Goal: Task Accomplishment & Management: Manage account settings

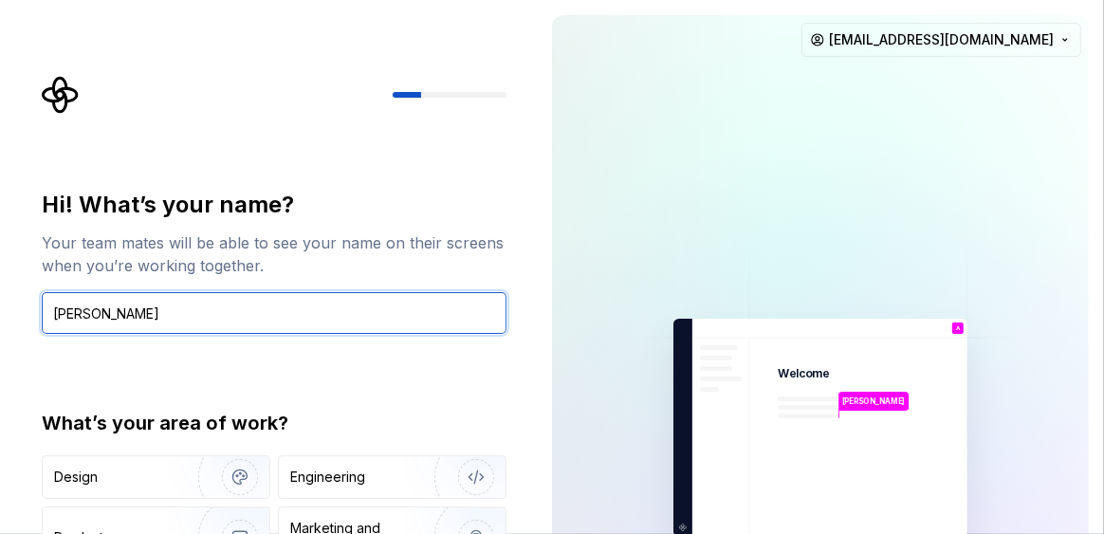
click at [138, 308] on input "[PERSON_NAME]" at bounding box center [274, 313] width 465 height 42
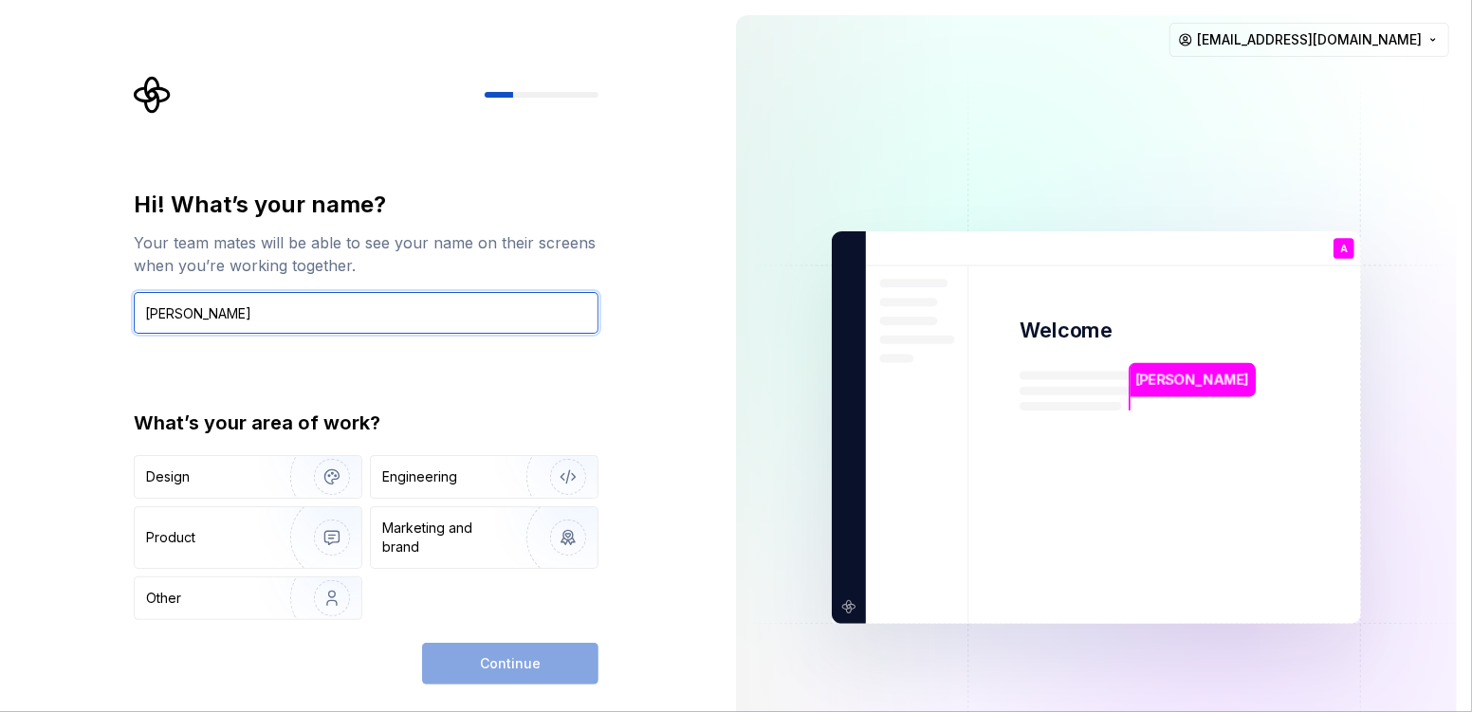
type input "[PERSON_NAME]"
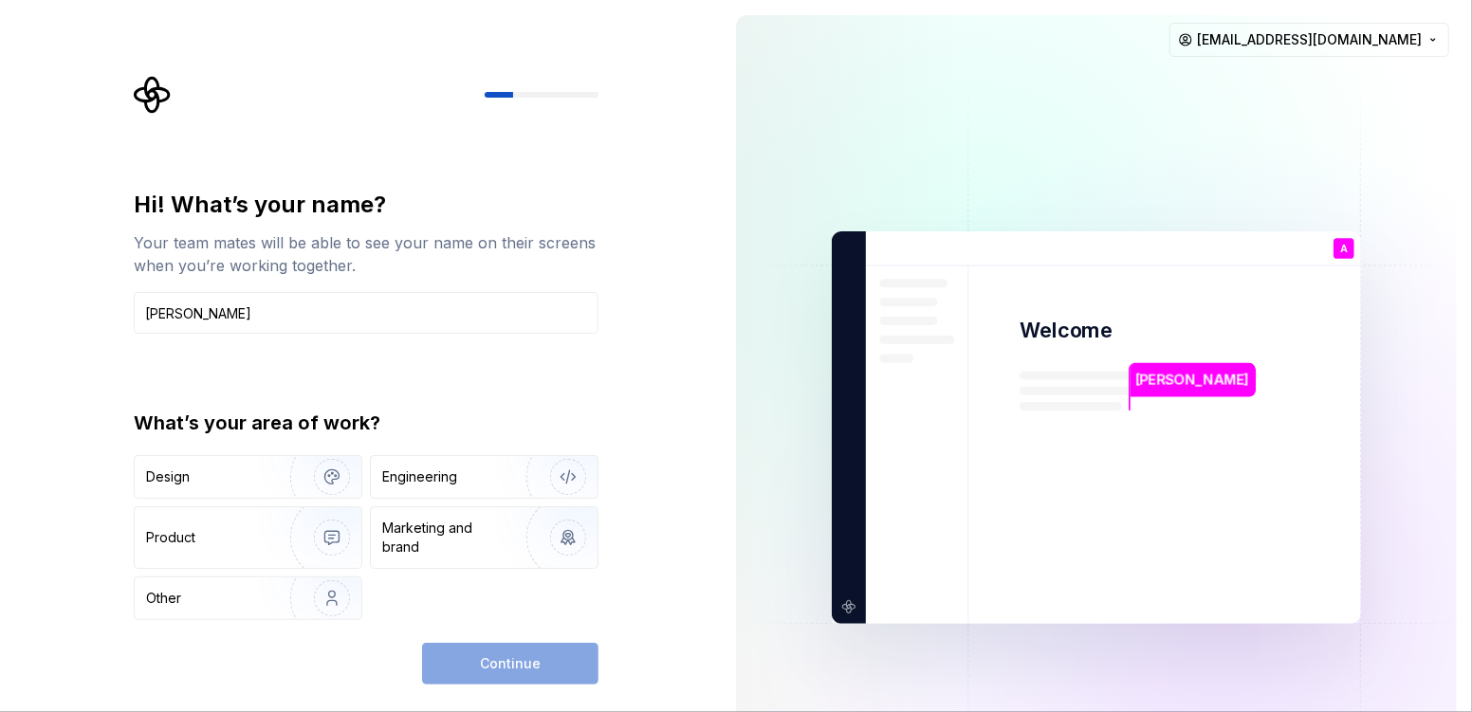
click at [246, 487] on div "Design" at bounding box center [248, 477] width 227 height 42
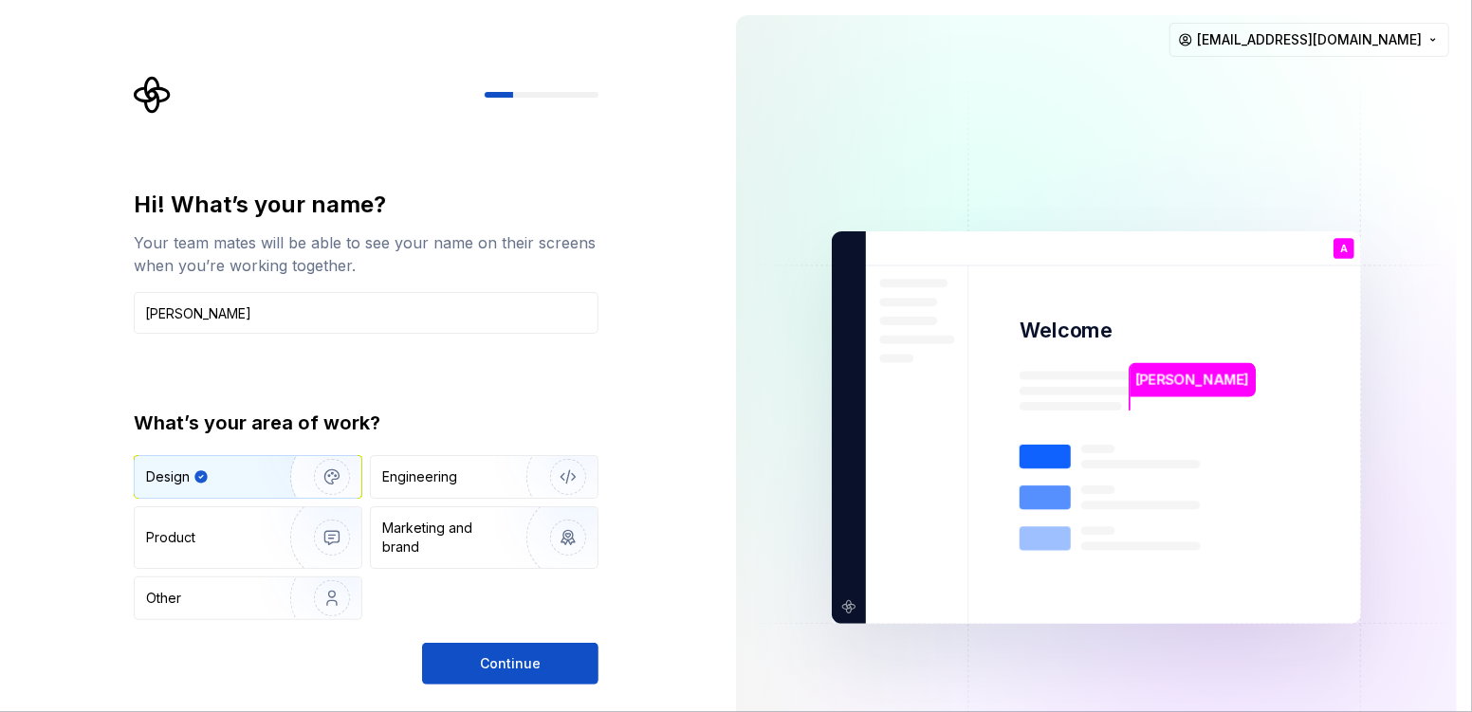
click at [440, 477] on div "Engineering" at bounding box center [419, 476] width 75 height 19
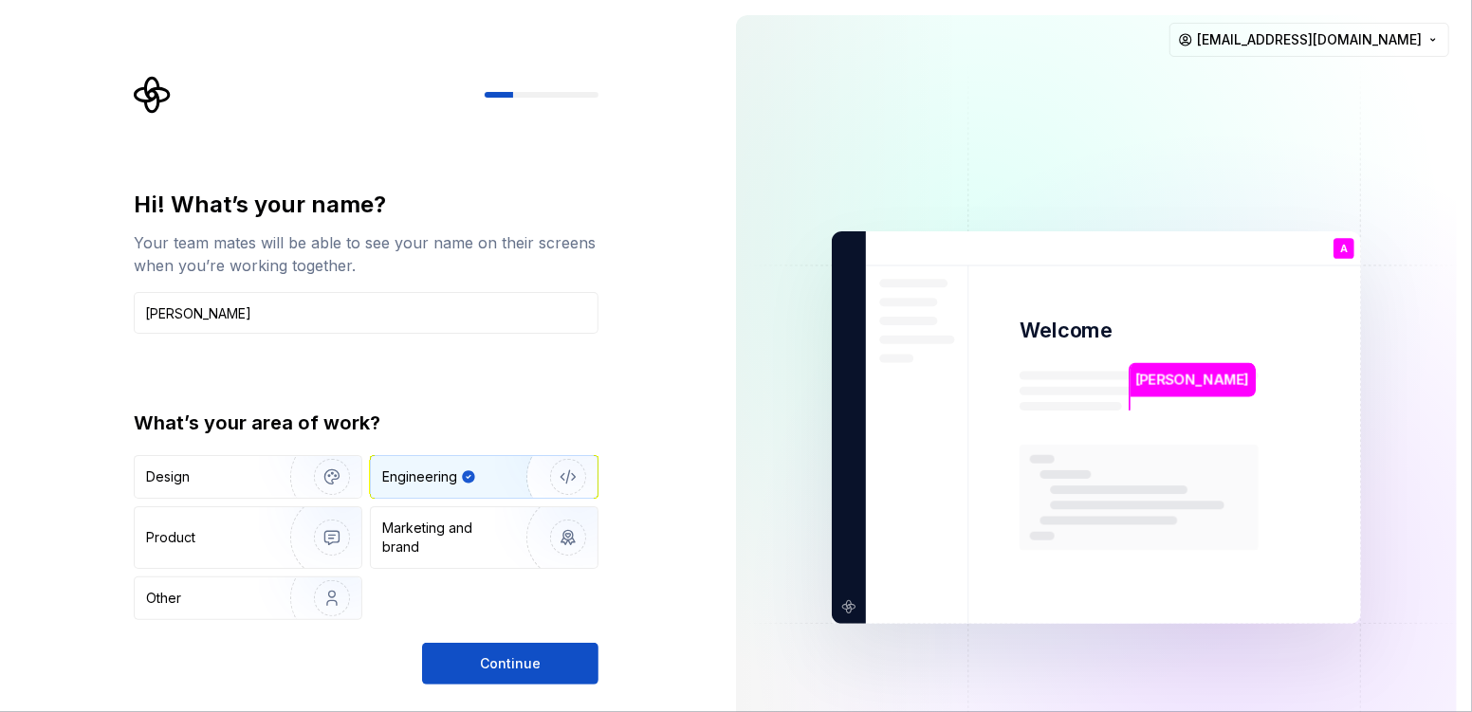
click at [234, 468] on div "Design" at bounding box center [205, 476] width 119 height 19
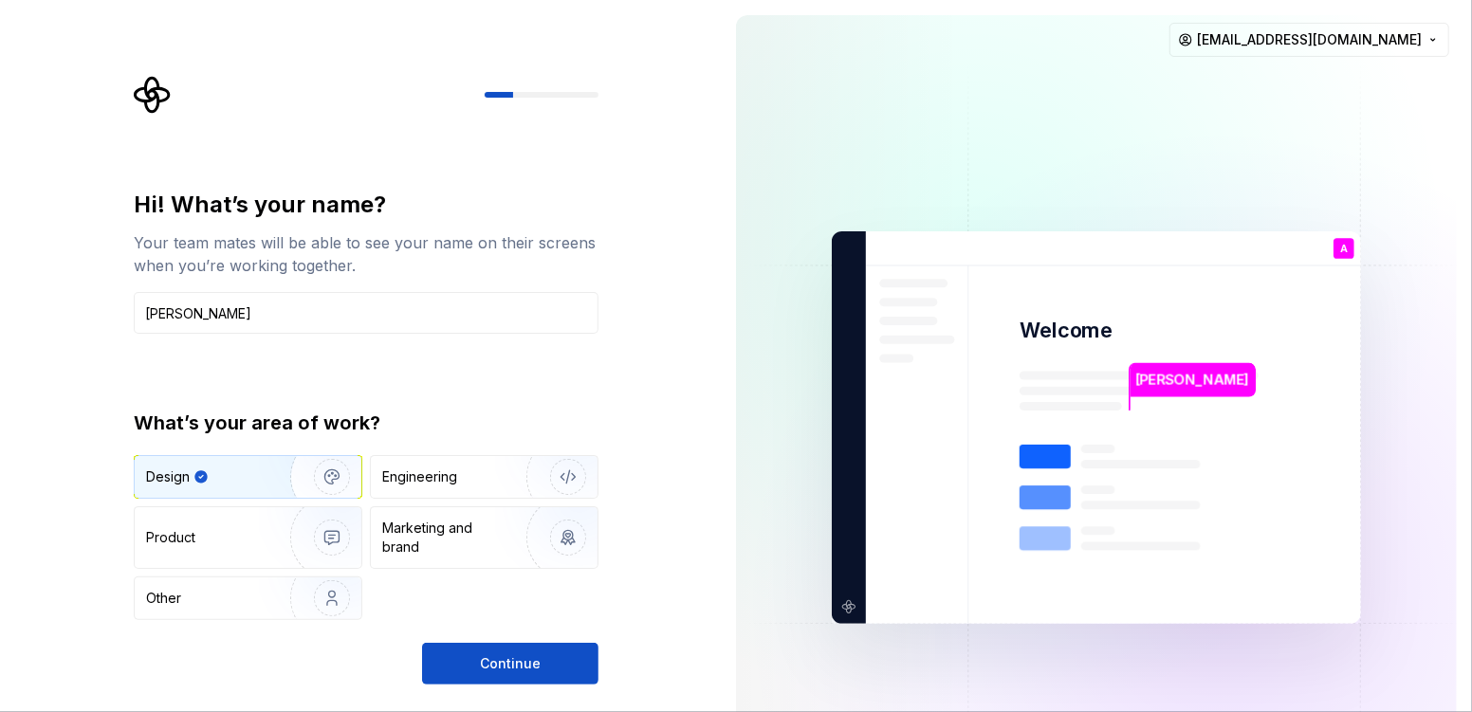
click at [233, 528] on div "Product" at bounding box center [208, 537] width 125 height 19
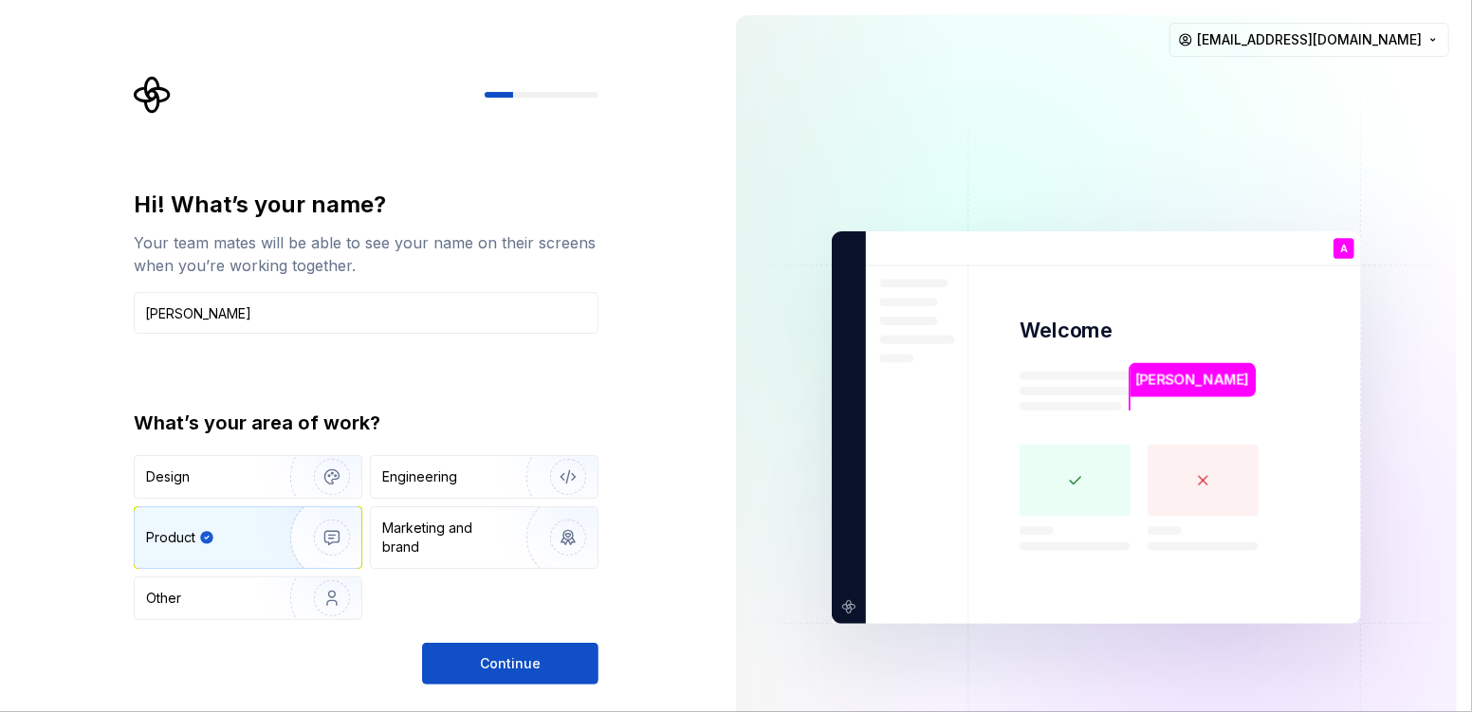
click at [419, 531] on div "Marketing and brand" at bounding box center [446, 538] width 128 height 38
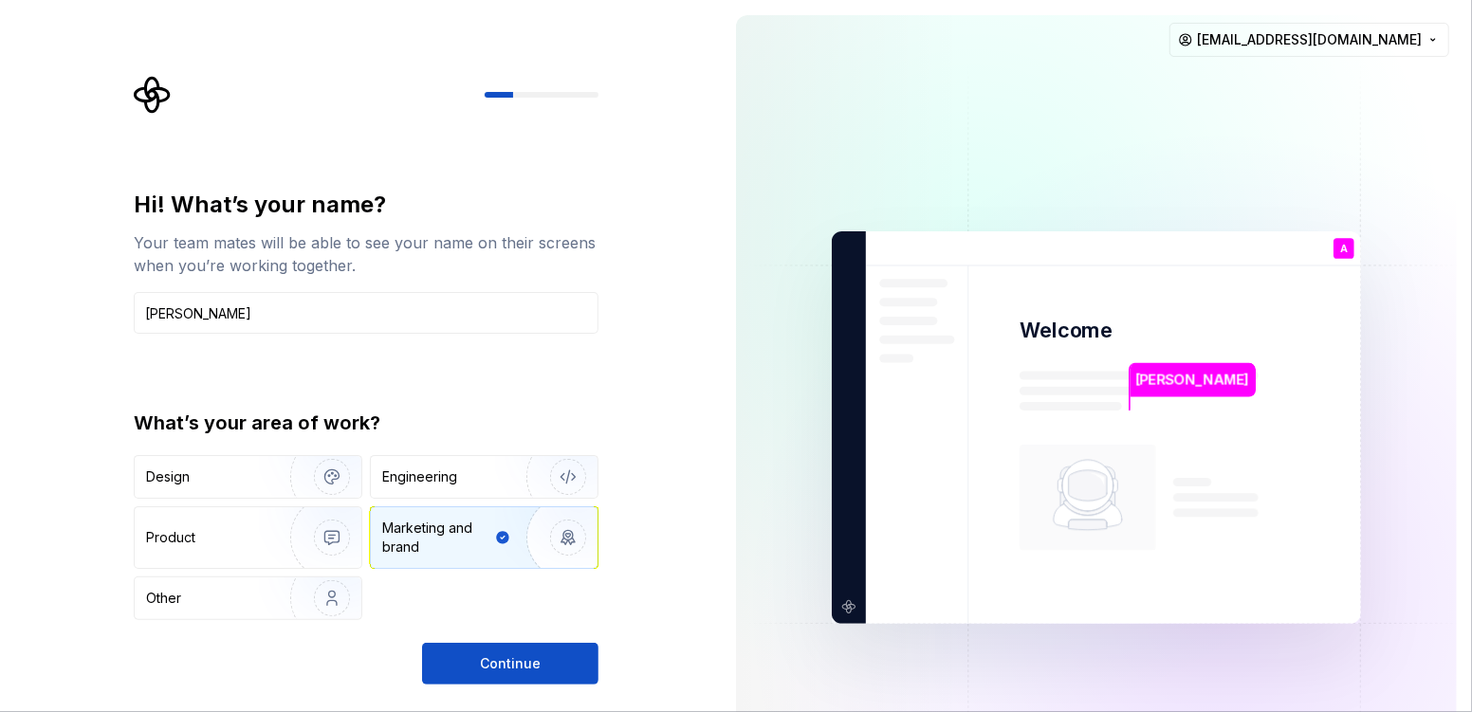
click at [223, 533] on div "Other" at bounding box center [201, 598] width 111 height 19
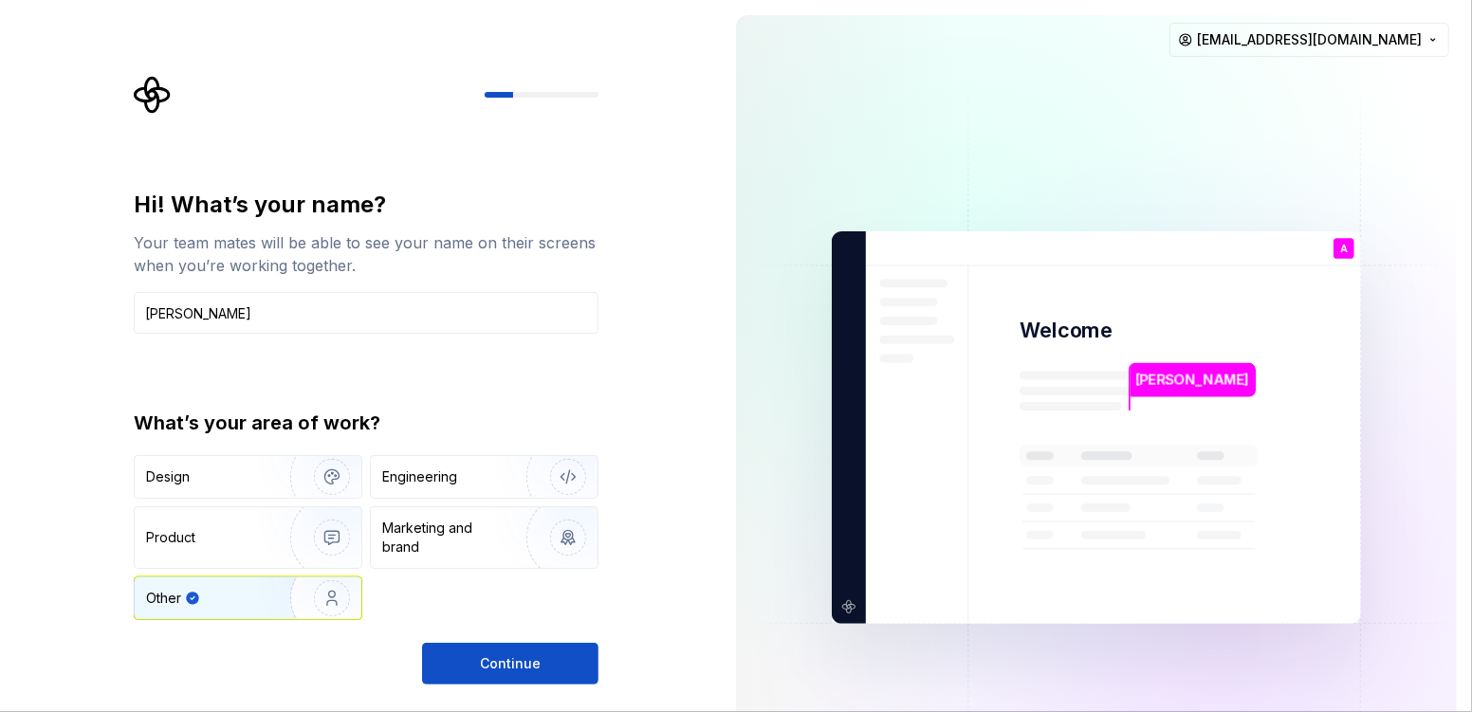
click at [229, 485] on div "Design" at bounding box center [205, 476] width 119 height 19
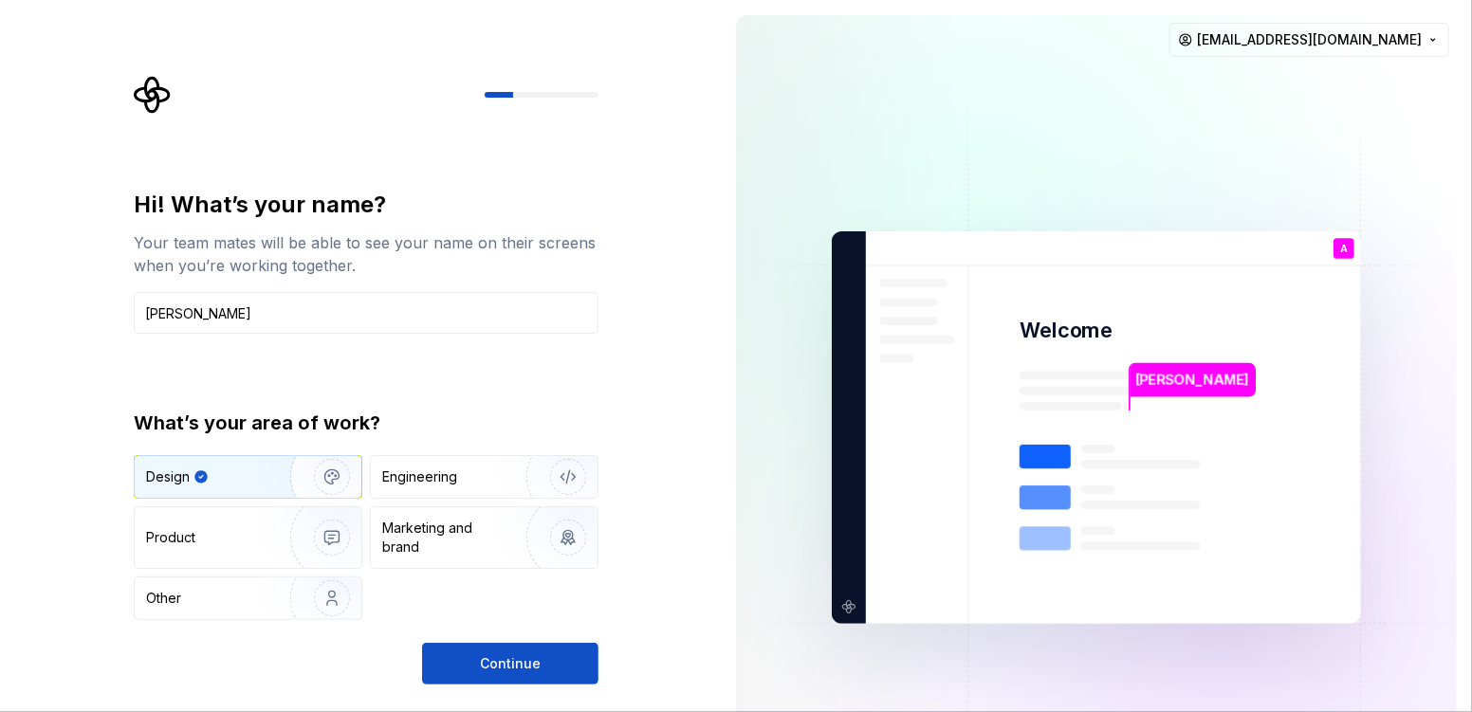
click at [464, 467] on div "Engineering" at bounding box center [457, 476] width 151 height 19
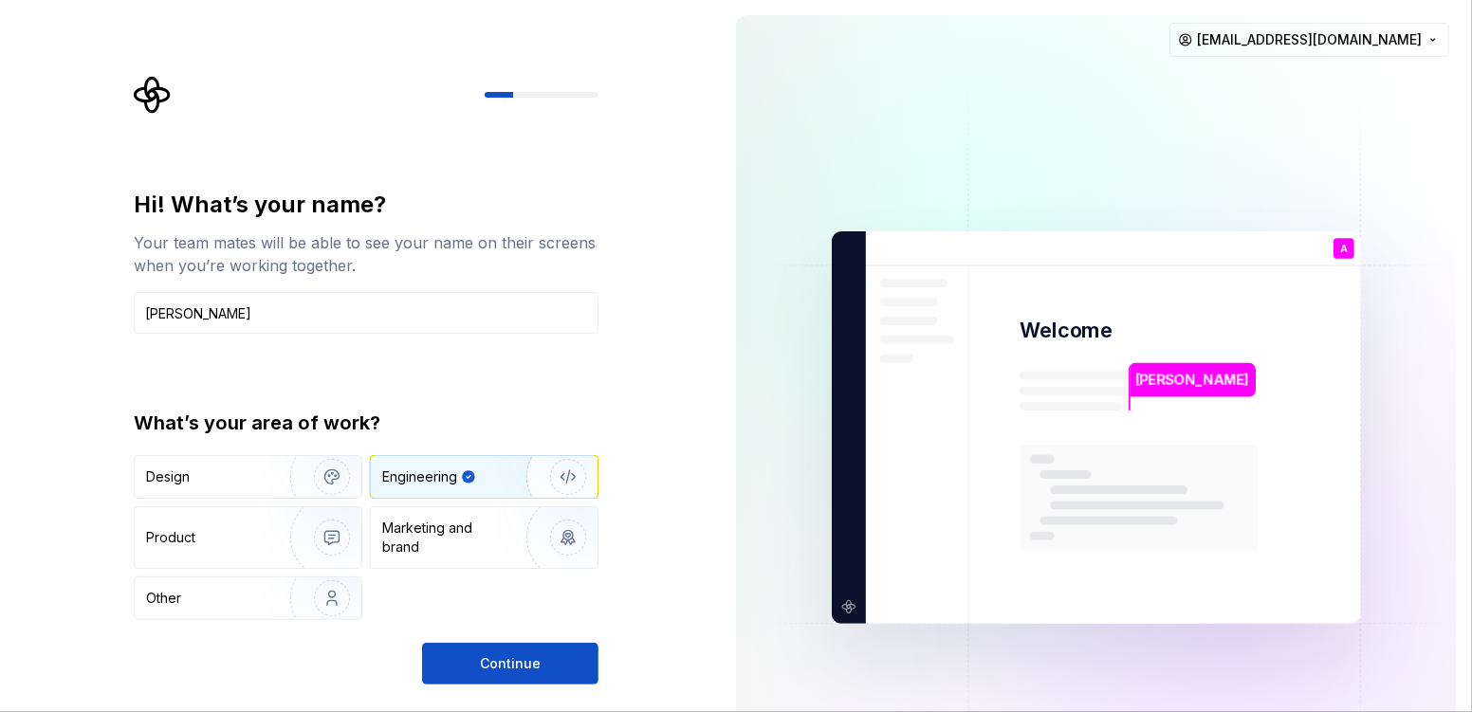
click at [197, 526] on div "Product" at bounding box center [248, 537] width 227 height 61
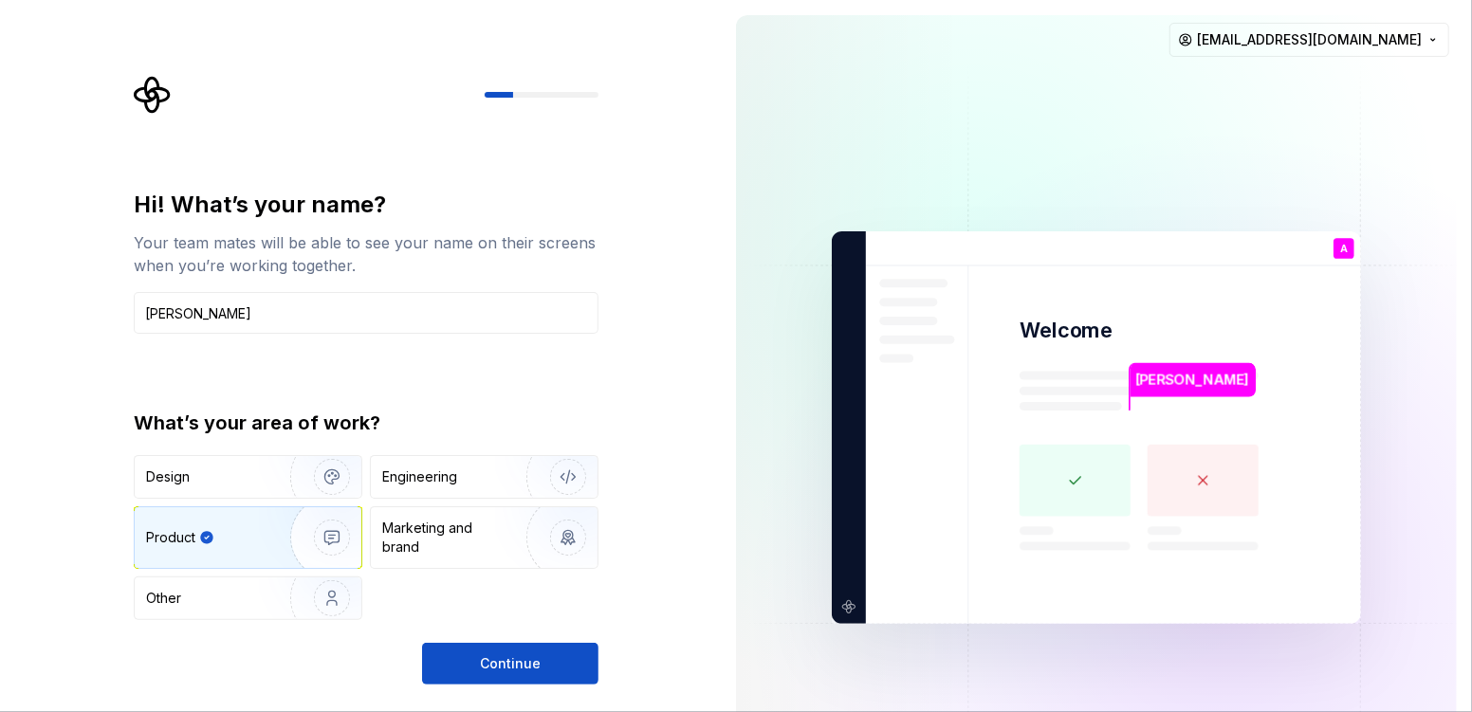
drag, startPoint x: 1132, startPoint y: 389, endPoint x: 1144, endPoint y: 384, distance: 12.3
click at [1103, 390] on div "[PERSON_NAME] Welcome A You T B +3 [PERSON_NAME] [PERSON_NAME]" at bounding box center [1096, 427] width 529 height 393
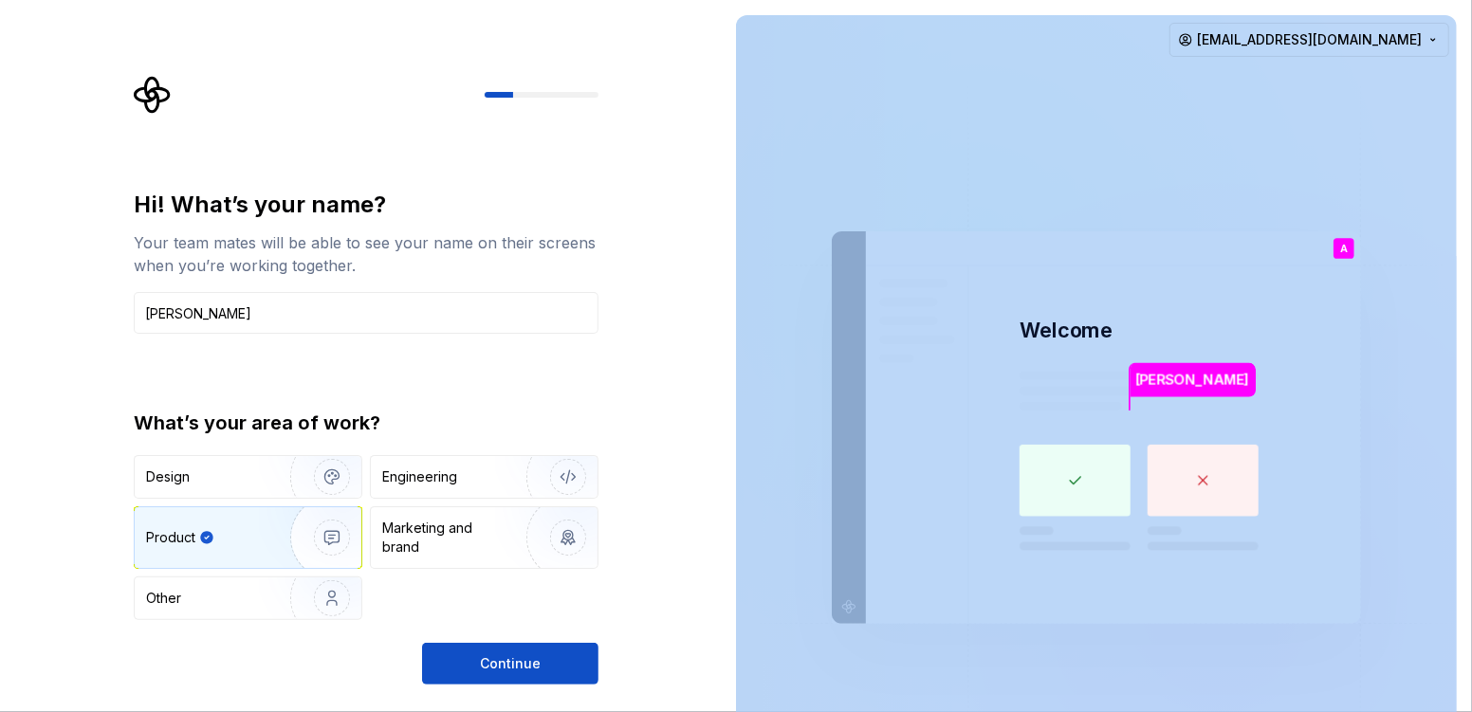
click at [182, 533] on div "Other" at bounding box center [201, 598] width 111 height 19
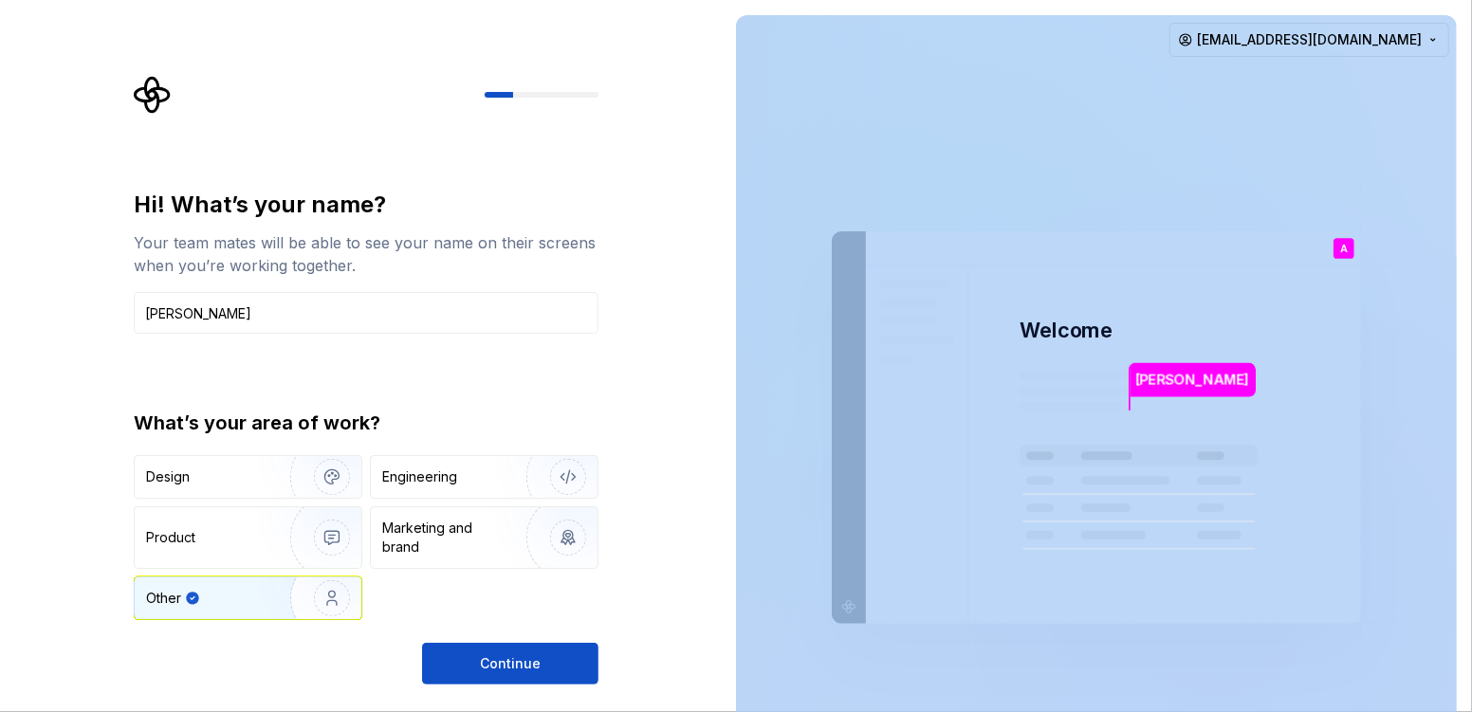
click at [237, 533] on div "Product" at bounding box center [208, 537] width 125 height 19
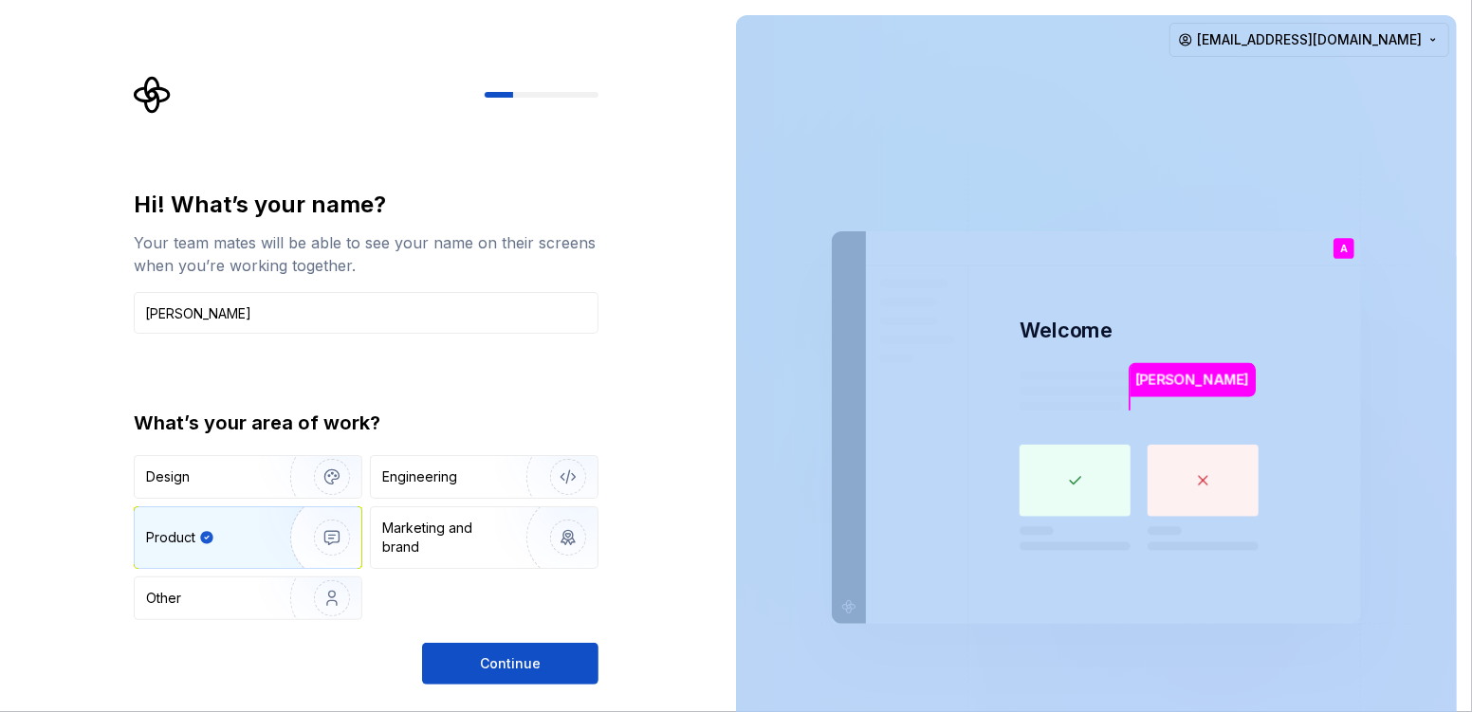
click at [487, 533] on div "Marketing and brand" at bounding box center [446, 538] width 128 height 38
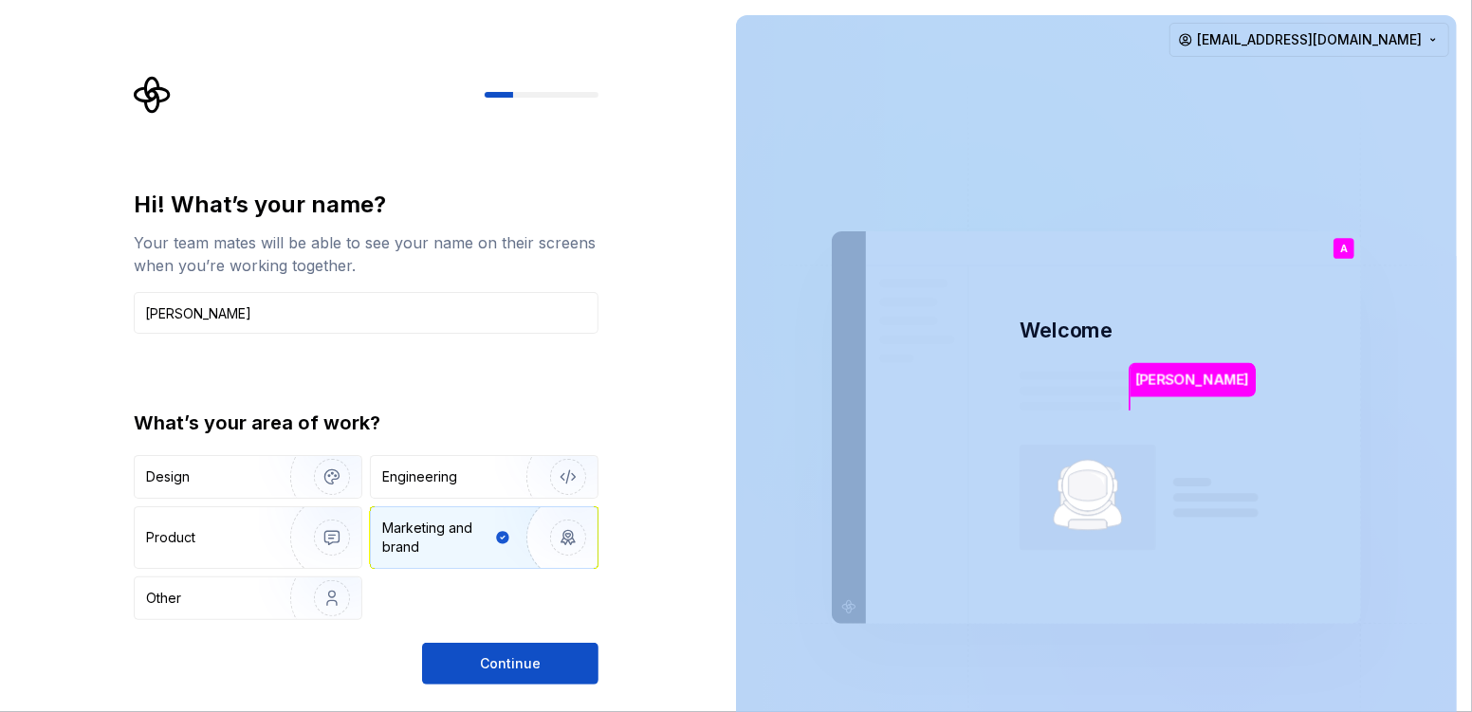
click at [231, 533] on div "Other" at bounding box center [201, 598] width 111 height 19
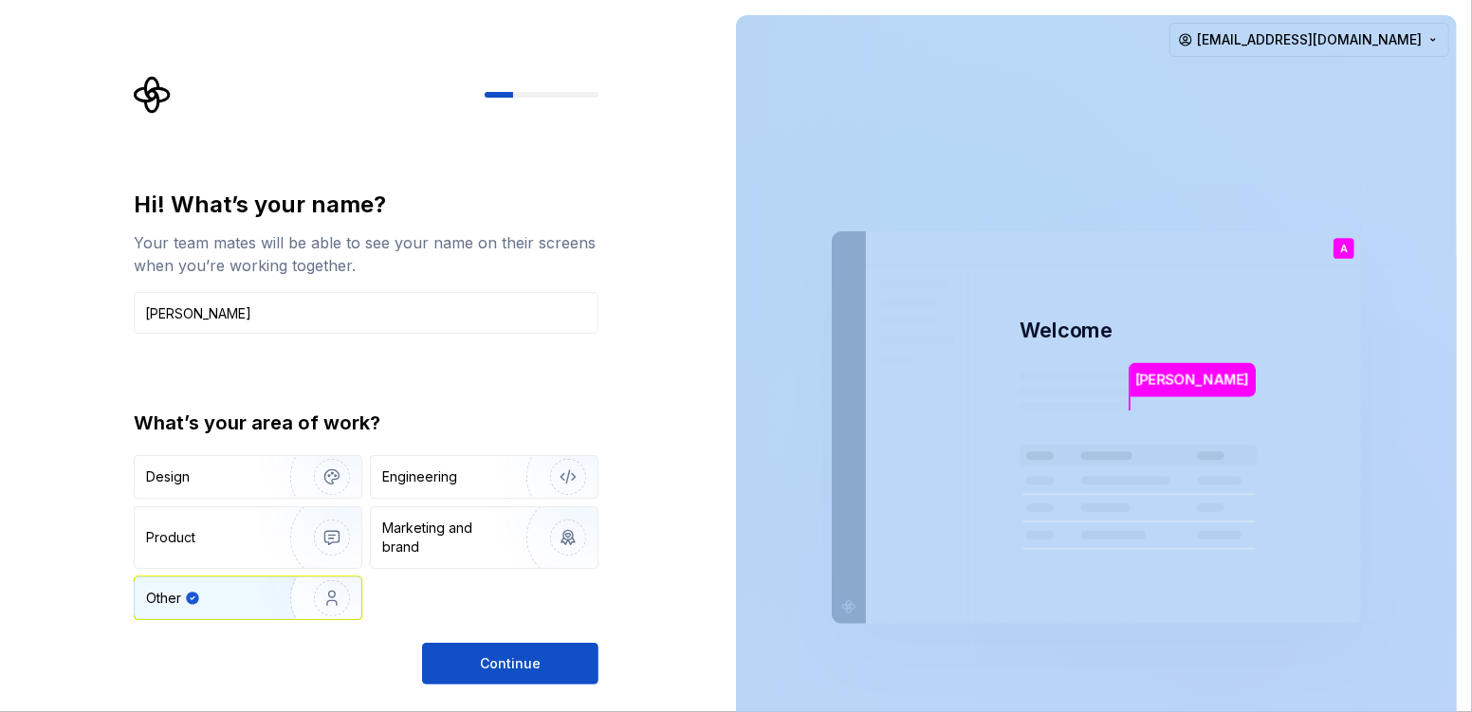
type button "Other"
click at [243, 316] on input "[PERSON_NAME]" at bounding box center [366, 313] width 465 height 42
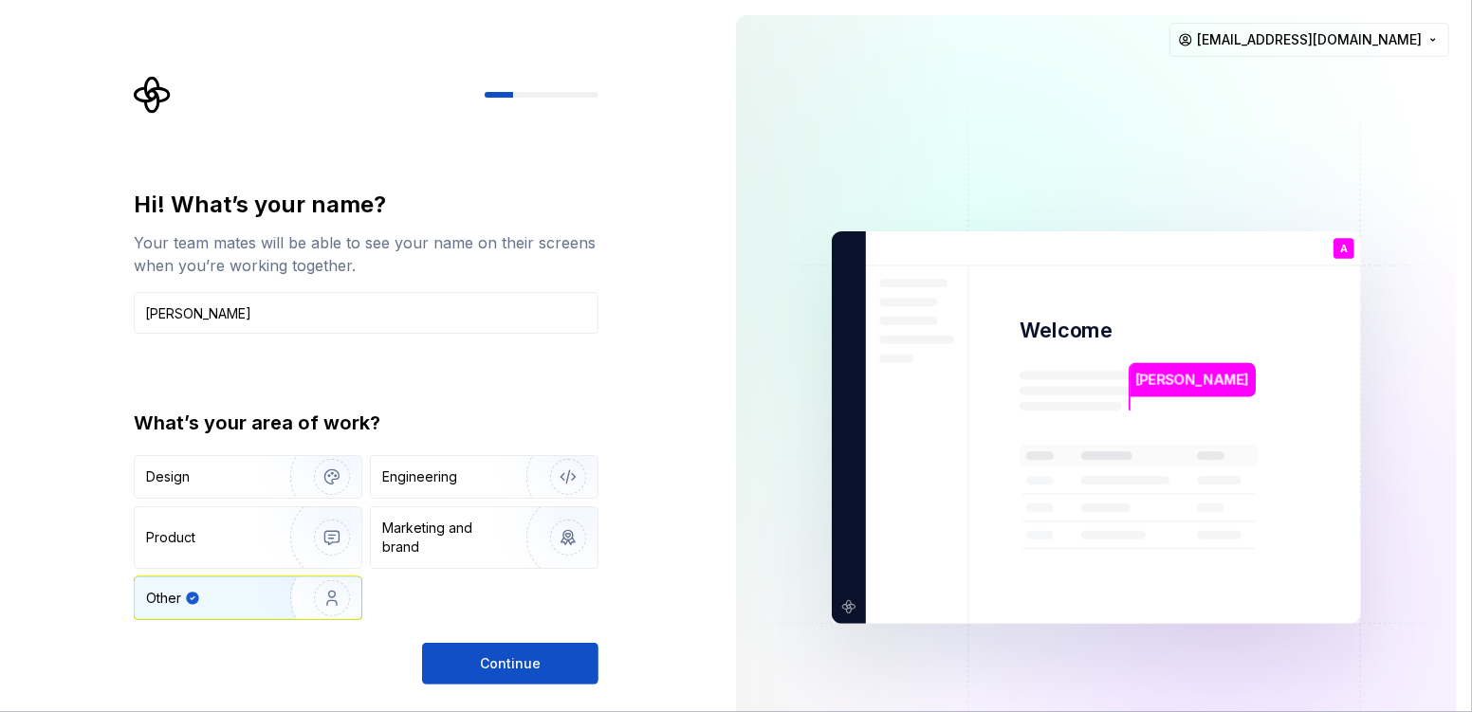
click at [1103, 45] on html "Hi! What’s your name? Your team mates will be able to see your name on their sc…" at bounding box center [736, 356] width 1472 height 712
click at [1103, 106] on html "Hi! What’s your name? Your team mates will be able to see your name on their sc…" at bounding box center [736, 356] width 1472 height 712
drag, startPoint x: 1146, startPoint y: 381, endPoint x: 1171, endPoint y: 381, distance: 24.7
click at [1103, 381] on p "[PERSON_NAME]" at bounding box center [1192, 380] width 114 height 21
click at [258, 483] on div "Design" at bounding box center [205, 476] width 119 height 19
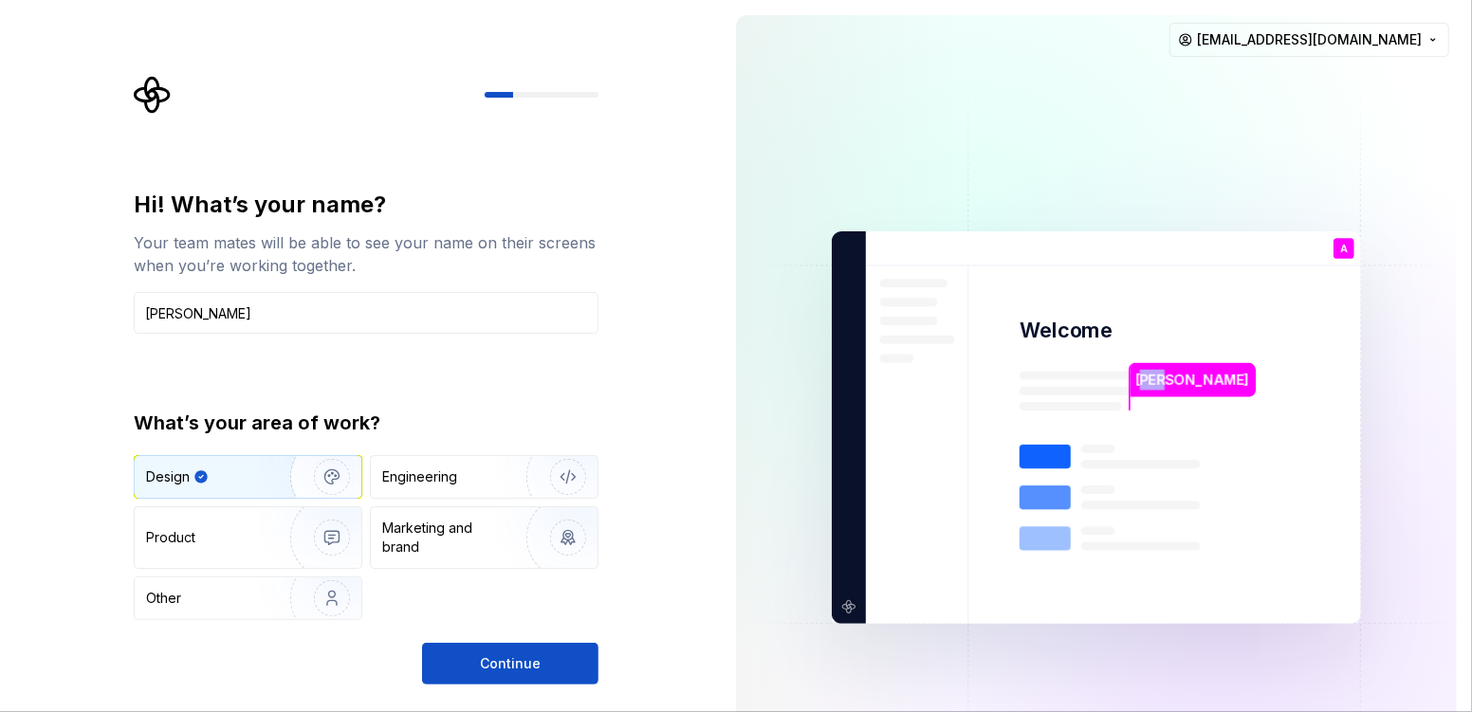
click at [415, 470] on div "Engineering" at bounding box center [419, 476] width 75 height 19
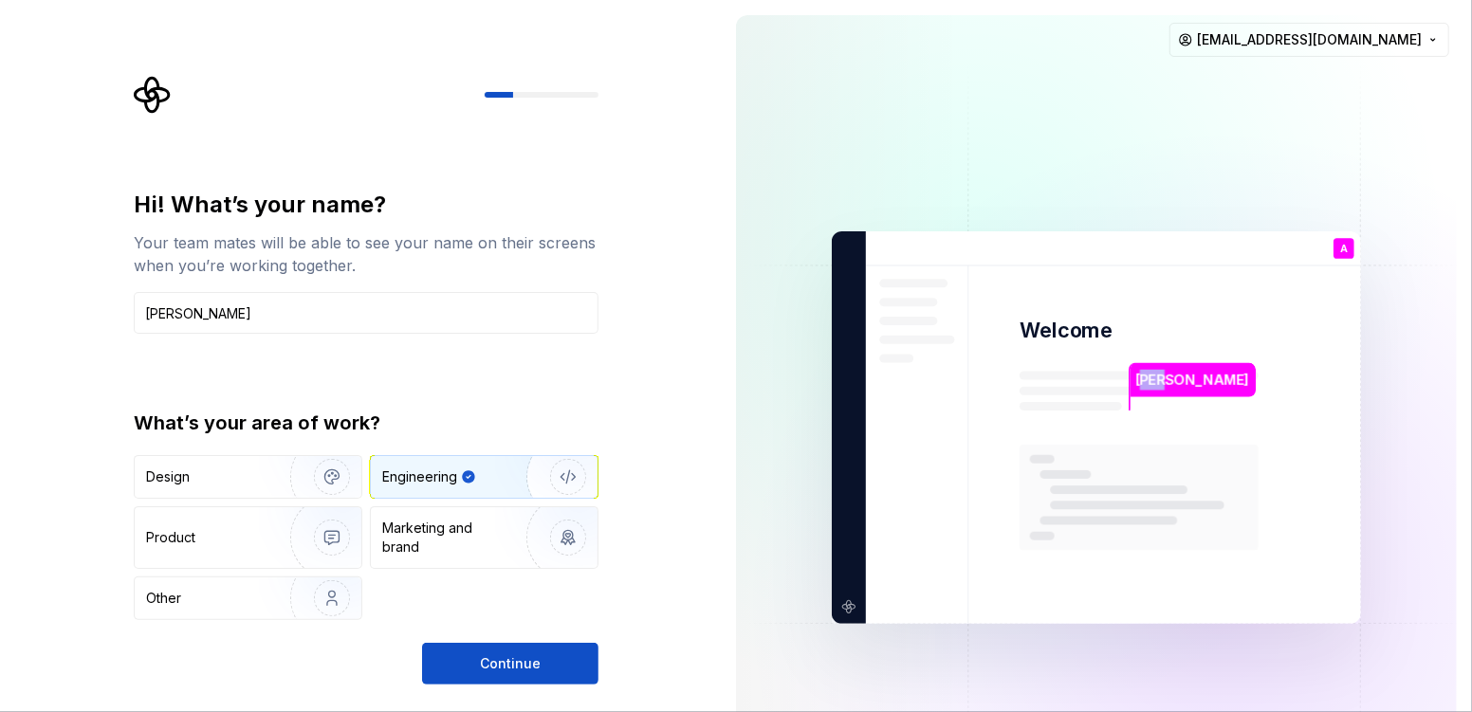
click at [265, 526] on img "button" at bounding box center [319, 537] width 121 height 127
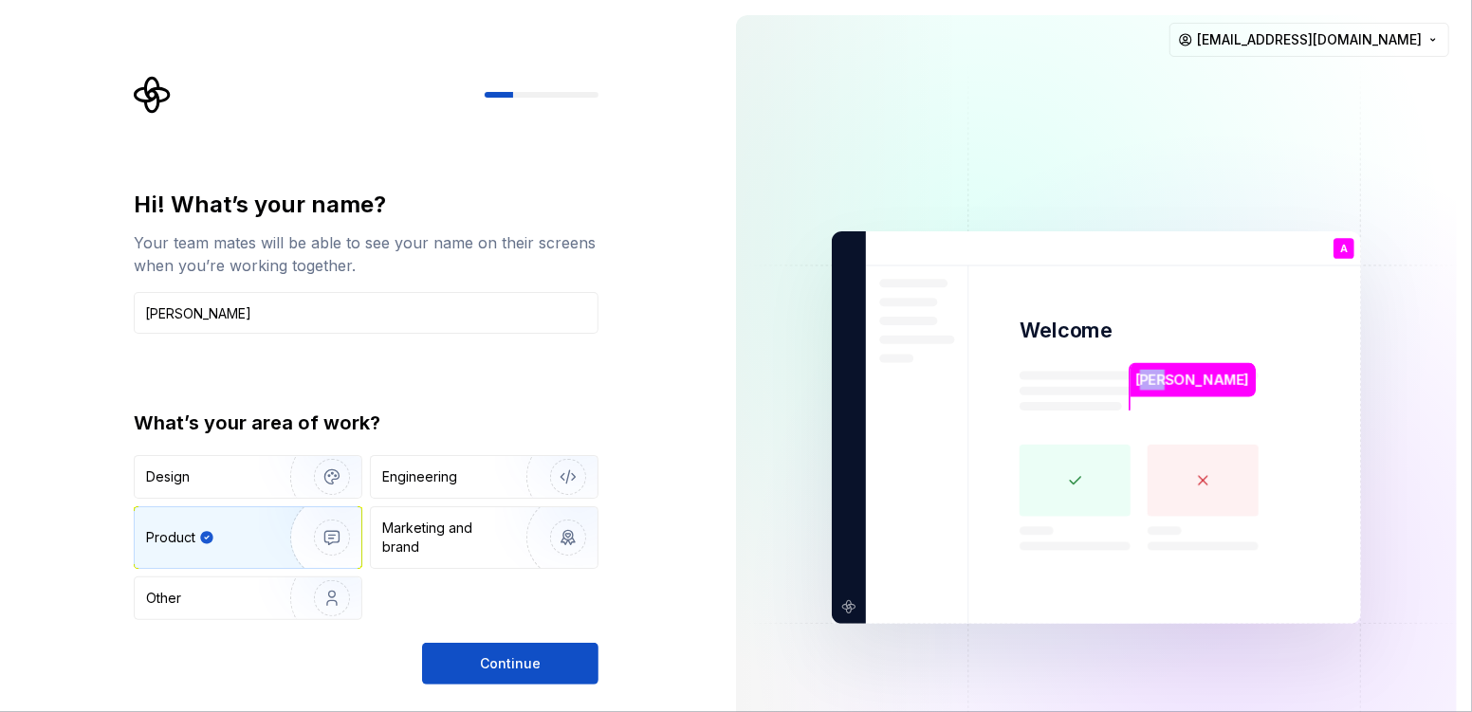
click at [399, 533] on div "Marketing and brand" at bounding box center [446, 538] width 128 height 38
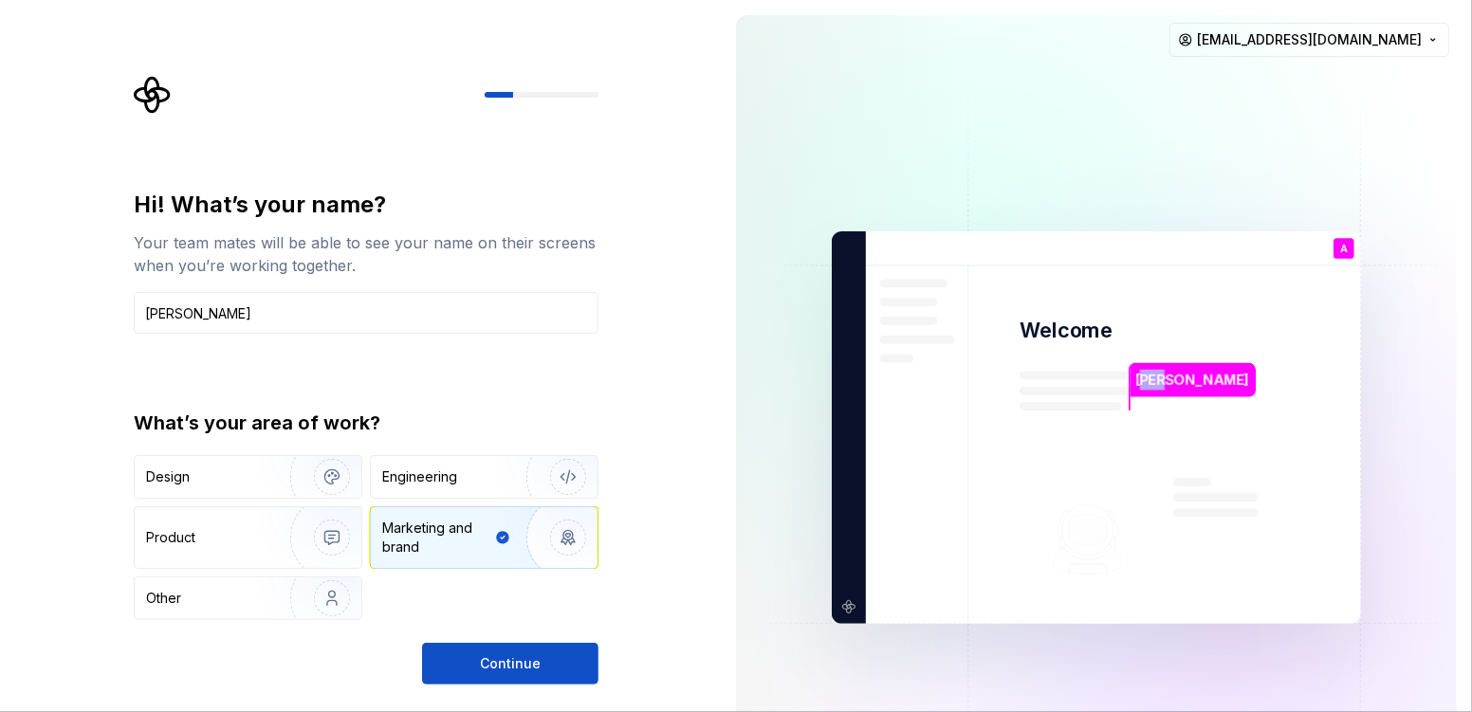
click at [205, 533] on div "Other" at bounding box center [248, 598] width 227 height 42
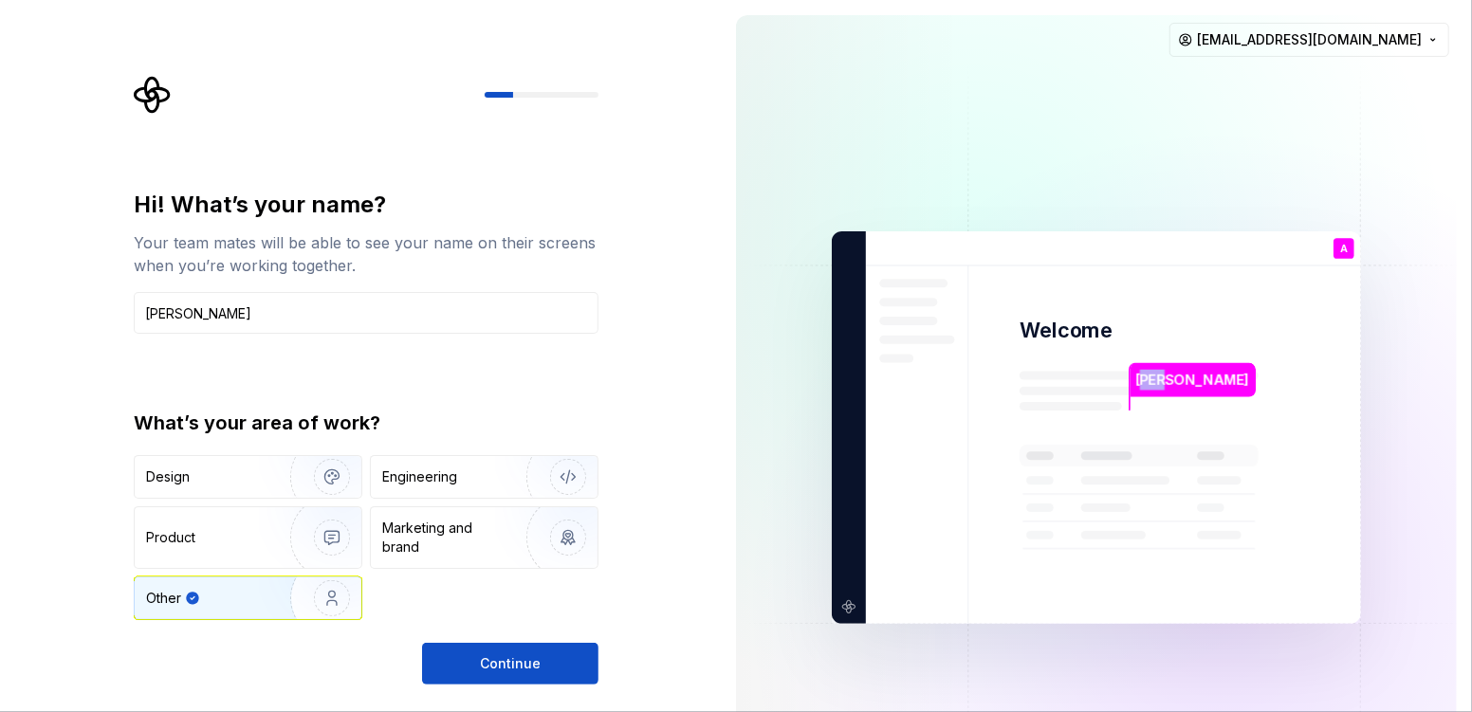
click at [252, 464] on div "Design" at bounding box center [248, 477] width 227 height 42
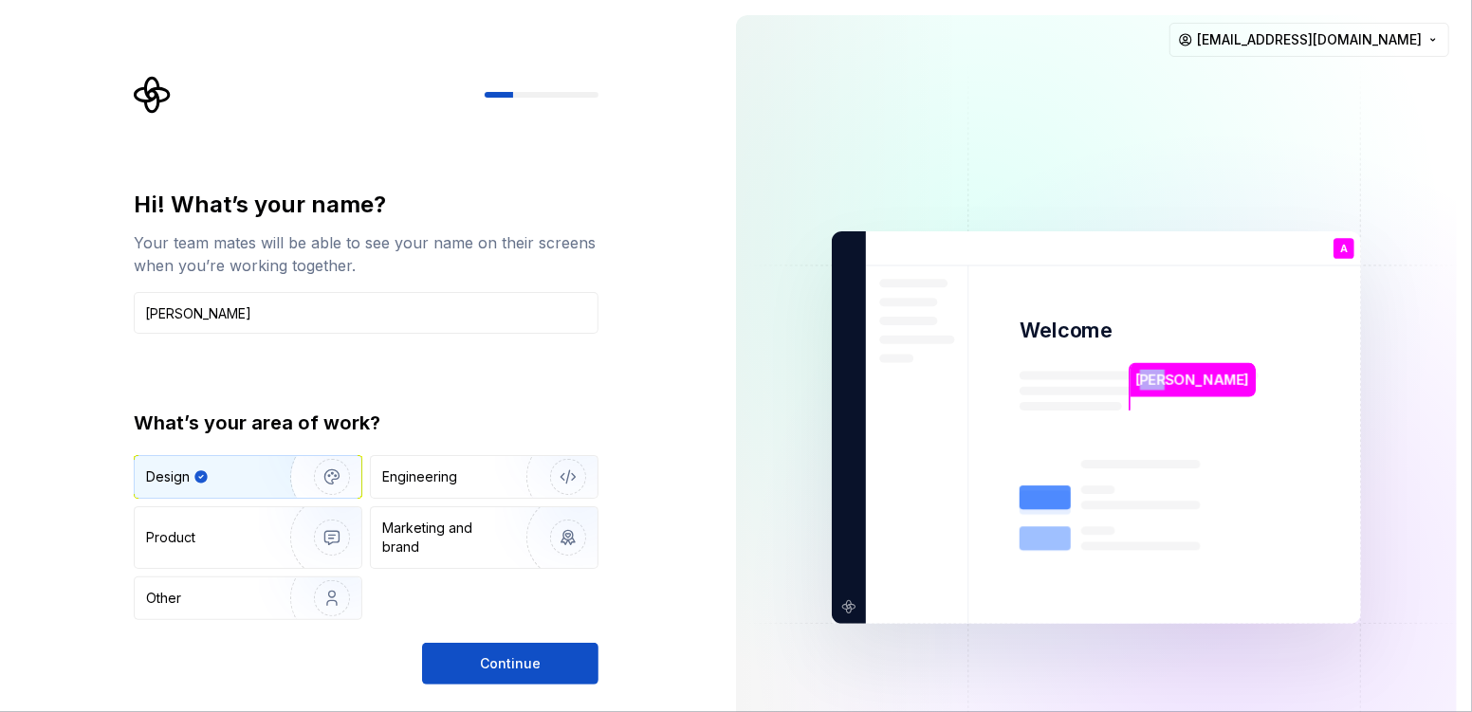
click at [526, 533] on span "Continue" at bounding box center [510, 663] width 61 height 19
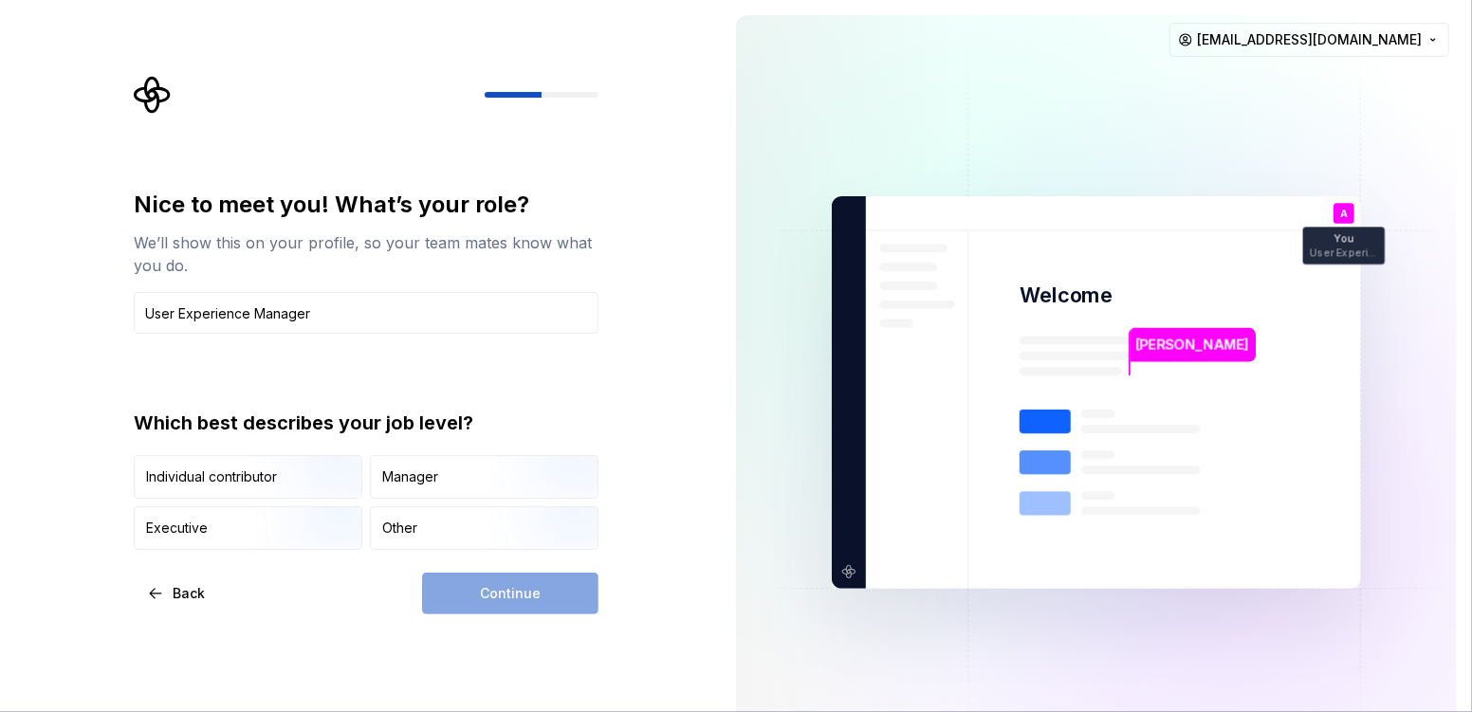
type input "User Experience Manager"
click at [703, 316] on div "Nice to meet you! What’s your role? We’ll show this on your profile, so your te…" at bounding box center [360, 392] width 721 height 785
click at [484, 476] on div "Manager" at bounding box center [484, 477] width 227 height 42
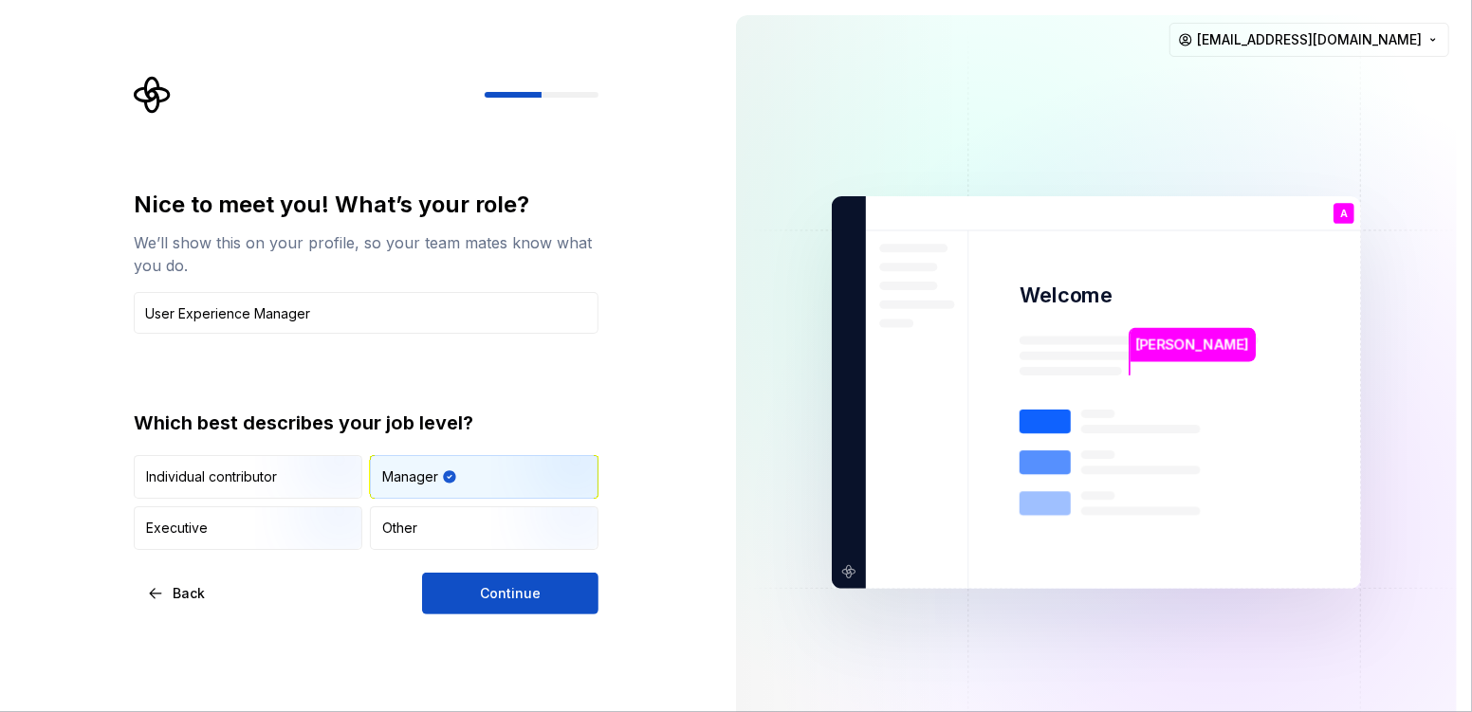
click at [314, 471] on img "button" at bounding box center [315, 500] width 121 height 127
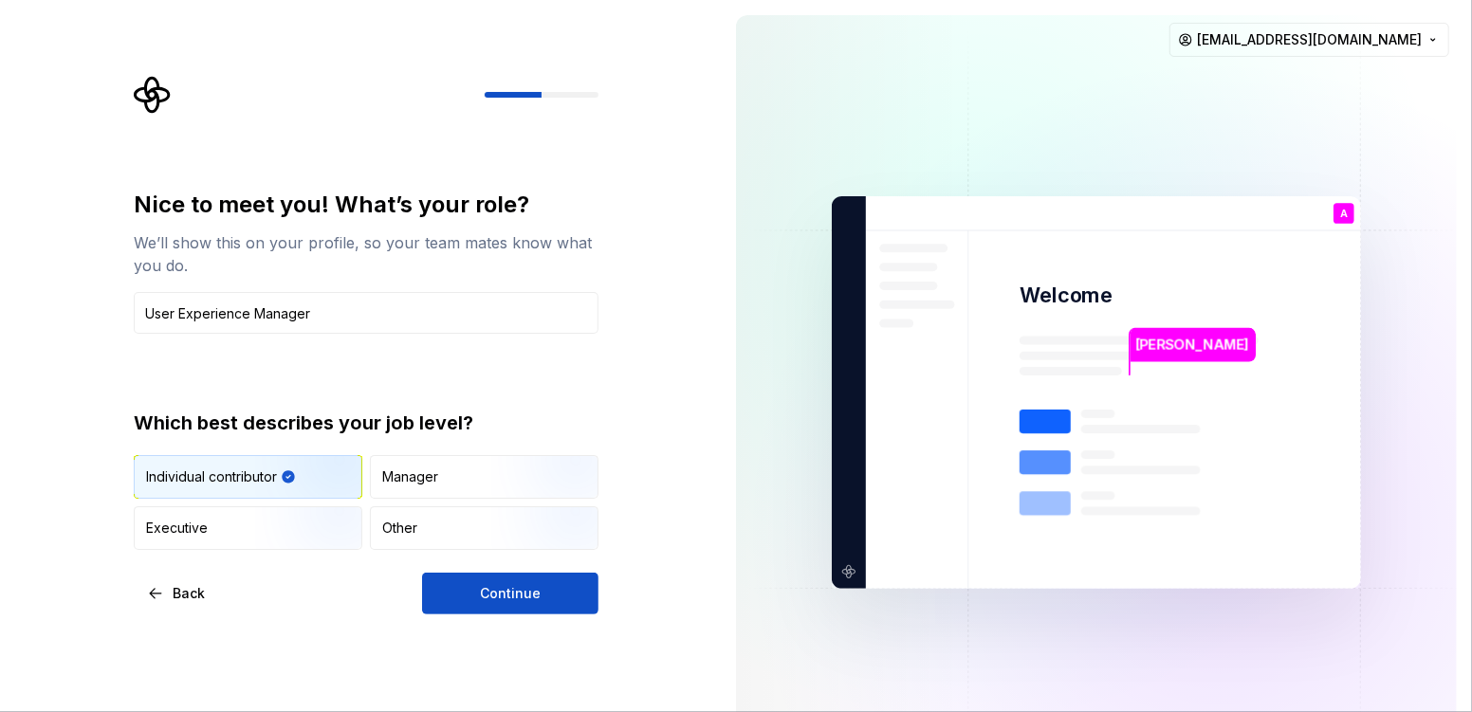
click at [457, 476] on div "Manager" at bounding box center [484, 477] width 227 height 42
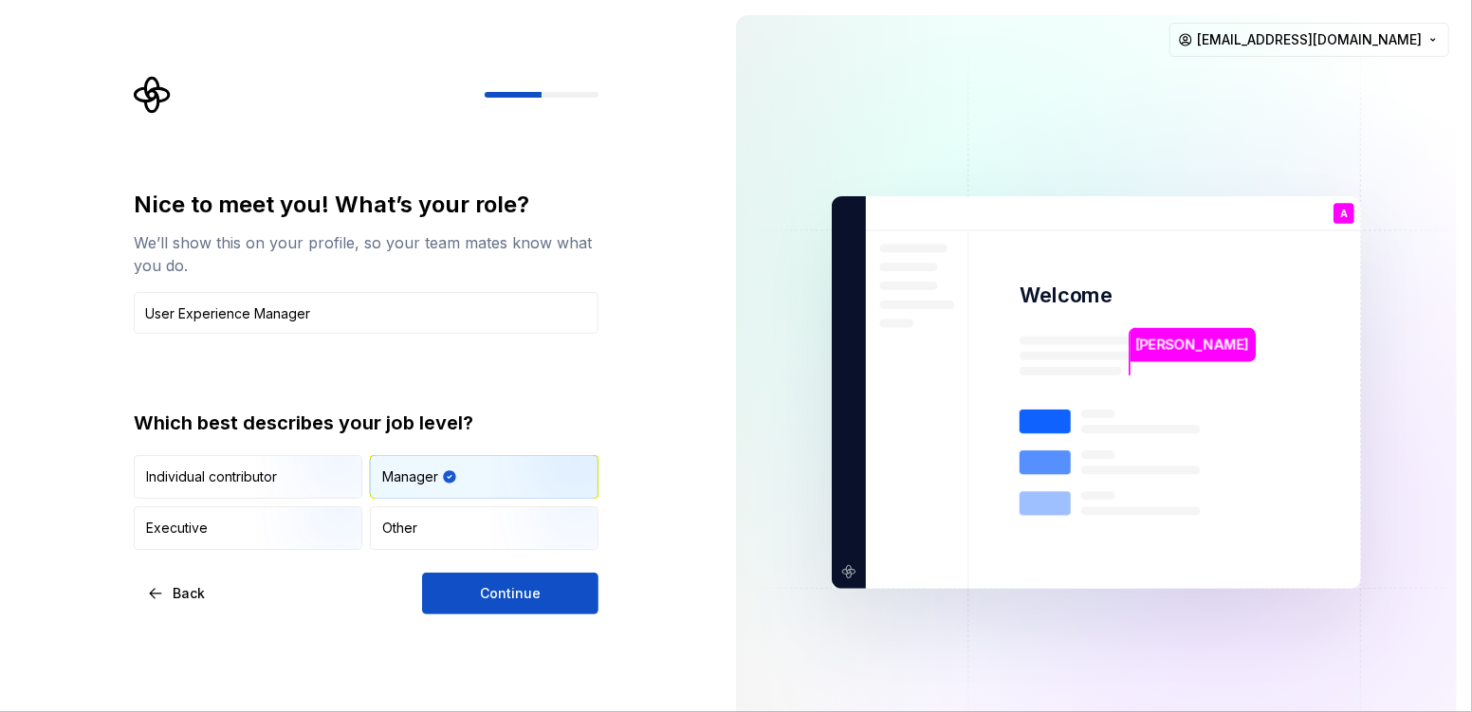
click at [522, 533] on span "Continue" at bounding box center [510, 593] width 61 height 19
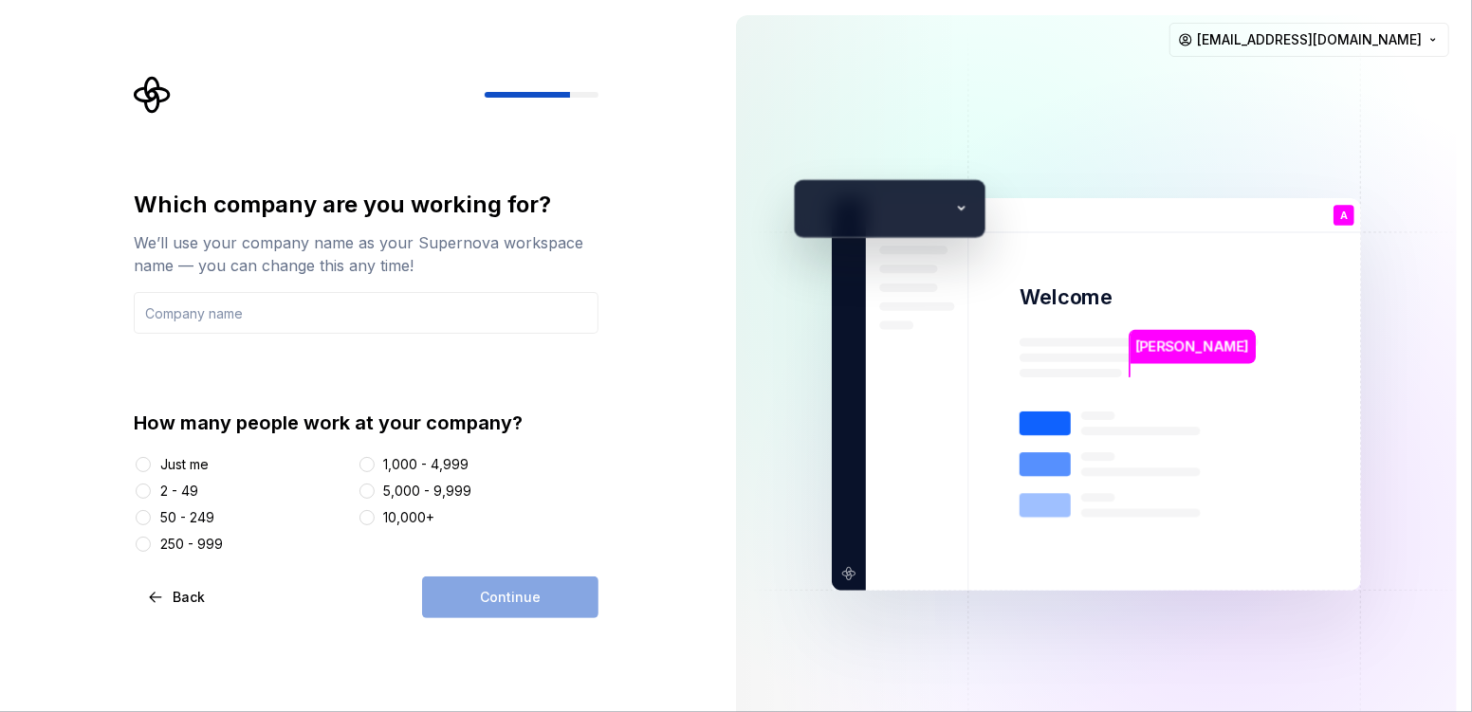
click at [651, 397] on div "Which company are you working for? We’ll use your company name as your Supernov…" at bounding box center [360, 394] width 721 height 789
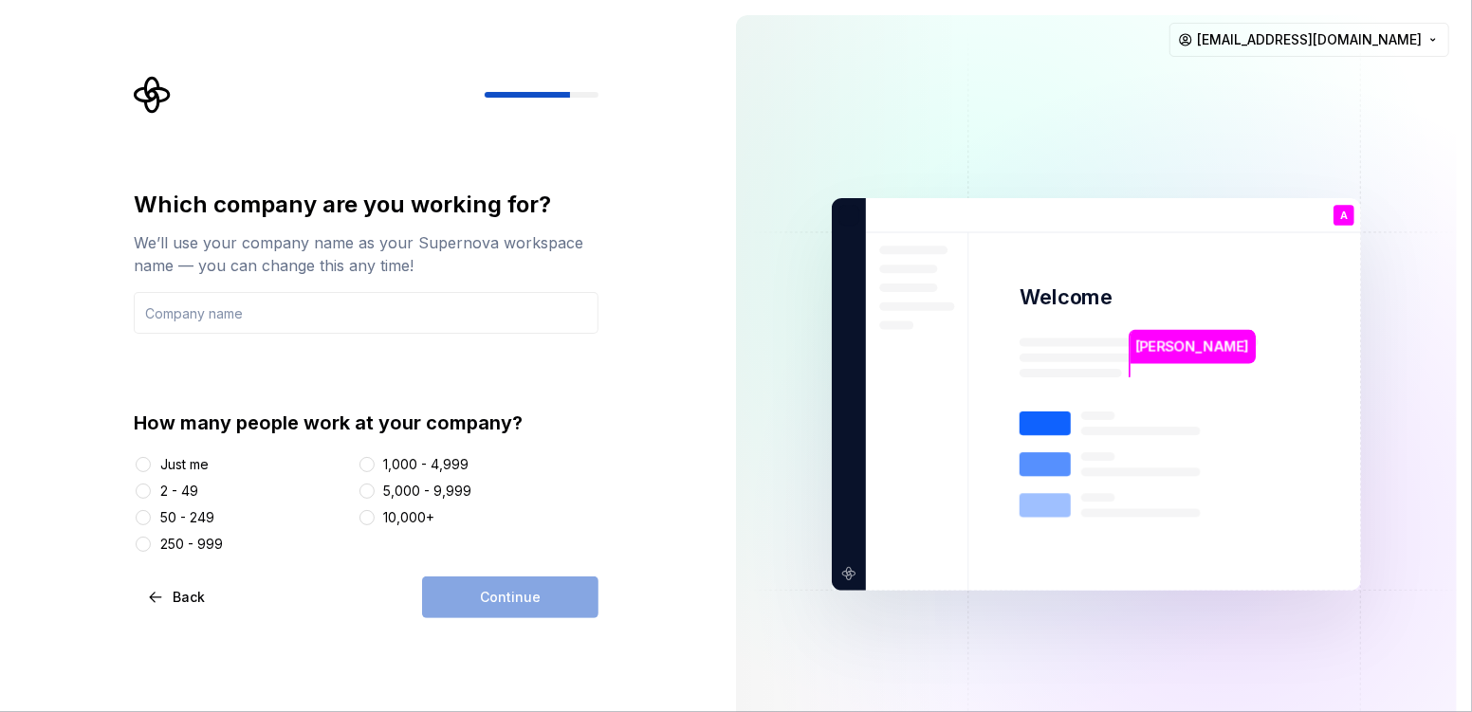
click at [229, 311] on input "text" at bounding box center [366, 313] width 465 height 42
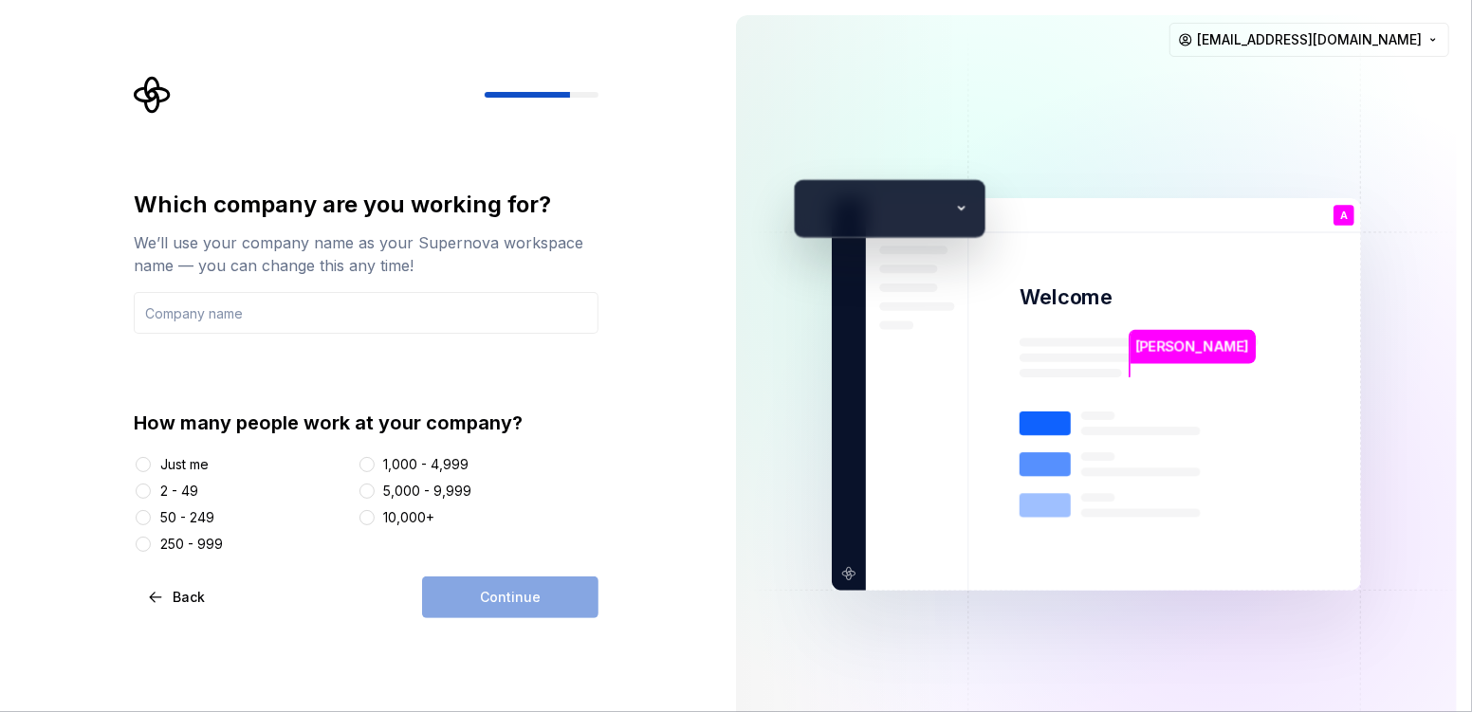
click at [71, 364] on div "Which company are you working for? We’ll use your company name as your Supernov…" at bounding box center [360, 394] width 721 height 789
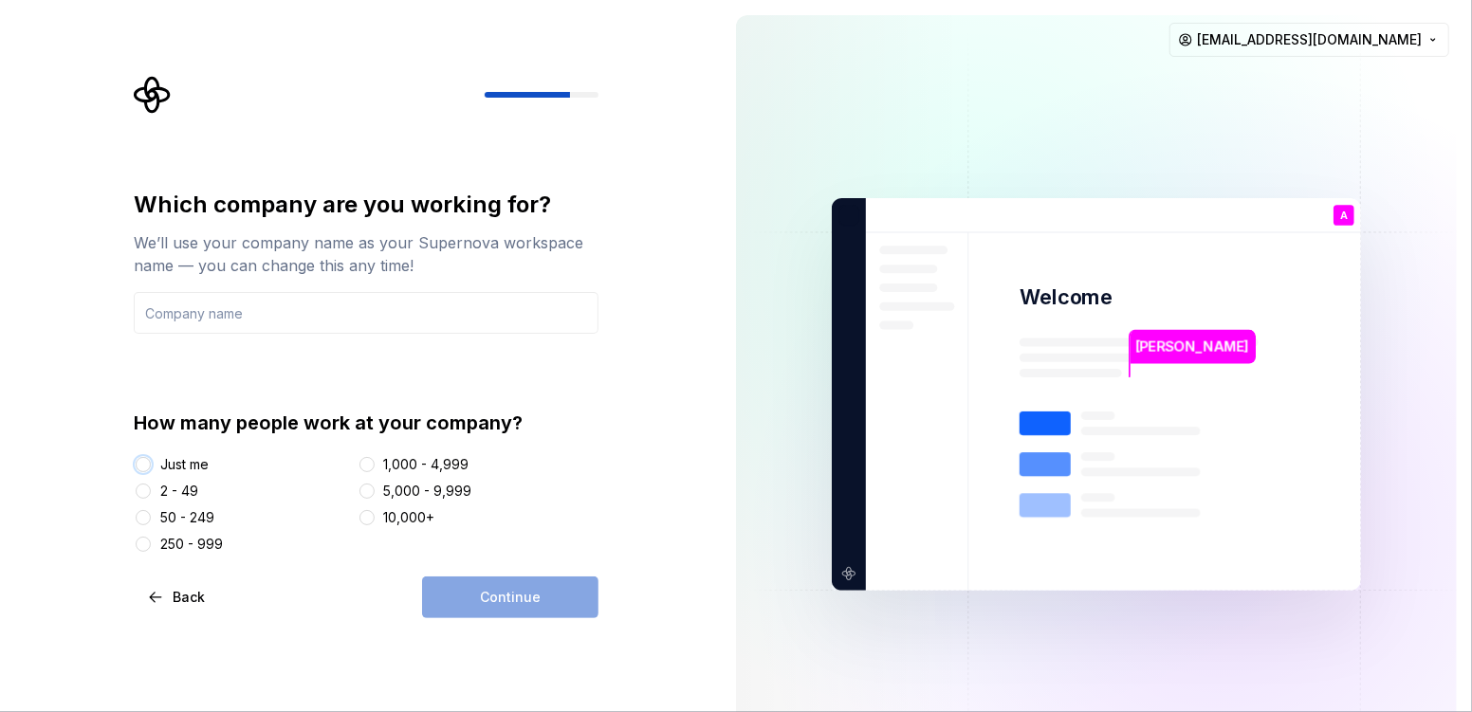
click at [140, 463] on button "Just me" at bounding box center [143, 464] width 15 height 15
click at [295, 301] on input "text" at bounding box center [366, 313] width 465 height 42
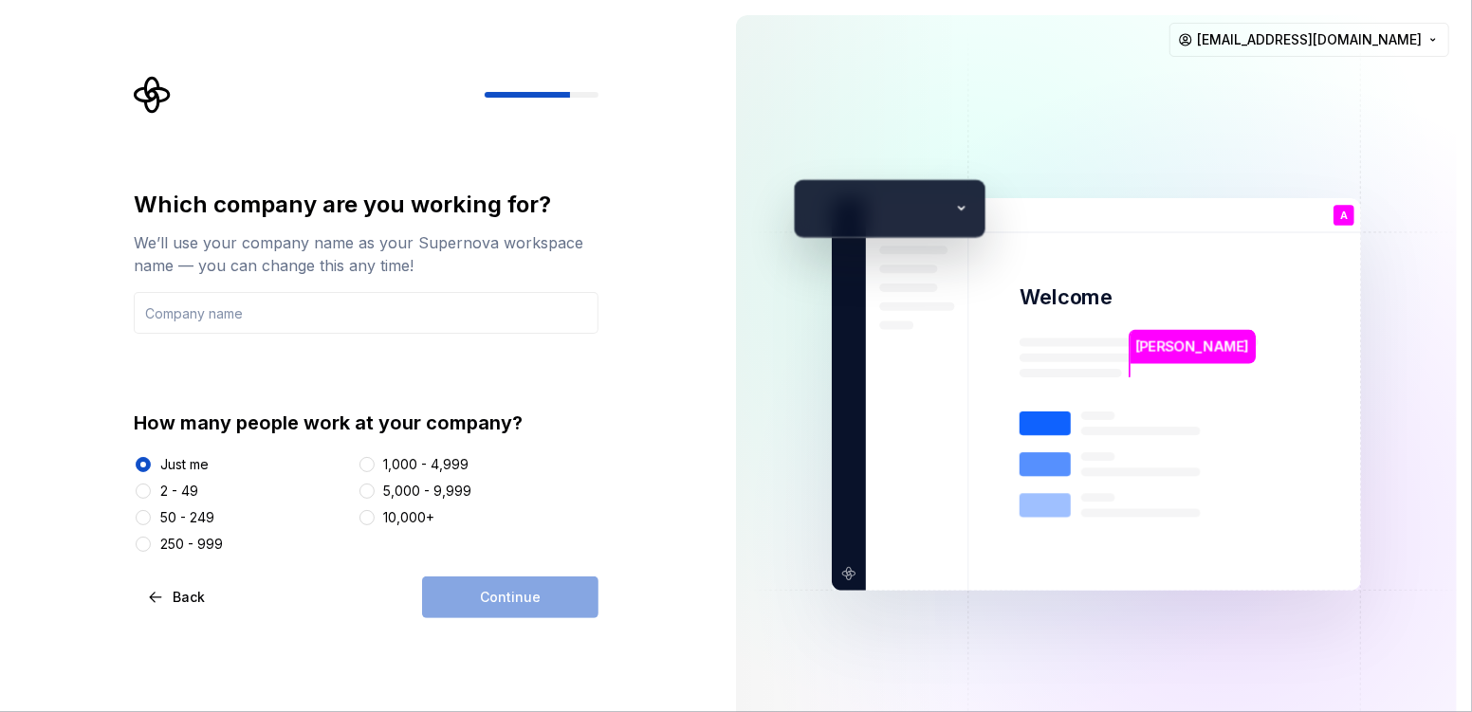
click at [162, 400] on div "Which company are you working for? We’ll use your company name as your Supernov…" at bounding box center [366, 372] width 465 height 364
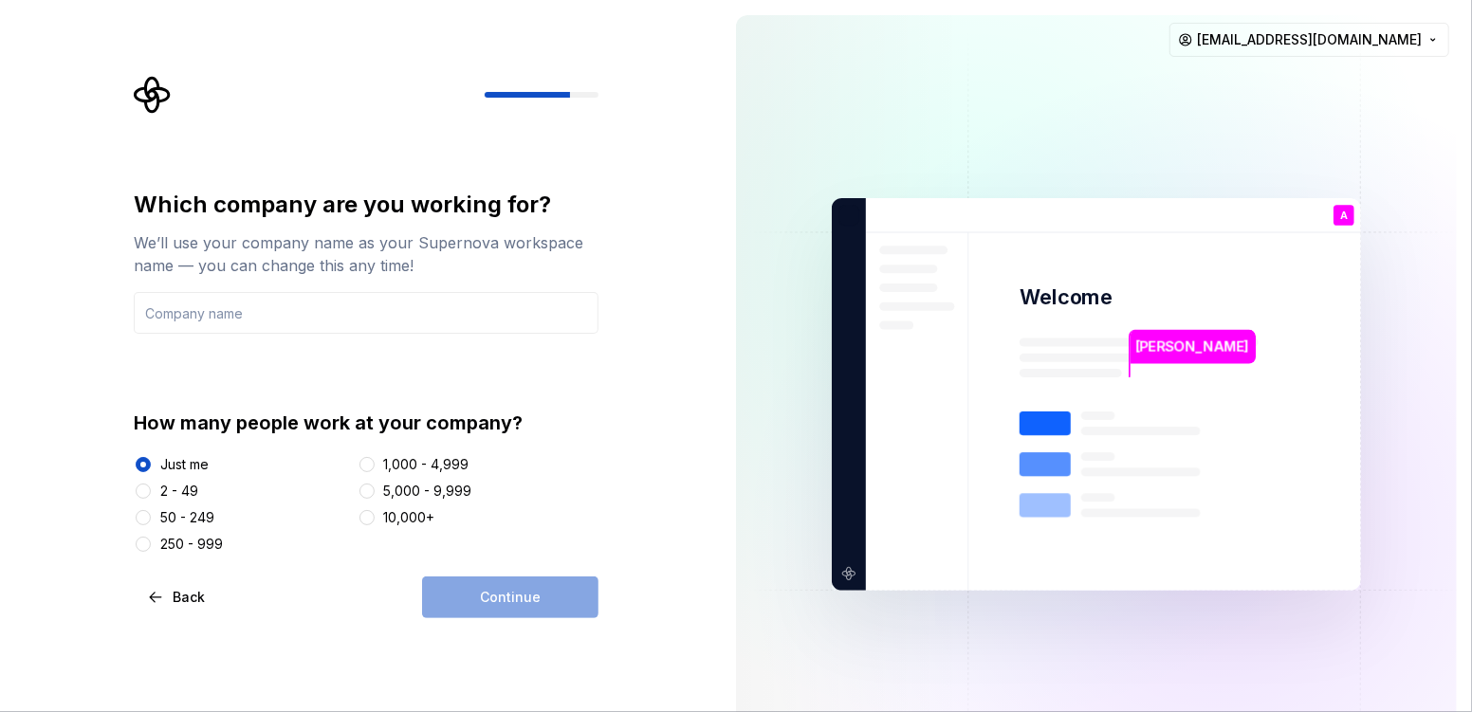
click at [291, 294] on input "text" at bounding box center [366, 313] width 465 height 42
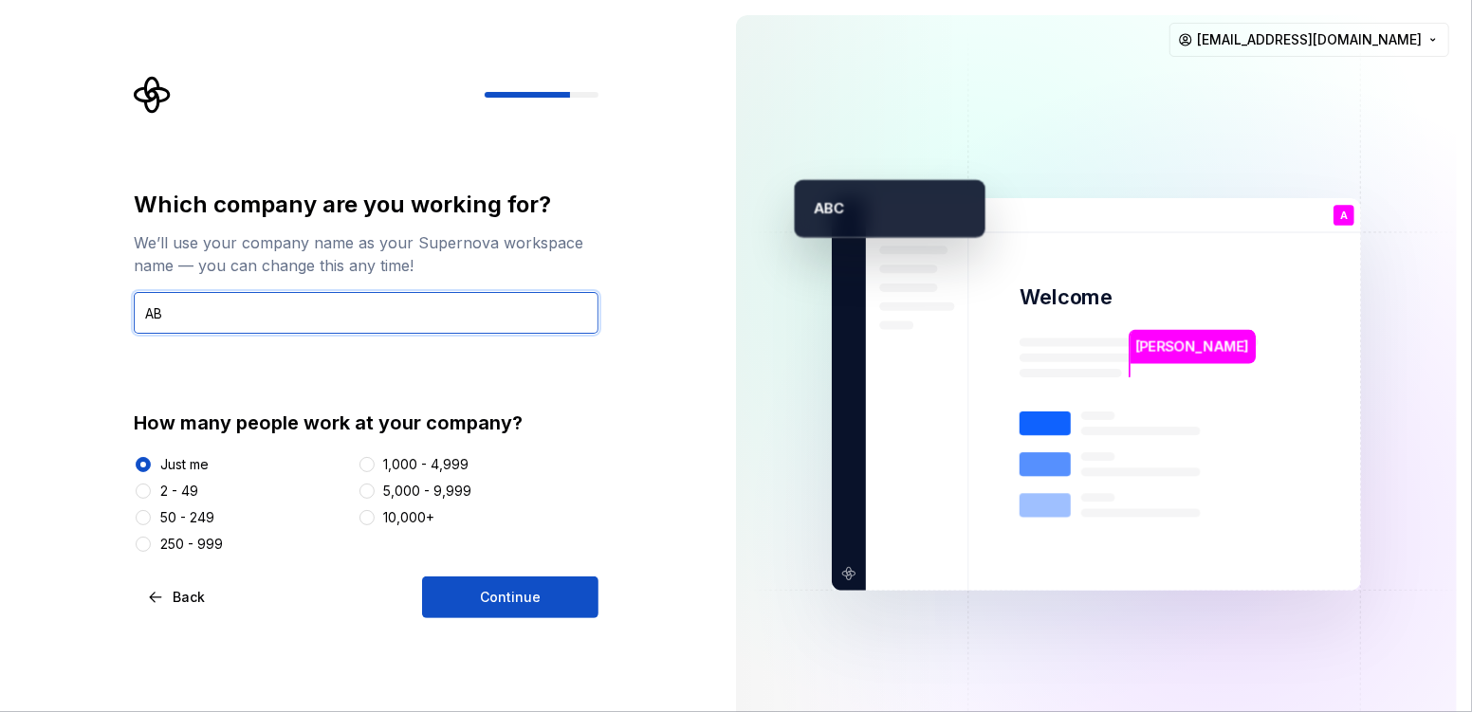
type input "A"
type input "mDelighto"
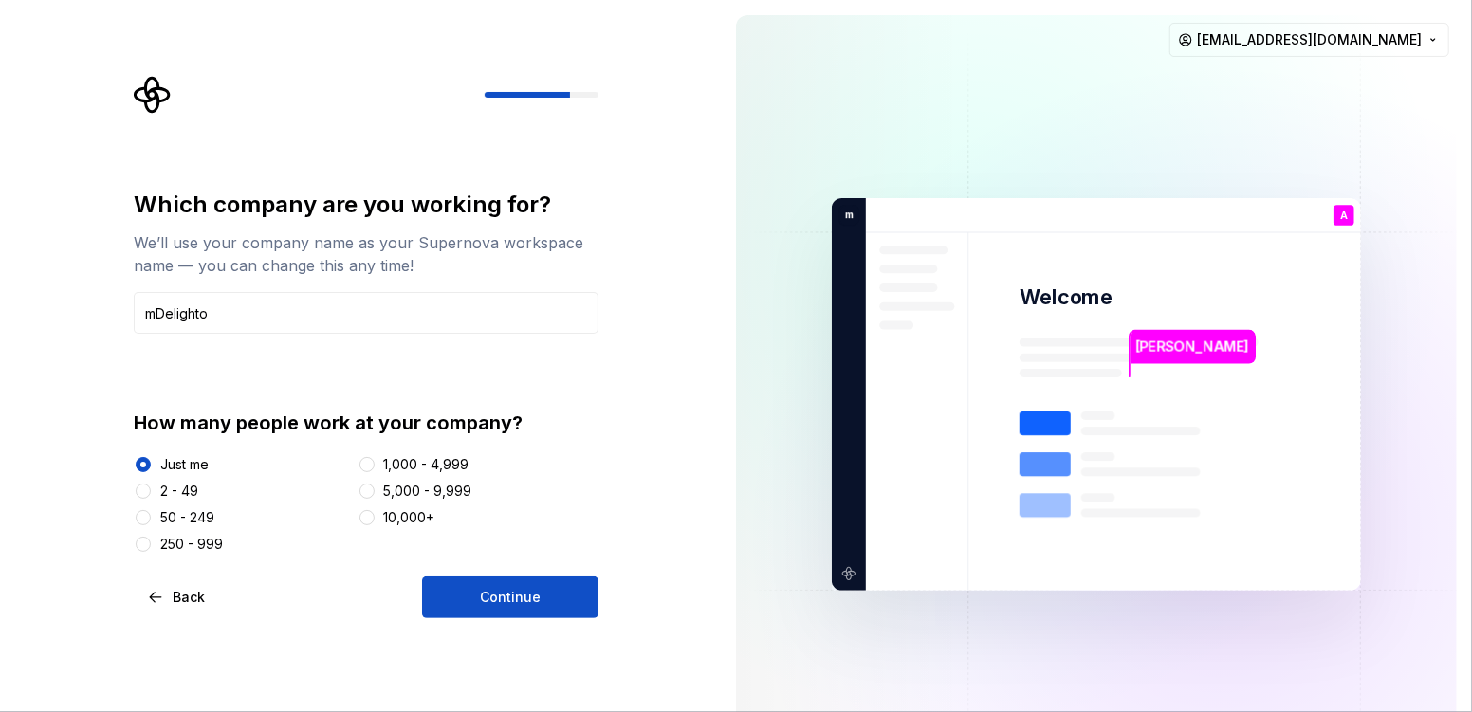
click at [167, 352] on div "Which company are you working for? We’ll use your company name as your Supernov…" at bounding box center [366, 372] width 465 height 364
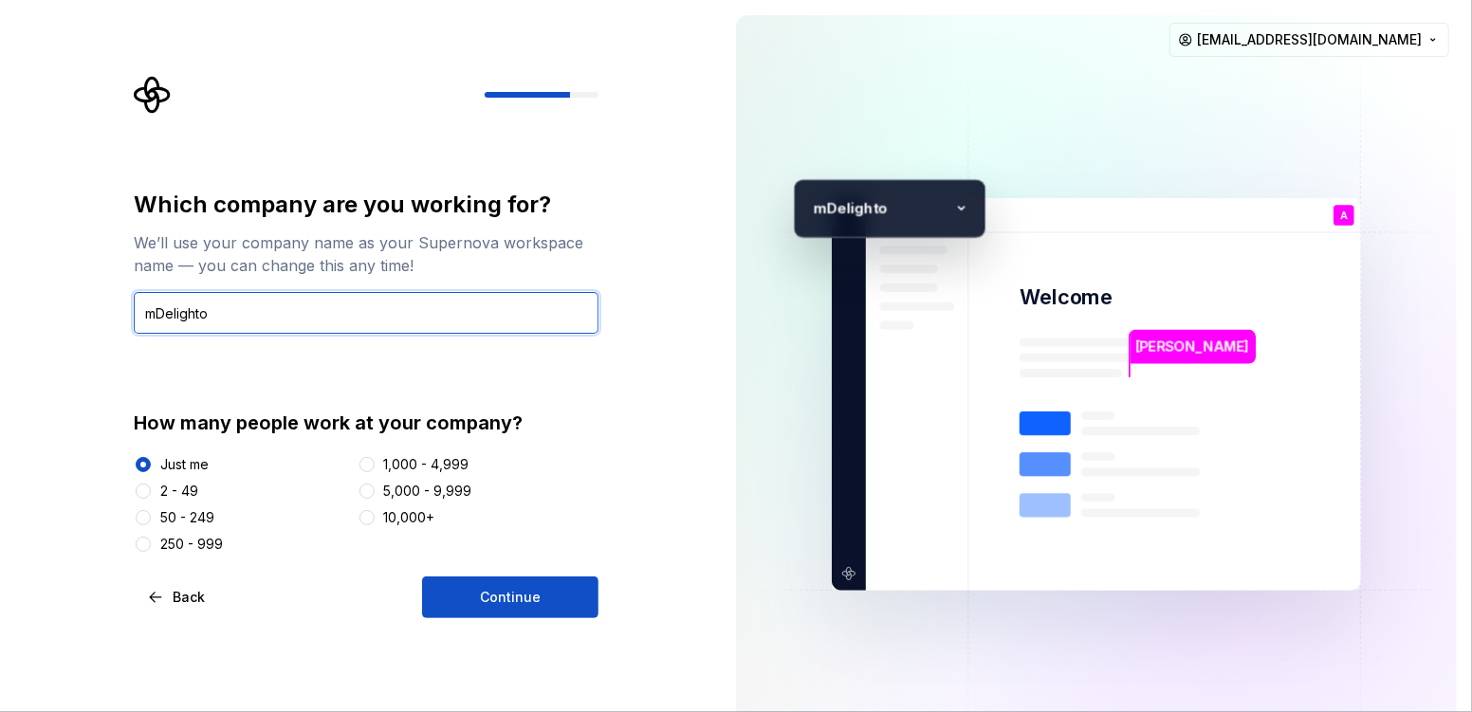
drag, startPoint x: 224, startPoint y: 311, endPoint x: 0, endPoint y: 300, distance: 224.1
click at [0, 300] on div "Which company are you working for? We’ll use your company name as your Supernov…" at bounding box center [360, 394] width 721 height 789
click at [231, 303] on input "mDelighto" at bounding box center [366, 313] width 465 height 42
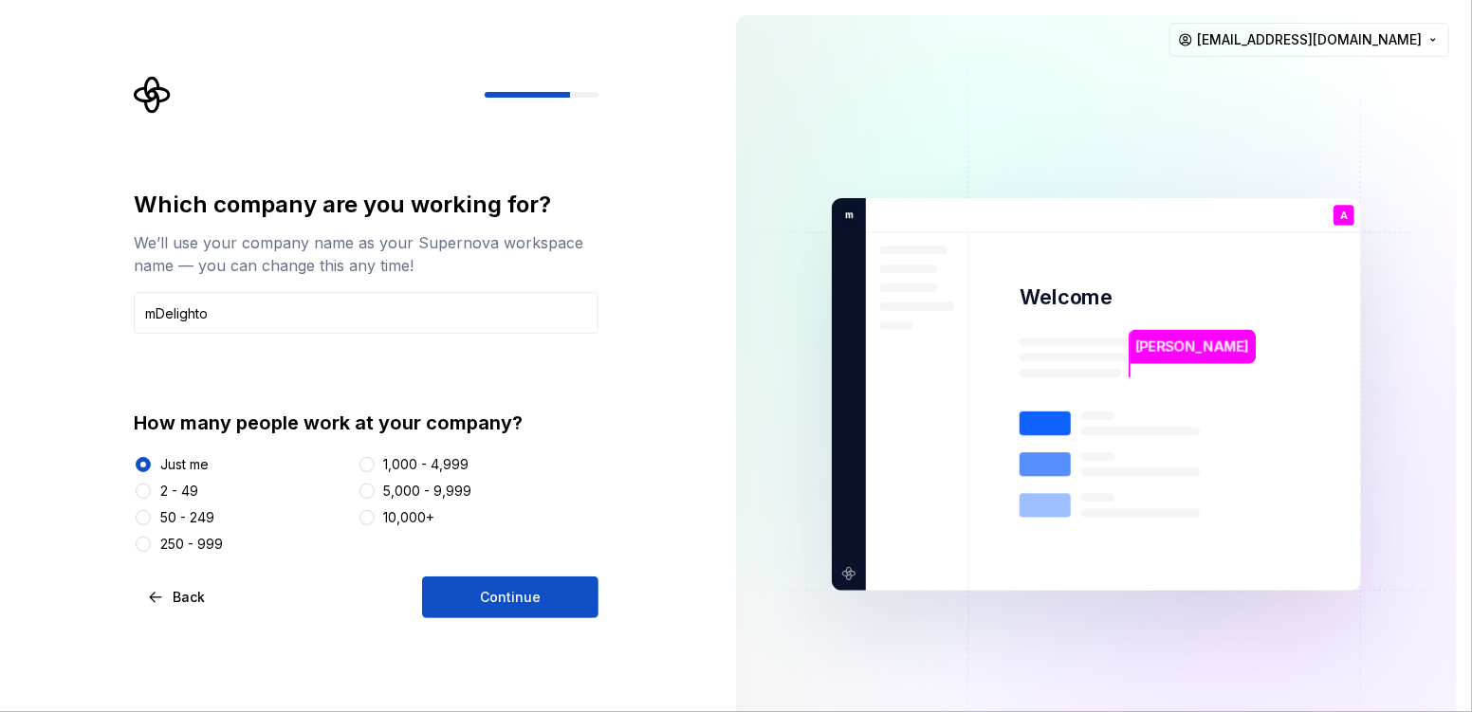
click at [251, 368] on div "Which company are you working for? We’ll use your company name as your Supernov…" at bounding box center [366, 372] width 465 height 364
click at [56, 517] on div "Which company are you working for? We’ll use your company name as your Supernov…" at bounding box center [360, 394] width 721 height 789
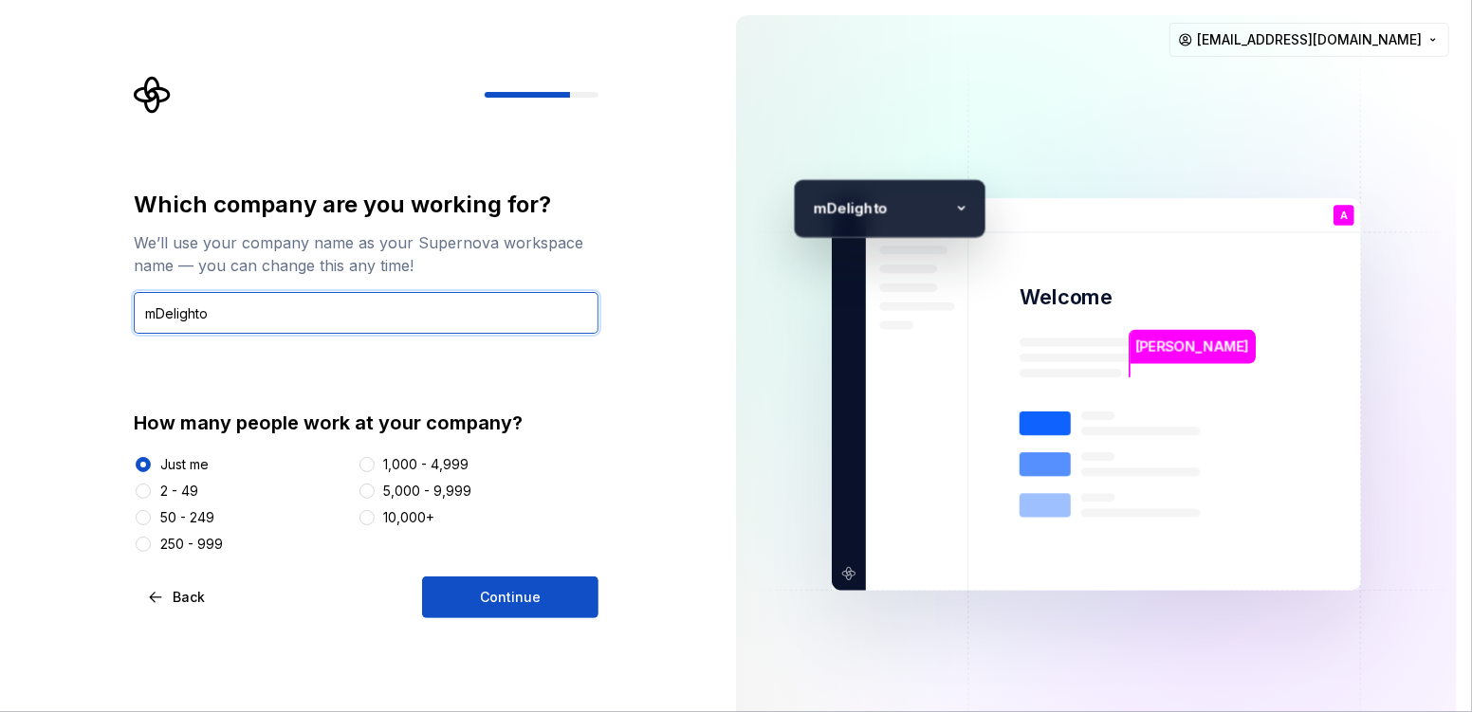
click at [220, 313] on input "mDelighto" at bounding box center [366, 313] width 465 height 42
drag, startPoint x: 178, startPoint y: 325, endPoint x: 71, endPoint y: 325, distance: 107.1
click at [71, 325] on div "Which company are you working for? We’ll use your company name as your Supernov…" at bounding box center [360, 394] width 721 height 789
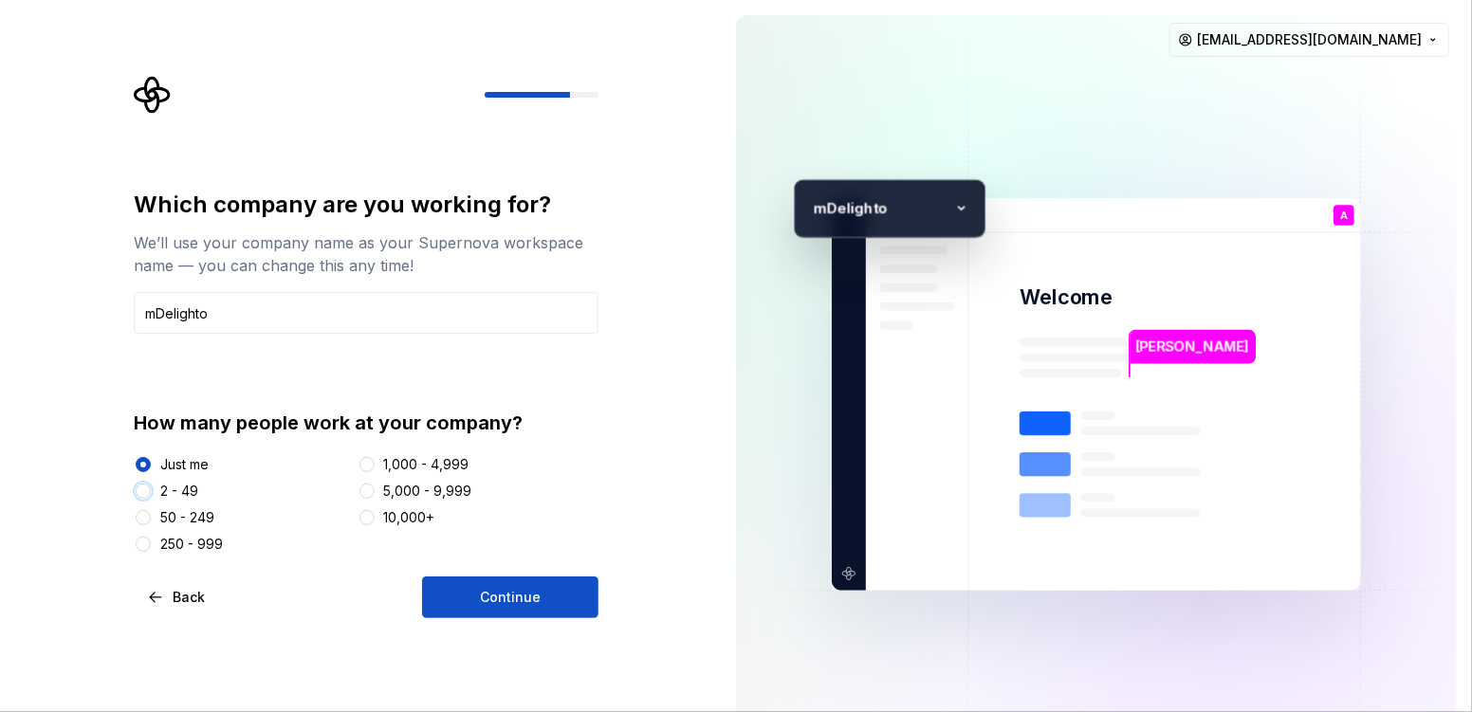
click at [146, 492] on button "2 - 49" at bounding box center [143, 491] width 15 height 15
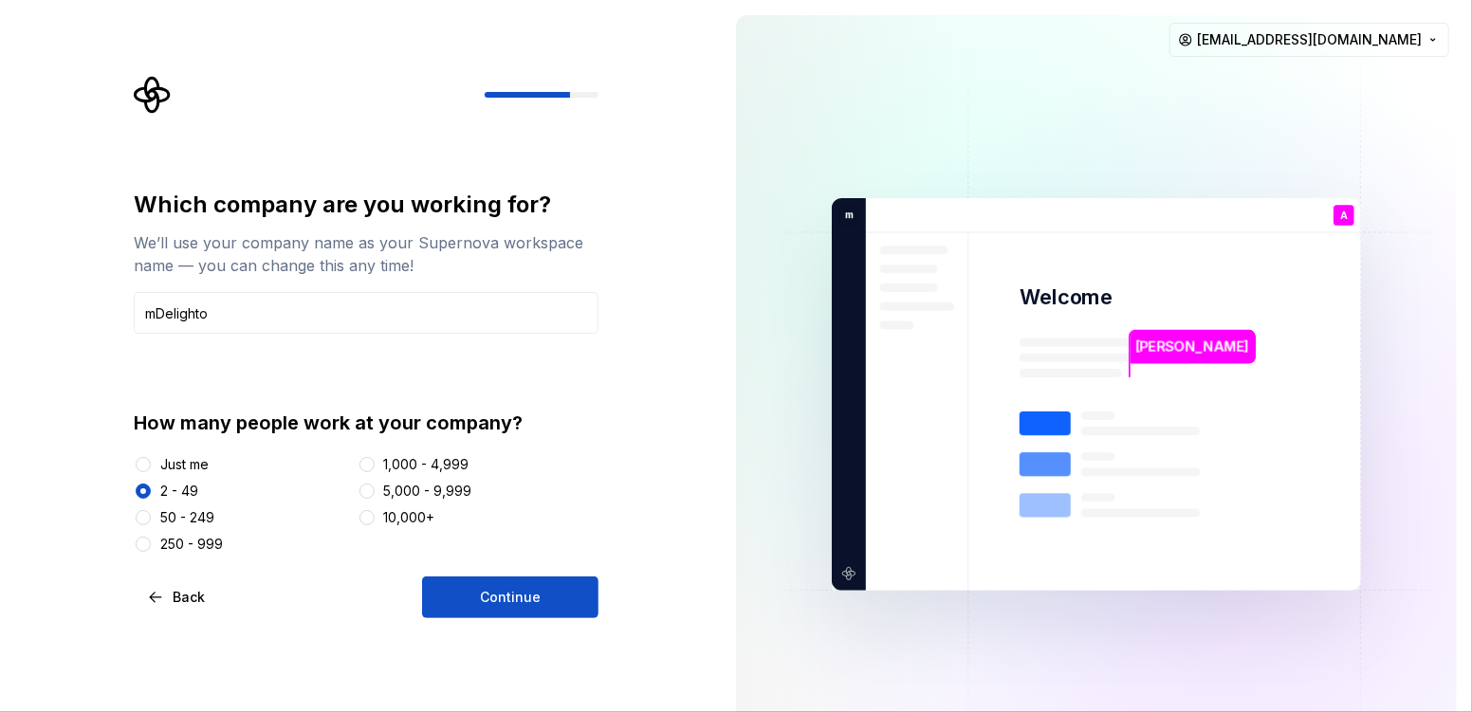
click at [598, 373] on div "Which company are you working for? We’ll use your company name as your Supernov…" at bounding box center [371, 347] width 499 height 542
click at [562, 533] on button "Continue" at bounding box center [510, 598] width 176 height 42
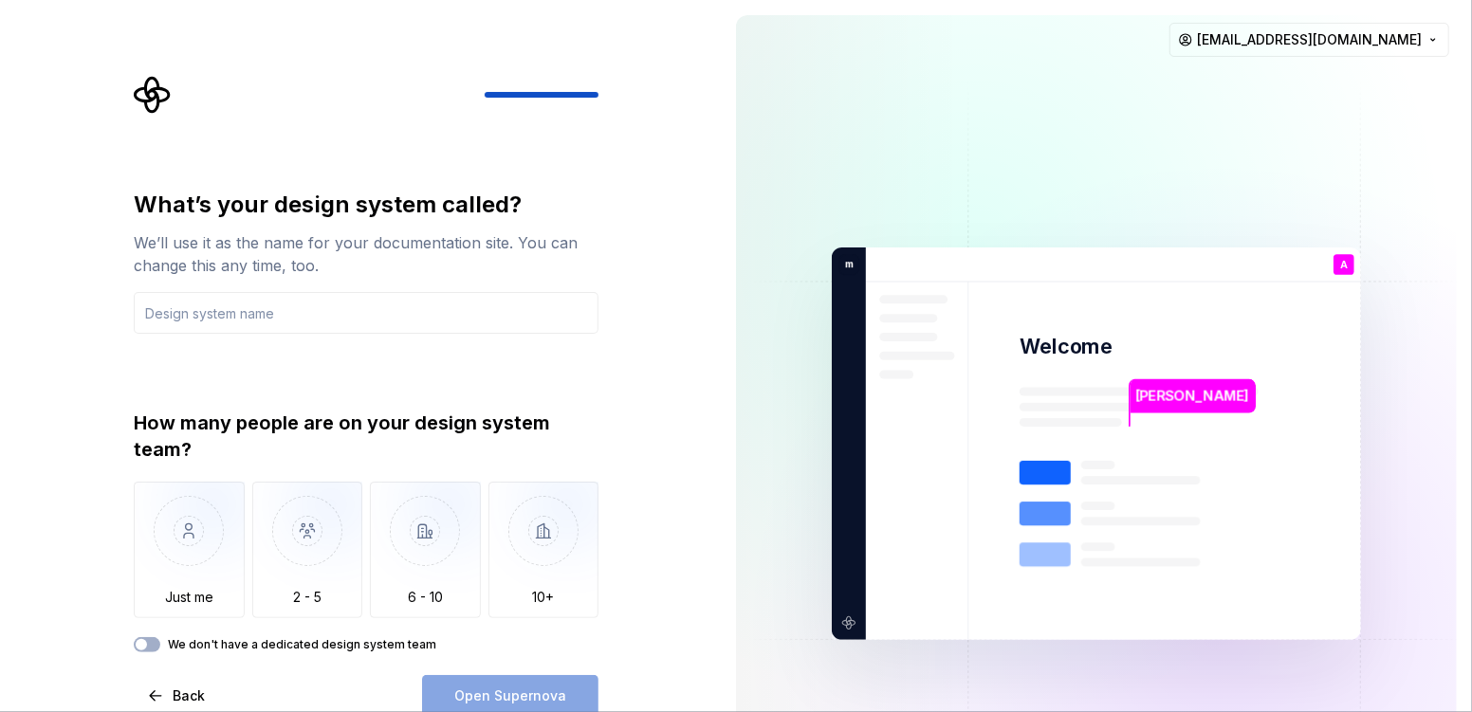
click at [414, 321] on input "text" at bounding box center [366, 313] width 465 height 42
click at [174, 520] on img "button" at bounding box center [189, 545] width 111 height 127
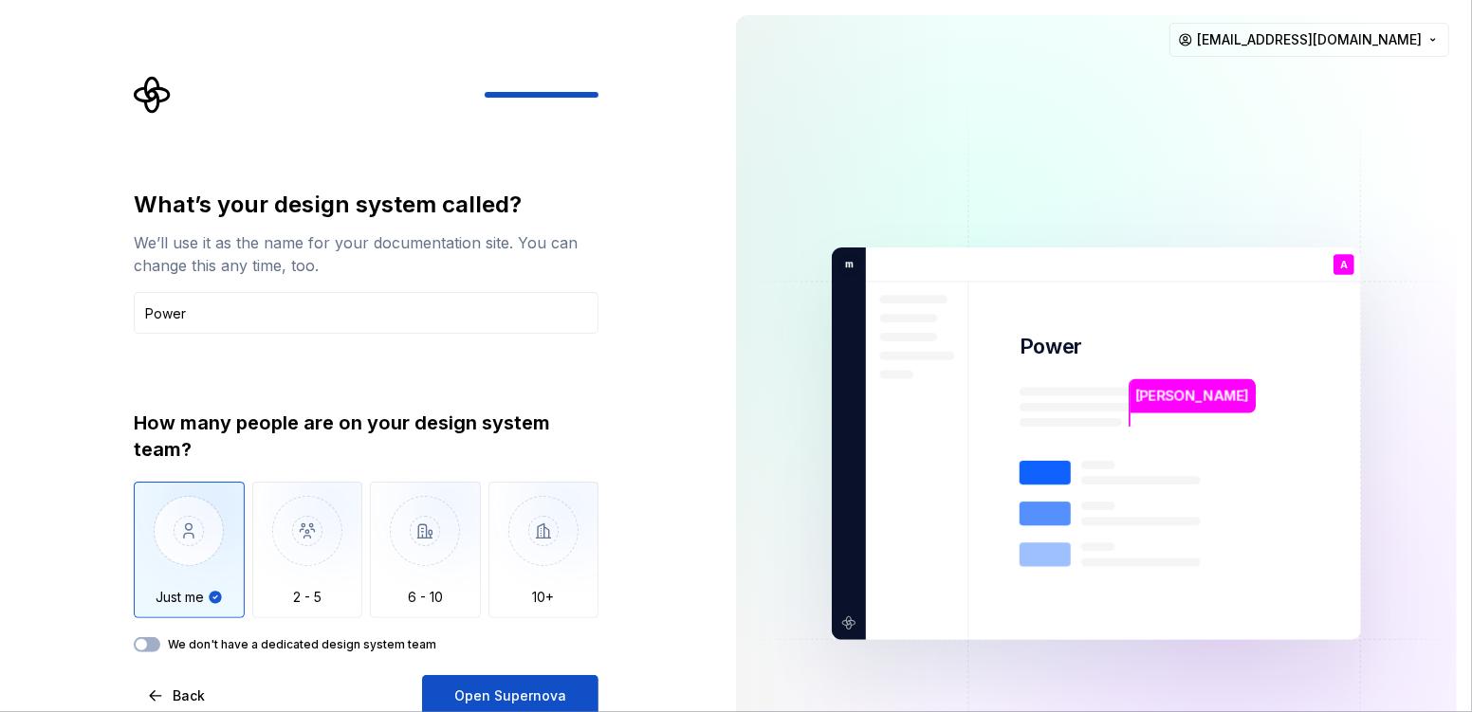
click at [275, 533] on img "button" at bounding box center [307, 545] width 111 height 127
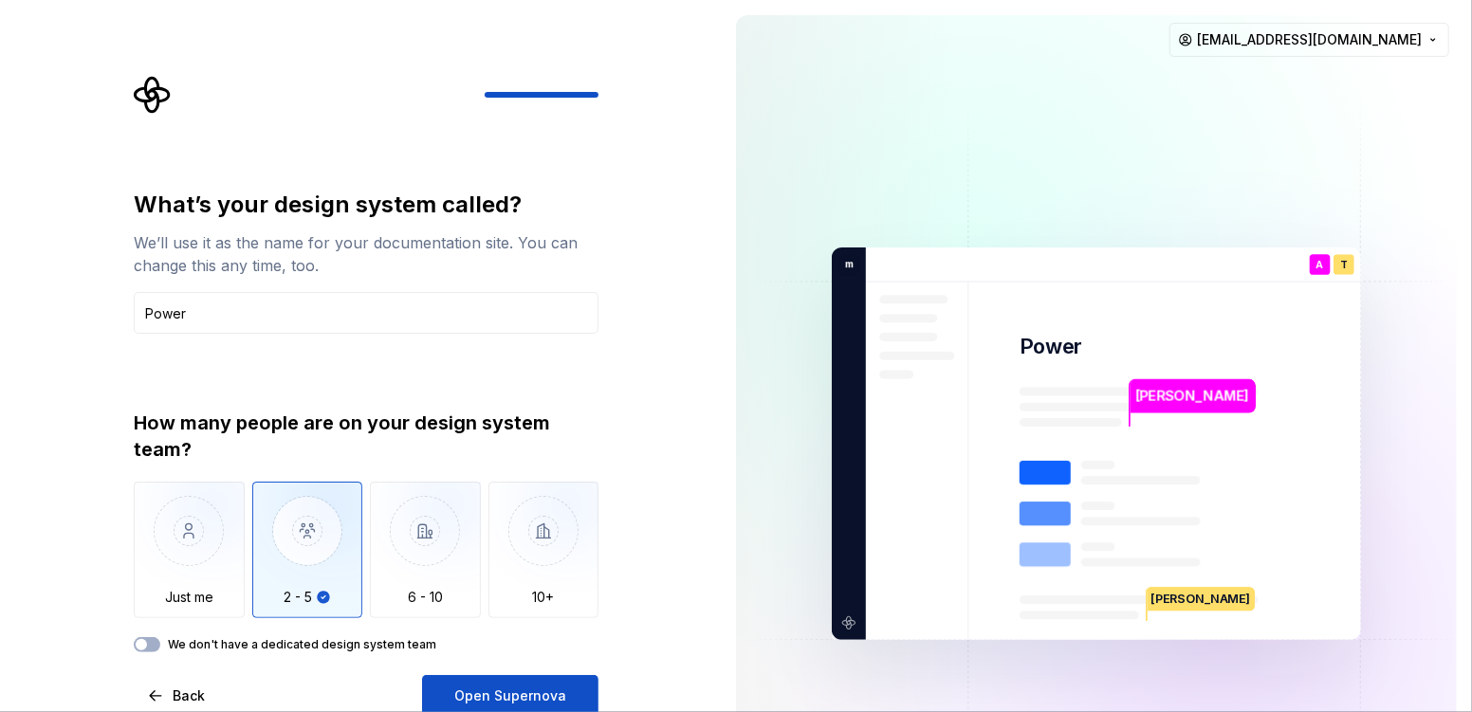
click at [176, 533] on img "button" at bounding box center [189, 545] width 111 height 127
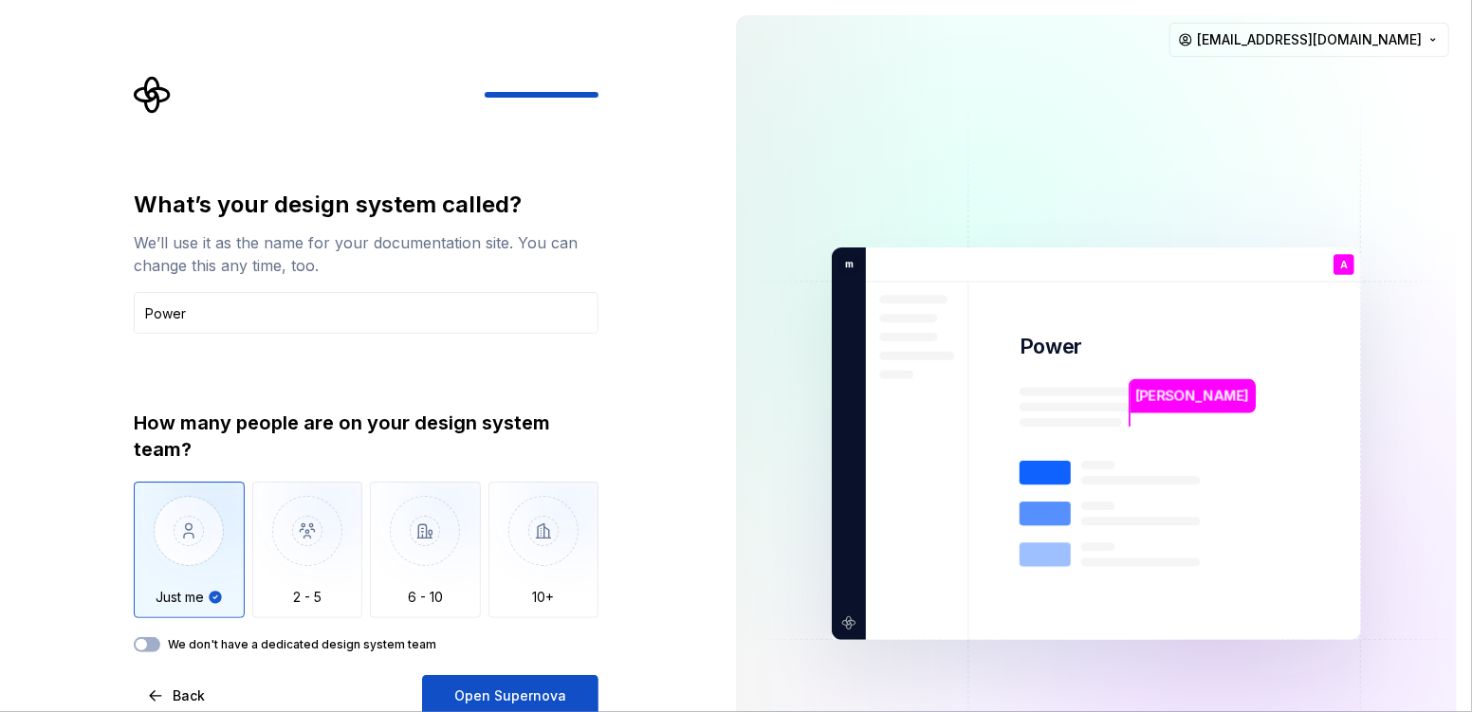
click at [329, 533] on img "button" at bounding box center [307, 545] width 111 height 127
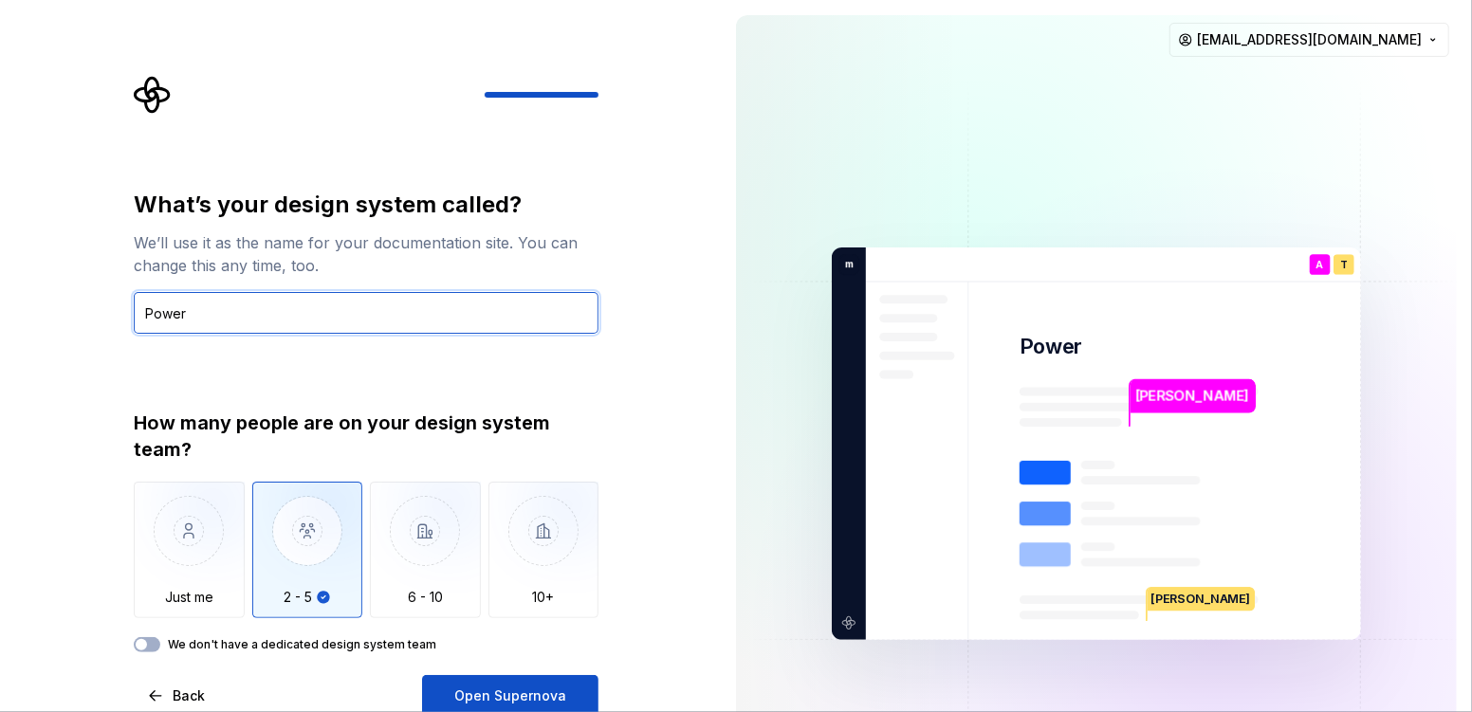
click at [255, 321] on input "Power" at bounding box center [366, 313] width 465 height 42
click at [275, 313] on input "Power" at bounding box center [366, 313] width 465 height 42
type input "mDS"
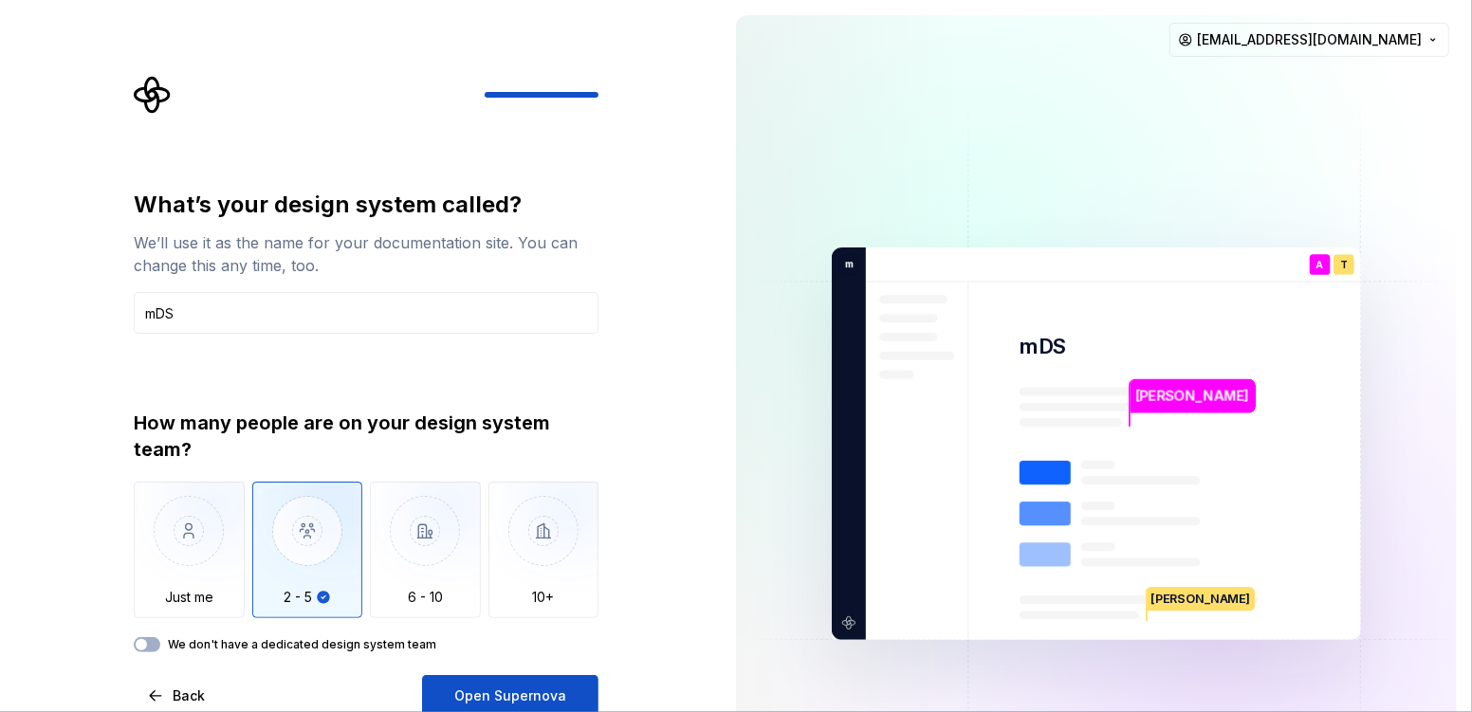
click at [622, 362] on div "What’s your design system called? We’ll use it as the name for your documentati…" at bounding box center [360, 444] width 721 height 888
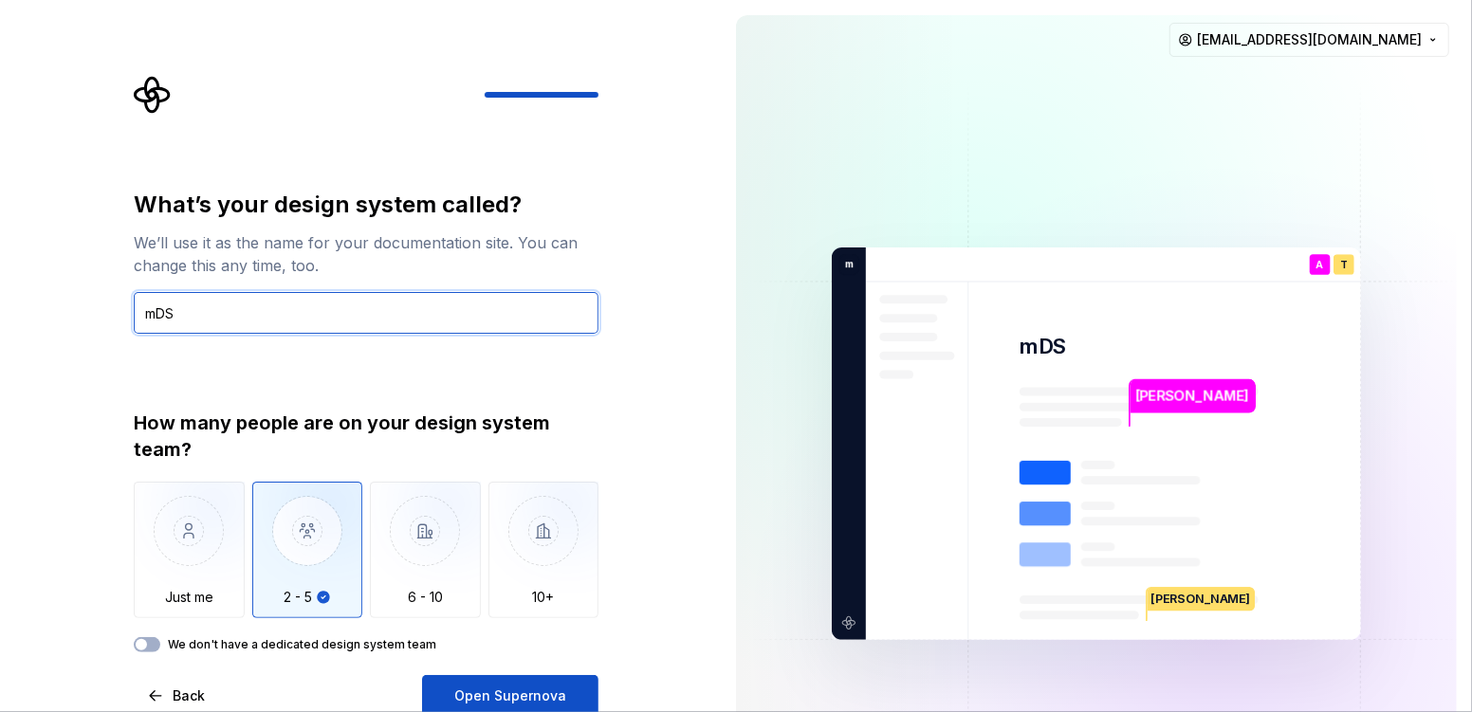
click at [243, 304] on input "mDS" at bounding box center [366, 313] width 465 height 42
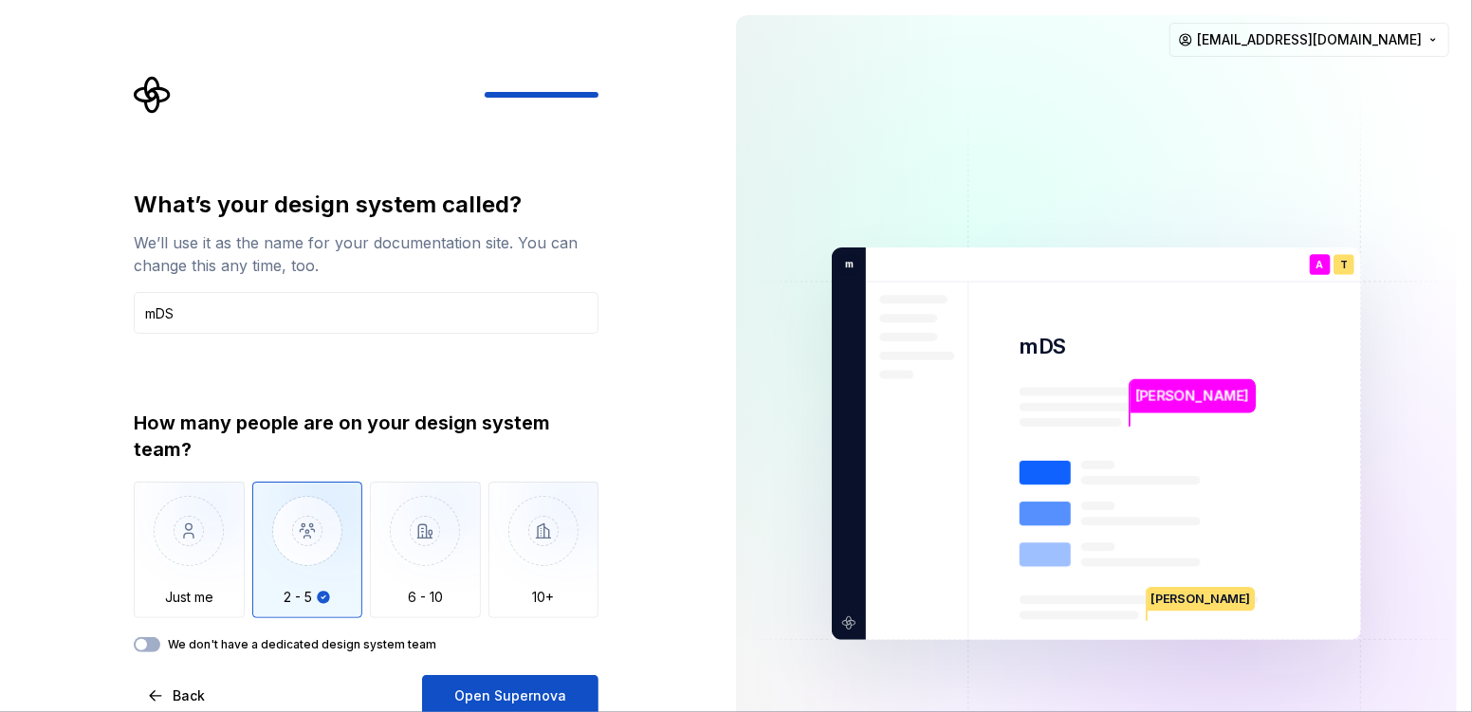
click at [670, 413] on div "What’s your design system called? We’ll use it as the name for your documentati…" at bounding box center [360, 444] width 721 height 888
click at [550, 533] on span "Open Supernova" at bounding box center [510, 696] width 112 height 19
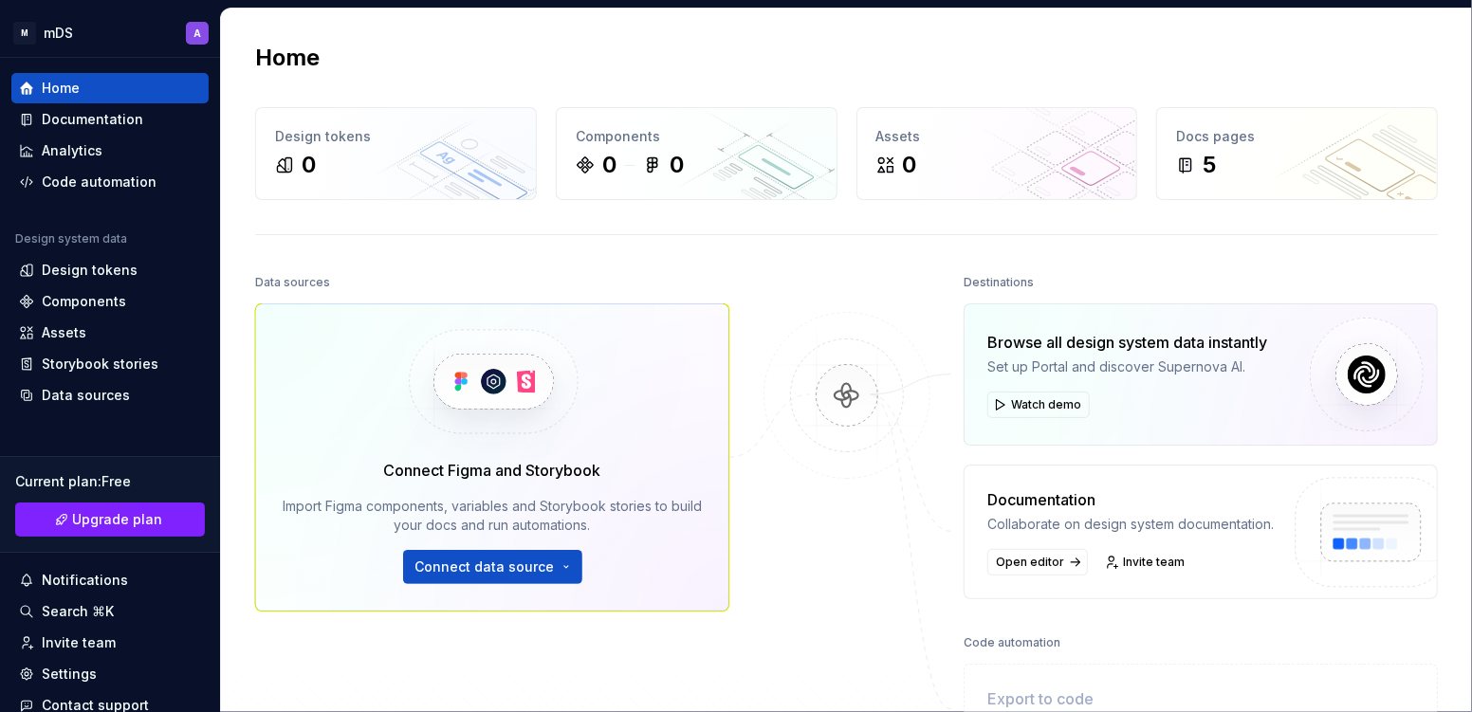
click at [0, 0] on button "Collapse sidebar" at bounding box center [0, 0] width 0 height 0
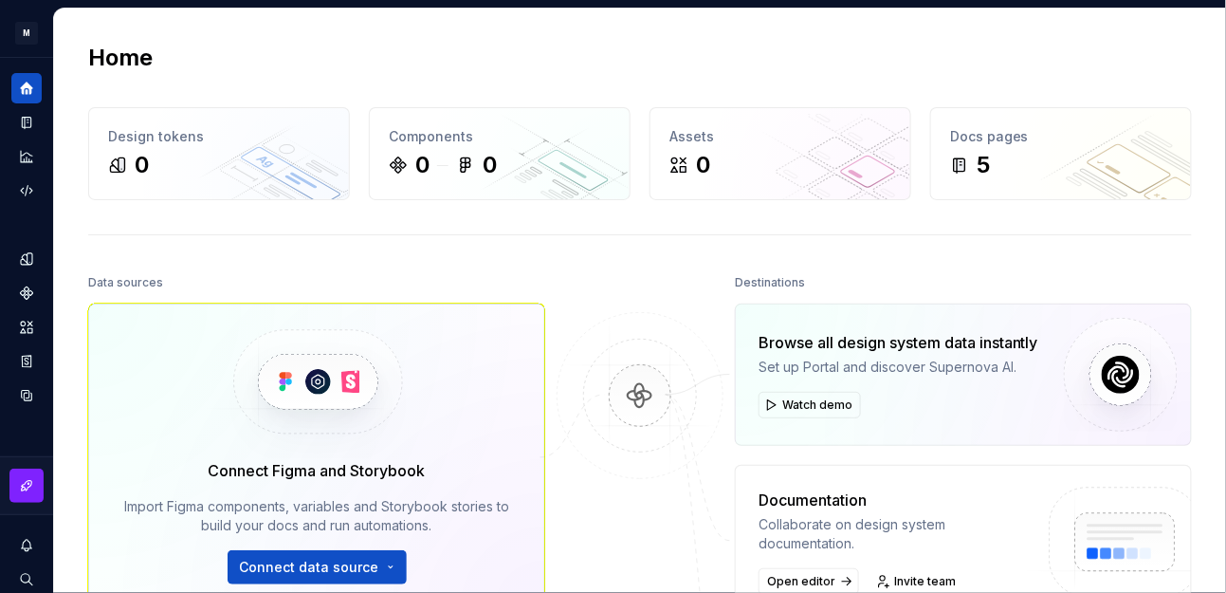
click at [0, 0] on button "Expand sidebar" at bounding box center [0, 0] width 0 height 0
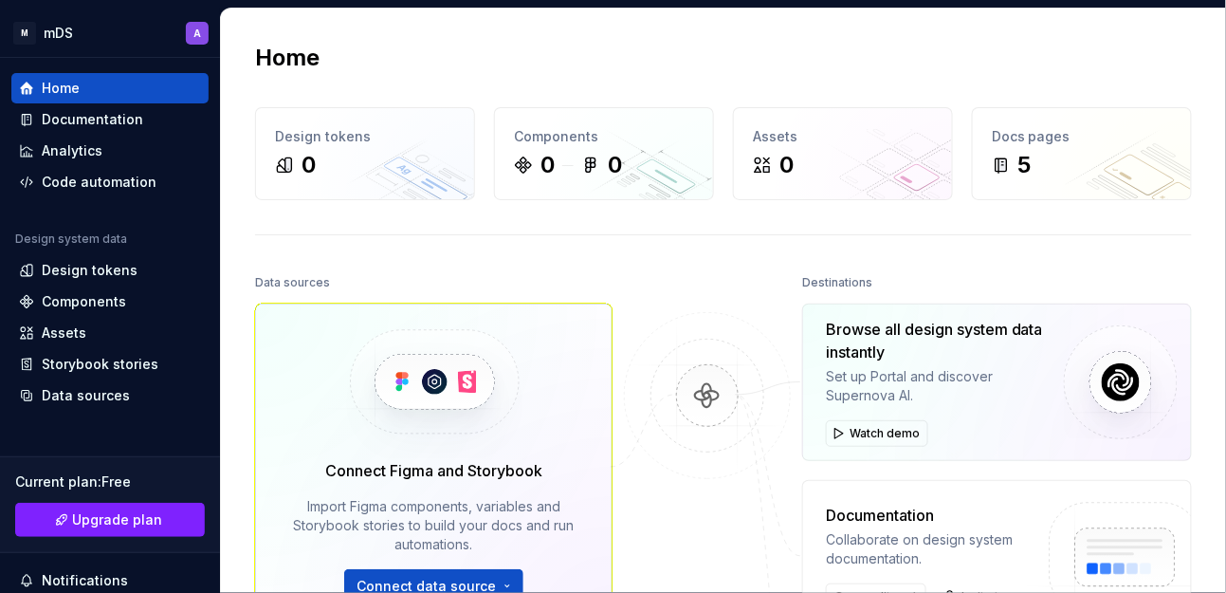
click at [170, 117] on div "Documentation" at bounding box center [110, 119] width 182 height 19
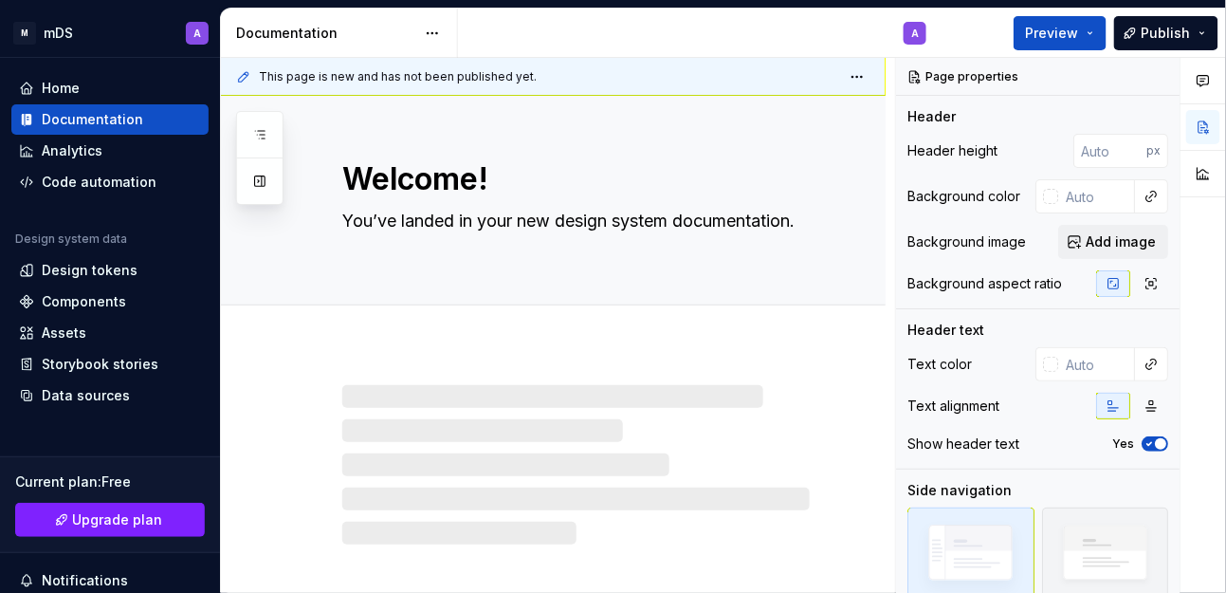
click at [156, 151] on div "Analytics" at bounding box center [110, 150] width 182 height 19
type textarea "*"
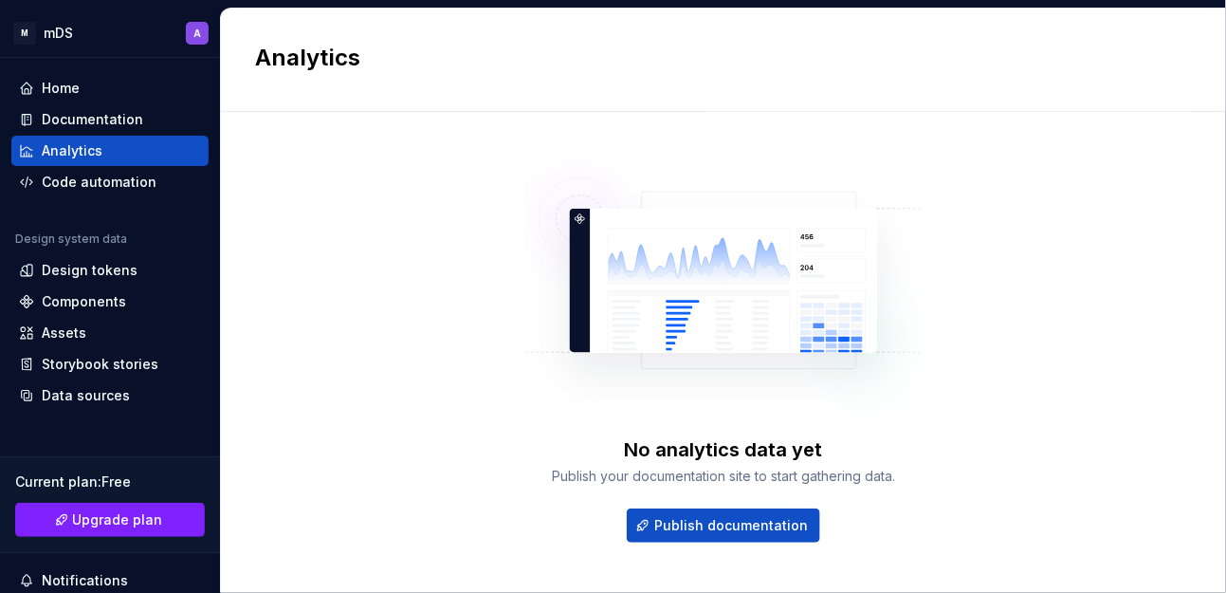
click at [148, 180] on div "Code automation" at bounding box center [99, 182] width 115 height 19
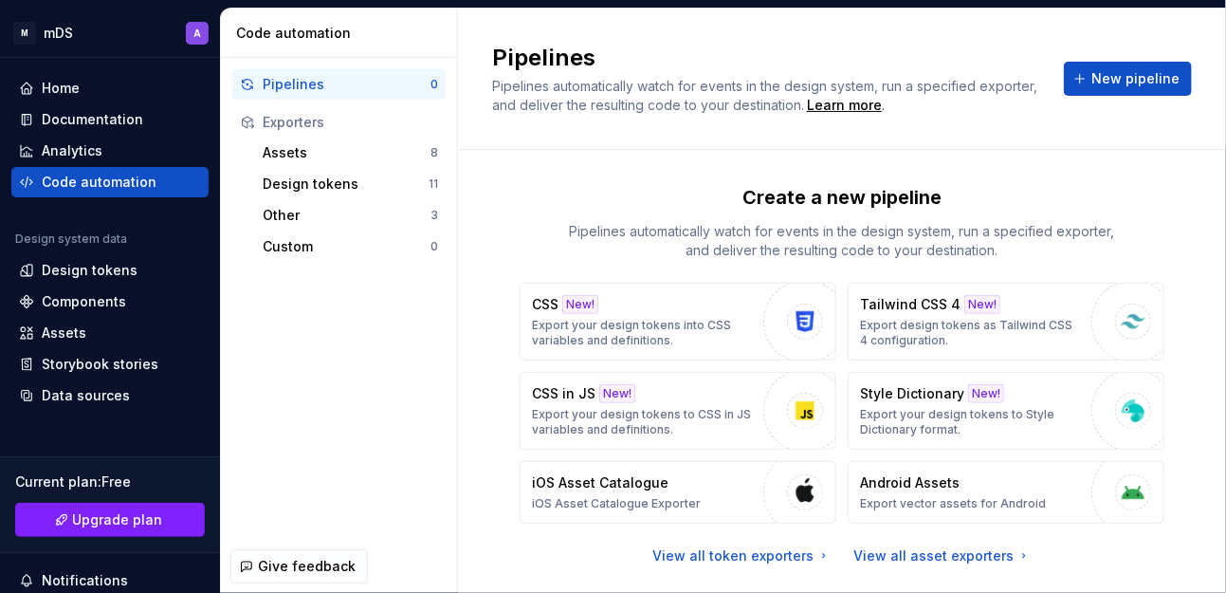
click at [143, 272] on div "Design tokens" at bounding box center [110, 270] width 182 height 19
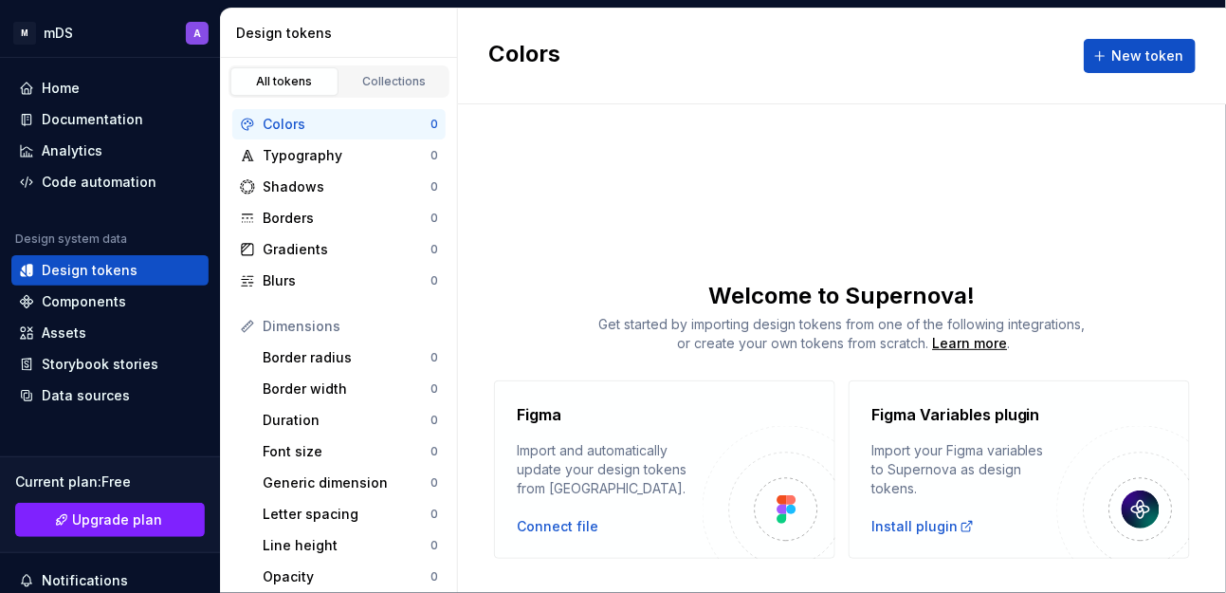
scroll to position [175, 0]
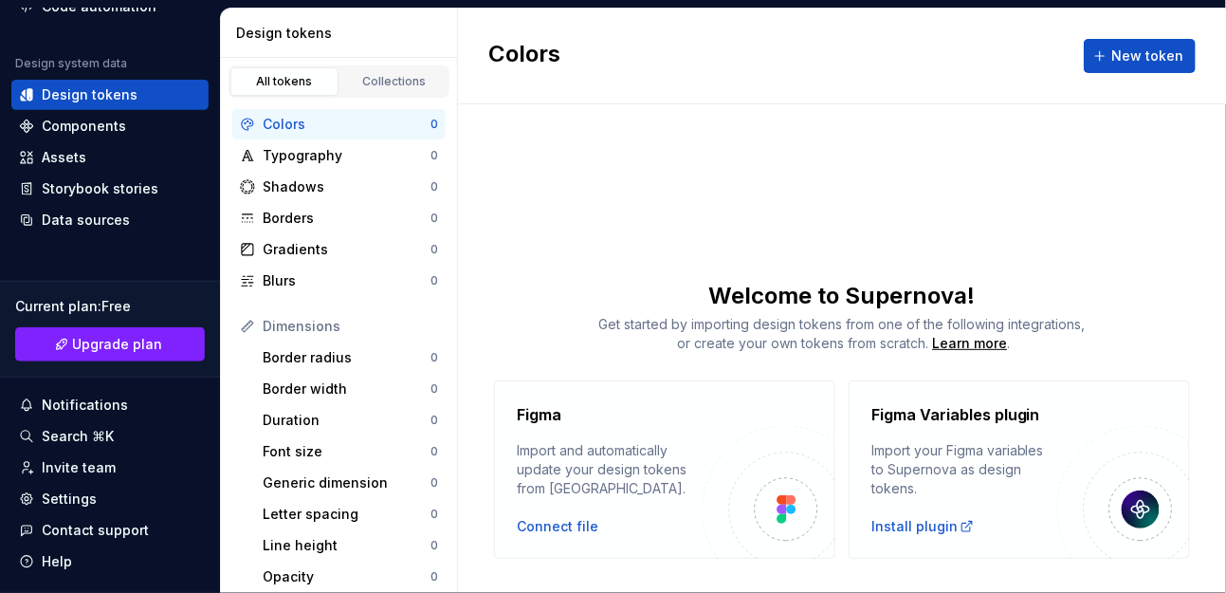
click at [113, 112] on div "Components" at bounding box center [109, 126] width 197 height 30
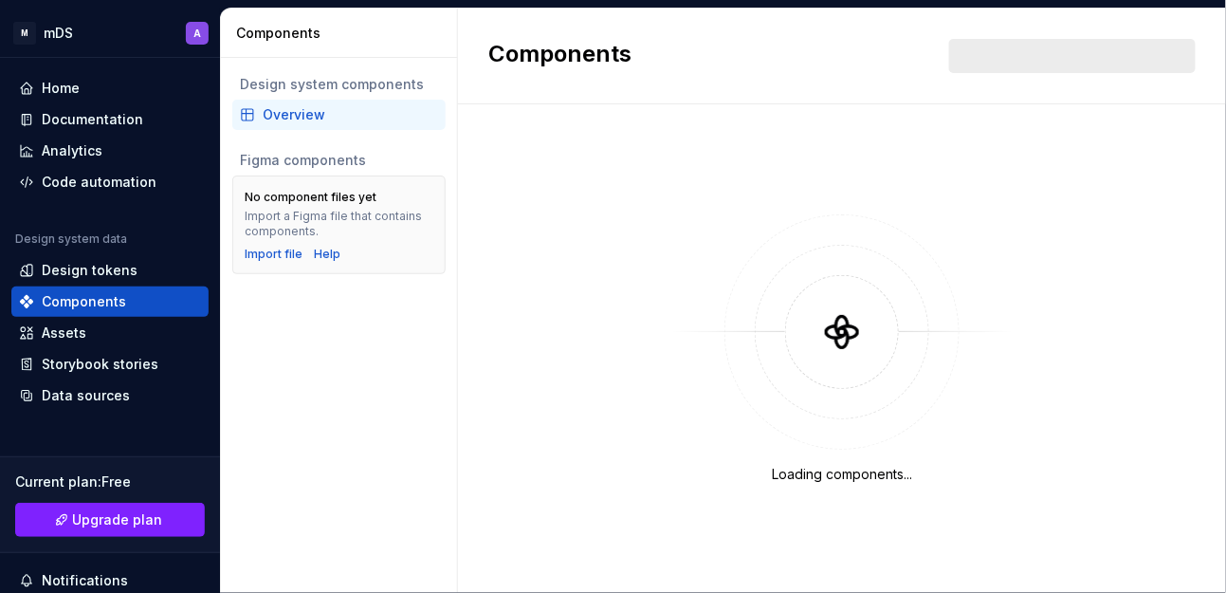
click at [83, 327] on div "Assets" at bounding box center [64, 332] width 45 height 19
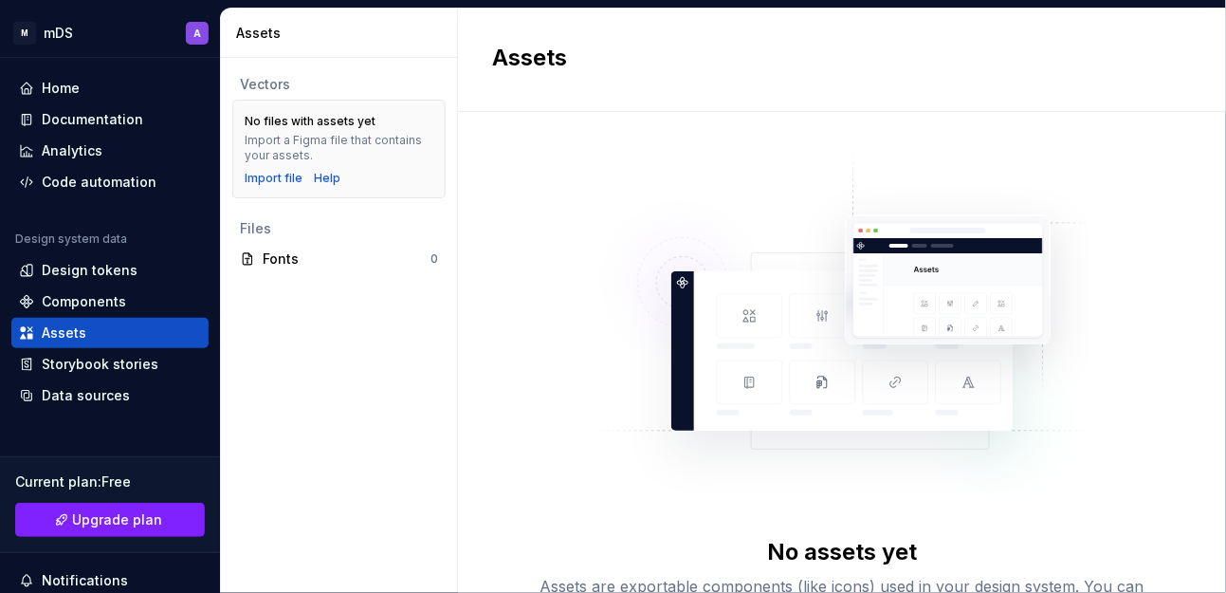
click at [113, 360] on div "Storybook stories" at bounding box center [100, 364] width 117 height 19
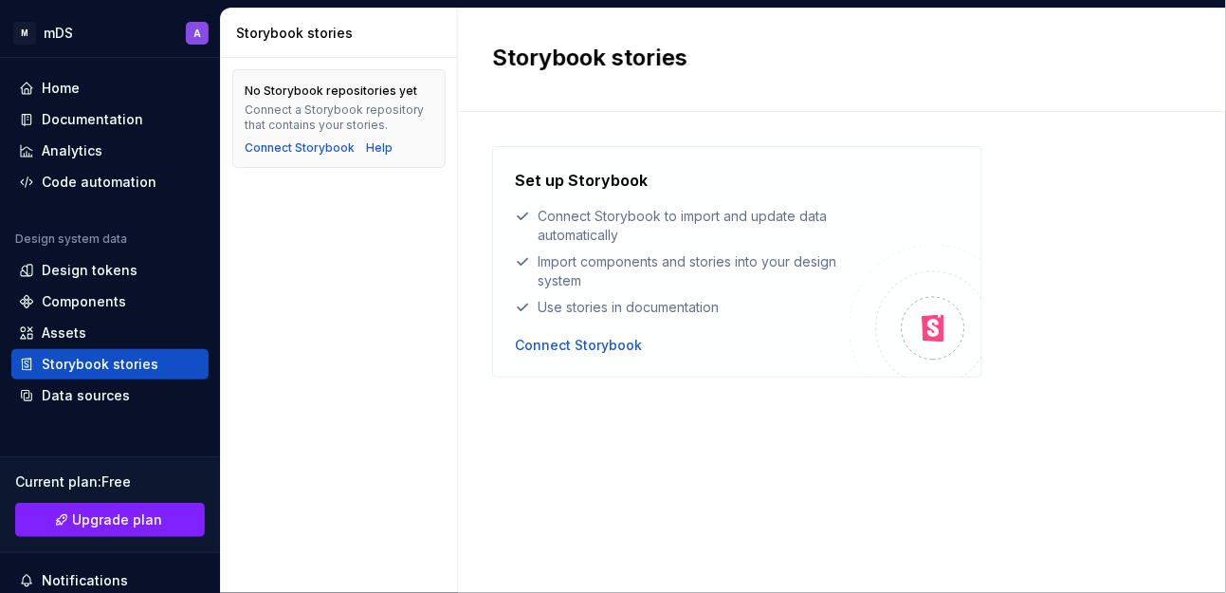
scroll to position [175, 0]
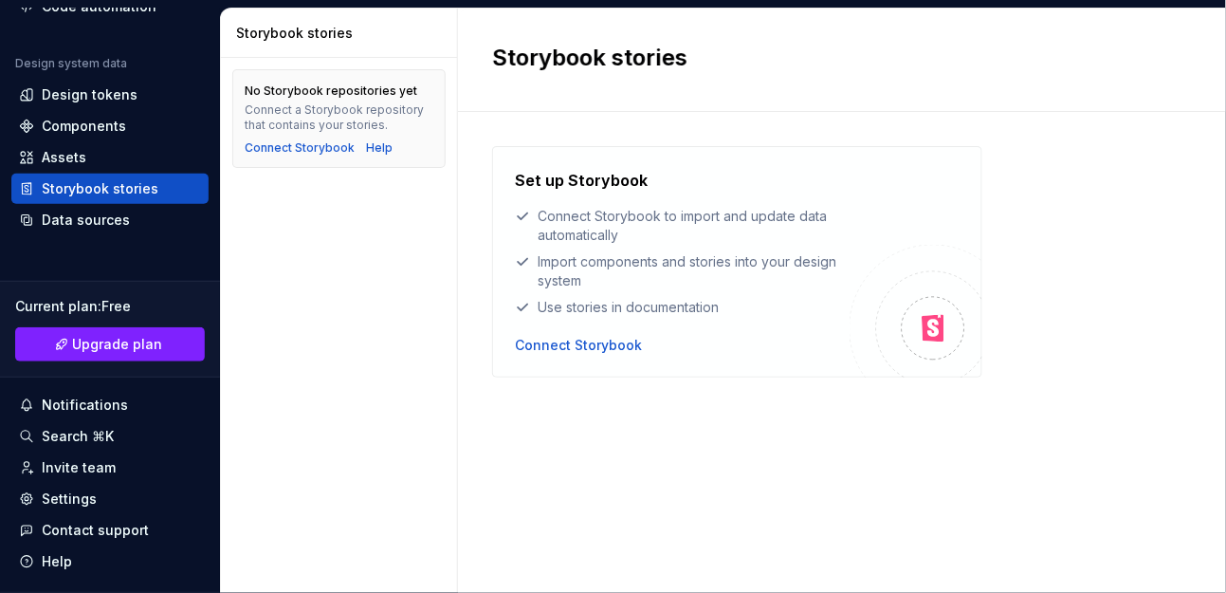
click at [103, 224] on div "Data sources" at bounding box center [86, 220] width 88 height 19
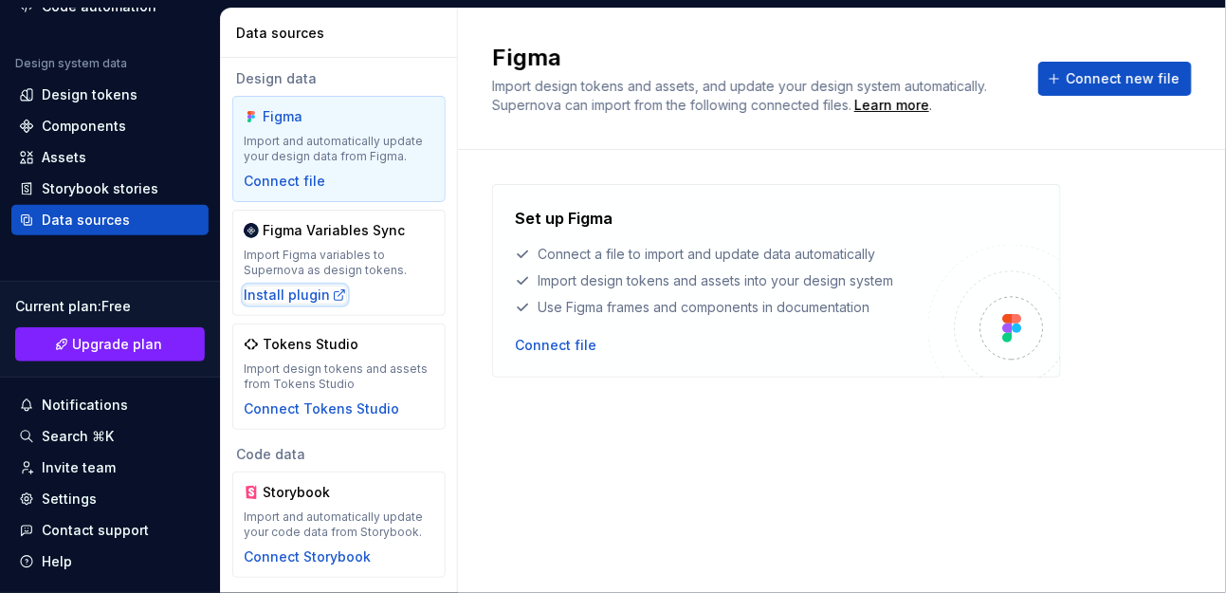
click at [335, 293] on icon "button" at bounding box center [340, 295] width 10 height 10
drag, startPoint x: 514, startPoint y: 93, endPoint x: 624, endPoint y: 88, distance: 110.1
click at [624, 88] on span "Import design tokens and assets, and update your design system automatically. S…" at bounding box center [741, 95] width 499 height 35
drag, startPoint x: 514, startPoint y: 108, endPoint x: 803, endPoint y: 110, distance: 289.2
click at [773, 106] on span "Import design tokens and assets, and update your design system automatically. S…" at bounding box center [741, 95] width 499 height 35
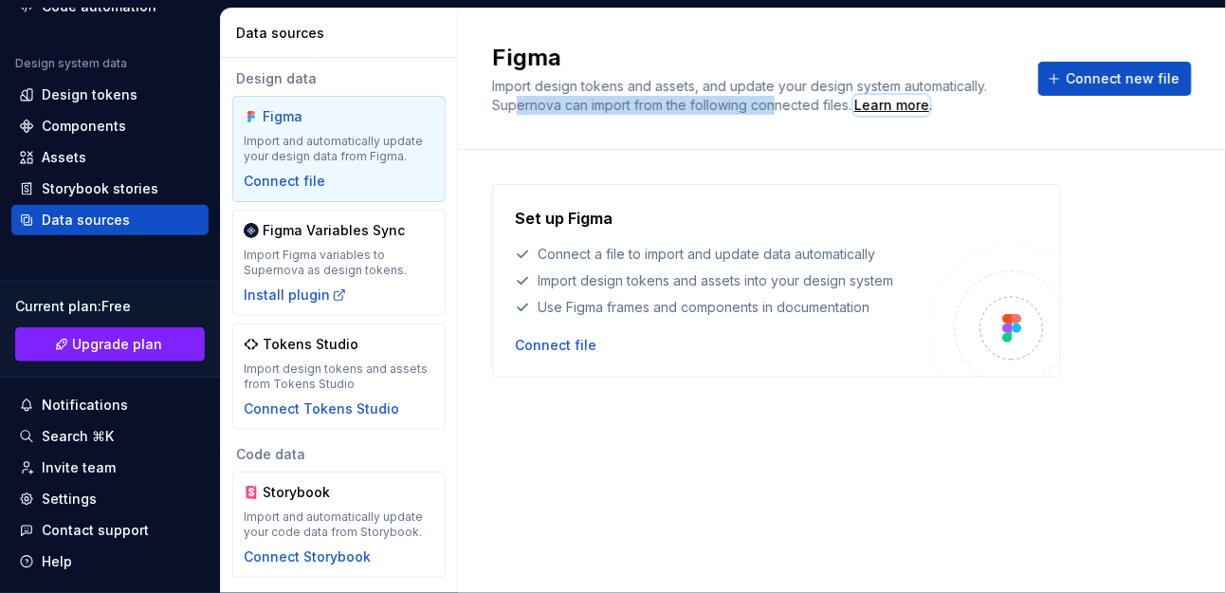
click at [907, 106] on div "Learn more" at bounding box center [891, 105] width 75 height 19
click at [378, 243] on div "Figma Variables Sync Import Figma variables to Supernova as design tokens. Inst…" at bounding box center [339, 262] width 191 height 83
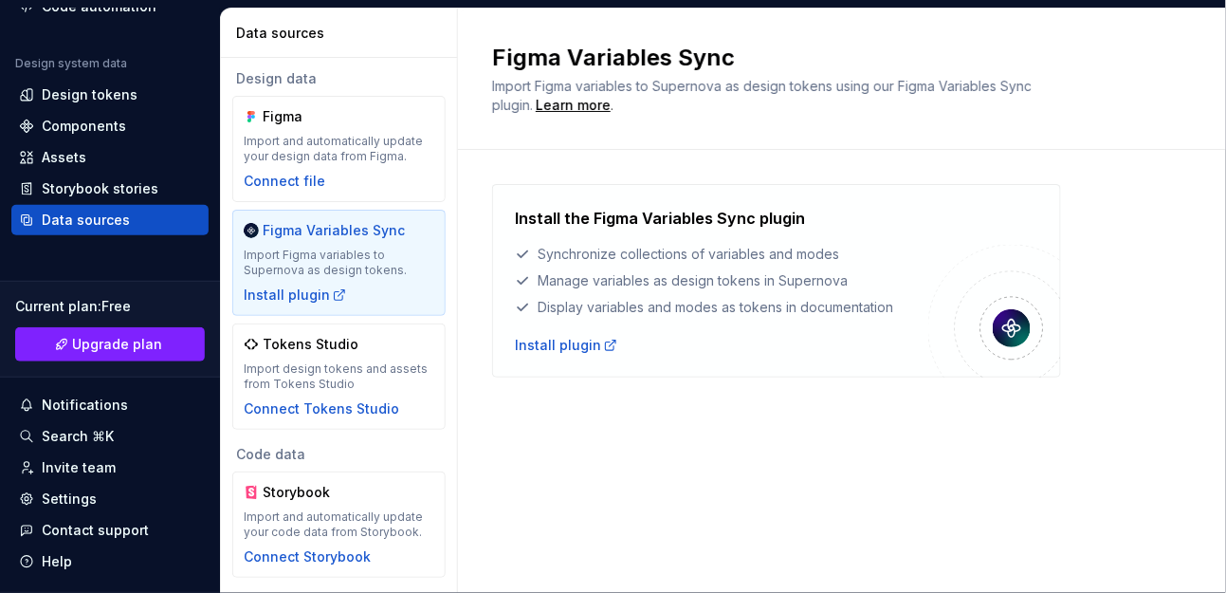
click at [355, 358] on div "Tokens Studio Import design tokens and assets from Tokens Studio Connect Tokens…" at bounding box center [339, 376] width 191 height 83
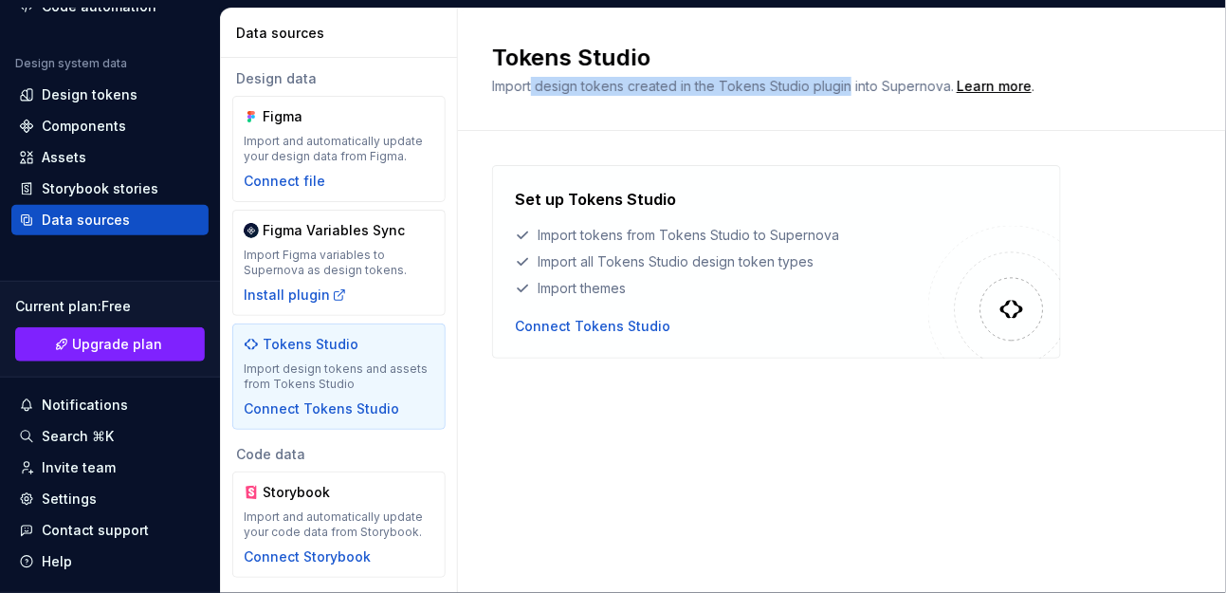
drag, startPoint x: 540, startPoint y: 93, endPoint x: 846, endPoint y: 86, distance: 306.3
click at [846, 86] on span "Import design tokens created in the Tokens Studio plugin into Supernova." at bounding box center [723, 86] width 462 height 16
click at [629, 324] on div "Connect Tokens Studio" at bounding box center [593, 326] width 156 height 19
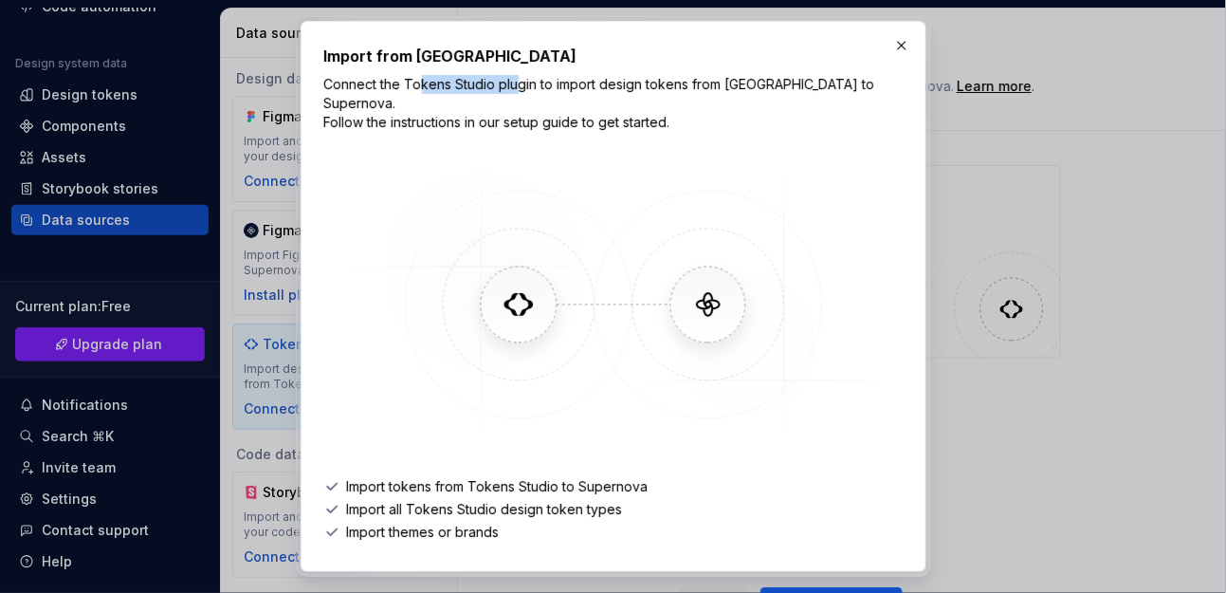
drag, startPoint x: 416, startPoint y: 86, endPoint x: 513, endPoint y: 86, distance: 96.7
click at [513, 86] on p "Connect the Tokens Studio plugin to import design tokens from [GEOGRAPHIC_DATA]…" at bounding box center [613, 103] width 578 height 57
click at [568, 95] on p "Connect the Tokens Studio plugin to import design tokens from [GEOGRAPHIC_DATA]…" at bounding box center [613, 103] width 578 height 57
click at [896, 46] on button "button" at bounding box center [901, 45] width 27 height 27
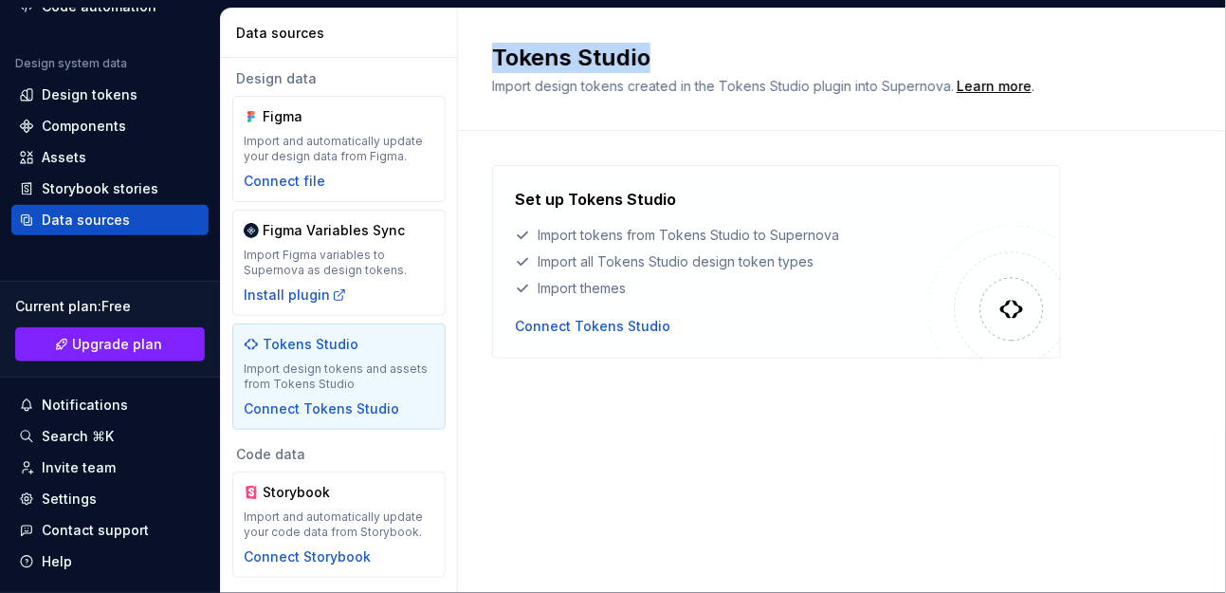
drag, startPoint x: 492, startPoint y: 56, endPoint x: 665, endPoint y: 58, distance: 172.6
click at [665, 58] on h2 "Tokens Studio" at bounding box center [830, 58] width 677 height 30
copy h2 "Tokens Studio"
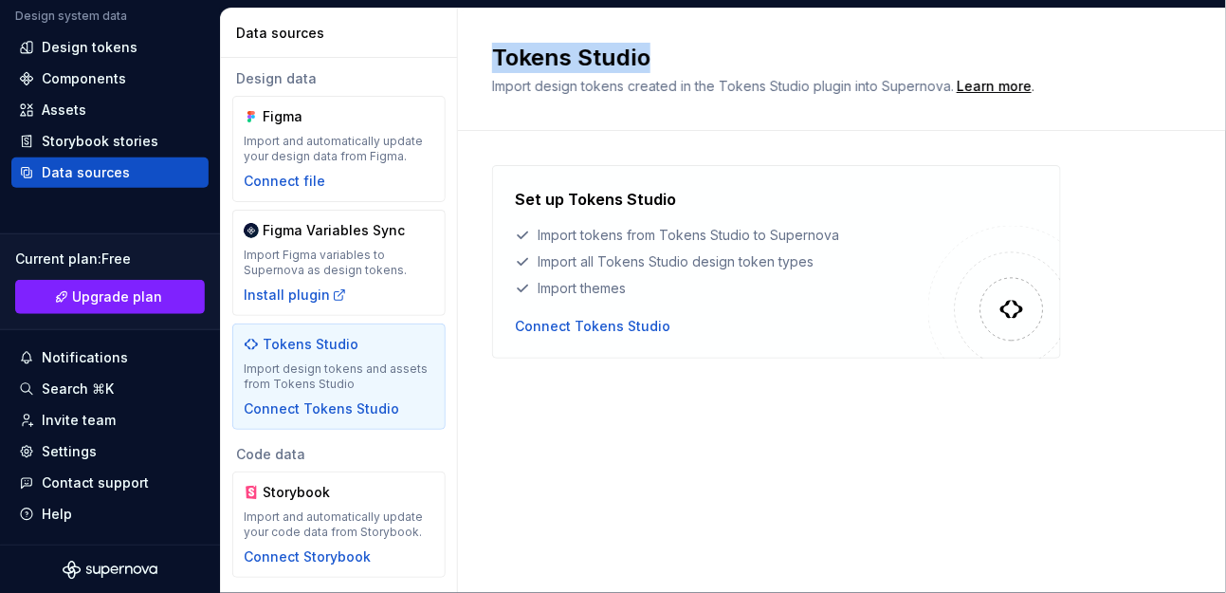
click at [601, 63] on h2 "Tokens Studio" at bounding box center [830, 58] width 677 height 30
click at [736, 411] on div "Set up Tokens Studio Import tokens from Tokens Studio to Supernova Import all T…" at bounding box center [842, 281] width 700 height 300
click at [368, 509] on div "Import and automatically update your code data from Storybook." at bounding box center [339, 524] width 191 height 30
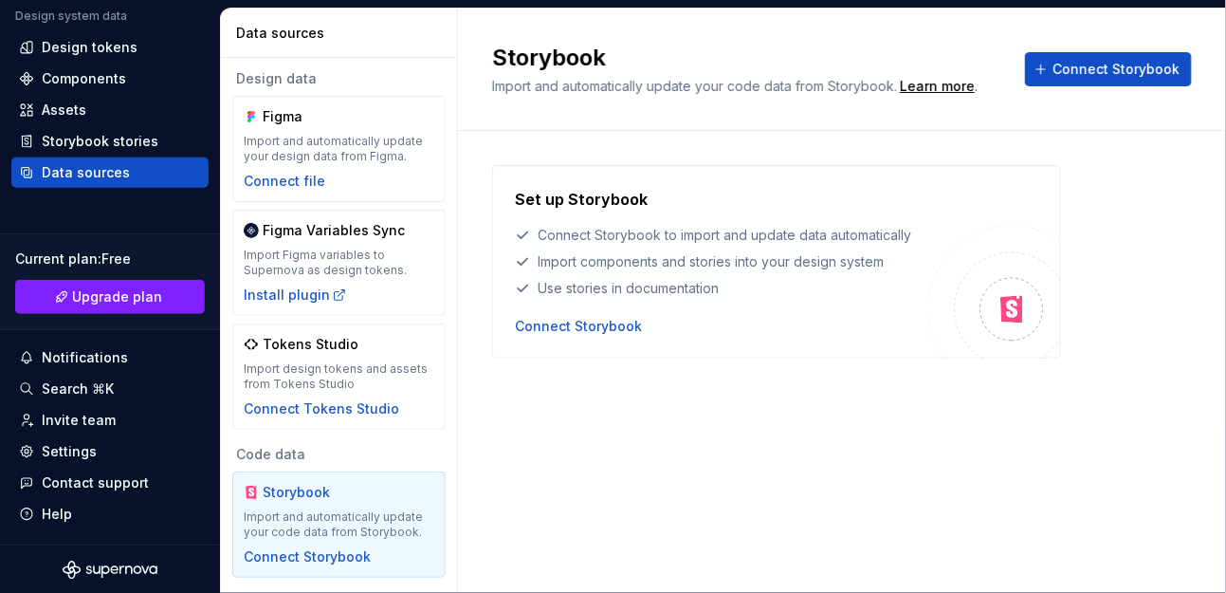
click at [114, 353] on div "Notifications" at bounding box center [85, 357] width 86 height 19
click at [64, 384] on html "M mDS A Home Documentation Analytics Code automation Design system data Design …" at bounding box center [613, 296] width 1226 height 593
click at [64, 384] on div "Search ⌘K" at bounding box center [78, 388] width 72 height 19
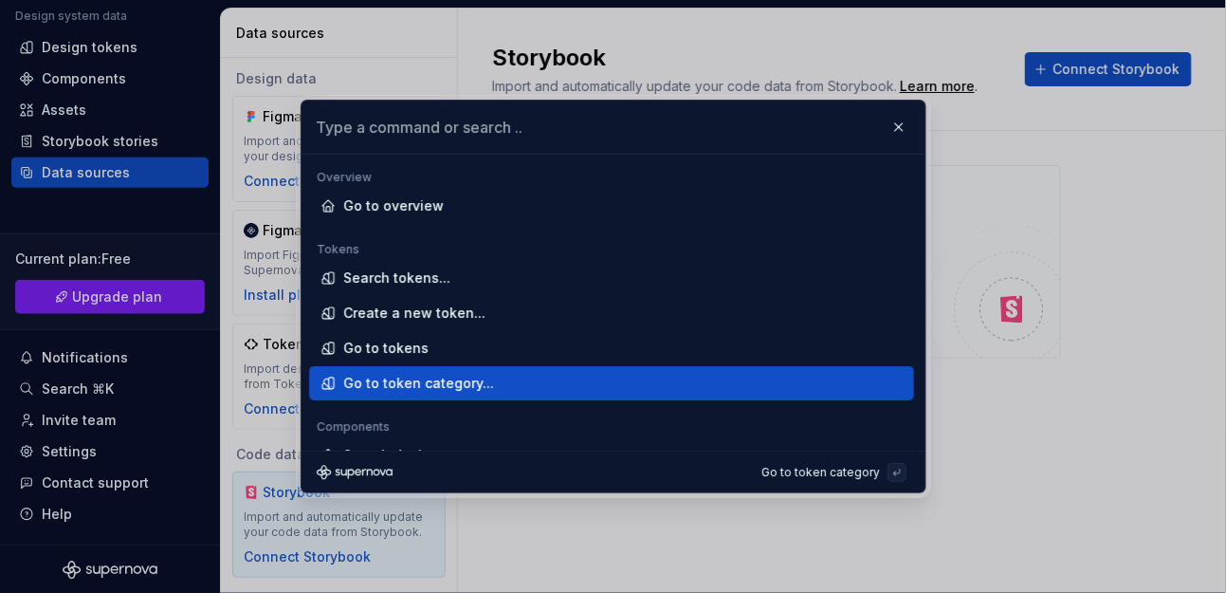
scroll to position [21, 0]
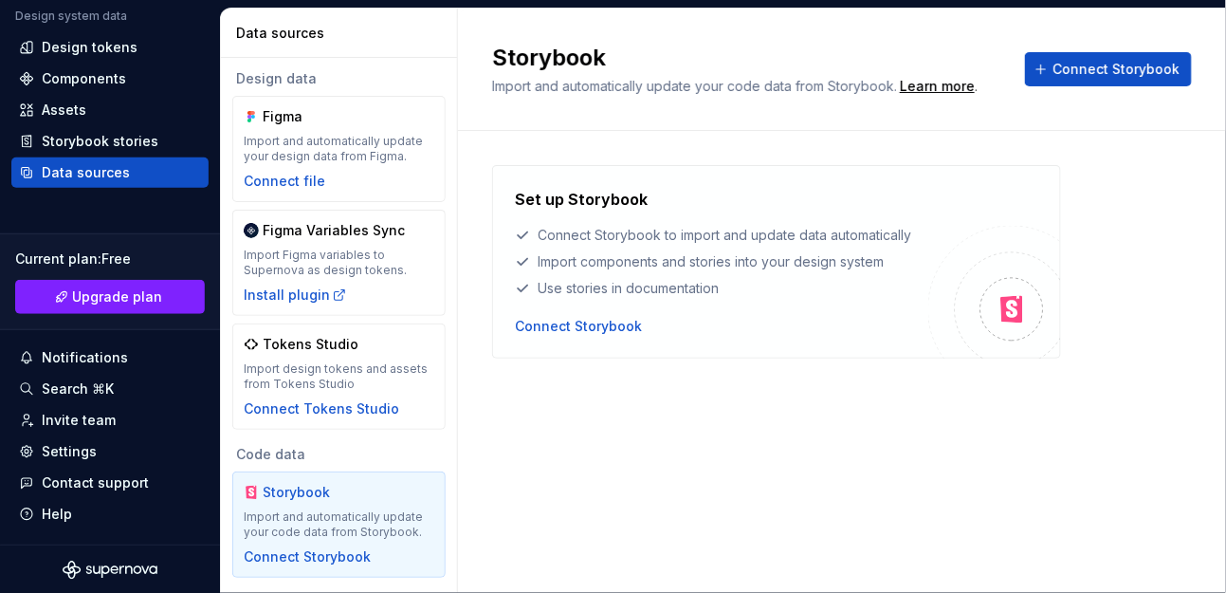
click at [120, 421] on div "Invite team" at bounding box center [110, 420] width 182 height 19
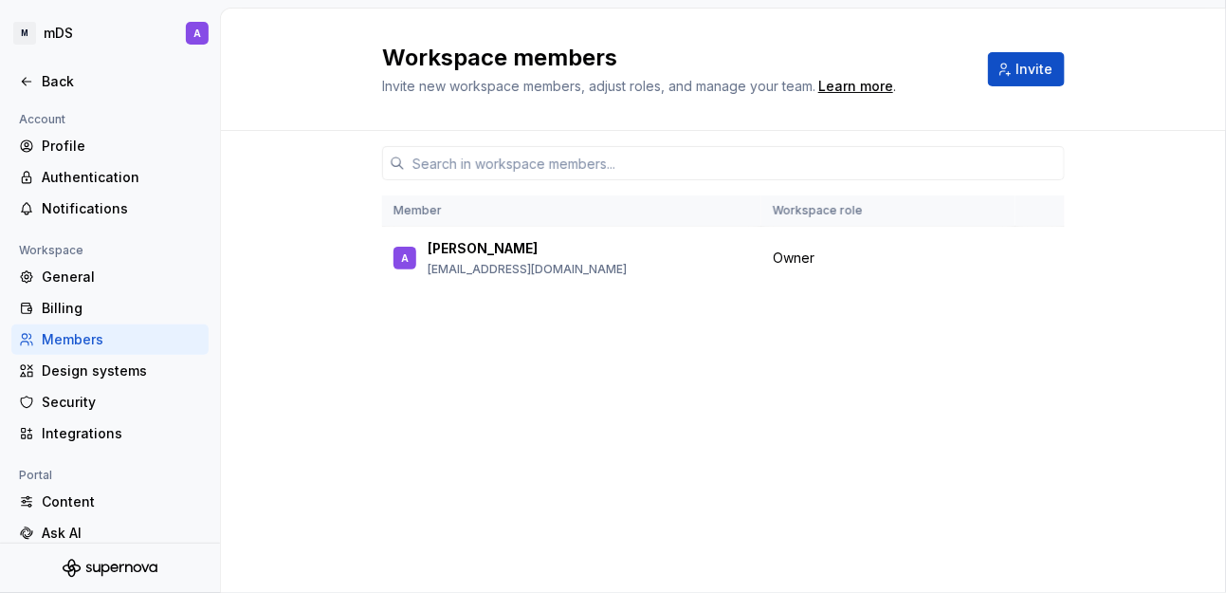
click at [133, 365] on div "Design systems" at bounding box center [121, 370] width 159 height 19
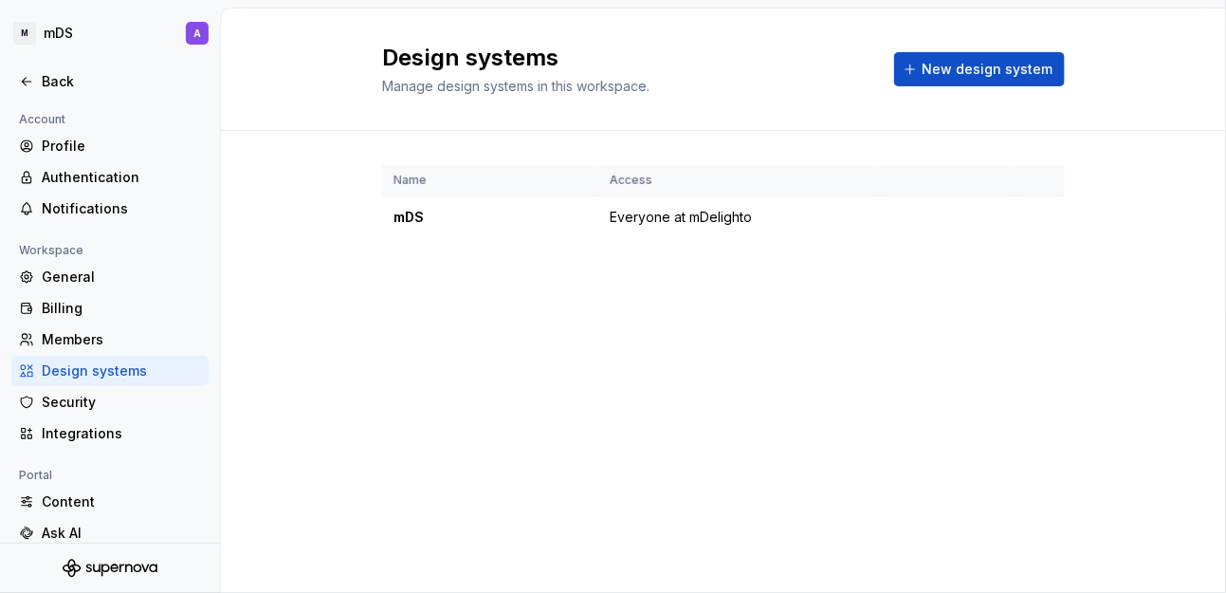
click at [28, 82] on icon at bounding box center [26, 81] width 15 height 15
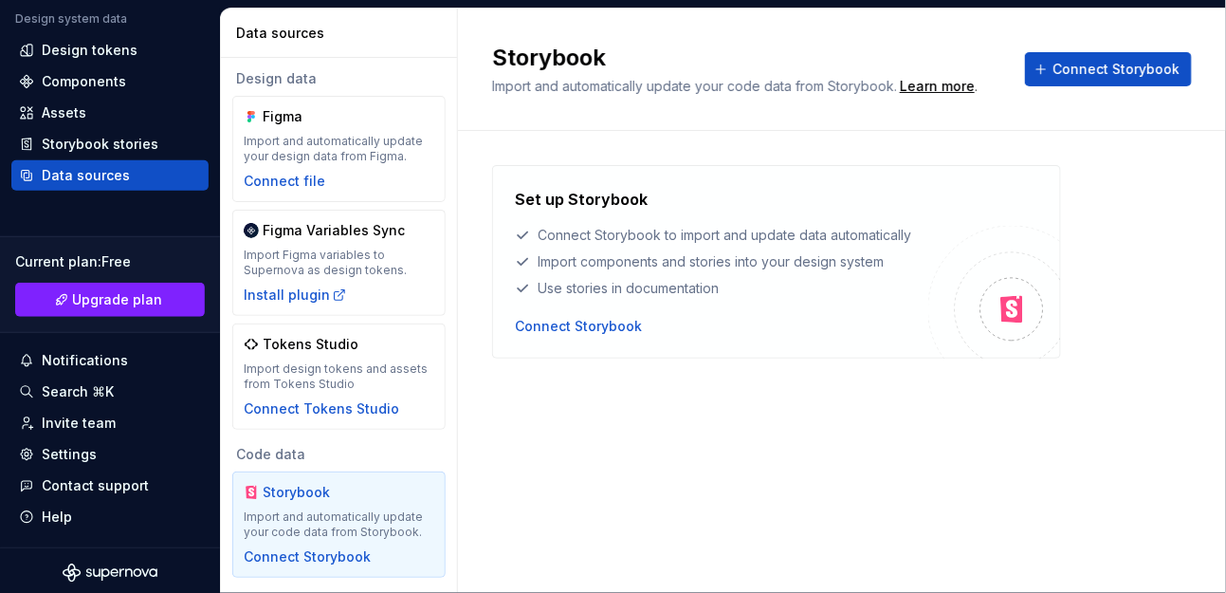
scroll to position [223, 0]
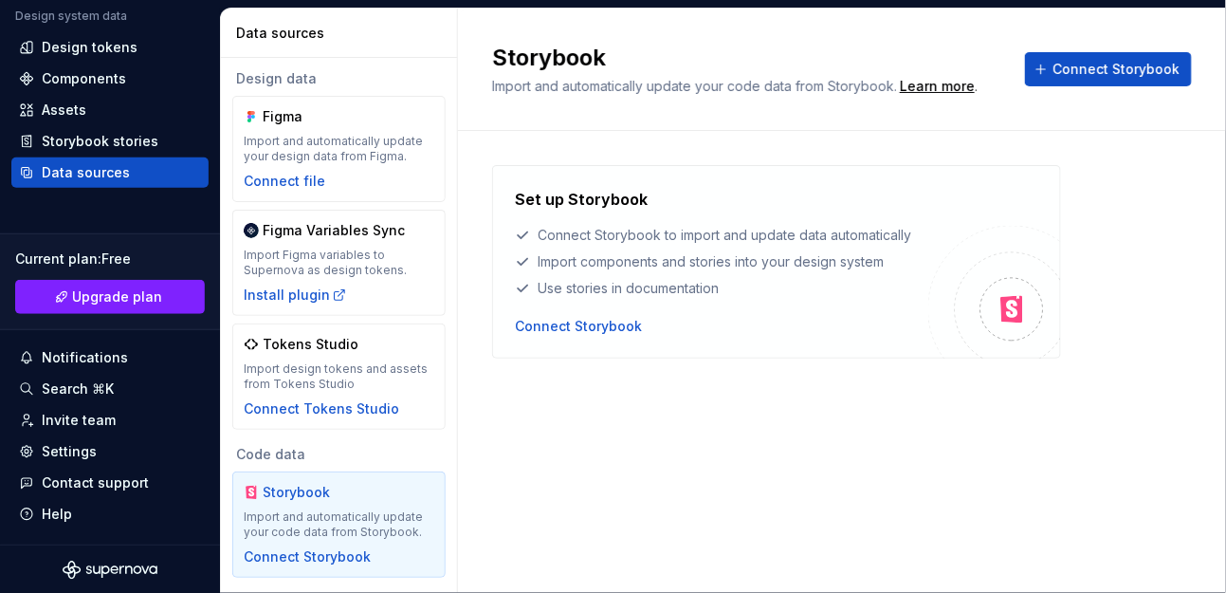
click at [132, 423] on div "Invite team" at bounding box center [110, 420] width 182 height 19
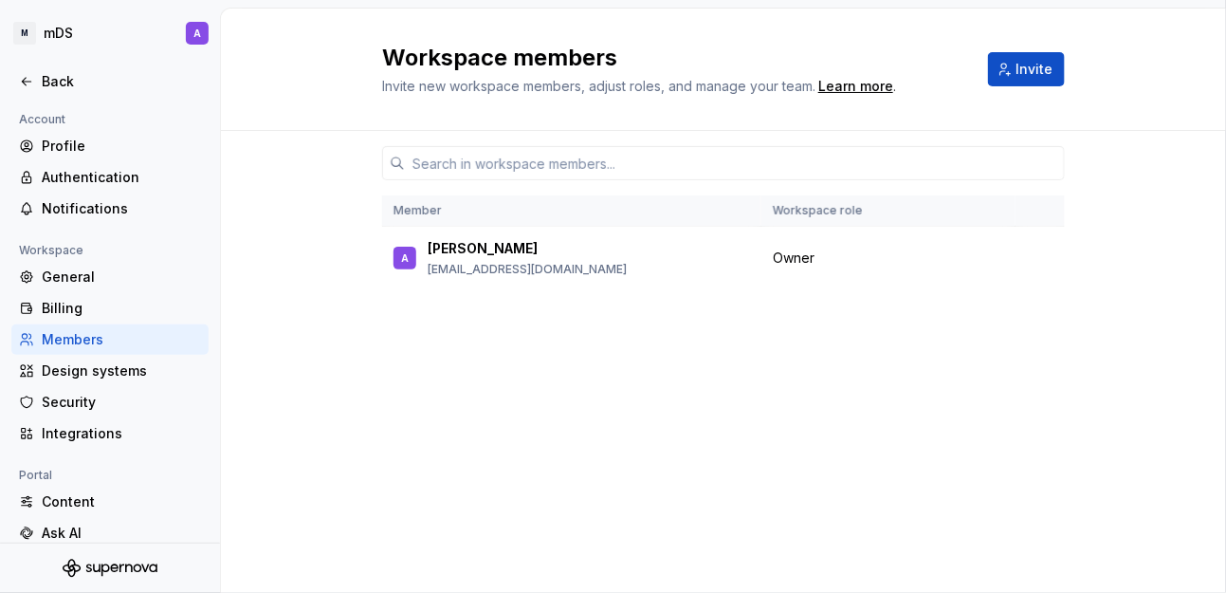
click at [39, 79] on div "Back" at bounding box center [110, 81] width 182 height 19
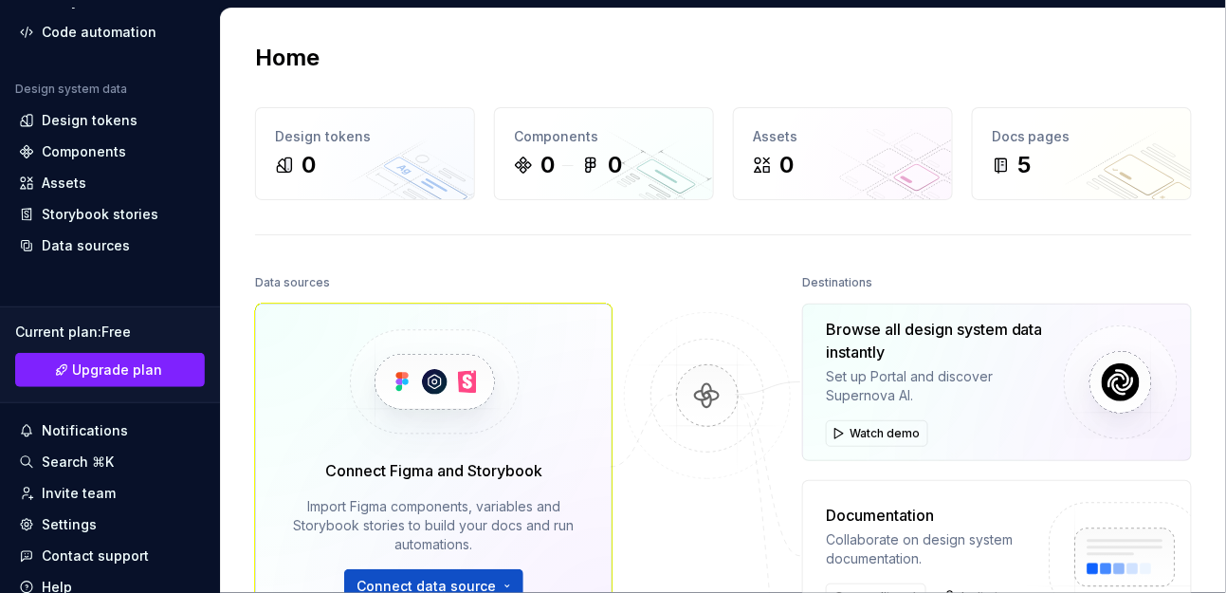
scroll to position [223, 0]
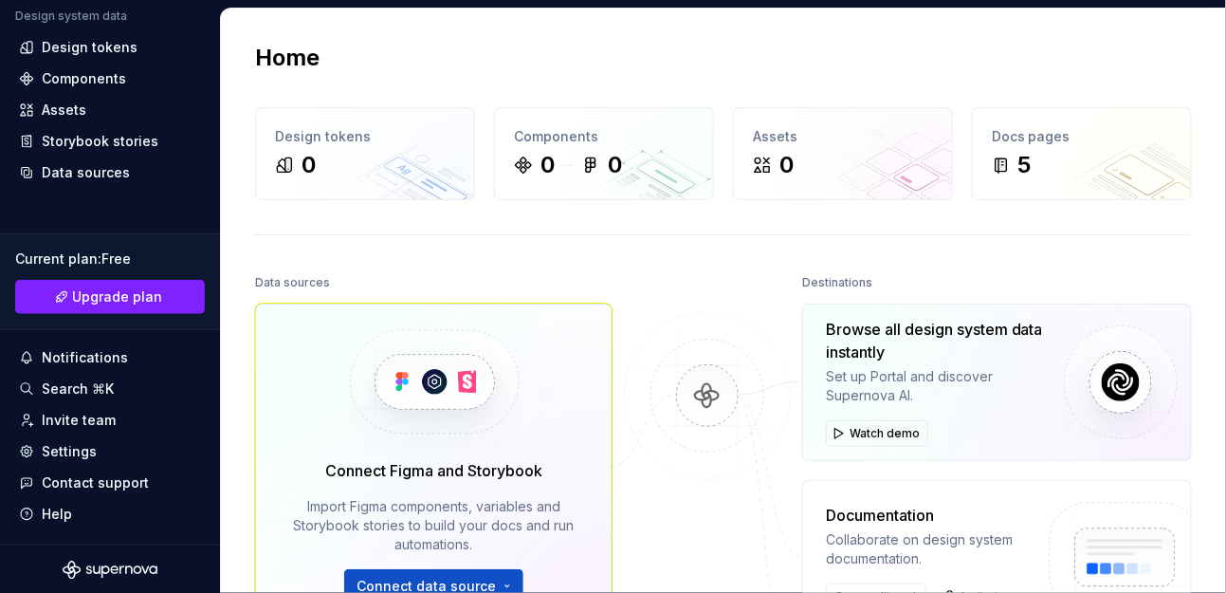
click at [127, 448] on div "Settings" at bounding box center [110, 451] width 182 height 19
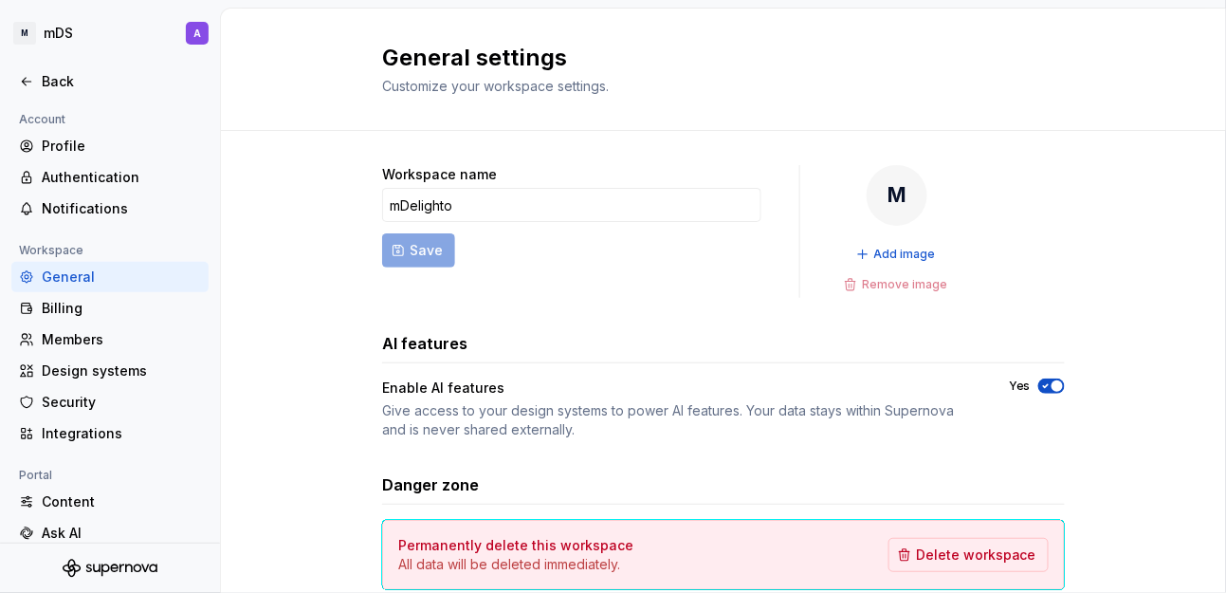
click at [58, 86] on div "Back" at bounding box center [121, 81] width 159 height 19
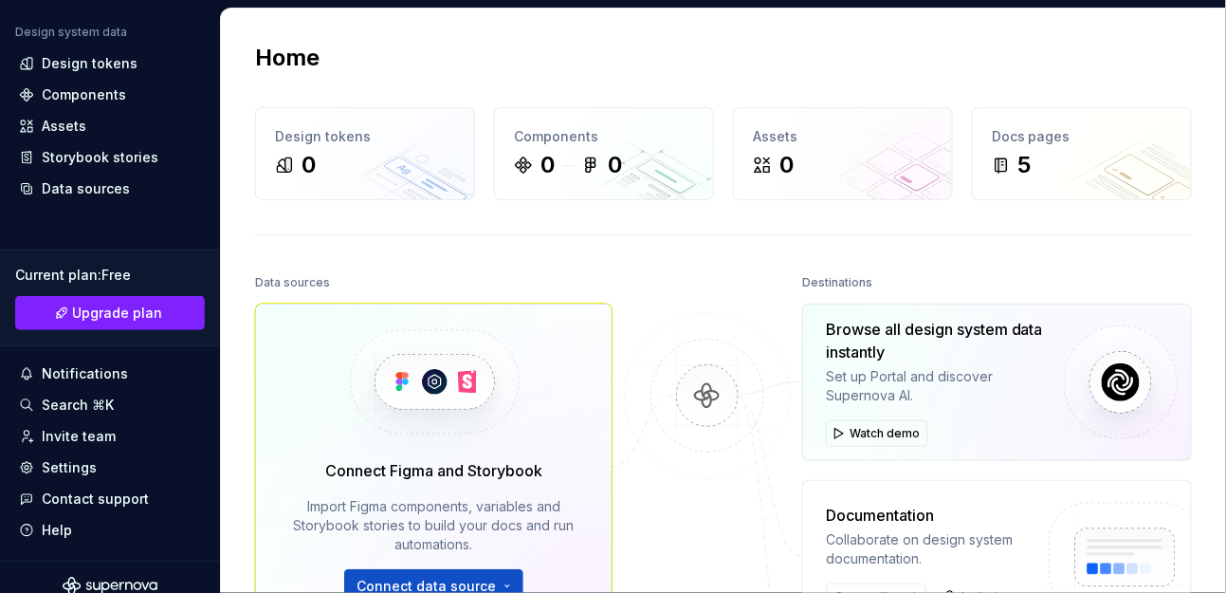
scroll to position [223, 0]
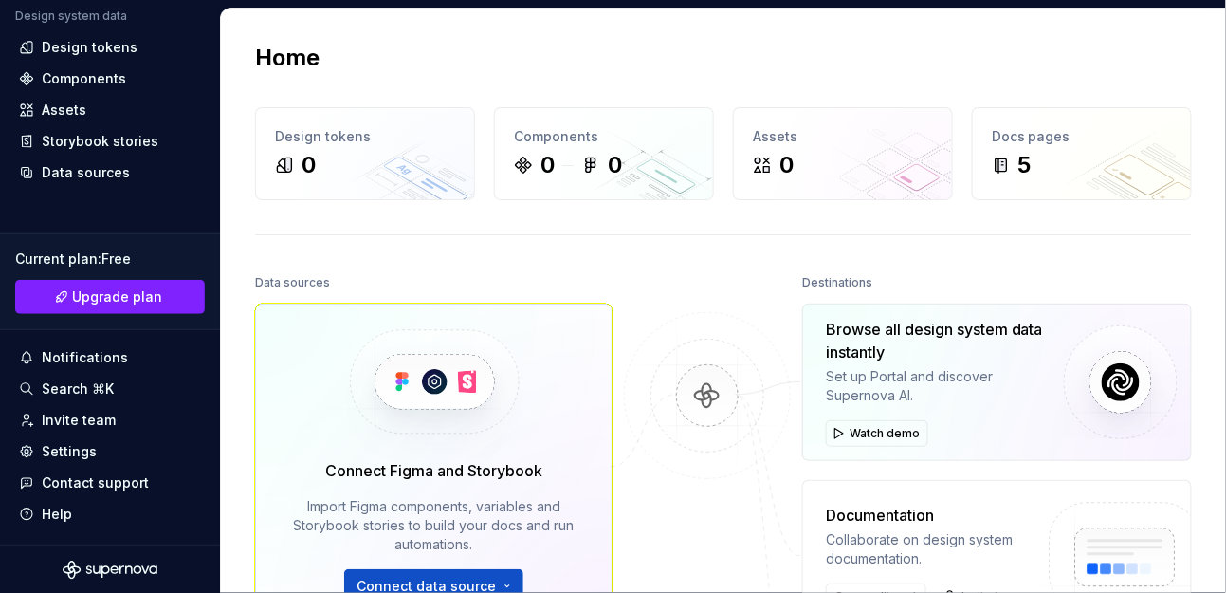
click at [146, 481] on div "Contact support" at bounding box center [110, 482] width 182 height 19
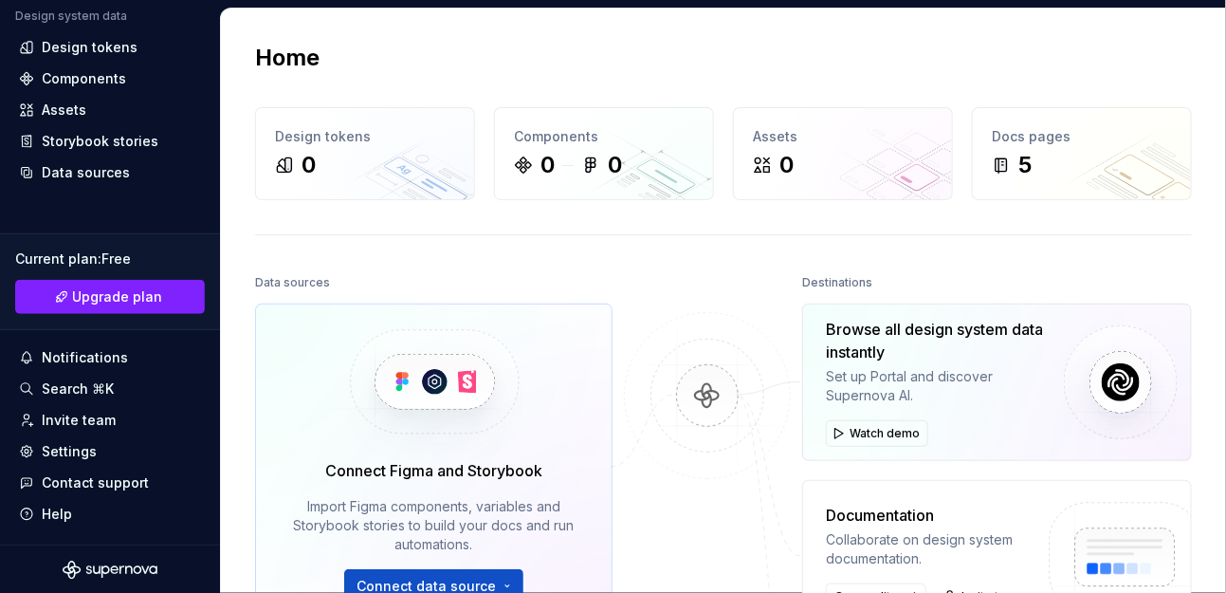
scroll to position [0, 0]
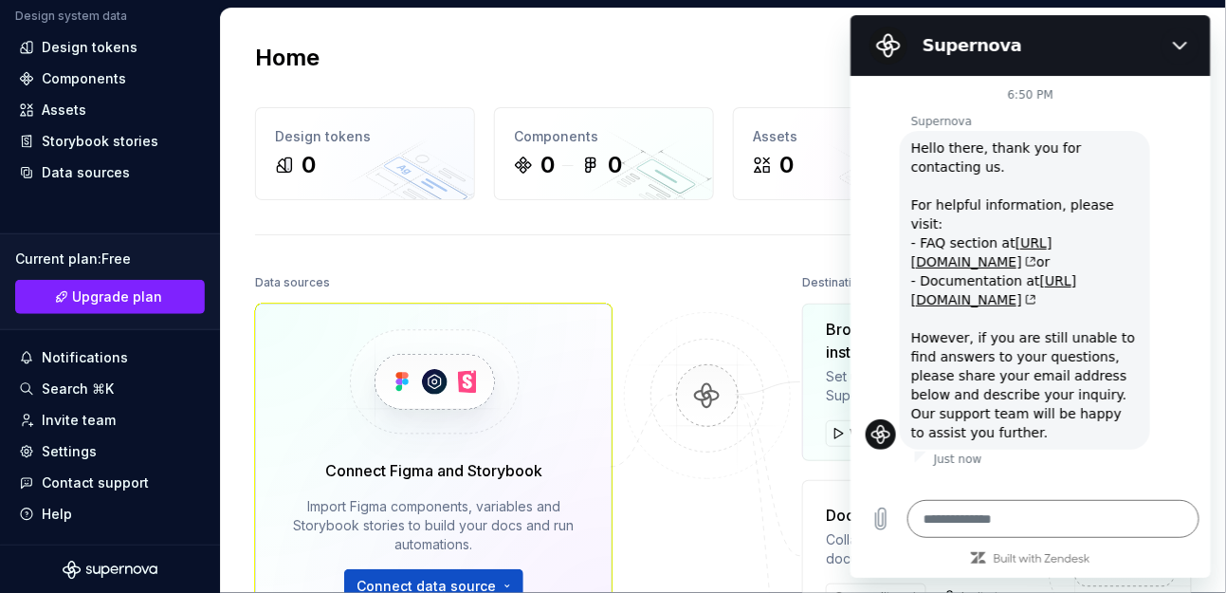
drag, startPoint x: 1185, startPoint y: 50, endPoint x: 1850, endPoint y: 125, distance: 668.9
click at [1103, 50] on icon "Close" at bounding box center [1179, 45] width 15 height 15
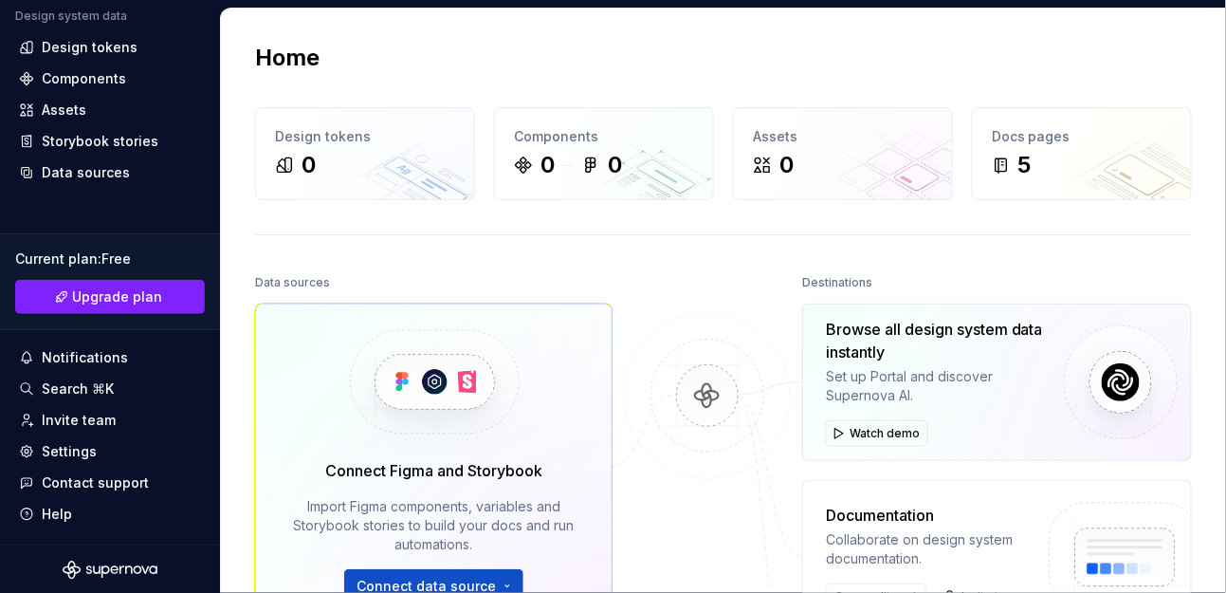
click at [96, 465] on div "Settings" at bounding box center [109, 451] width 197 height 30
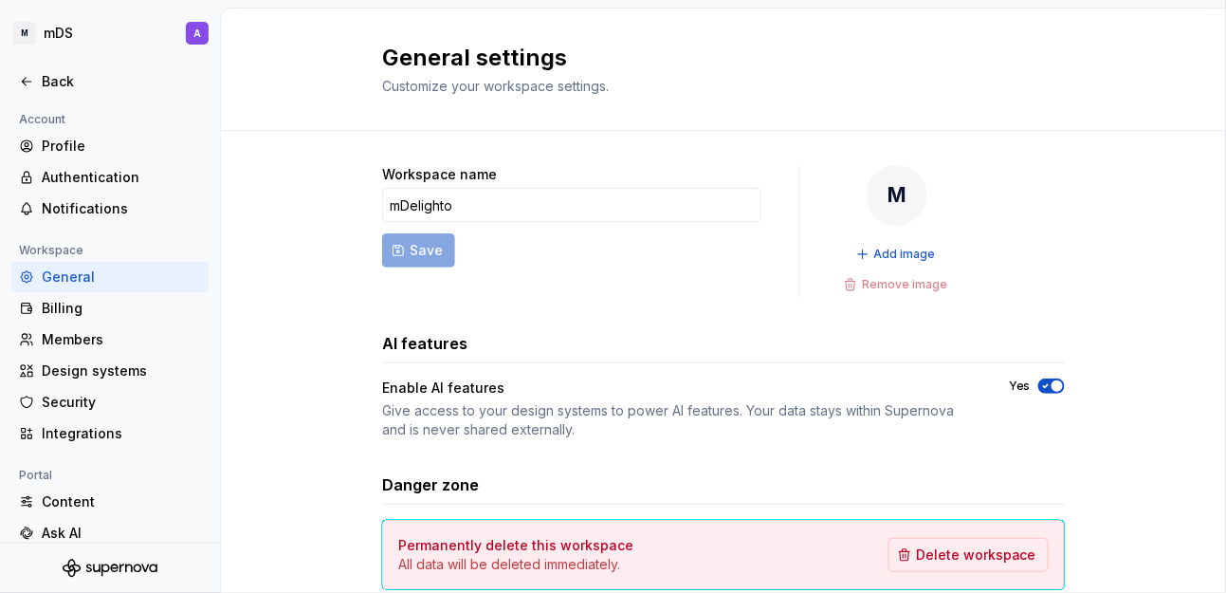
click at [57, 81] on div "Back" at bounding box center [121, 81] width 159 height 19
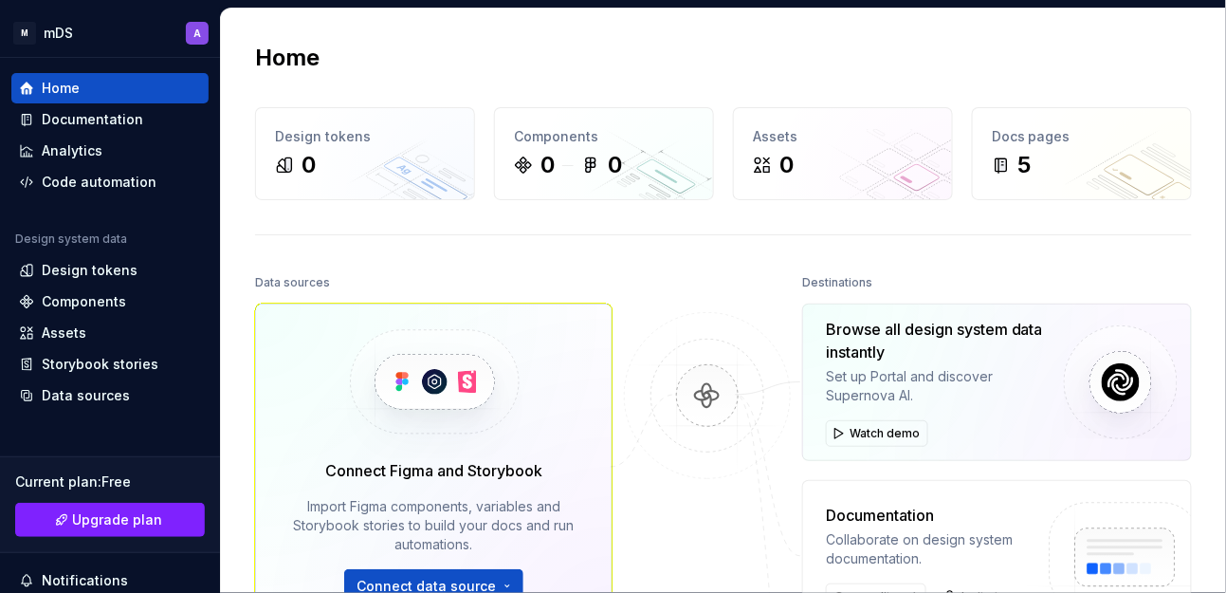
scroll to position [223, 0]
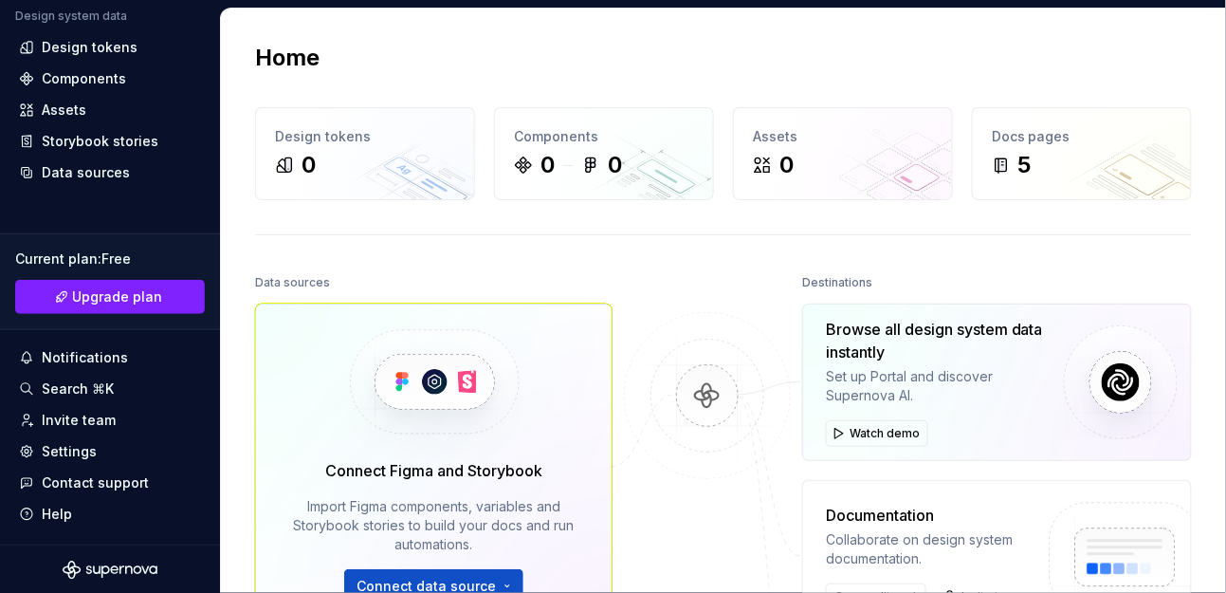
click at [158, 480] on div "Contact support" at bounding box center [110, 482] width 182 height 19
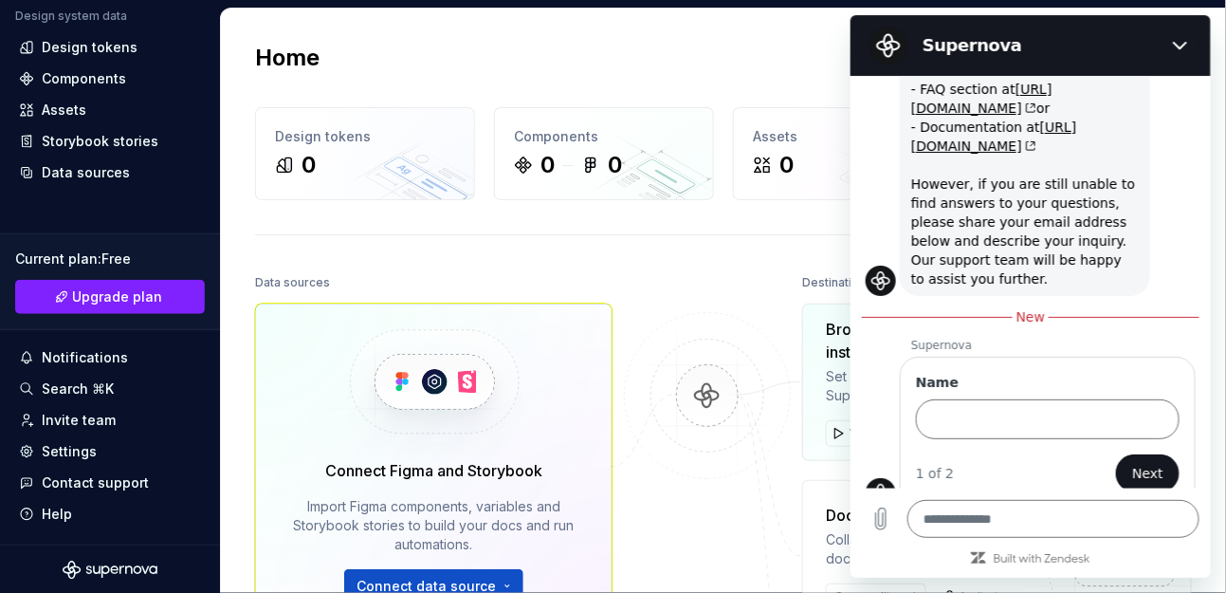
scroll to position [154, 0]
drag, startPoint x: 1183, startPoint y: 46, endPoint x: 1668, endPoint y: 158, distance: 497.5
click at [1103, 46] on icon "Close" at bounding box center [1179, 45] width 15 height 15
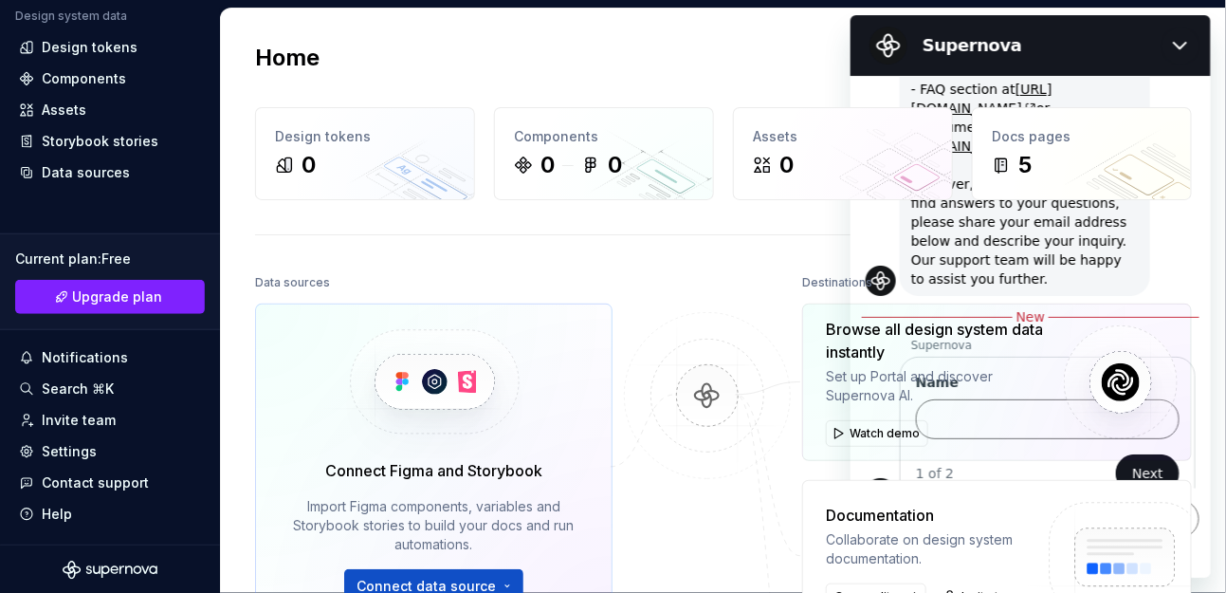
type textarea "*"
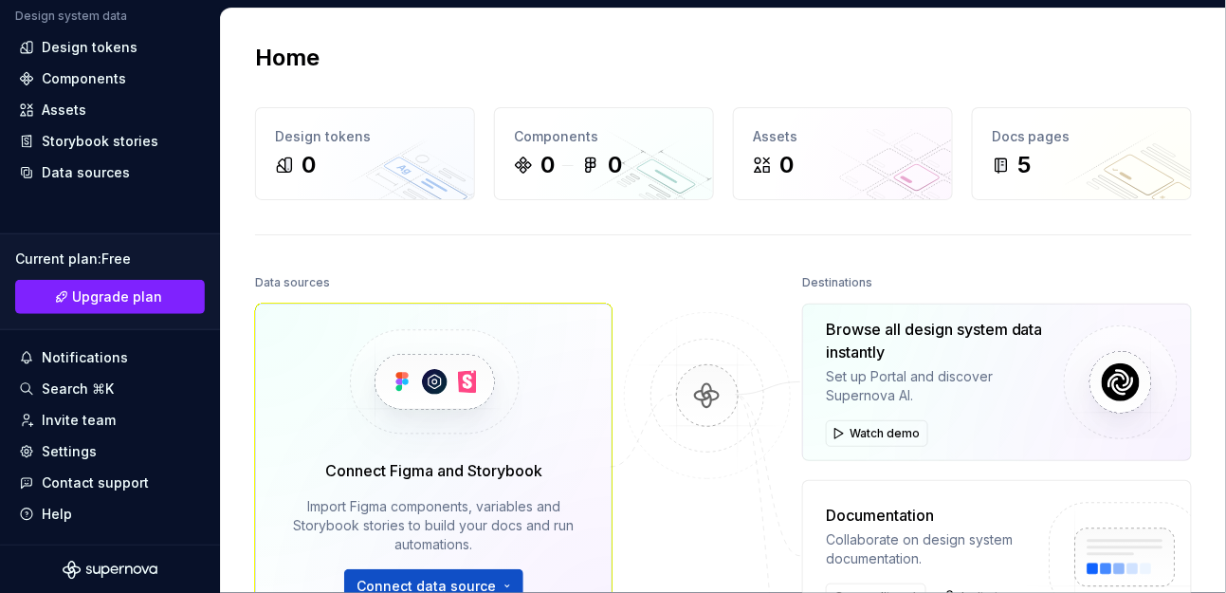
click at [65, 508] on div "Help" at bounding box center [57, 513] width 30 height 19
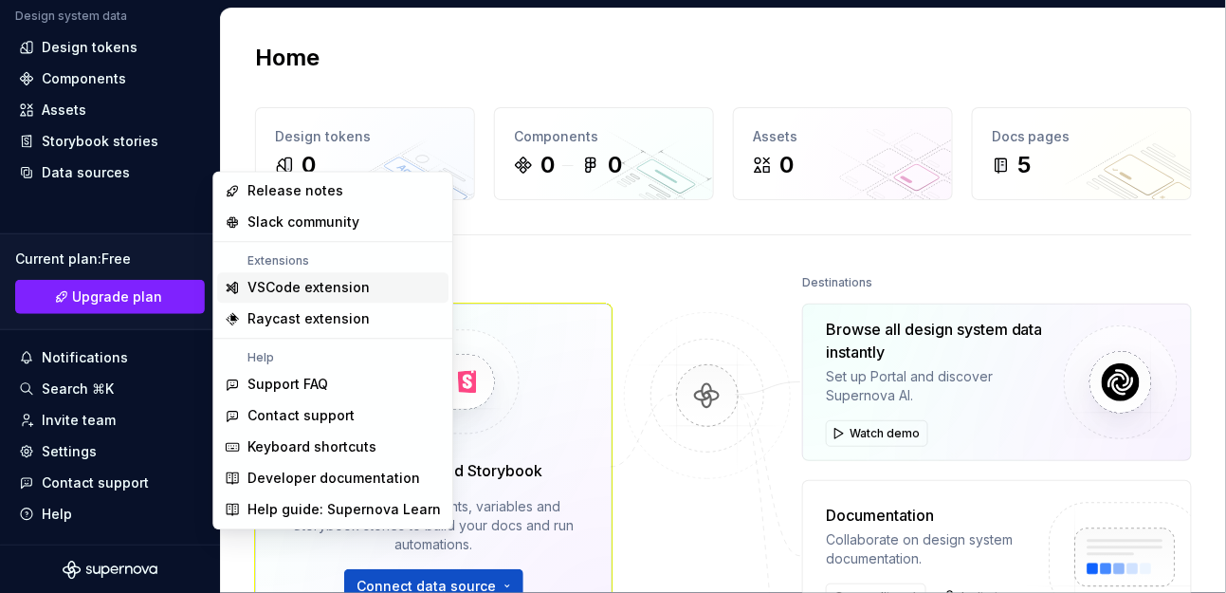
click at [349, 291] on div "VSCode extension" at bounding box center [308, 287] width 122 height 19
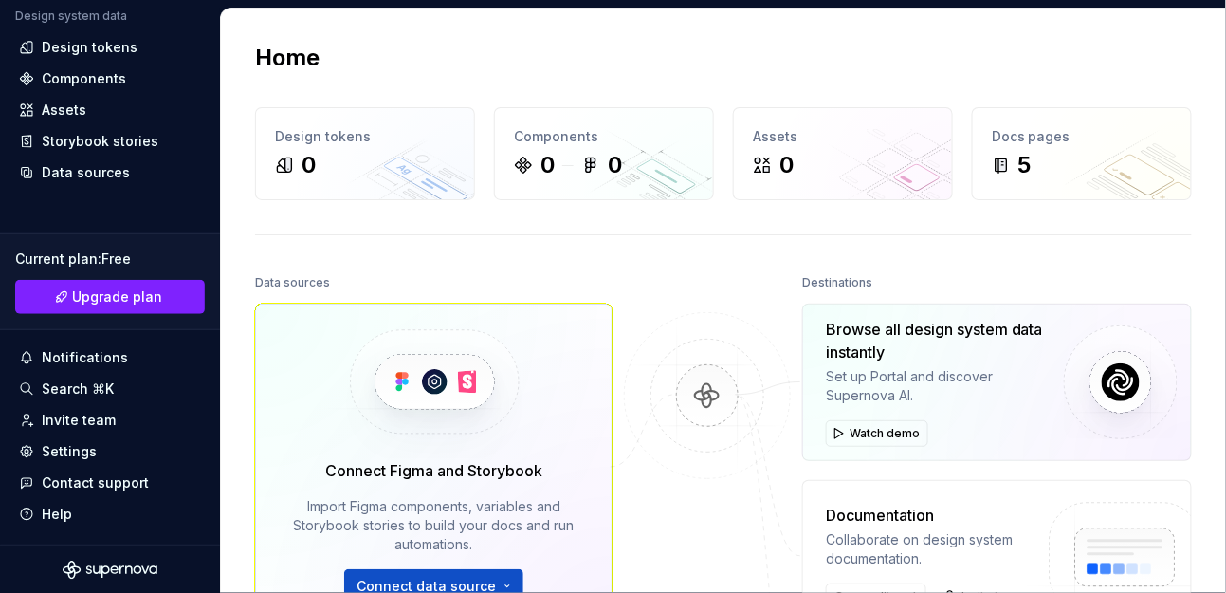
click at [175, 511] on div "Help" at bounding box center [110, 513] width 182 height 19
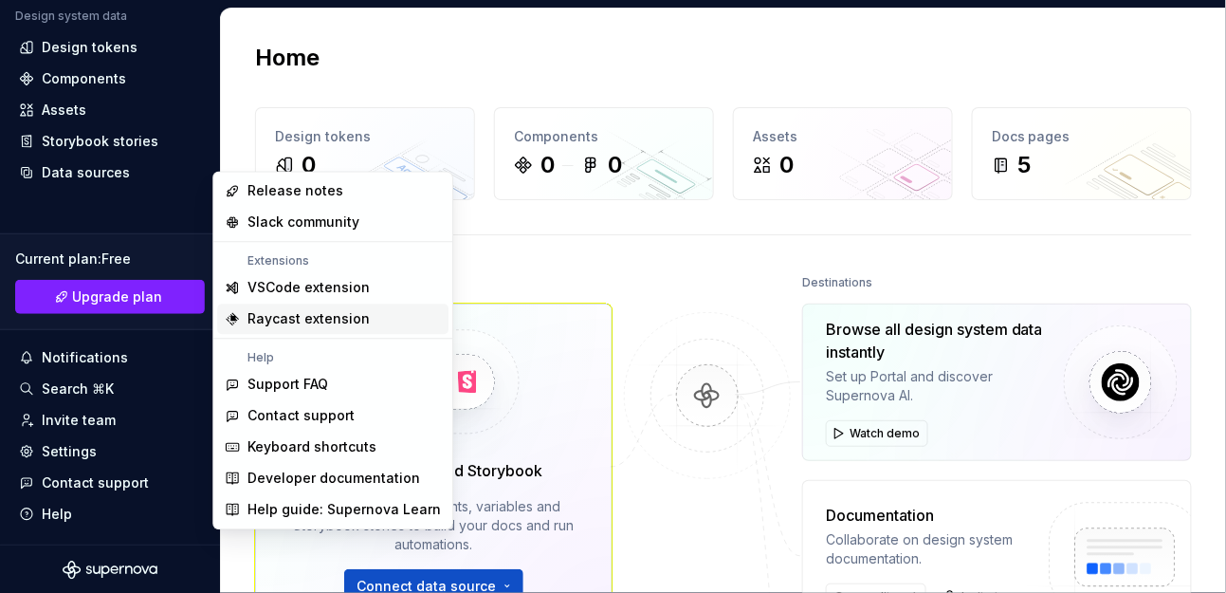
click at [329, 320] on div "Raycast extension" at bounding box center [308, 318] width 122 height 19
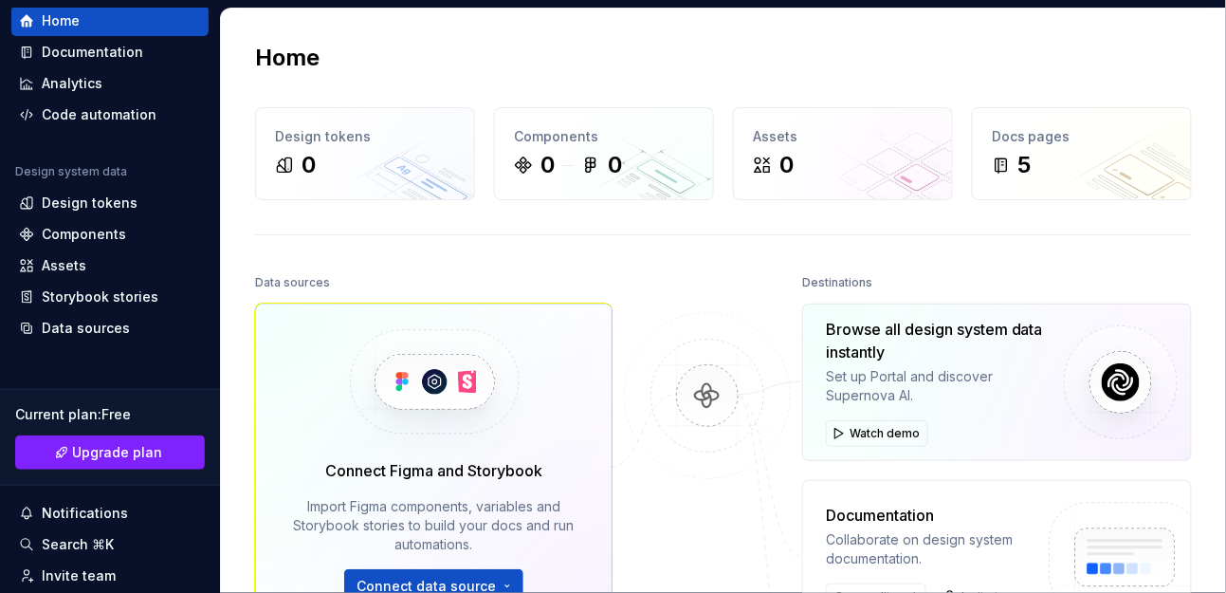
scroll to position [0, 0]
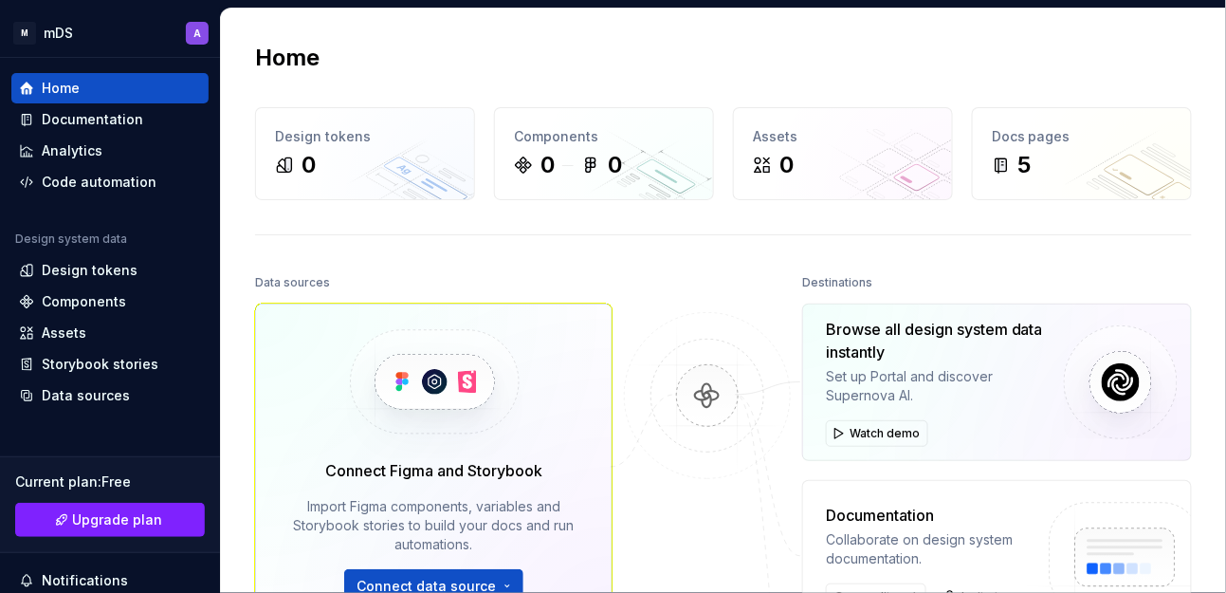
click at [93, 86] on div "Home" at bounding box center [110, 88] width 182 height 19
click at [123, 268] on div "Design tokens" at bounding box center [90, 270] width 96 height 19
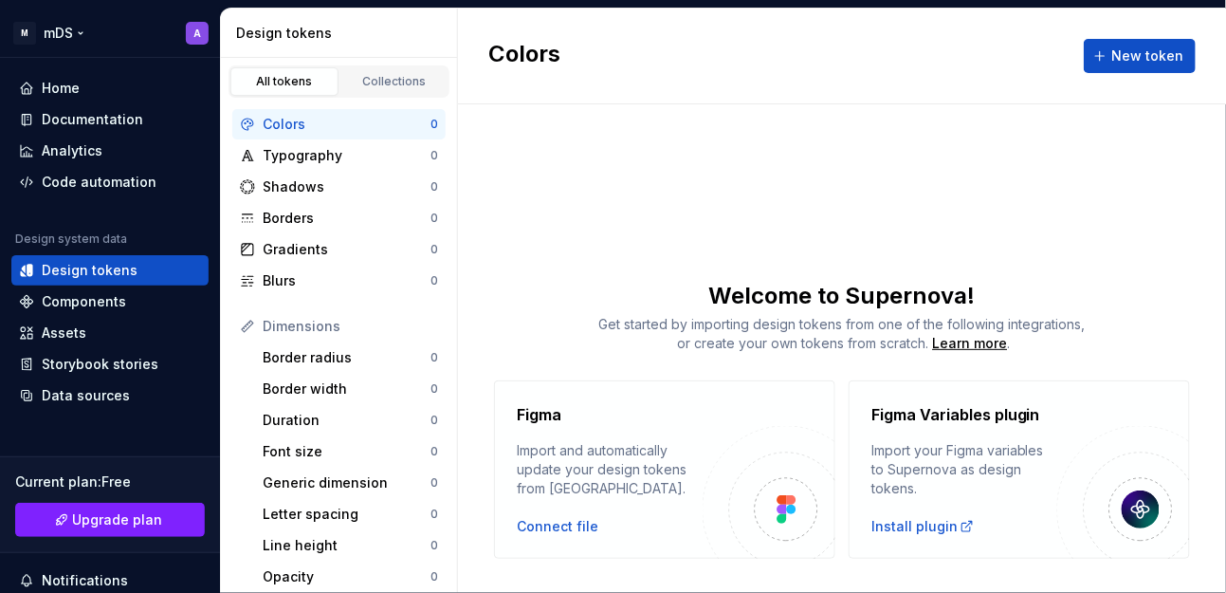
click at [82, 36] on html "M mDS A Home Documentation Analytics Code automation Design system data Design …" at bounding box center [613, 296] width 1226 height 593
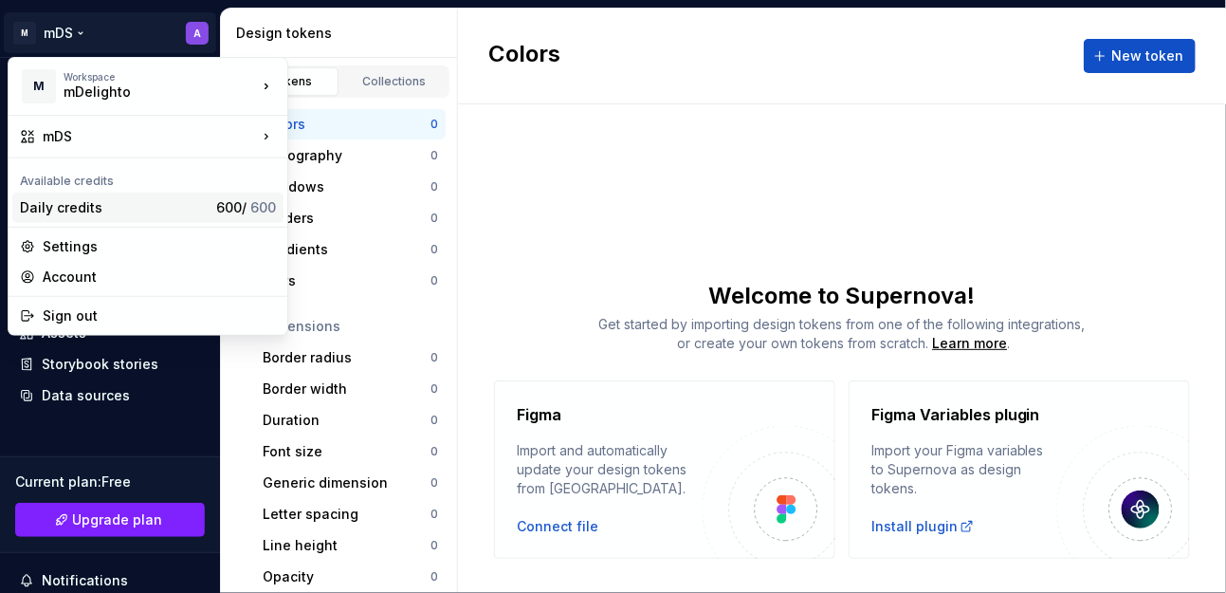
click at [89, 209] on div "Daily credits" at bounding box center [114, 207] width 189 height 19
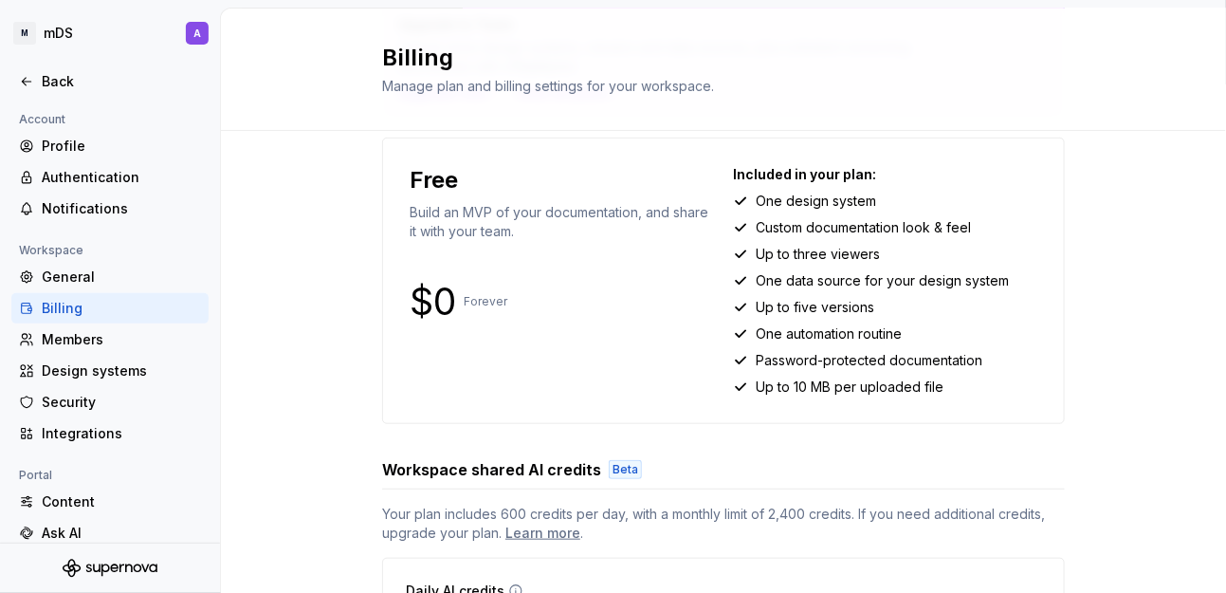
scroll to position [292, 0]
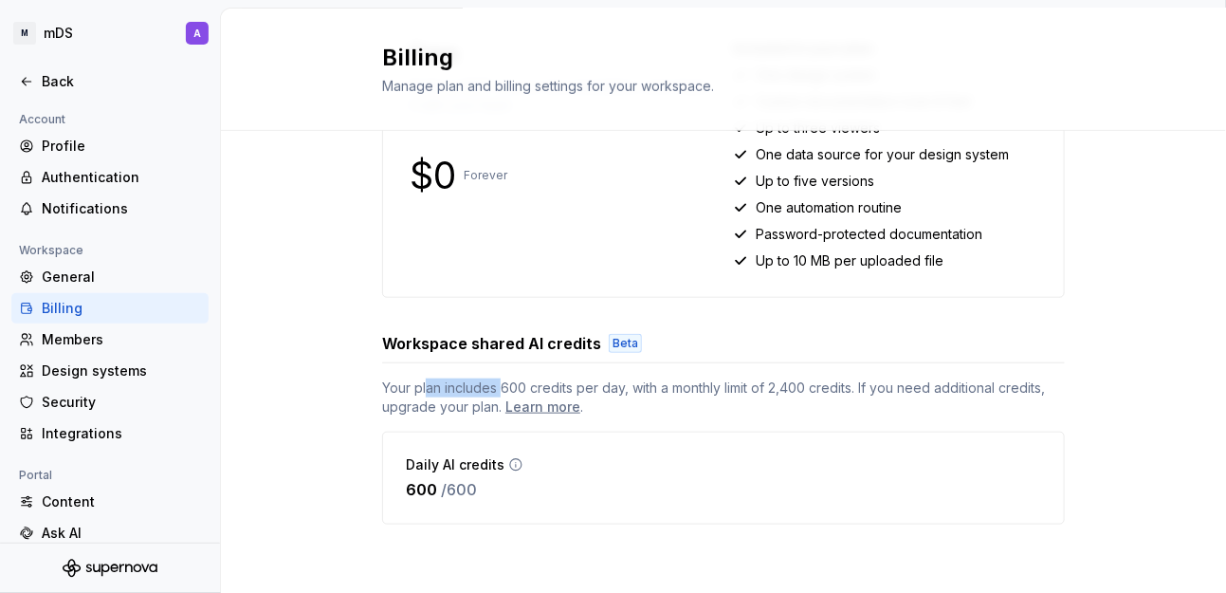
drag, startPoint x: 422, startPoint y: 388, endPoint x: 493, endPoint y: 384, distance: 71.2
click at [493, 384] on span "Your plan includes 600 credits per day, with a monthly limit of 2,400 credits. …" at bounding box center [723, 397] width 683 height 38
drag, startPoint x: 541, startPoint y: 382, endPoint x: 621, endPoint y: 384, distance: 79.7
click at [590, 384] on span "Your plan includes 600 credits per day, with a monthly limit of 2,400 credits. …" at bounding box center [723, 397] width 683 height 38
drag, startPoint x: 631, startPoint y: 384, endPoint x: 831, endPoint y: 387, distance: 200.1
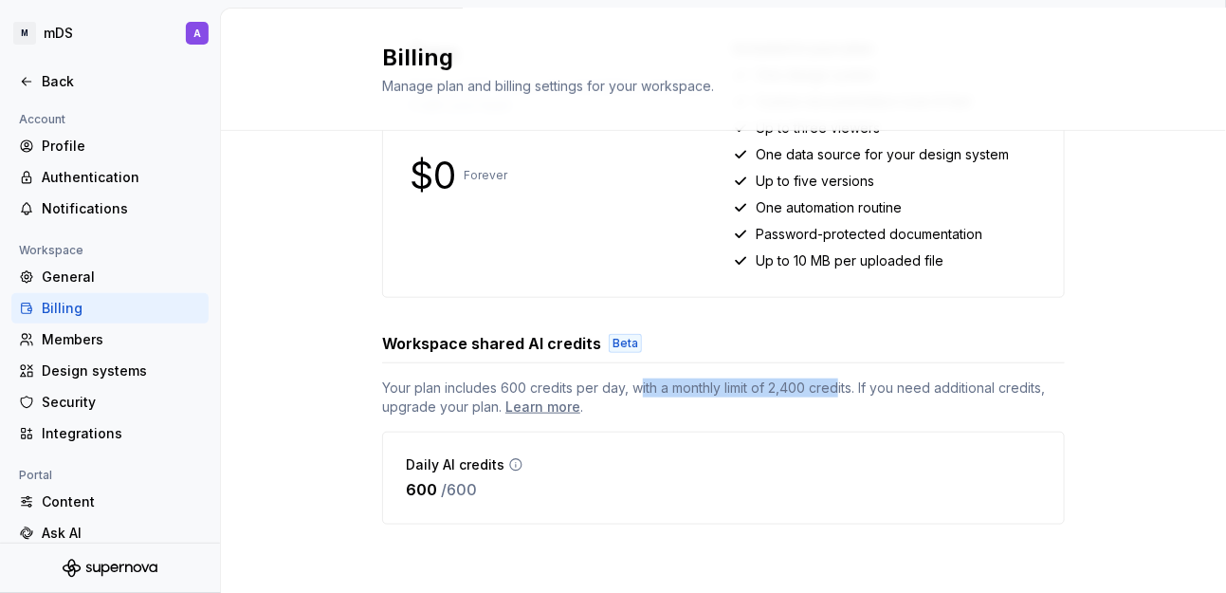
click at [831, 387] on span "Your plan includes 600 credits per day, with a monthly limit of 2,400 credits. …" at bounding box center [723, 397] width 683 height 38
drag, startPoint x: 864, startPoint y: 385, endPoint x: 1000, endPoint y: 392, distance: 136.7
click at [1000, 392] on span "Your plan includes 600 credits per day, with a monthly limit of 2,400 credits. …" at bounding box center [723, 397] width 683 height 38
click at [64, 80] on div "Back" at bounding box center [121, 81] width 159 height 19
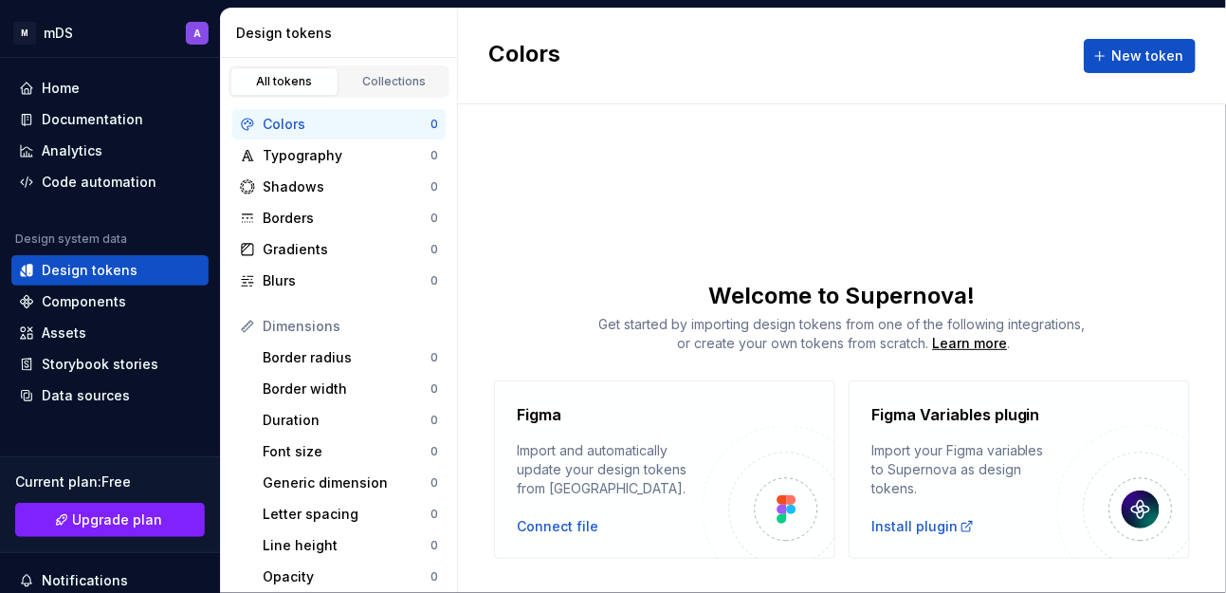
click at [118, 276] on div "Design tokens" at bounding box center [90, 270] width 96 height 19
click at [90, 79] on div "Home" at bounding box center [110, 88] width 182 height 19
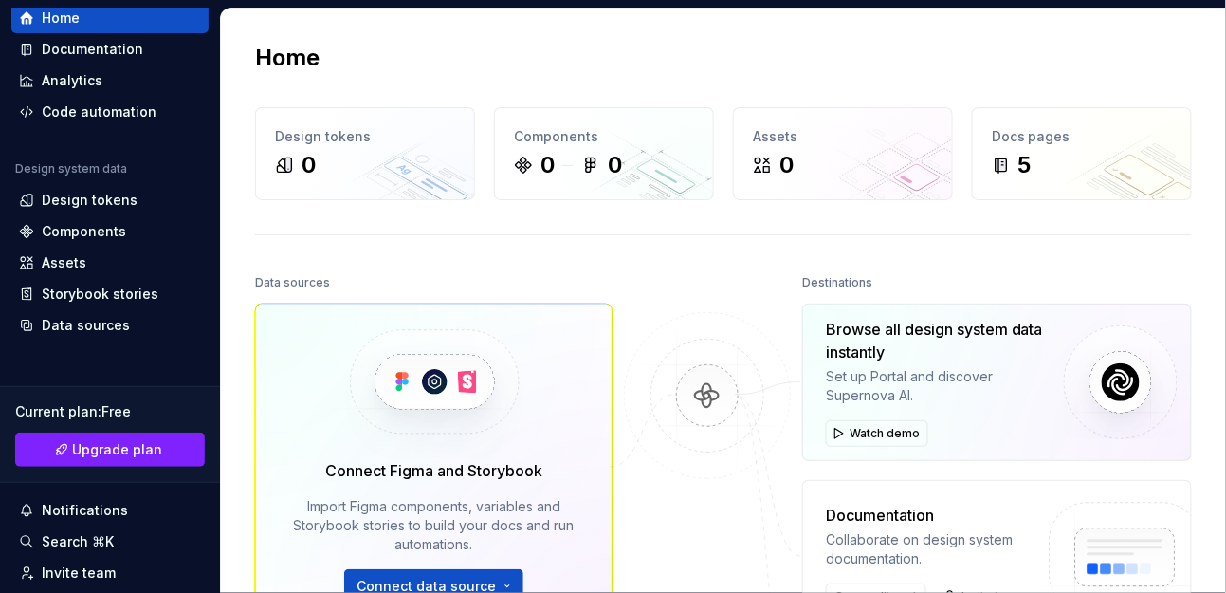
scroll to position [46, 0]
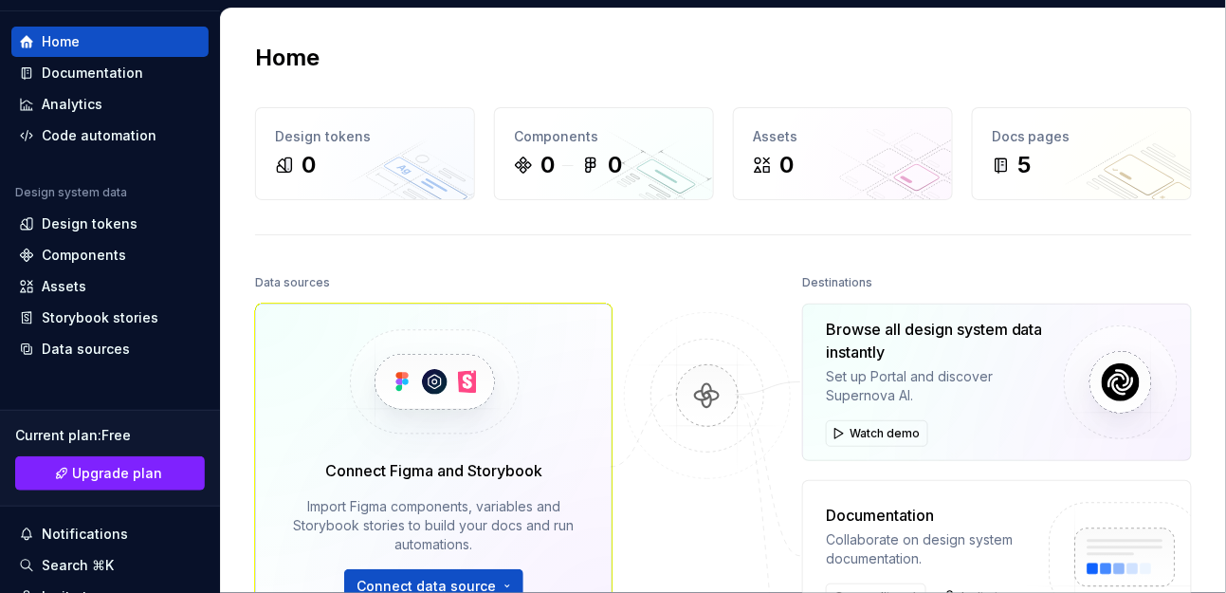
click at [136, 225] on div "Design tokens" at bounding box center [110, 223] width 182 height 19
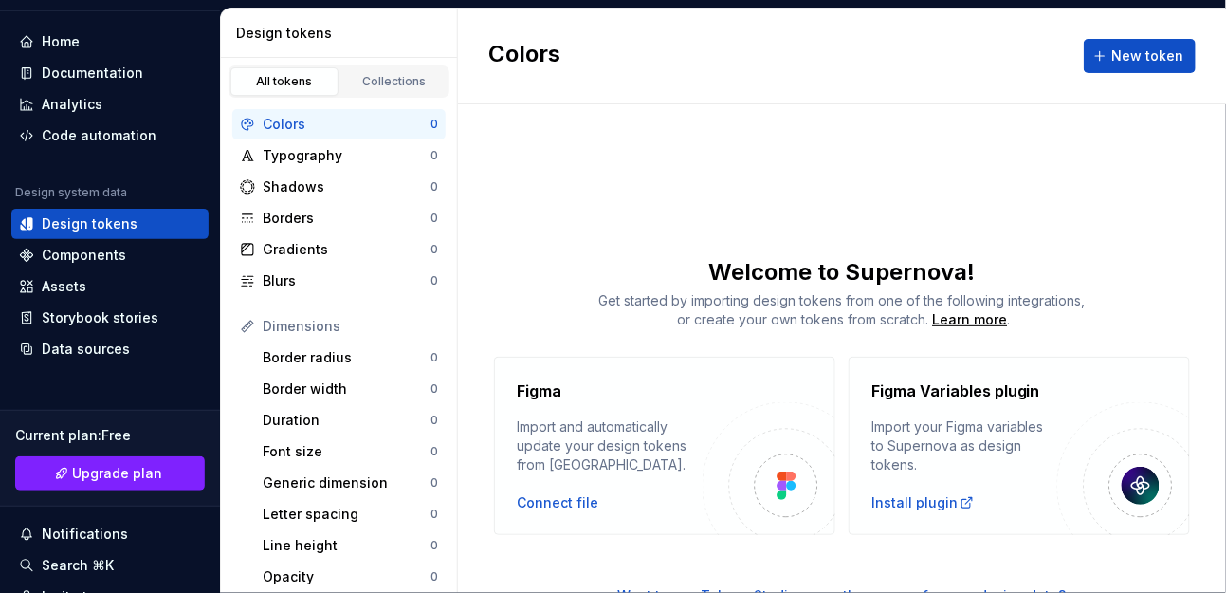
scroll to position [35, 0]
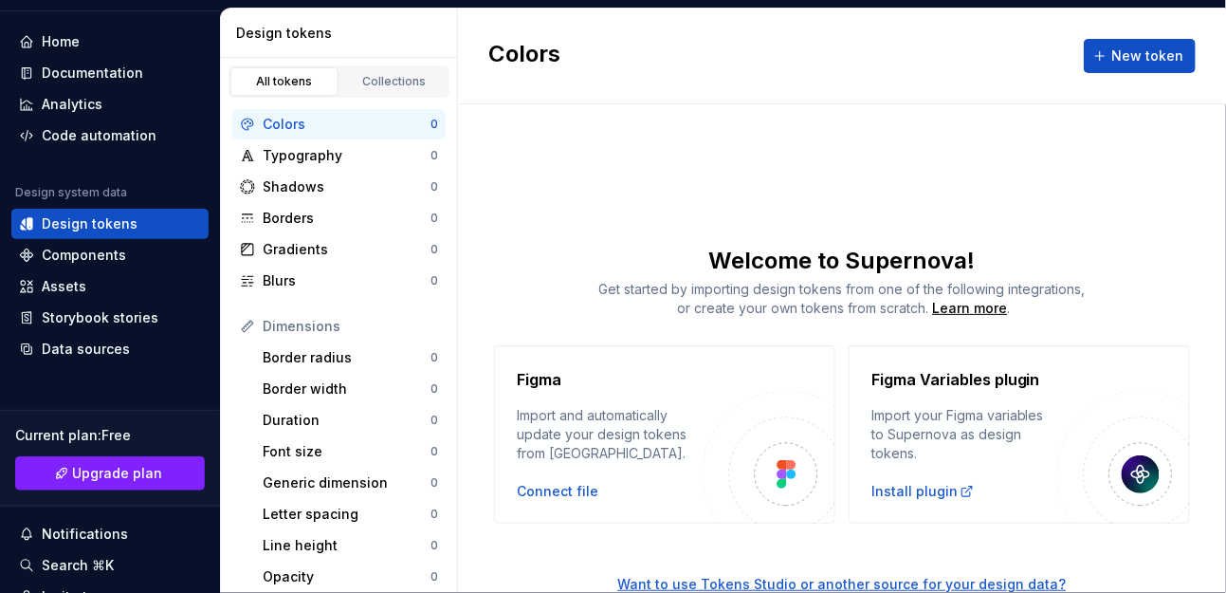
click at [378, 81] on div "Collections" at bounding box center [394, 81] width 95 height 15
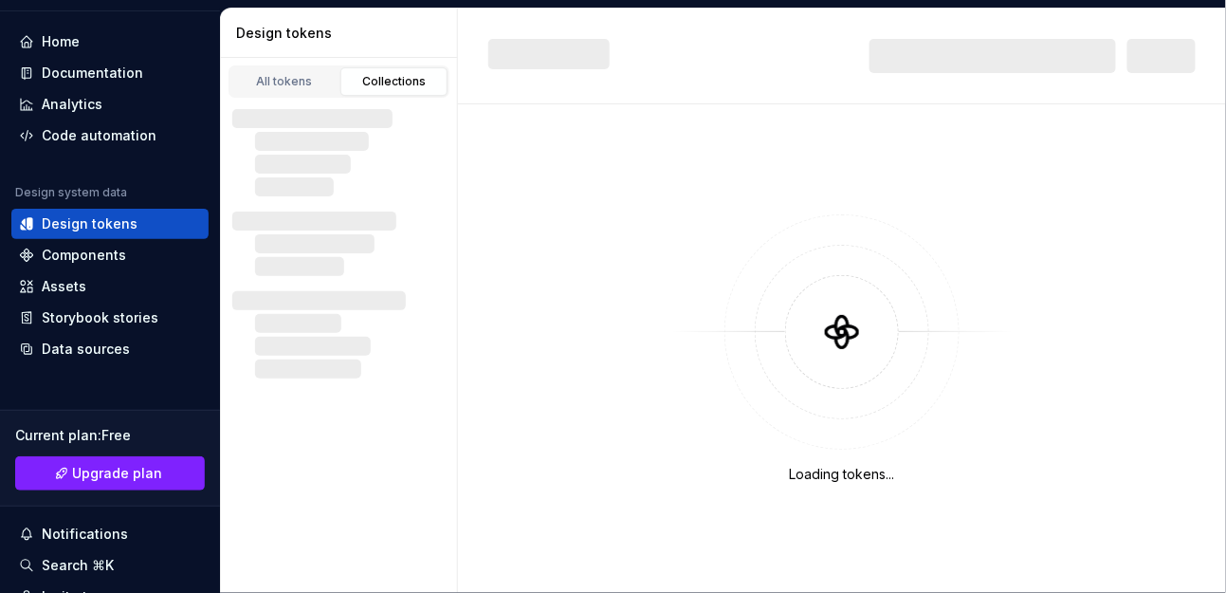
click at [299, 83] on div "All tokens" at bounding box center [284, 81] width 95 height 15
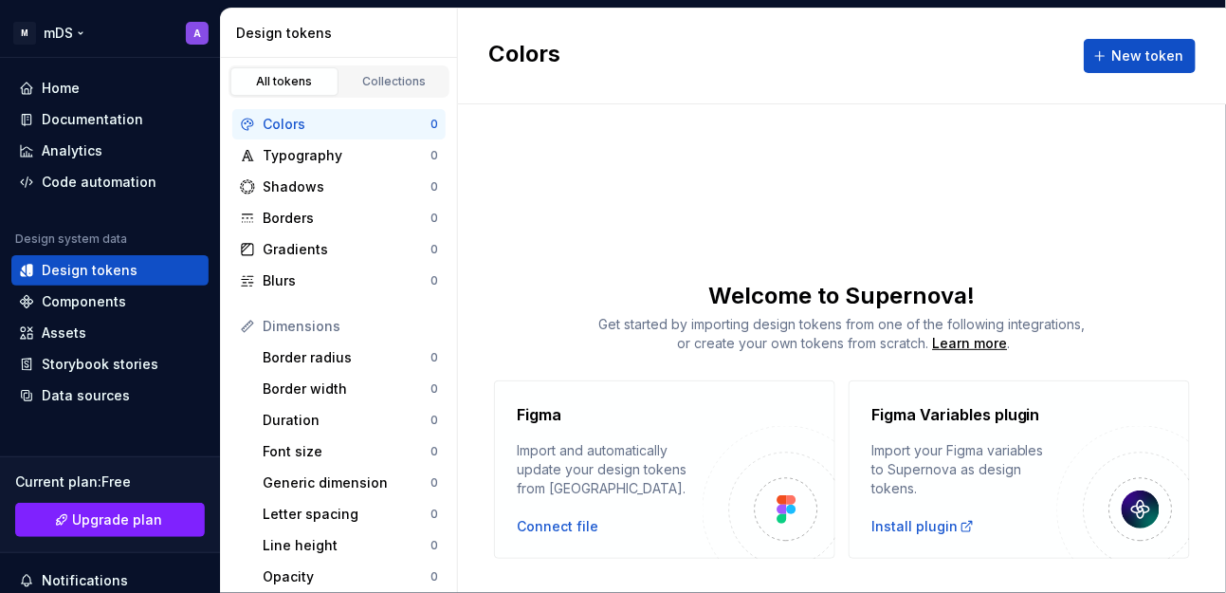
click at [70, 27] on html "M mDS A Home Documentation Analytics Code automation Design system data Design …" at bounding box center [613, 296] width 1226 height 593
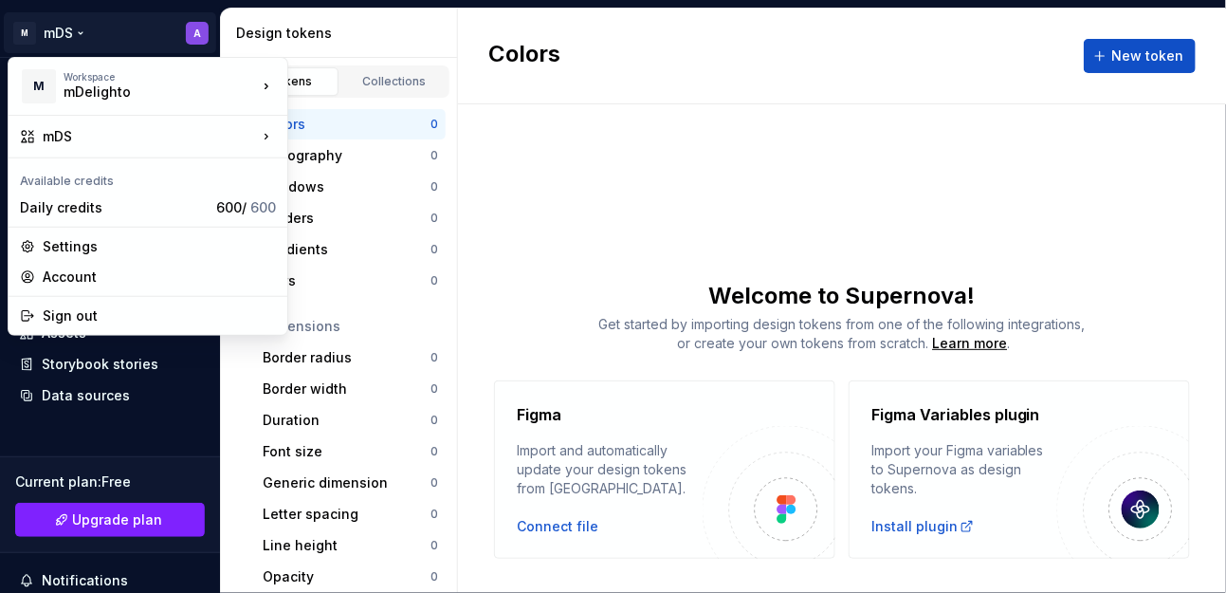
click at [82, 29] on html "M mDS A Home Documentation Analytics Code automation Design system data Design …" at bounding box center [613, 296] width 1226 height 593
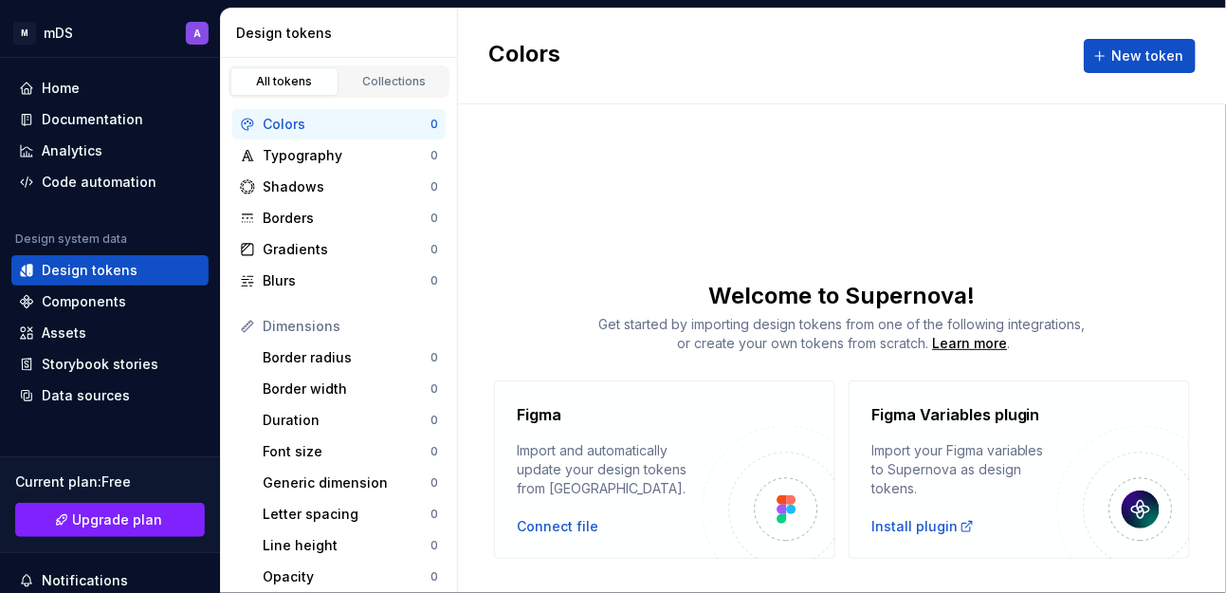
scroll to position [35, 0]
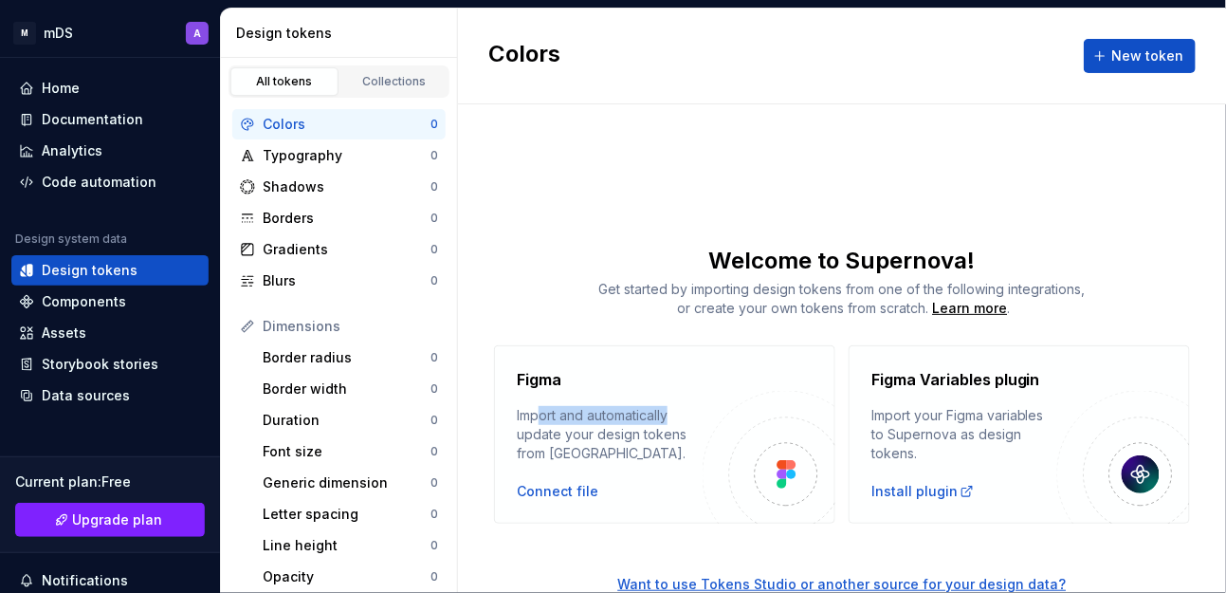
drag, startPoint x: 529, startPoint y: 422, endPoint x: 665, endPoint y: 420, distance: 135.6
click at [665, 420] on div "Import and automatically update your design tokens from [GEOGRAPHIC_DATA]." at bounding box center [610, 434] width 186 height 57
click at [573, 426] on div "Import and automatically update your design tokens from [GEOGRAPHIC_DATA]." at bounding box center [610, 434] width 186 height 57
click at [529, 427] on div "Import and automatically update your design tokens from [GEOGRAPHIC_DATA]." at bounding box center [610, 434] width 186 height 57
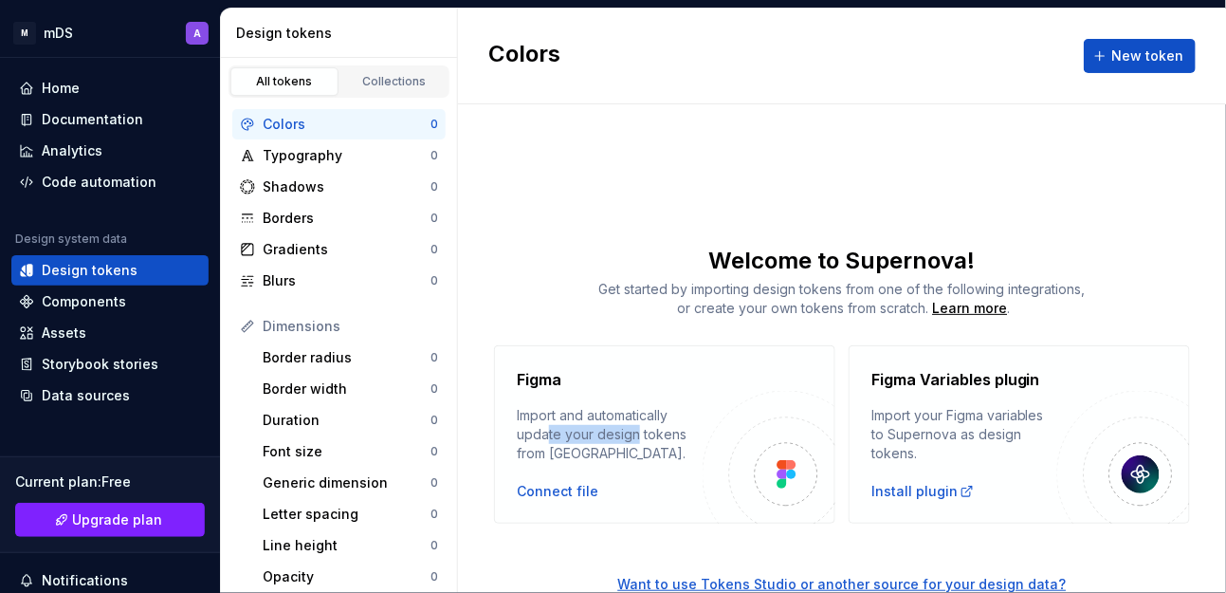
drag, startPoint x: 615, startPoint y: 438, endPoint x: 630, endPoint y: 441, distance: 14.5
click at [630, 441] on div "Import and automatically update your design tokens from [GEOGRAPHIC_DATA]." at bounding box center [610, 434] width 186 height 57
click at [545, 449] on div "Import and automatically update your design tokens from [GEOGRAPHIC_DATA]." at bounding box center [610, 434] width 186 height 57
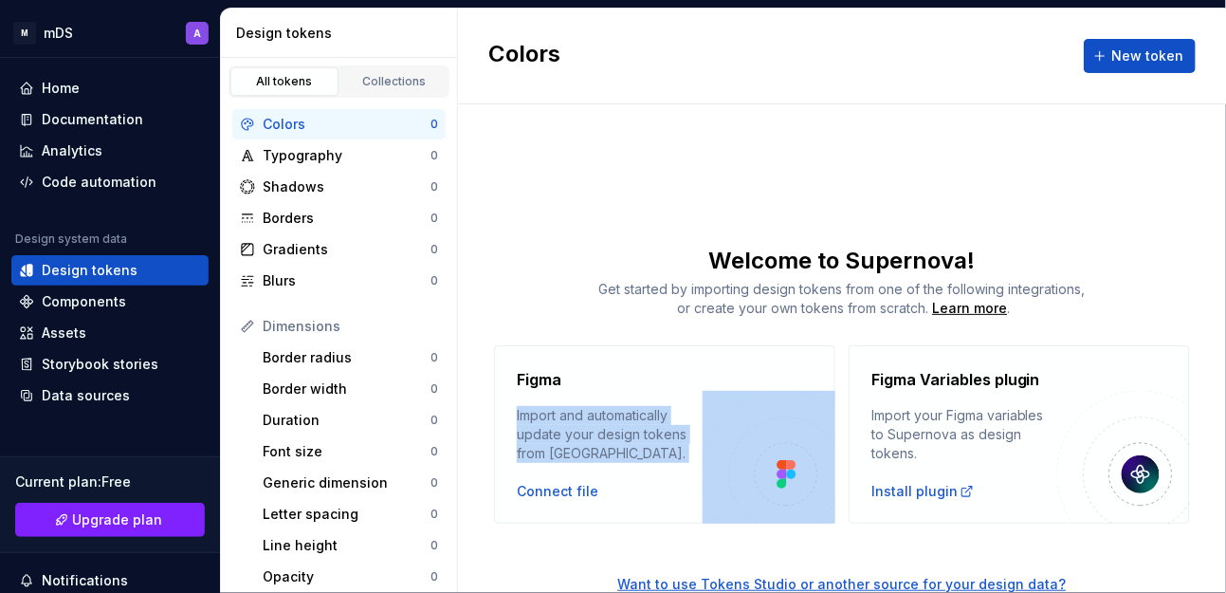
click at [545, 449] on div "Import and automatically update your design tokens from [GEOGRAPHIC_DATA]." at bounding box center [610, 434] width 186 height 57
click at [611, 439] on div "Import and automatically update your design tokens from [GEOGRAPHIC_DATA]." at bounding box center [610, 434] width 186 height 57
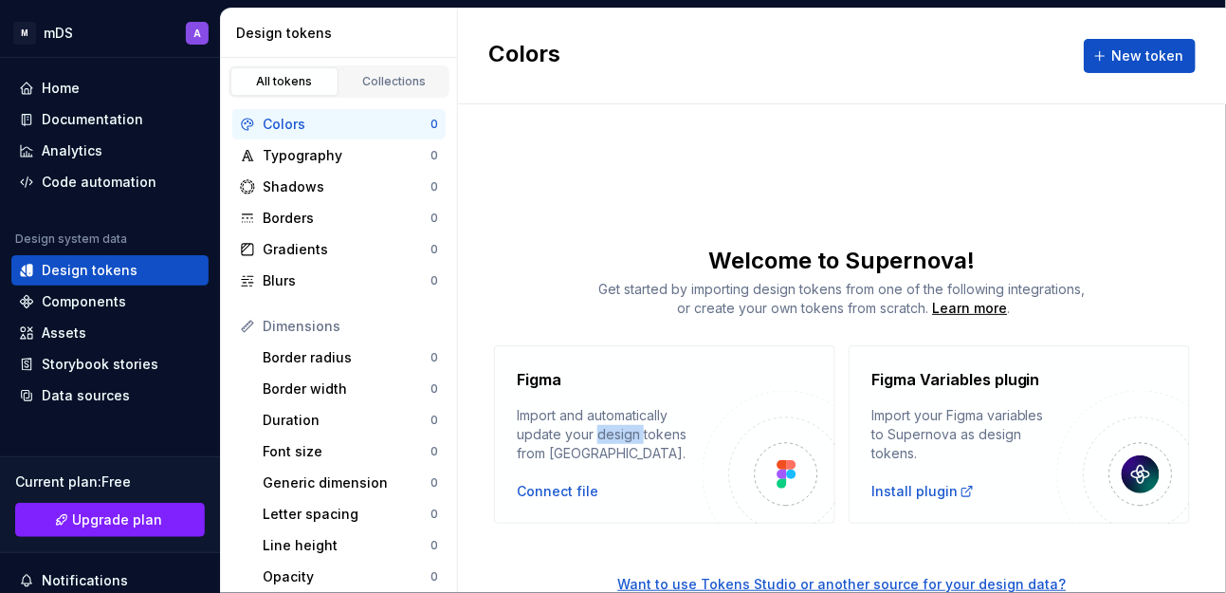
click at [611, 439] on div "Import and automatically update your design tokens from [GEOGRAPHIC_DATA]." at bounding box center [610, 434] width 186 height 57
drag, startPoint x: 878, startPoint y: 379, endPoint x: 1023, endPoint y: 377, distance: 145.1
click at [1023, 377] on h4 "Figma Variables plugin" at bounding box center [955, 379] width 169 height 23
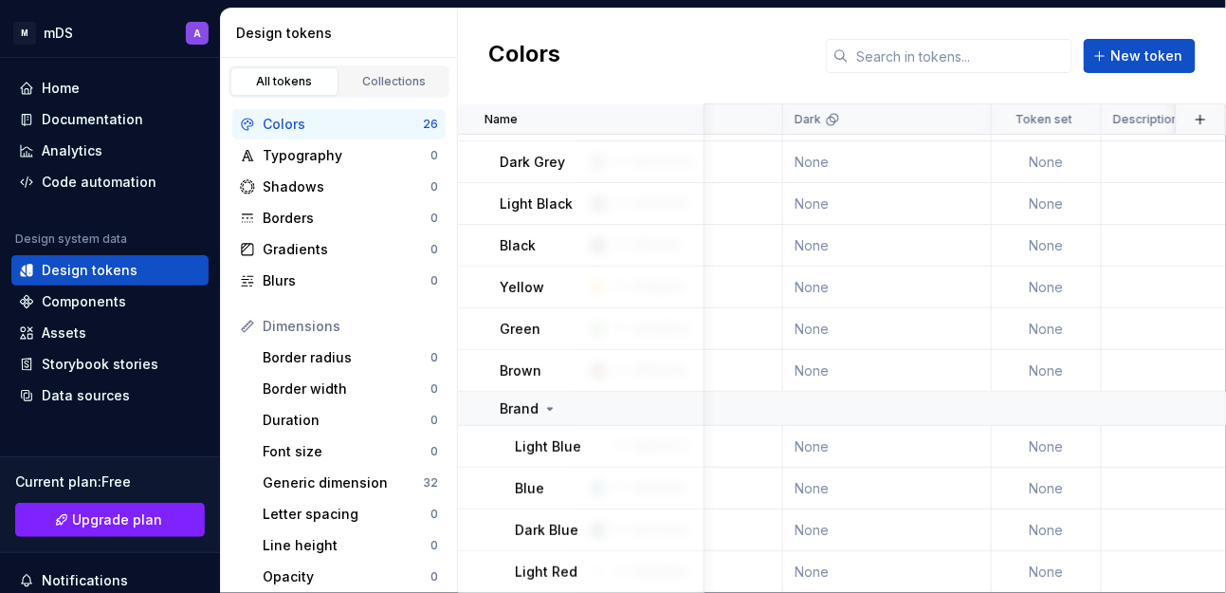
scroll to position [0, 130]
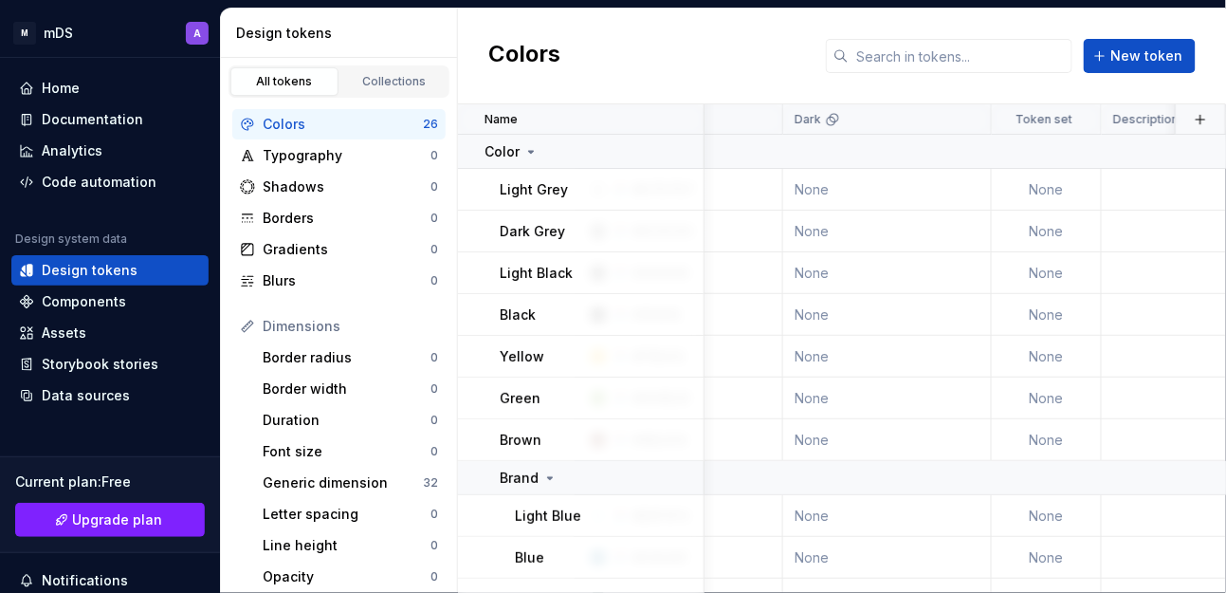
click at [529, 151] on icon at bounding box center [531, 152] width 5 height 2
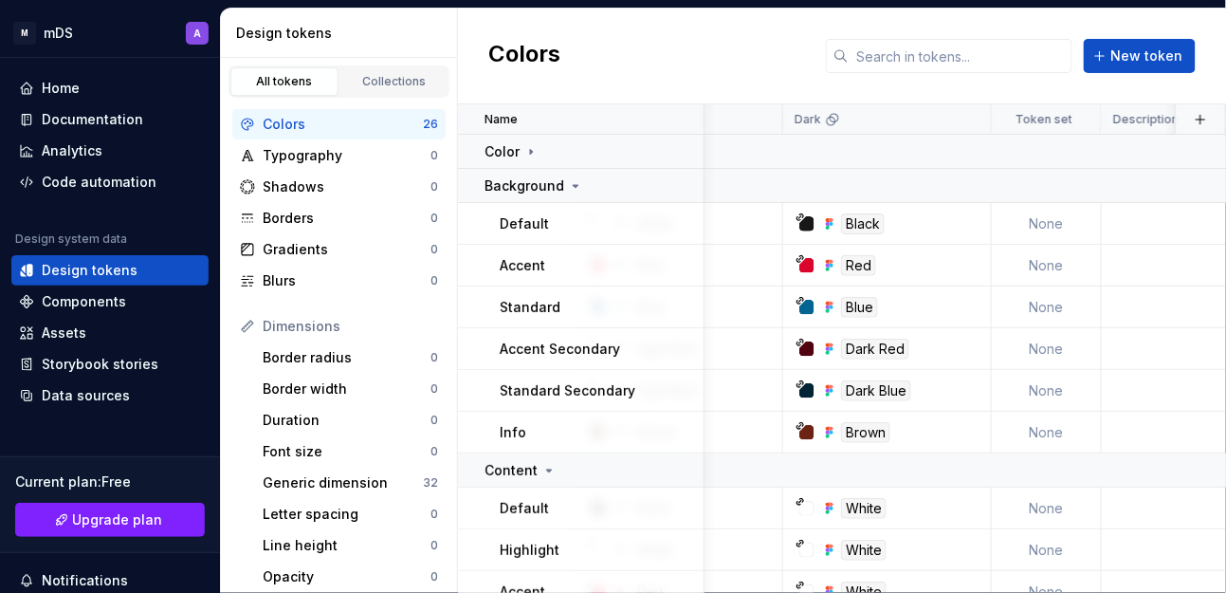
click at [623, 191] on div "Background" at bounding box center [594, 185] width 218 height 19
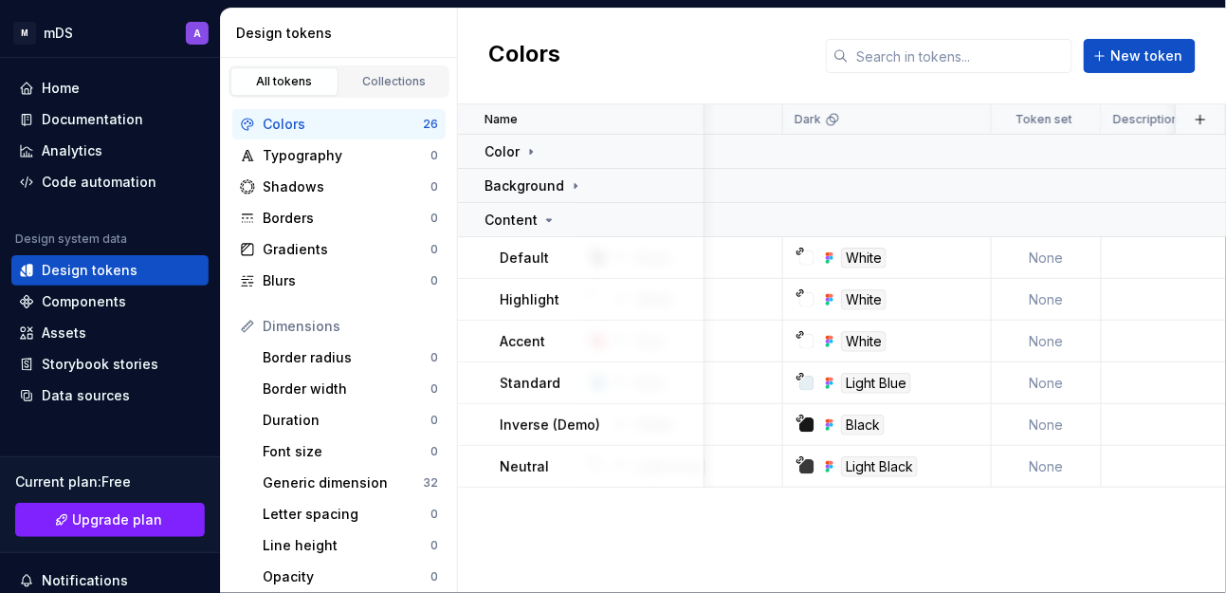
click at [599, 216] on div "Content" at bounding box center [594, 220] width 218 height 19
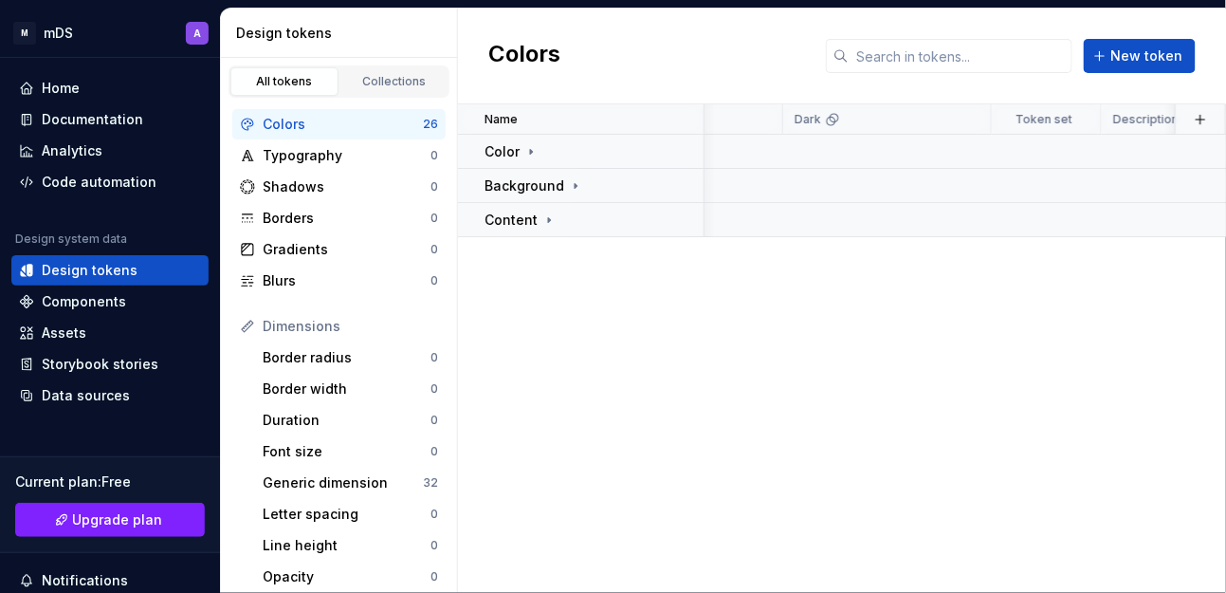
click at [581, 154] on div "Color" at bounding box center [594, 151] width 218 height 19
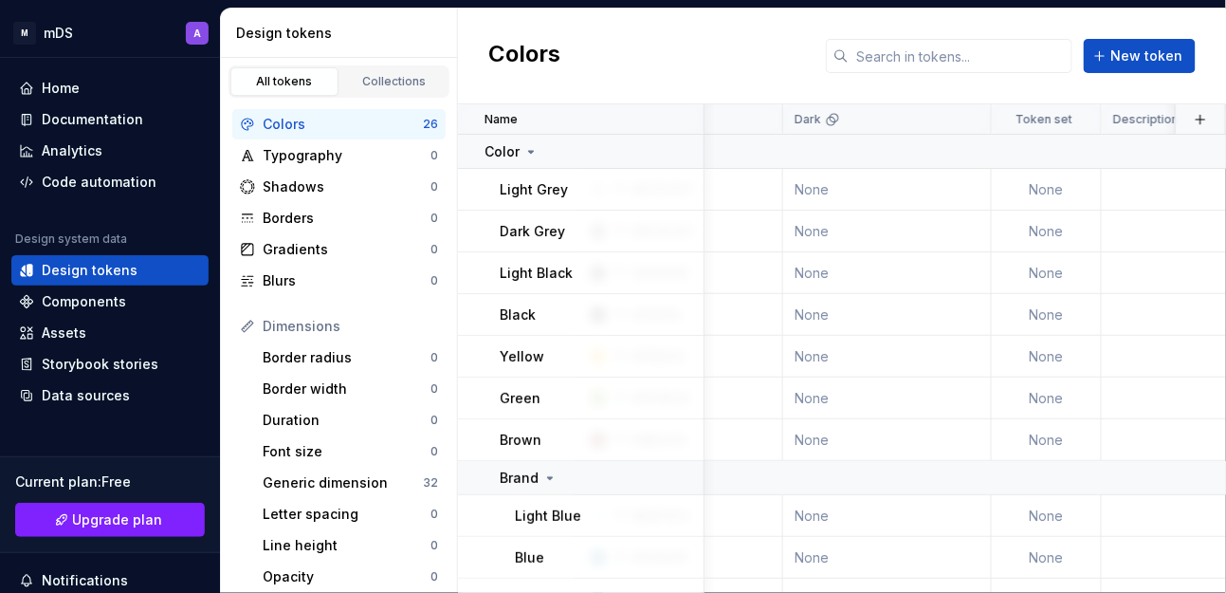
click at [581, 154] on div "Color" at bounding box center [594, 151] width 218 height 19
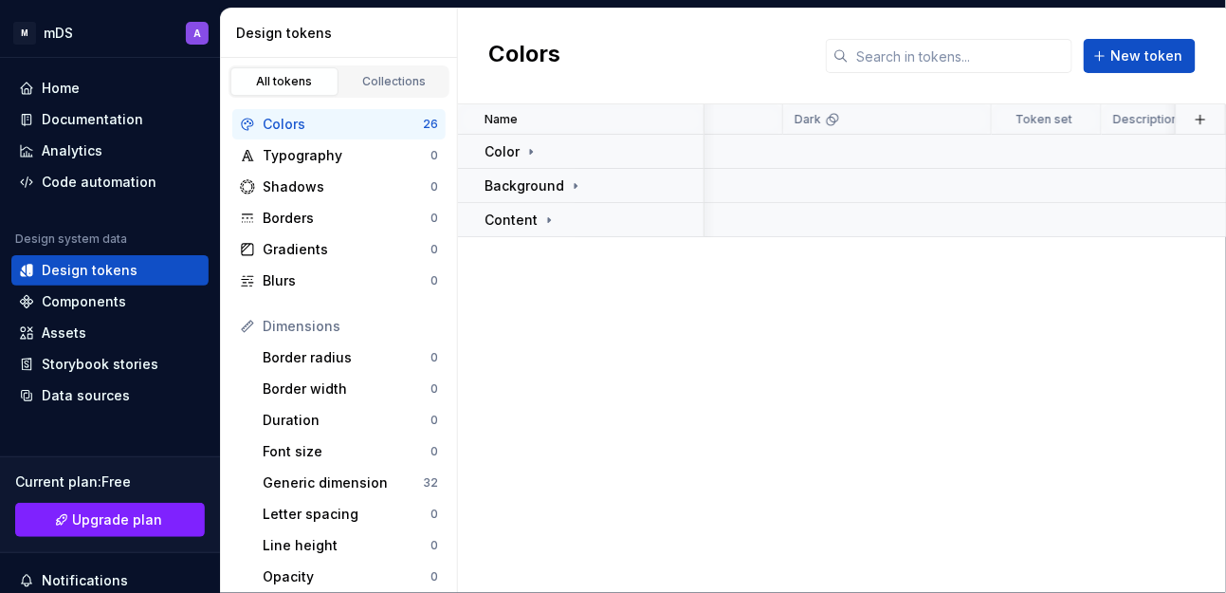
click at [598, 183] on div "Background" at bounding box center [594, 185] width 218 height 19
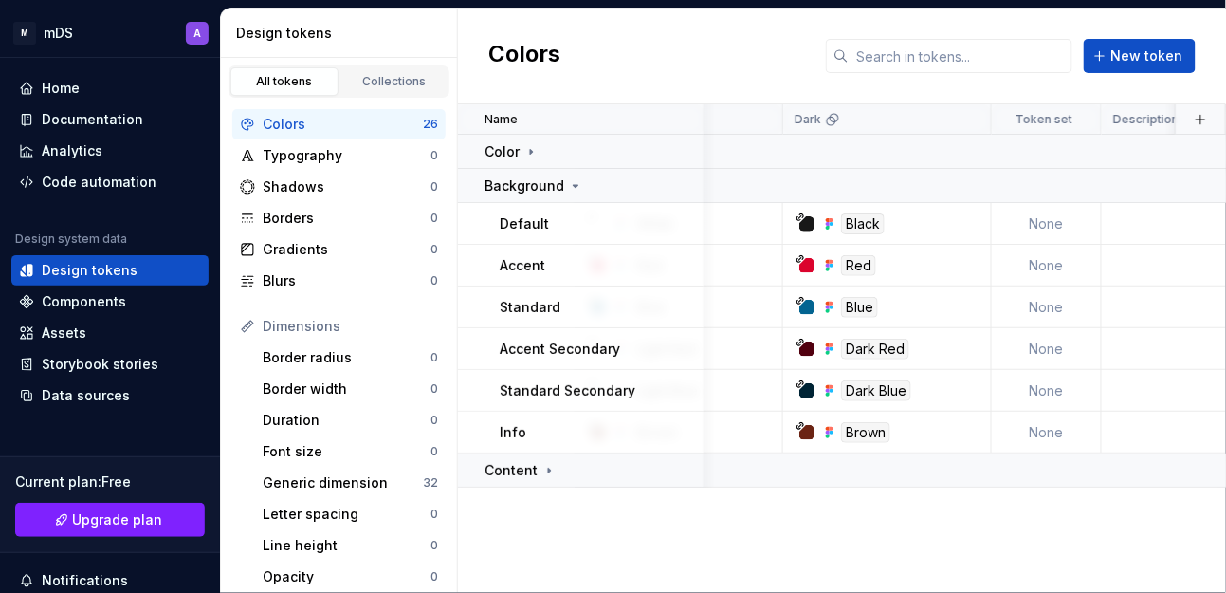
click at [598, 183] on div "Background" at bounding box center [594, 185] width 218 height 19
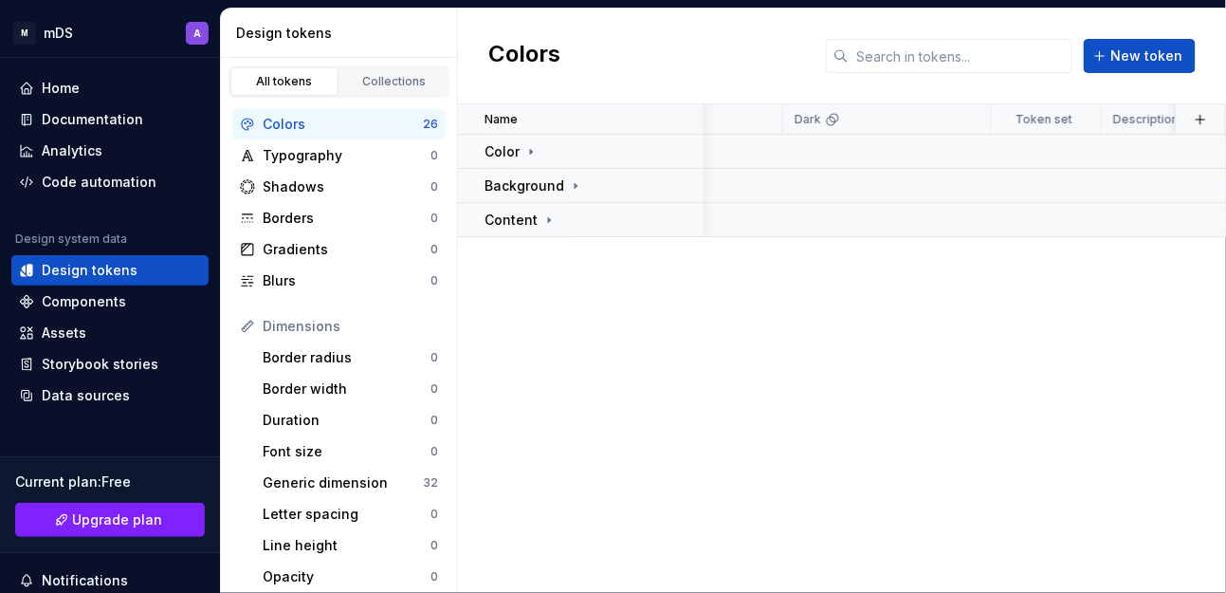
click at [595, 211] on div "Content" at bounding box center [594, 220] width 218 height 19
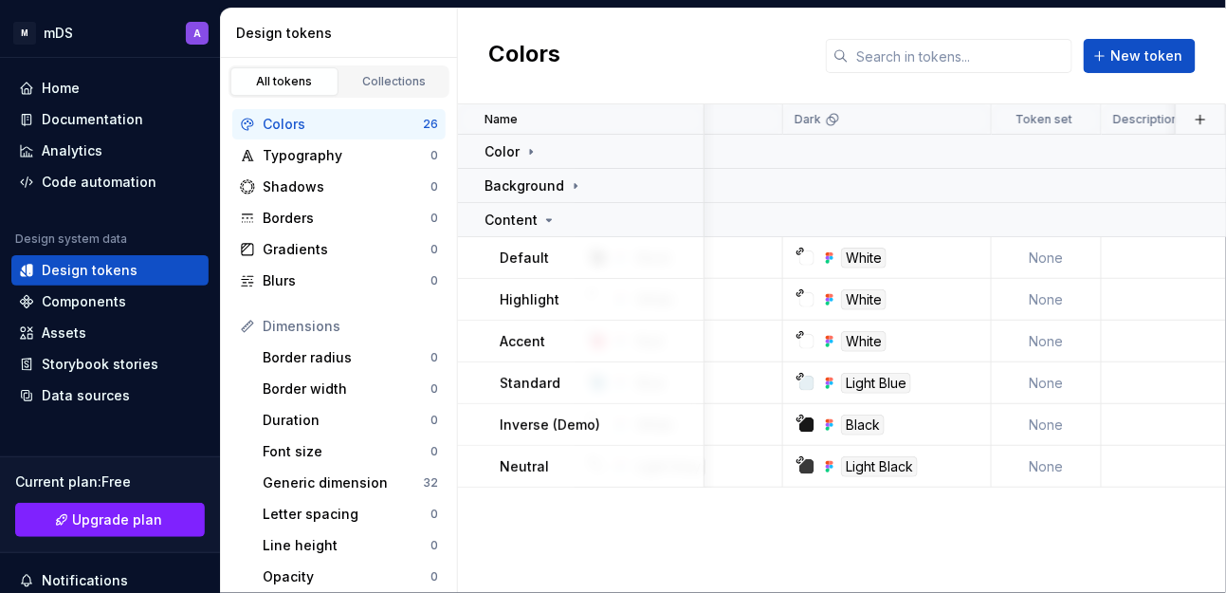
click at [595, 211] on div "Content" at bounding box center [594, 220] width 218 height 19
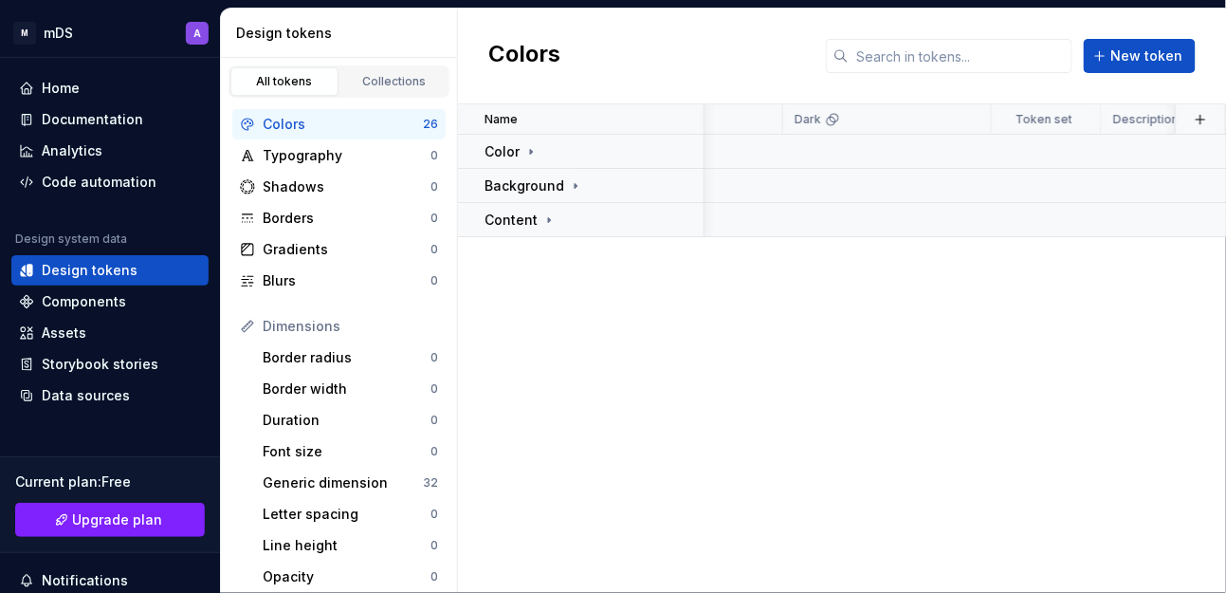
click at [595, 211] on div "Content" at bounding box center [594, 220] width 218 height 19
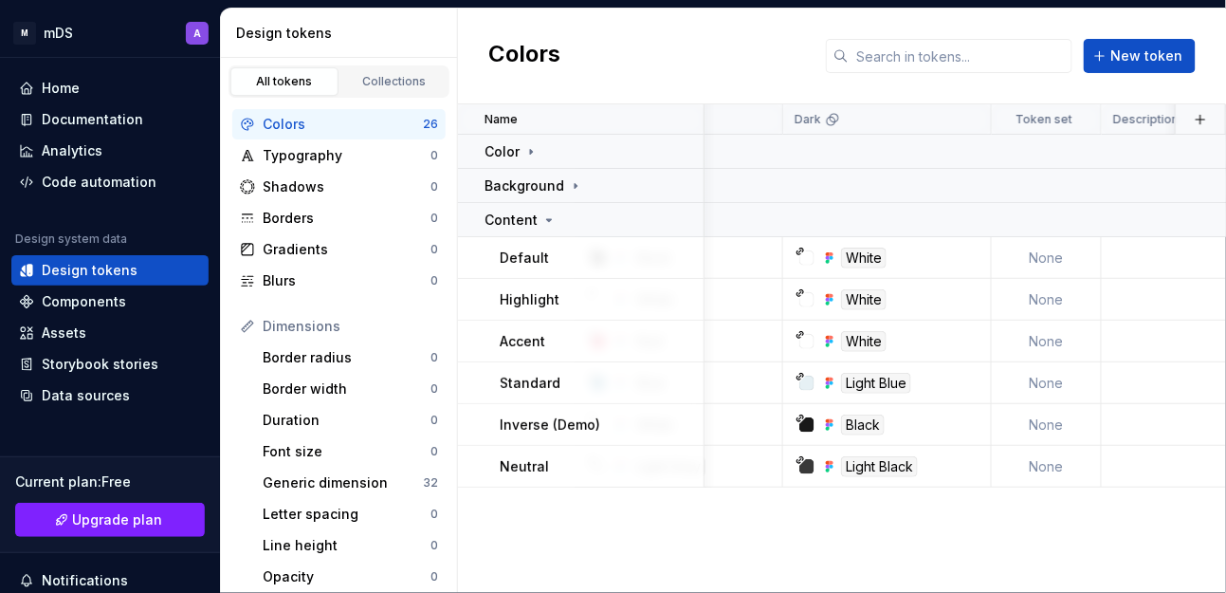
click at [587, 219] on div "Content" at bounding box center [594, 220] width 218 height 19
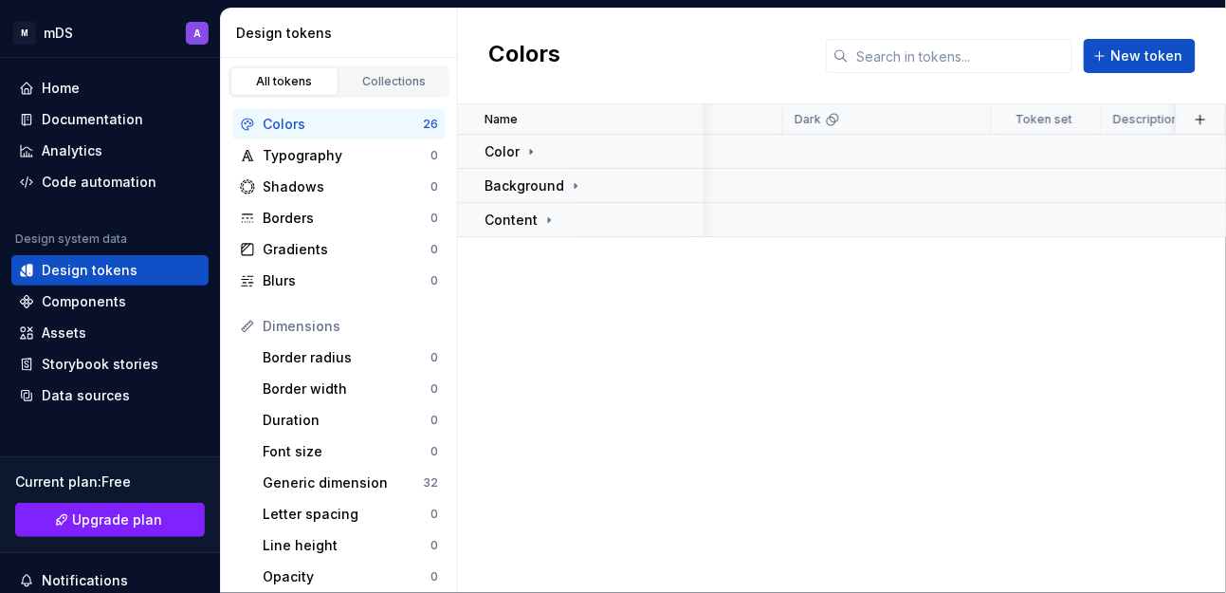
click at [597, 187] on div "Background" at bounding box center [594, 185] width 218 height 19
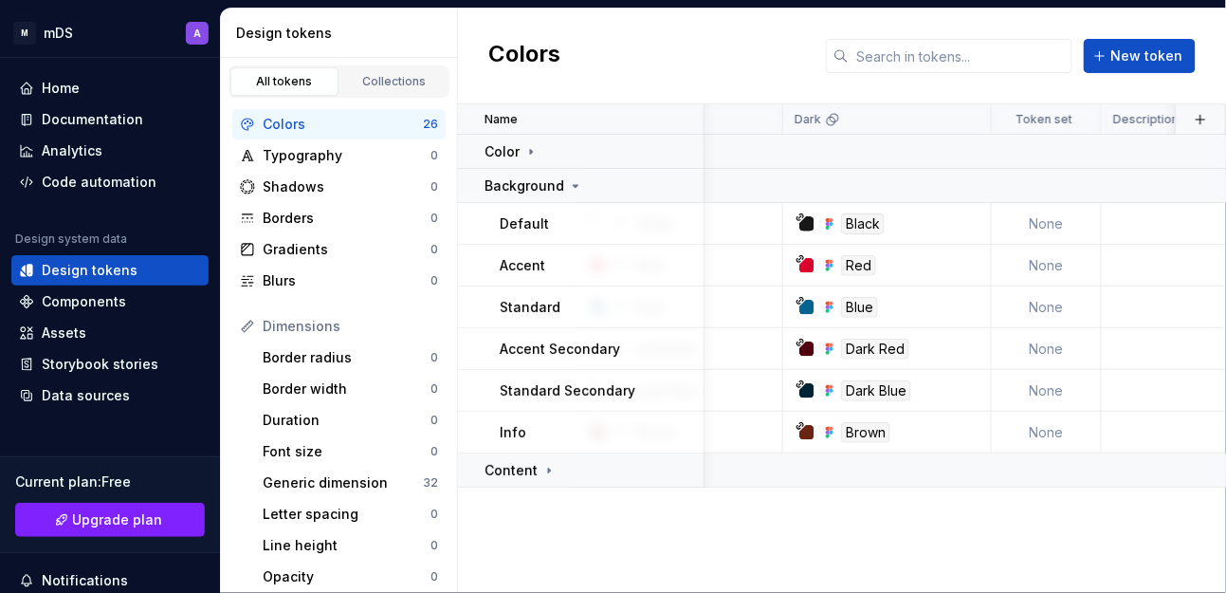
click at [597, 187] on div "Background" at bounding box center [594, 185] width 218 height 19
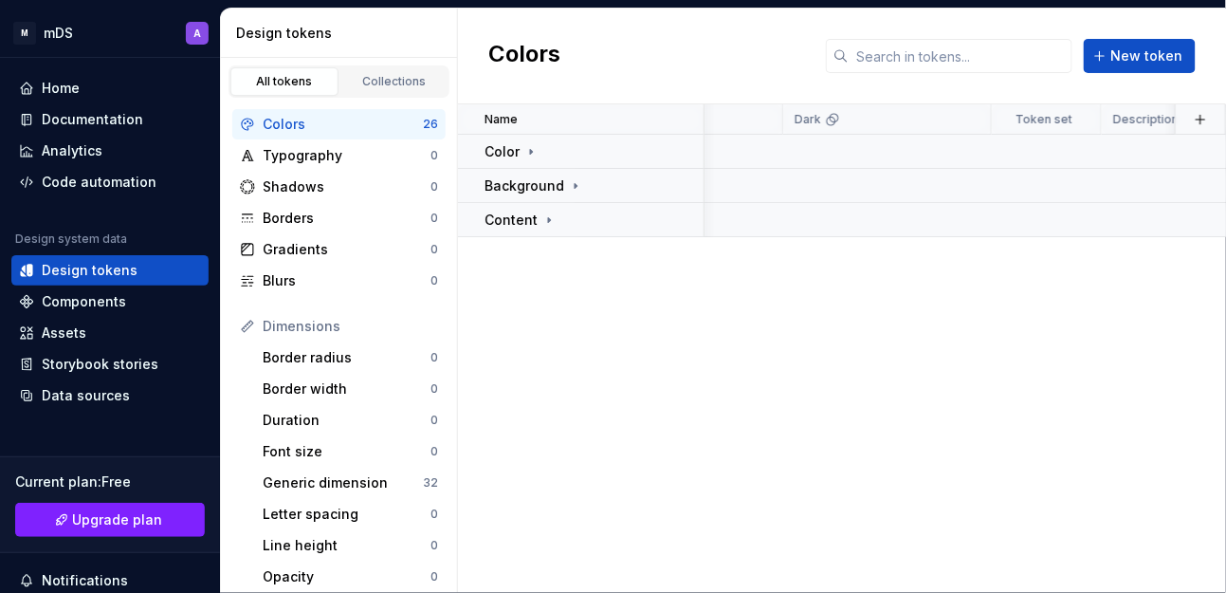
click at [593, 215] on div "Content" at bounding box center [594, 220] width 218 height 19
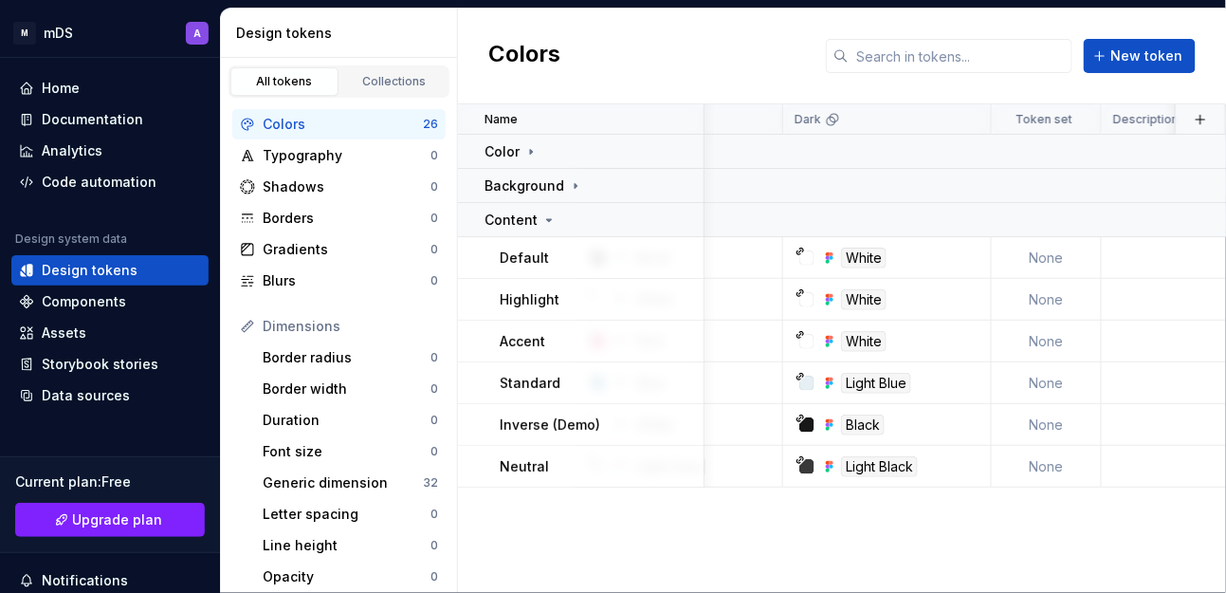
click at [593, 215] on div "Content" at bounding box center [594, 220] width 218 height 19
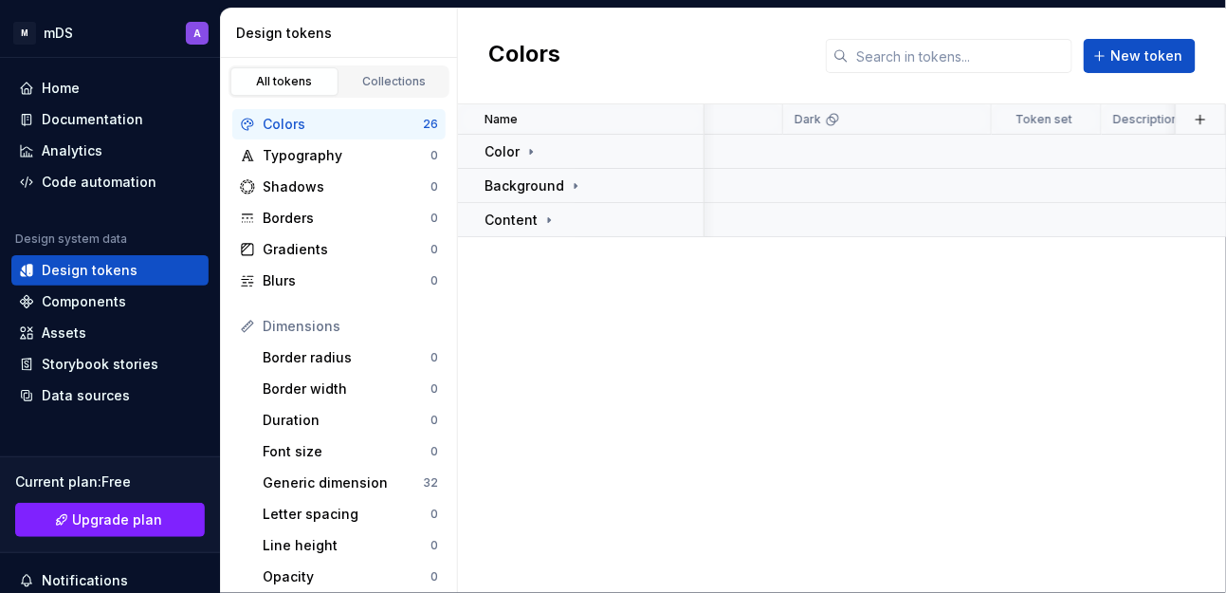
click at [597, 220] on div "Content" at bounding box center [594, 220] width 218 height 19
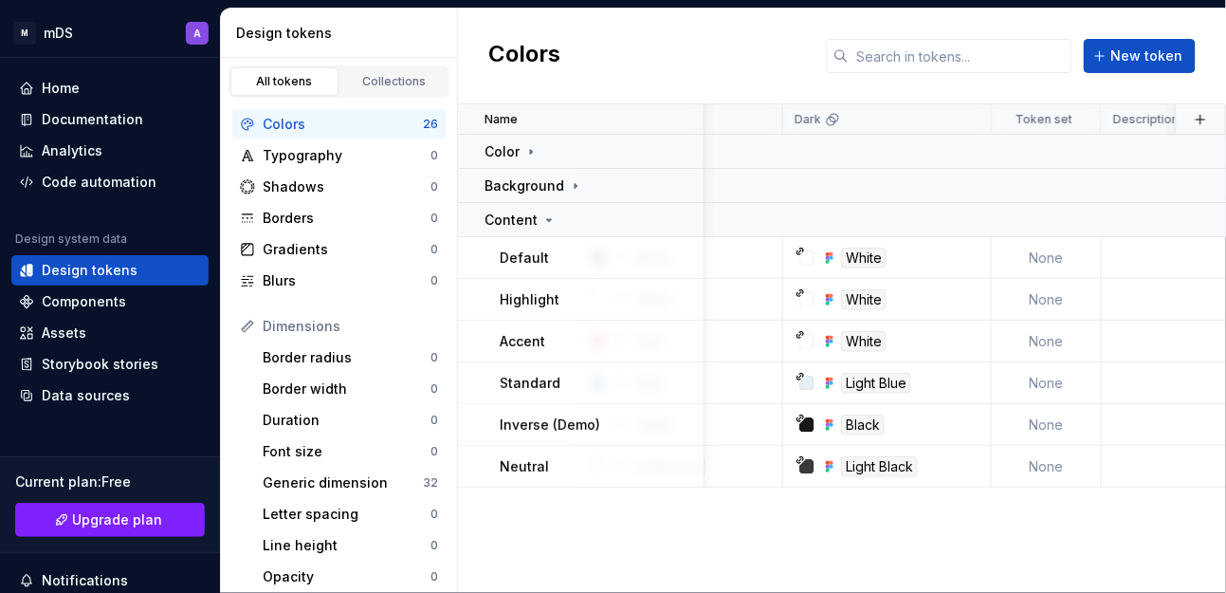
click at [686, 220] on button "button" at bounding box center [679, 220] width 27 height 27
click at [595, 212] on html "M mDS A Home Documentation Analytics Code automation Design system data Design …" at bounding box center [613, 296] width 1226 height 593
click at [547, 220] on icon at bounding box center [548, 219] width 15 height 15
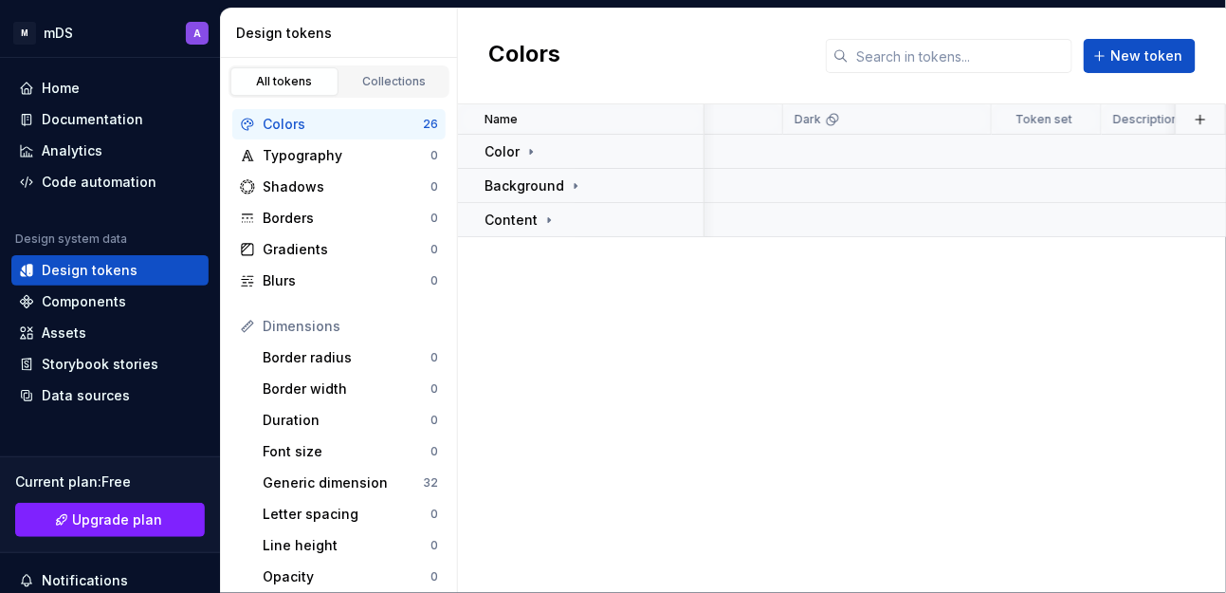
click at [0, 0] on button "Collapse sidebar" at bounding box center [0, 0] width 0 height 0
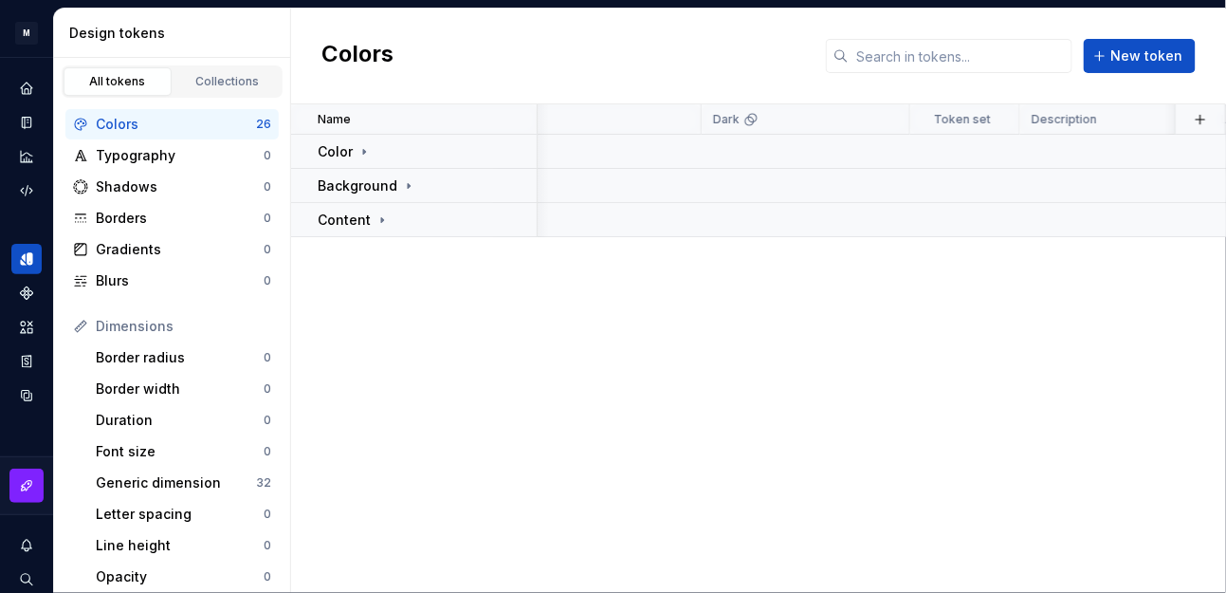
scroll to position [0, 0]
click at [357, 149] on icon at bounding box center [364, 151] width 15 height 15
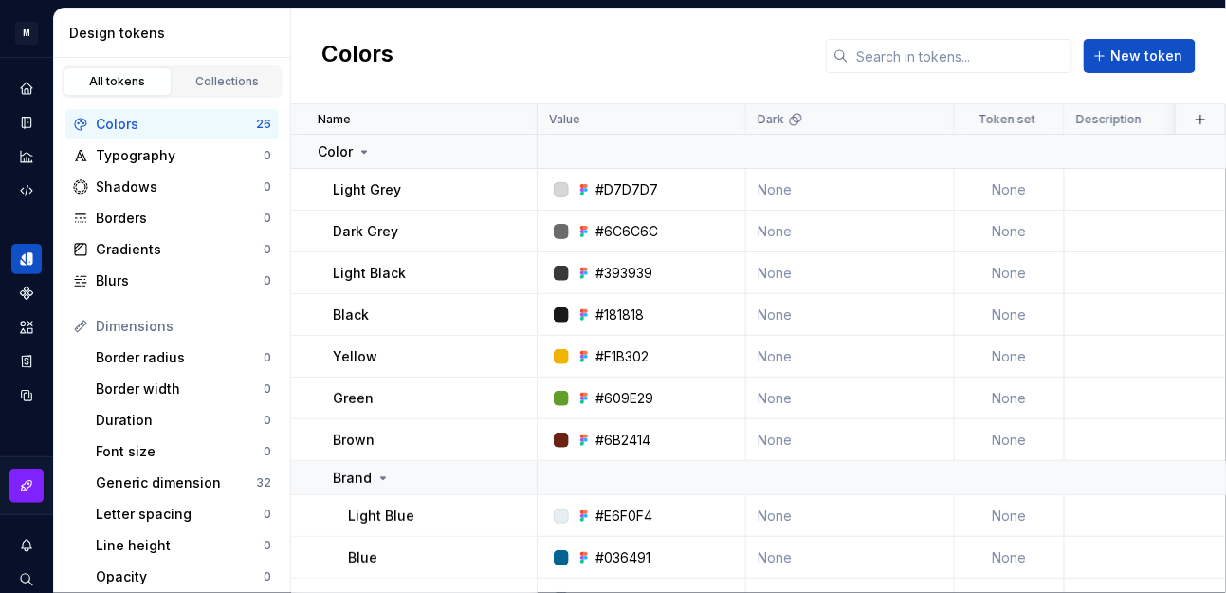
click at [444, 154] on div "Color" at bounding box center [427, 151] width 218 height 19
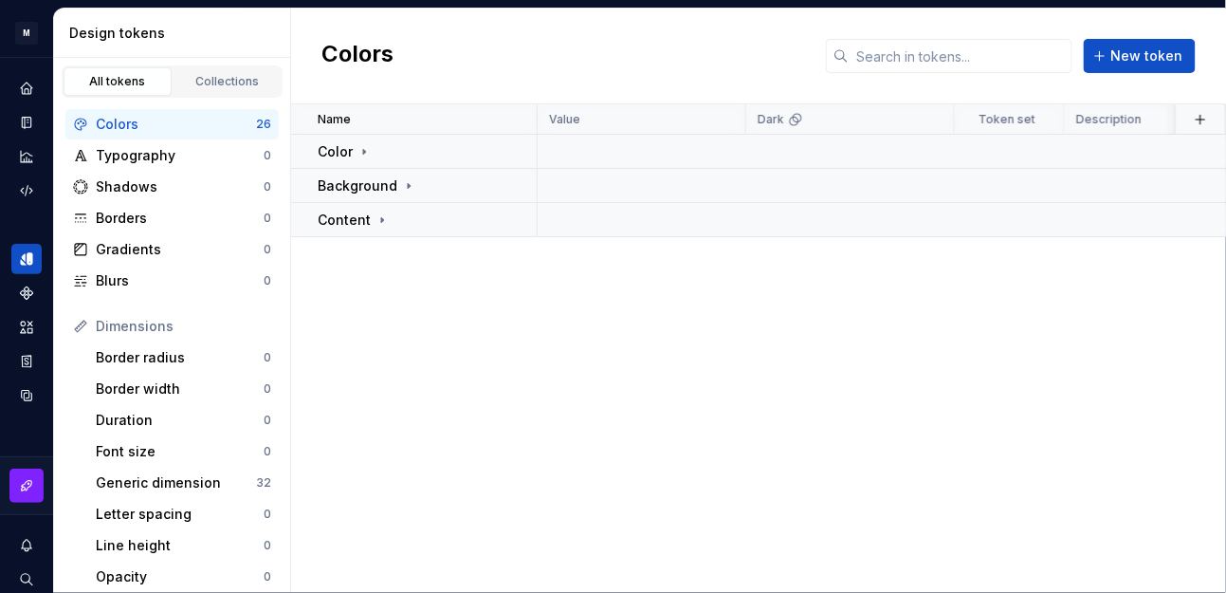
click at [444, 154] on div "Color" at bounding box center [427, 151] width 218 height 19
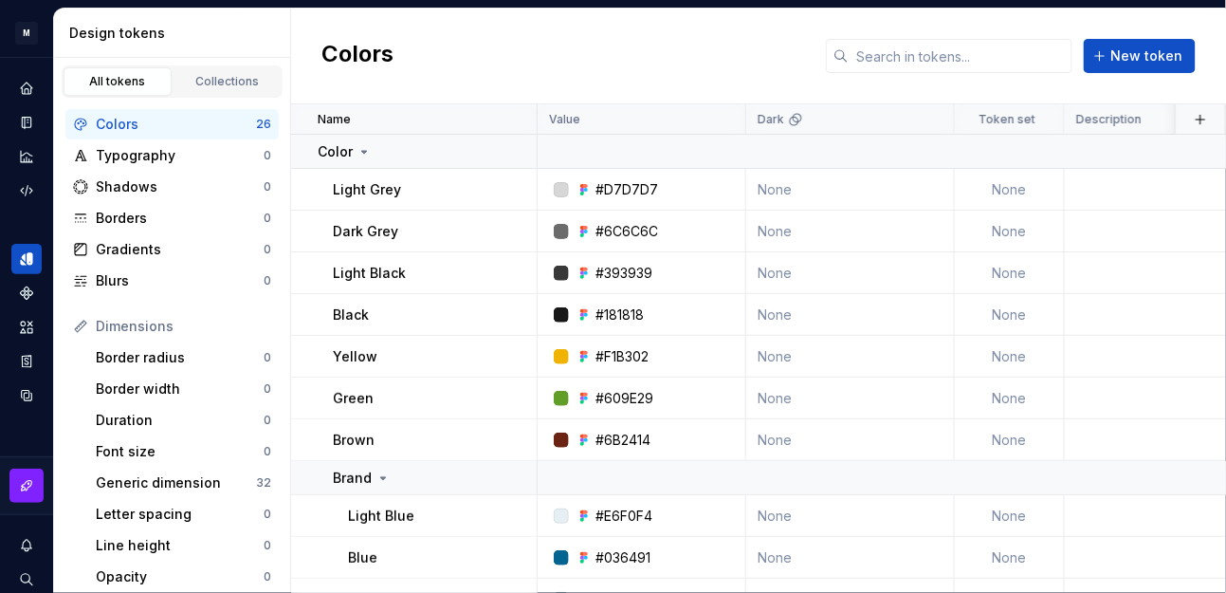
click at [426, 147] on div "Color" at bounding box center [427, 151] width 218 height 19
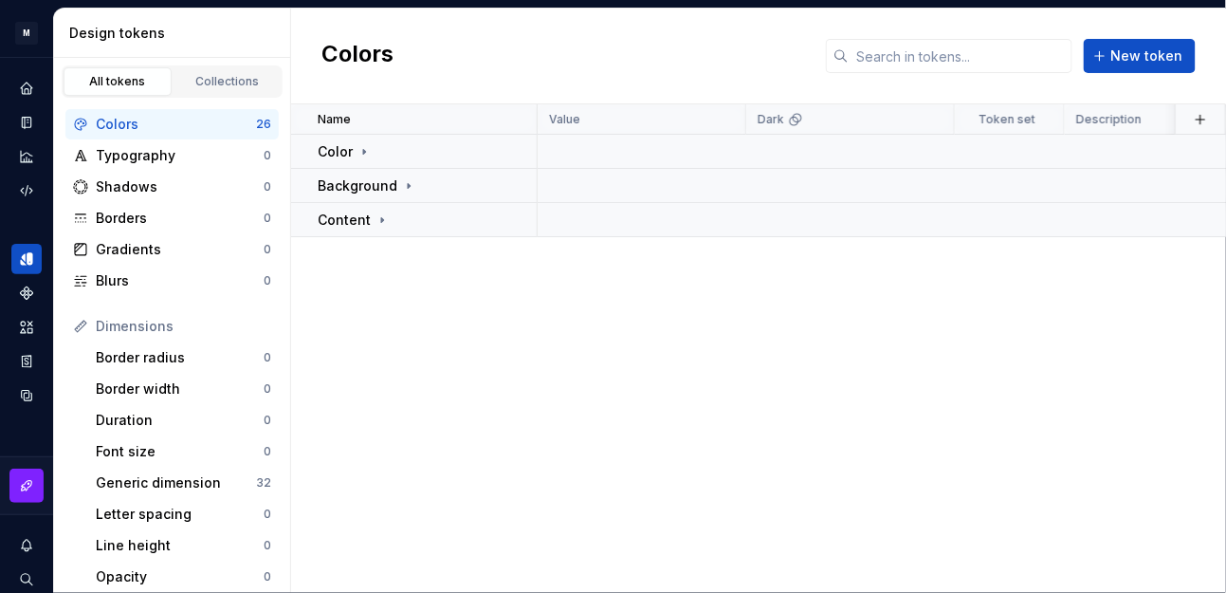
click at [447, 182] on div "Background" at bounding box center [427, 185] width 218 height 19
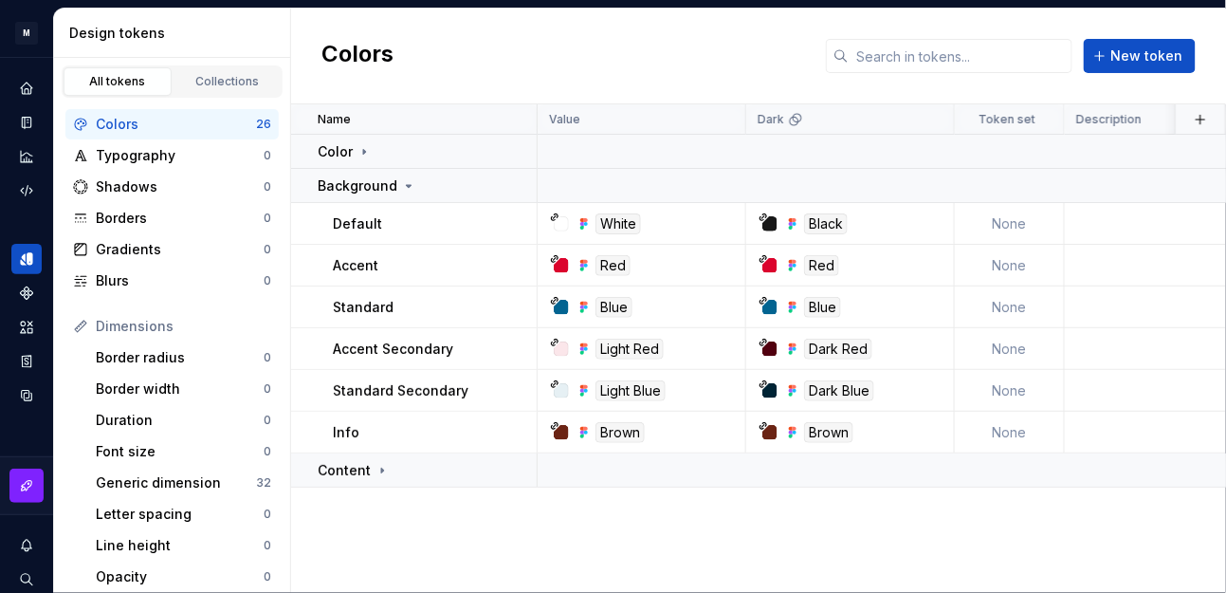
click at [447, 182] on div "Background" at bounding box center [427, 185] width 218 height 19
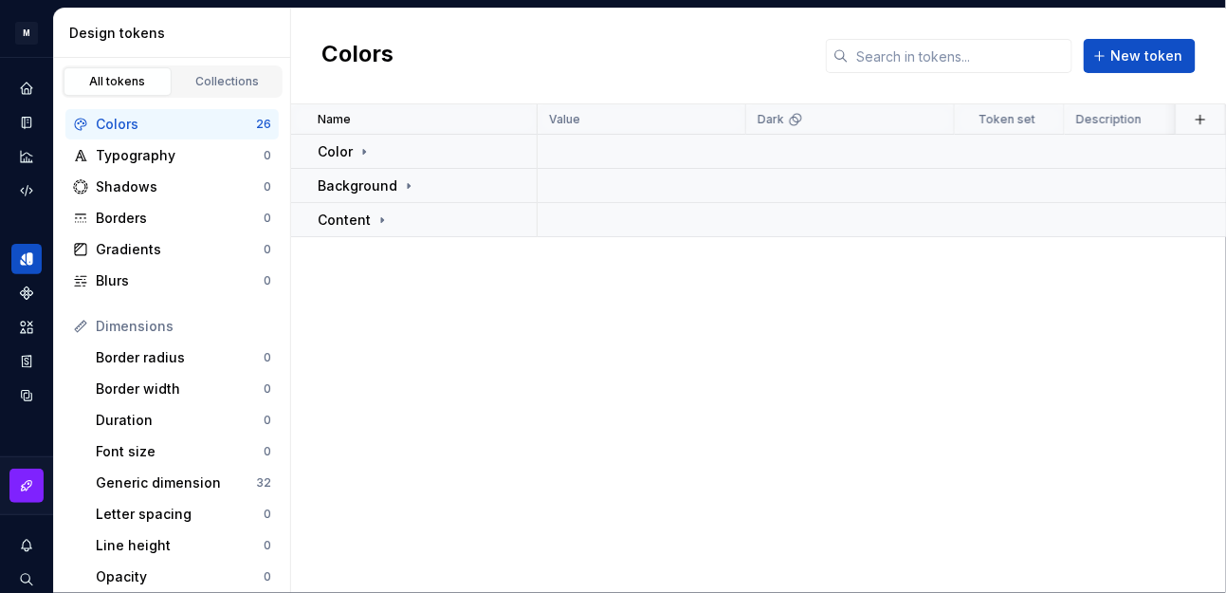
click at [435, 225] on div "Content" at bounding box center [427, 220] width 218 height 19
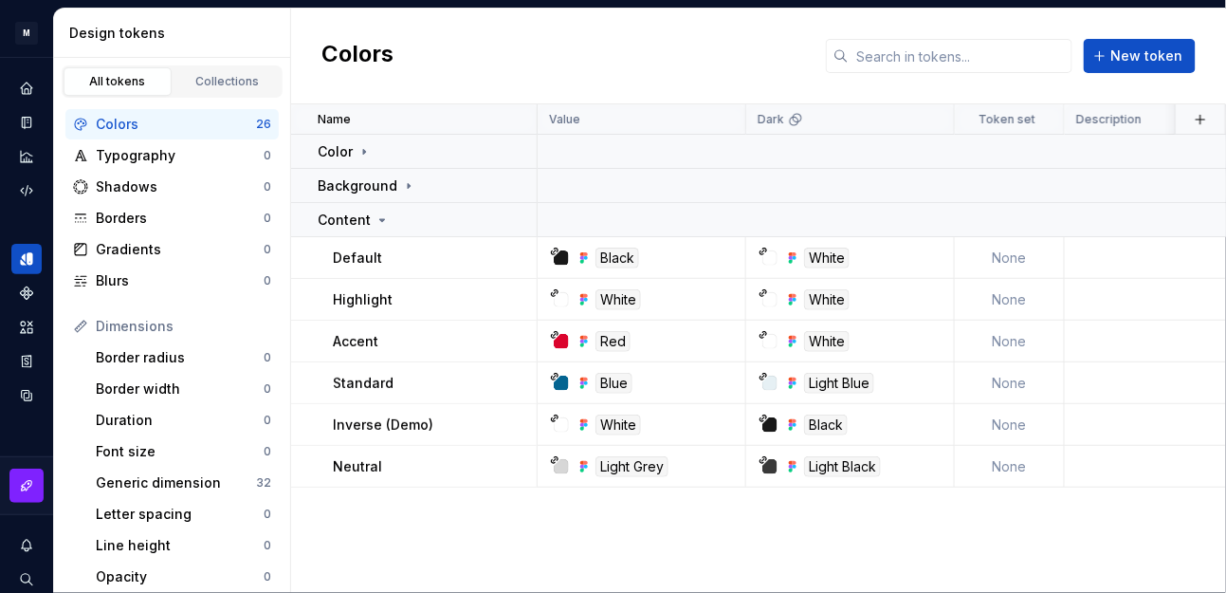
click at [435, 225] on div "Content" at bounding box center [427, 220] width 218 height 19
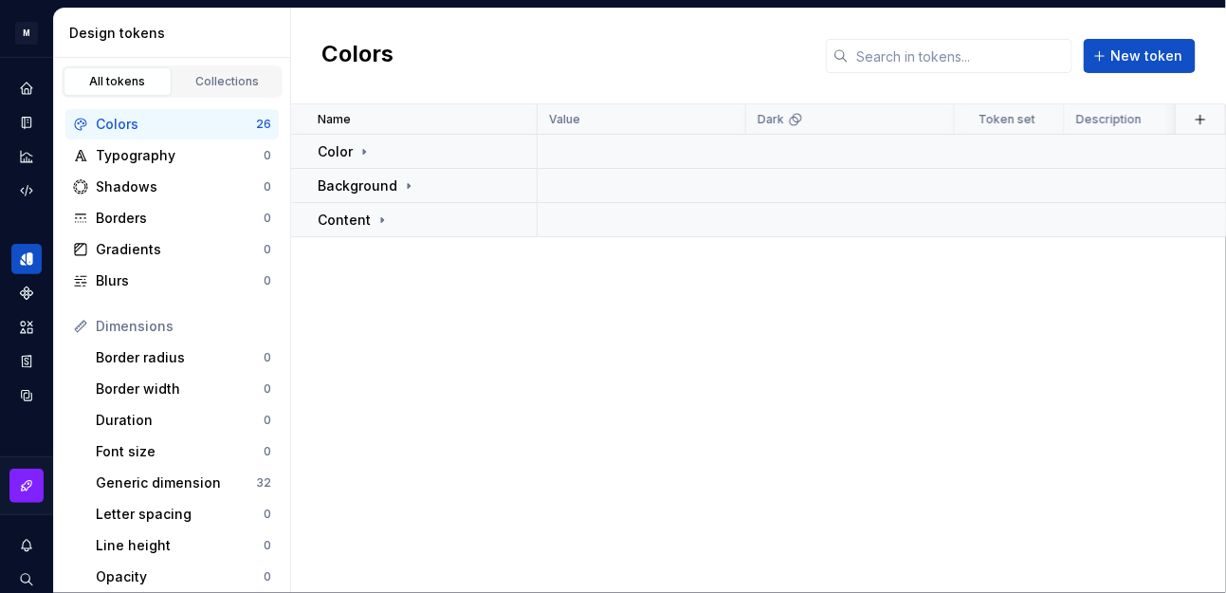
click at [364, 148] on icon at bounding box center [364, 151] width 15 height 15
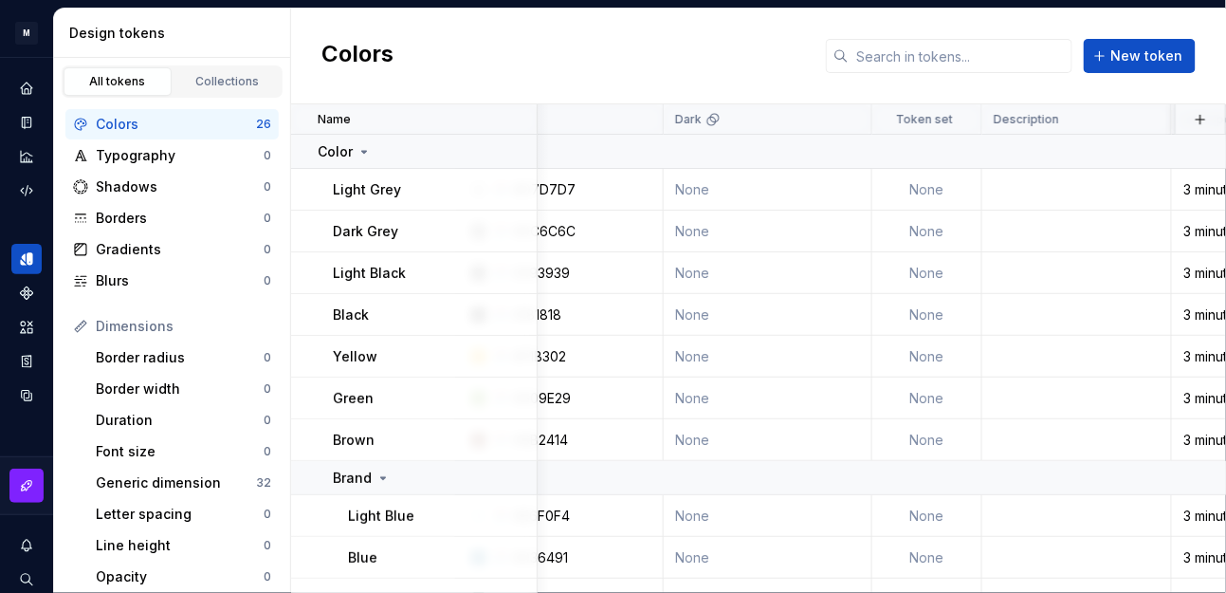
scroll to position [0, 8]
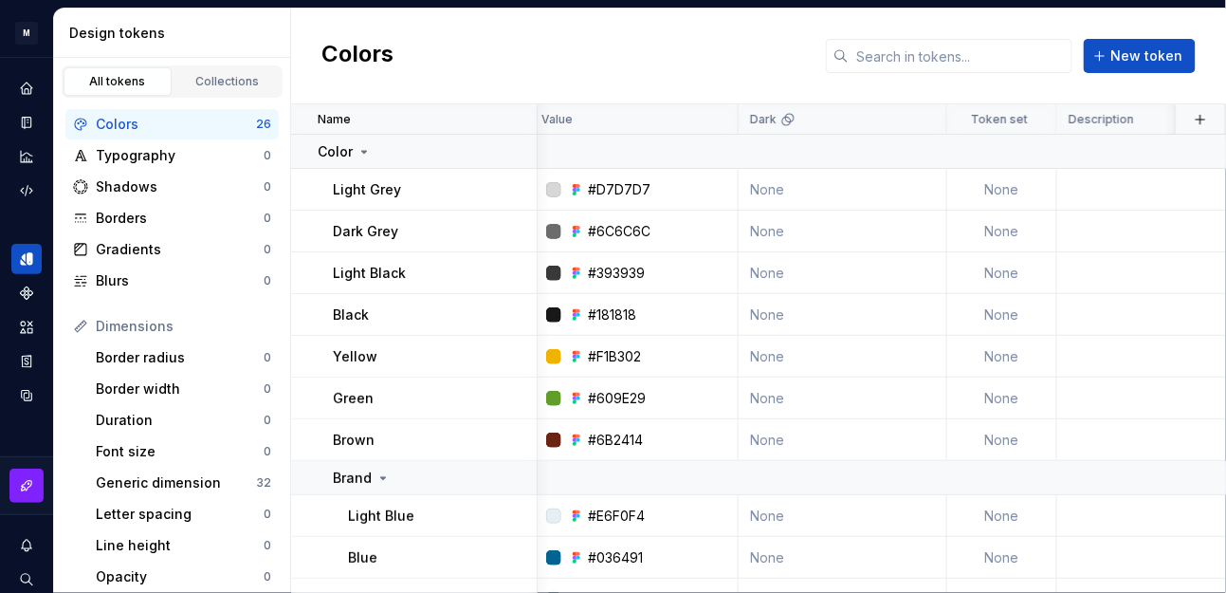
click at [924, 119] on html "M mDS A Design system data Design tokens All tokens Collections Colors 26 Typog…" at bounding box center [613, 296] width 1226 height 593
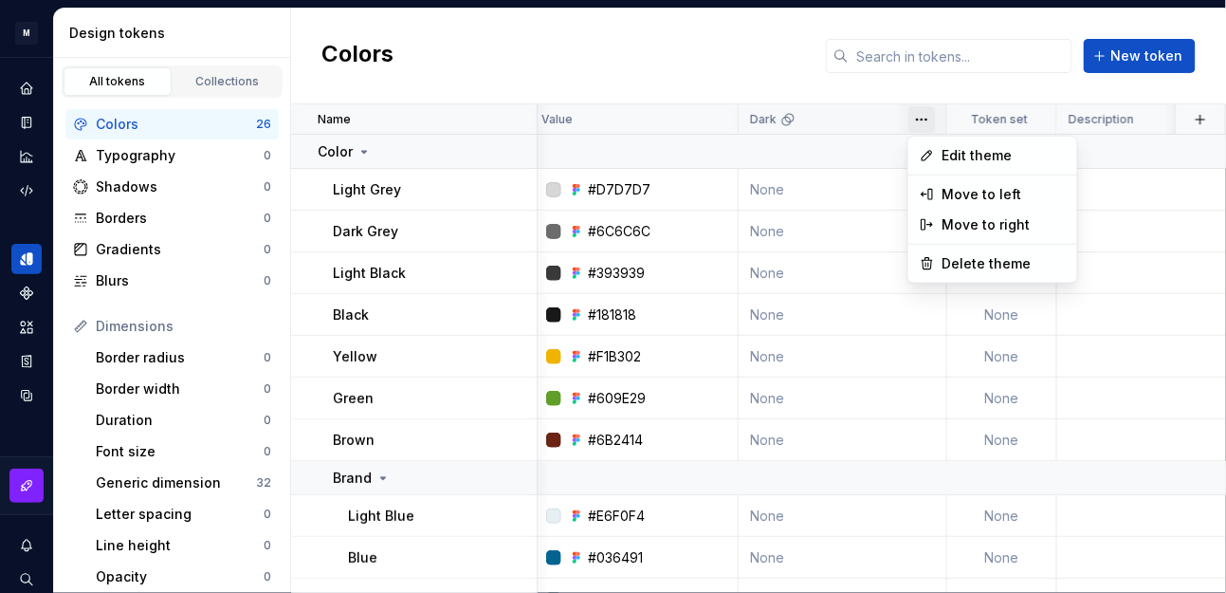
click at [869, 119] on html "M mDS A Design system data Design tokens All tokens Collections Colors 26 Typog…" at bounding box center [613, 296] width 1226 height 593
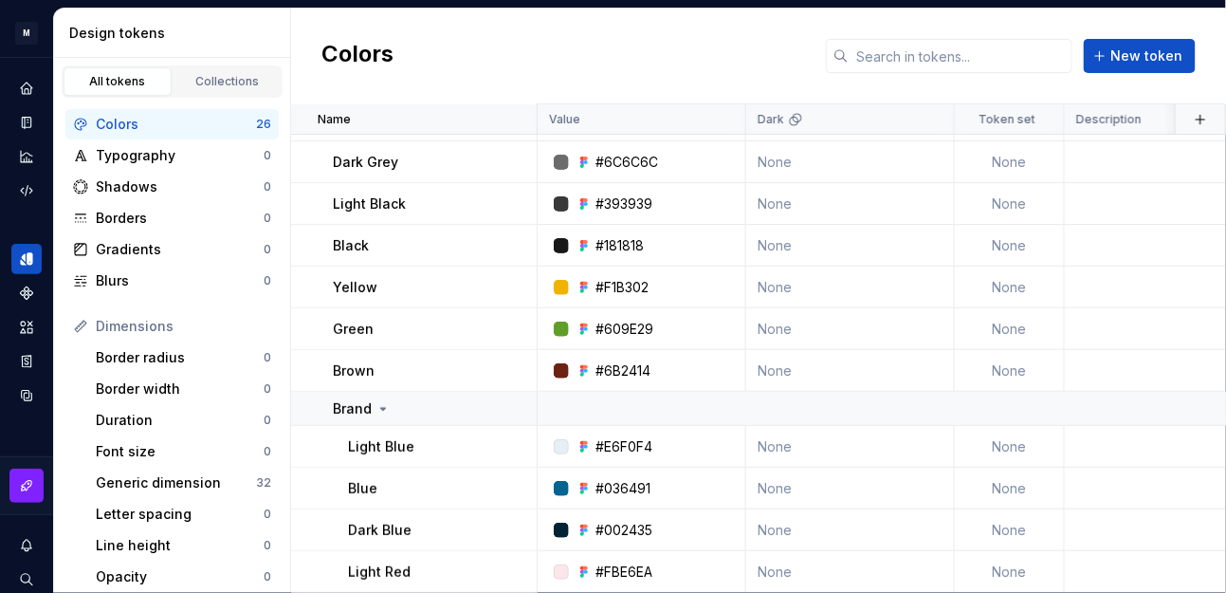
scroll to position [0, 0]
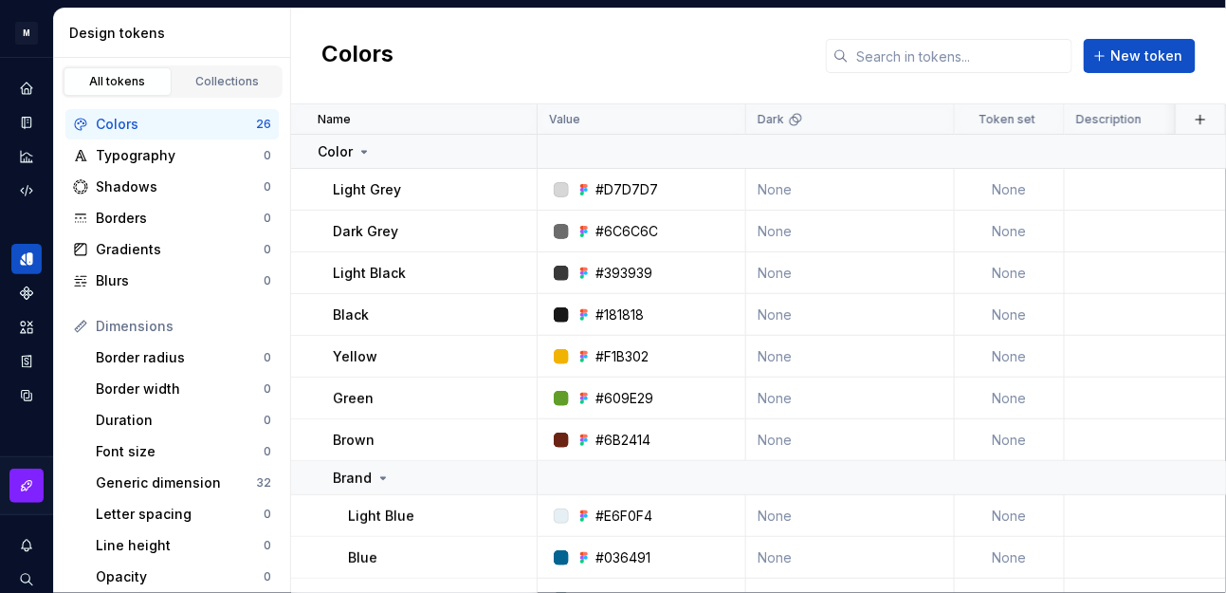
click at [378, 149] on div "Color" at bounding box center [427, 151] width 218 height 19
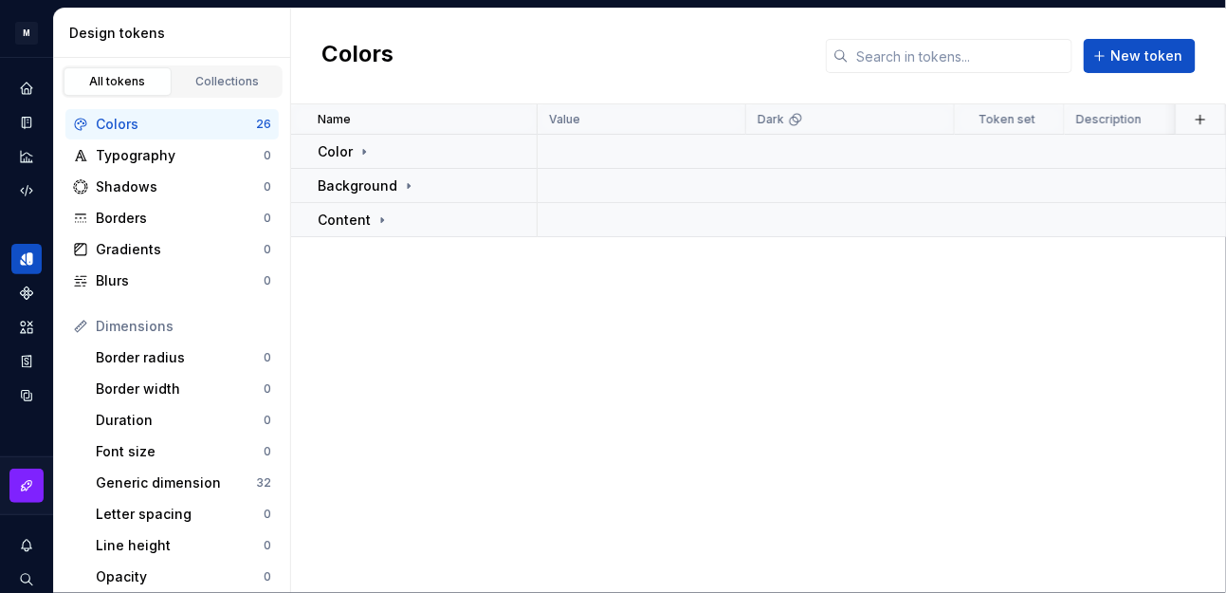
click at [410, 182] on icon at bounding box center [408, 185] width 15 height 15
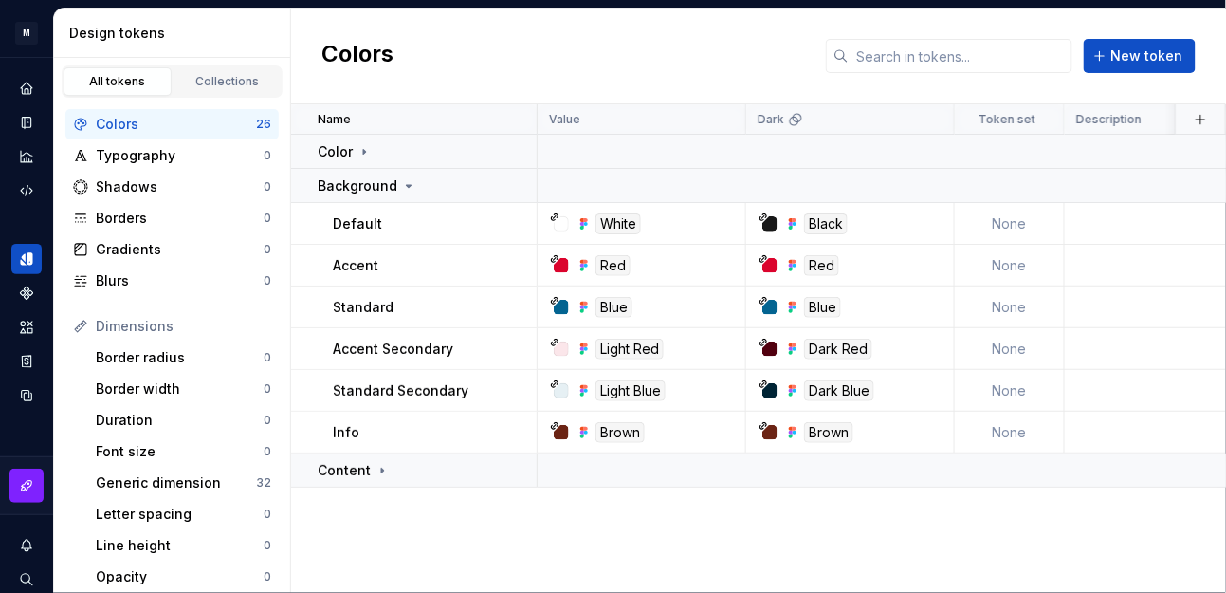
click at [410, 182] on icon at bounding box center [408, 185] width 15 height 15
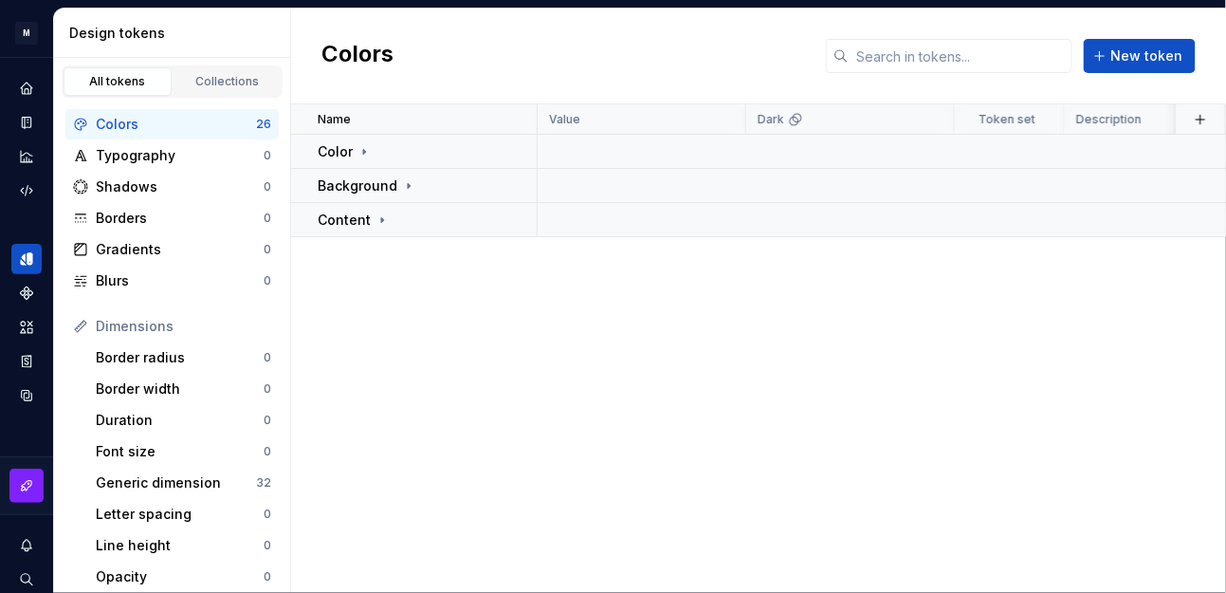
click at [410, 225] on div "Content" at bounding box center [427, 220] width 218 height 19
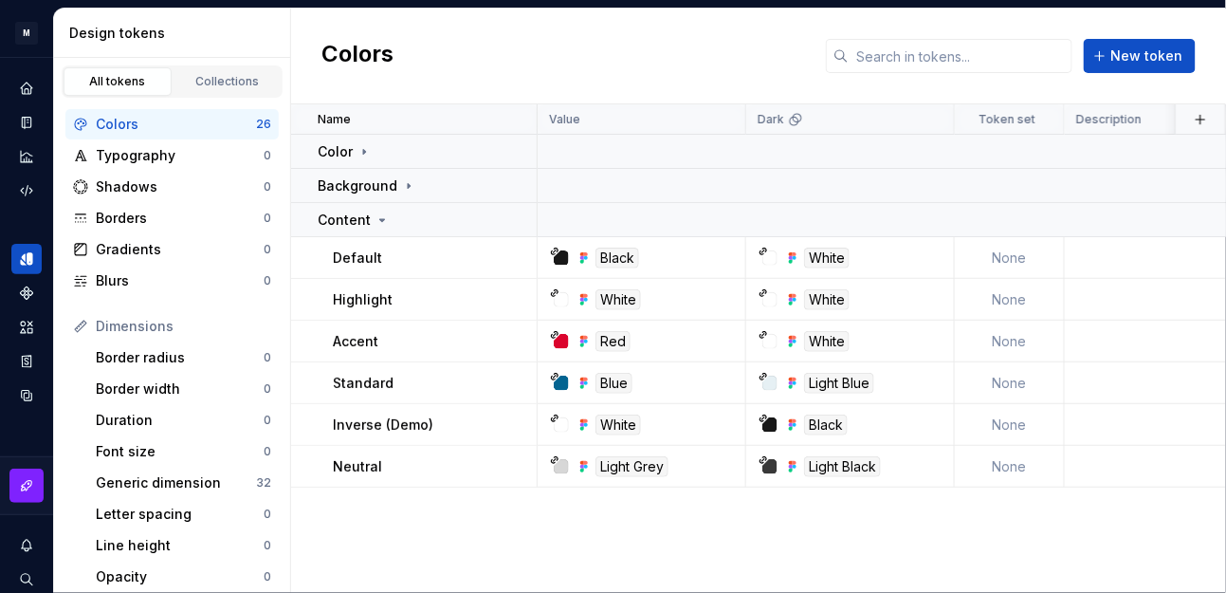
click at [410, 225] on div "Content" at bounding box center [427, 220] width 218 height 19
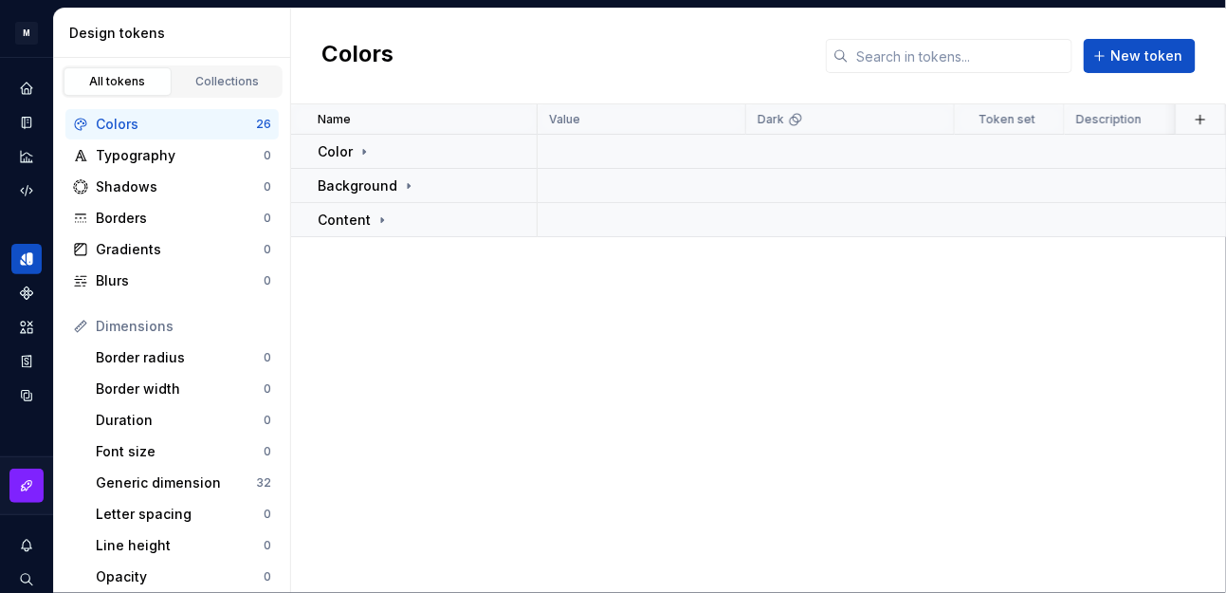
click at [422, 149] on div "Color" at bounding box center [427, 151] width 218 height 19
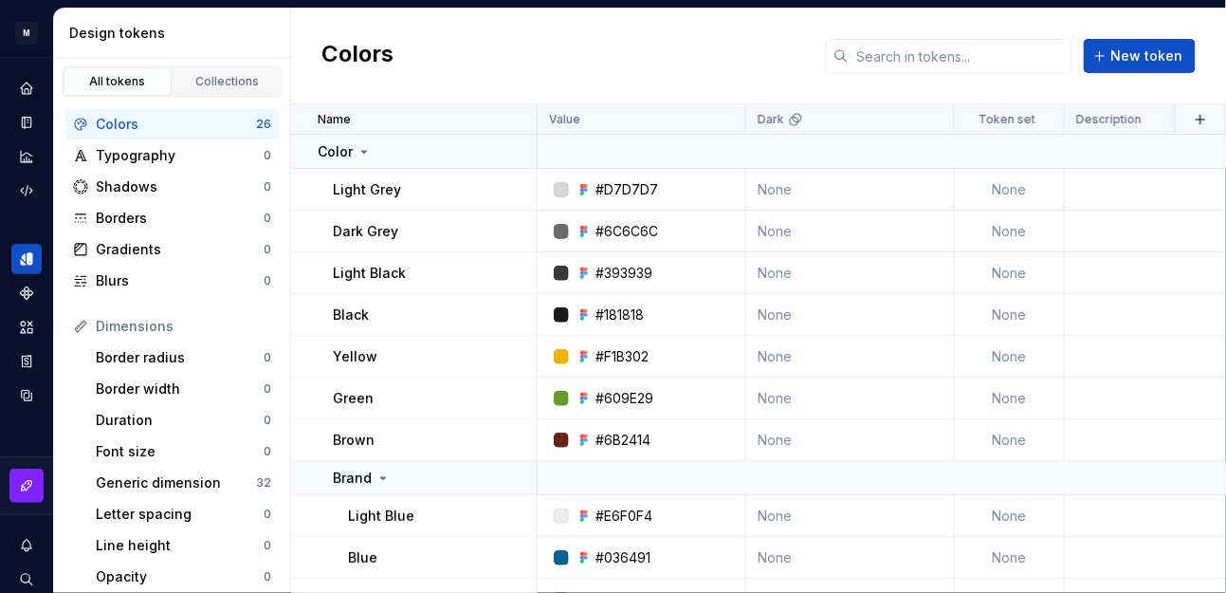
click at [394, 154] on div "Color" at bounding box center [427, 151] width 218 height 19
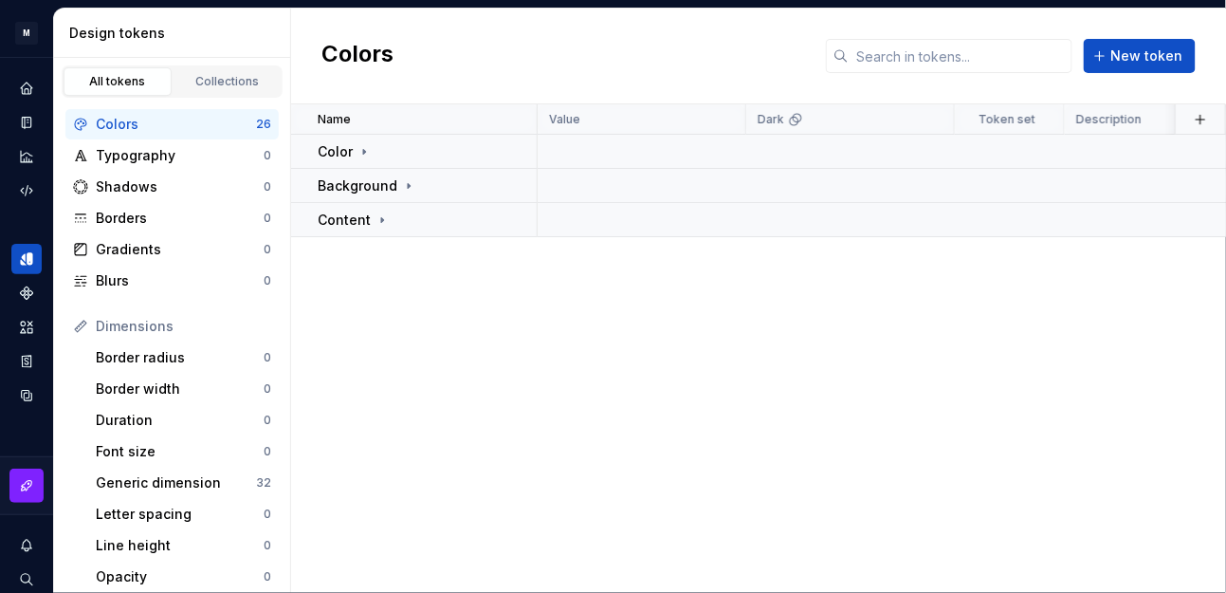
click at [348, 151] on p "Color" at bounding box center [335, 151] width 35 height 19
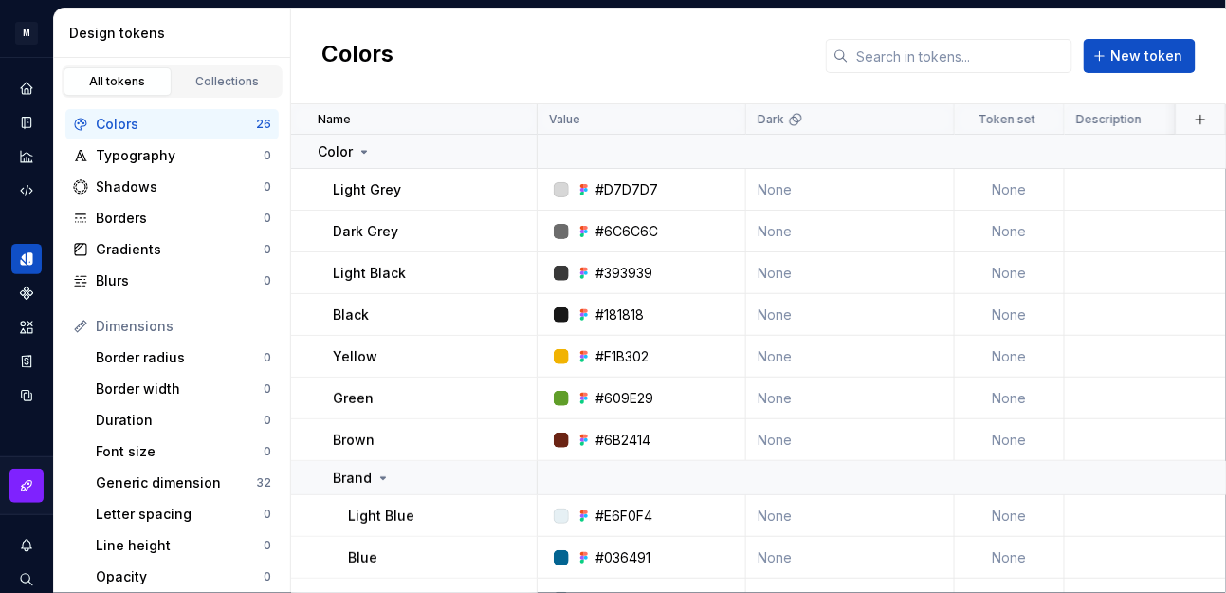
click at [348, 151] on p "Color" at bounding box center [335, 151] width 35 height 19
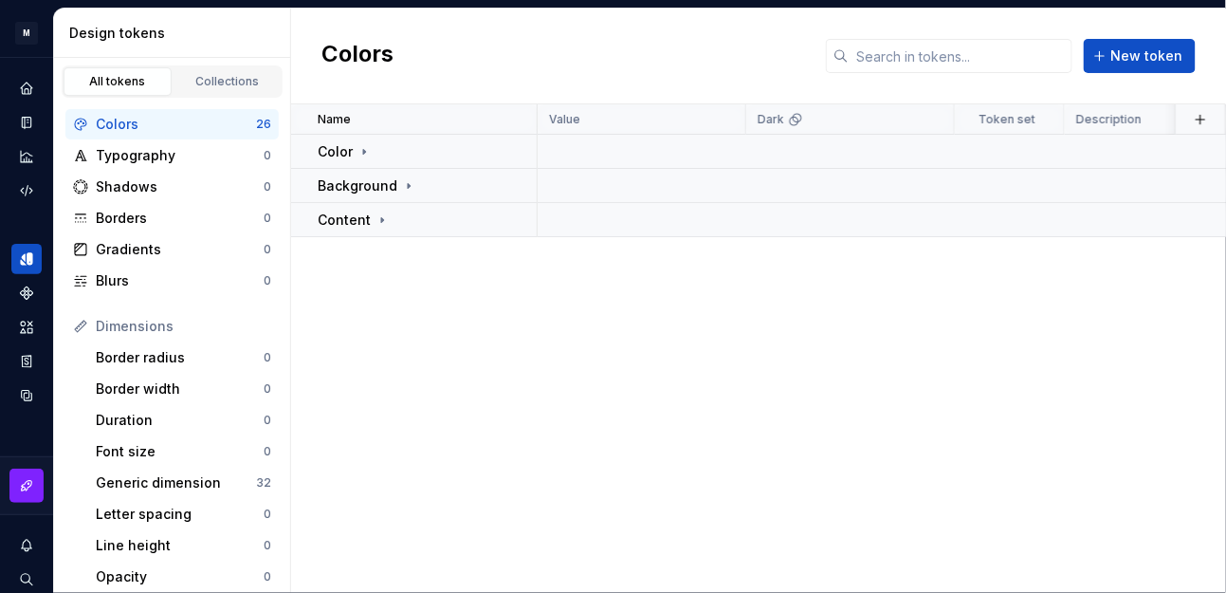
click at [376, 182] on p "Background" at bounding box center [358, 185] width 80 height 19
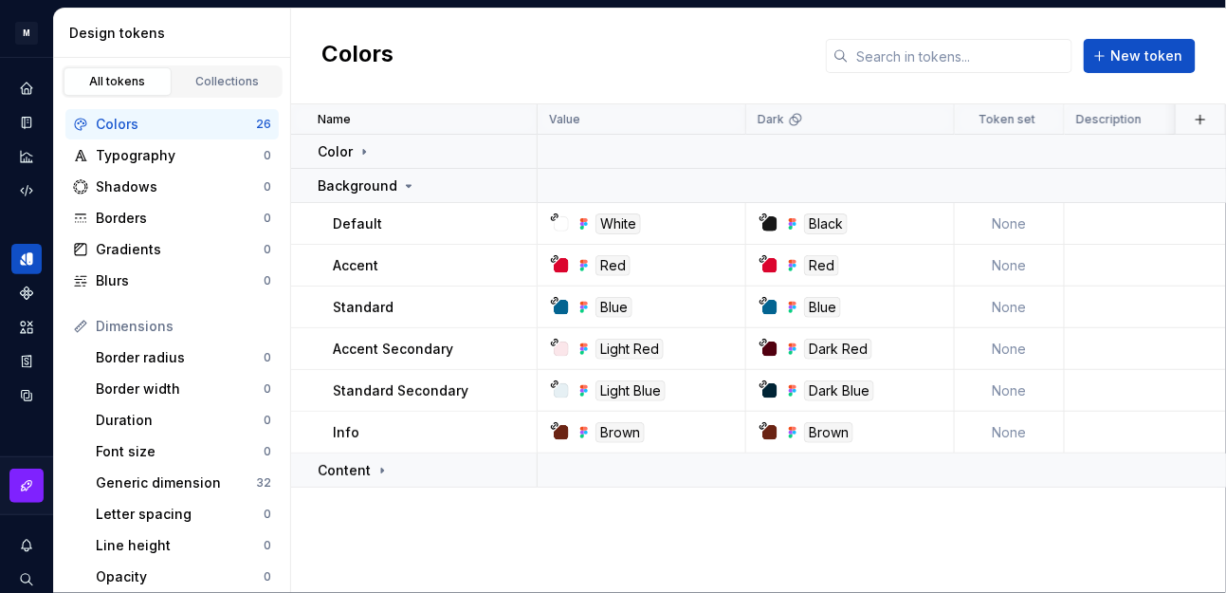
click at [376, 182] on p "Background" at bounding box center [358, 185] width 80 height 19
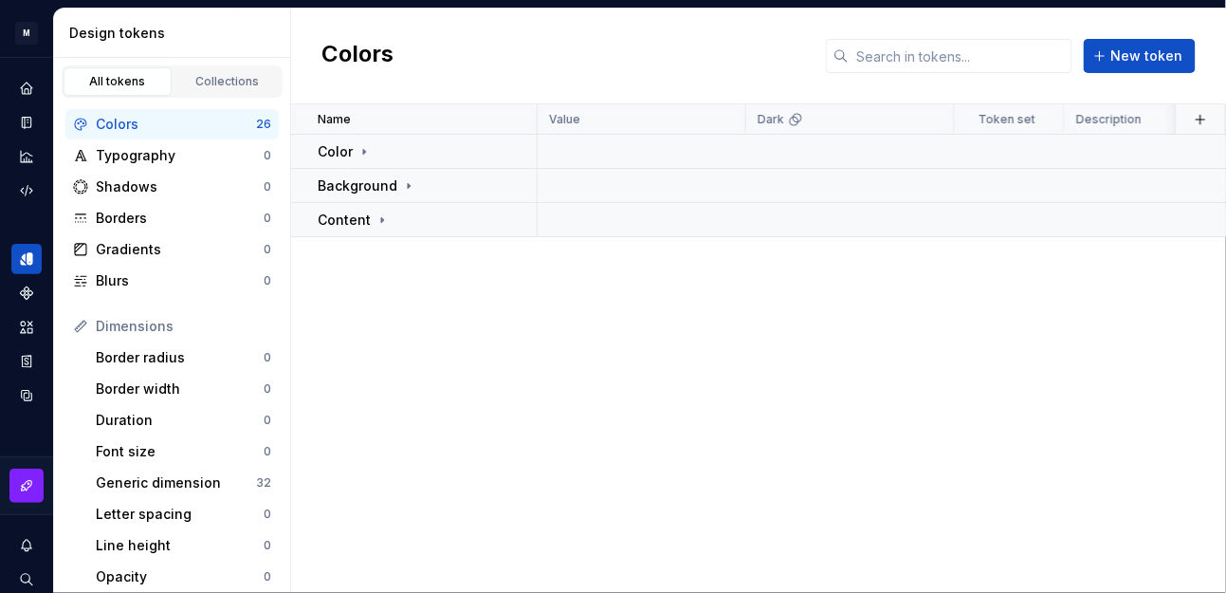
click at [352, 224] on p "Content" at bounding box center [344, 220] width 53 height 19
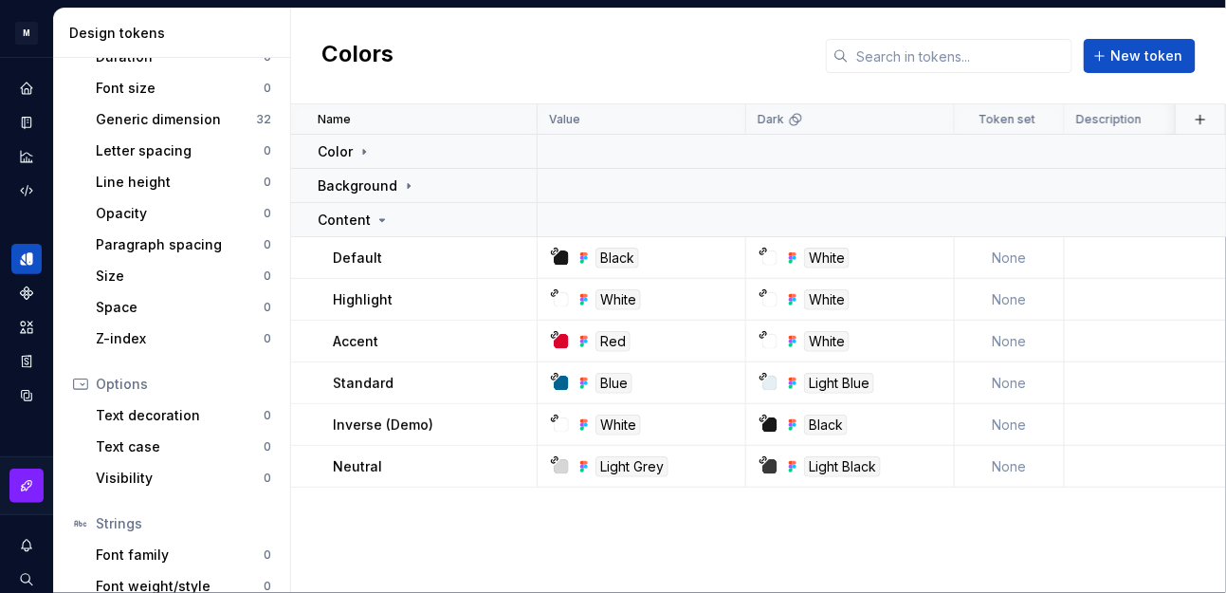
scroll to position [444, 0]
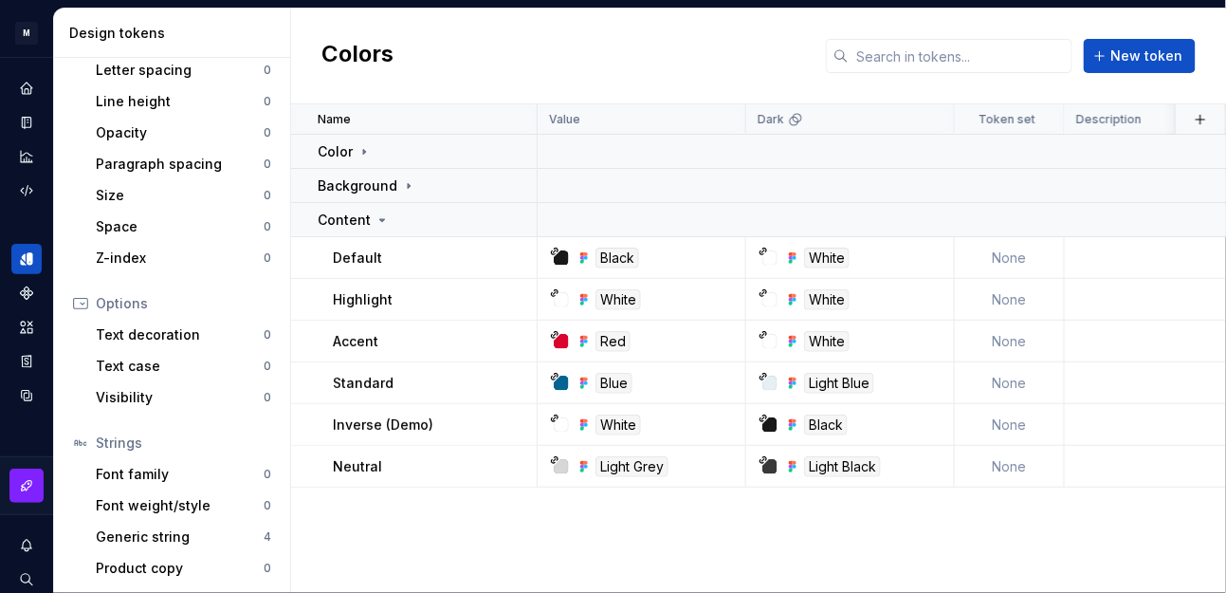
click at [184, 533] on div "Generic string" at bounding box center [180, 536] width 168 height 19
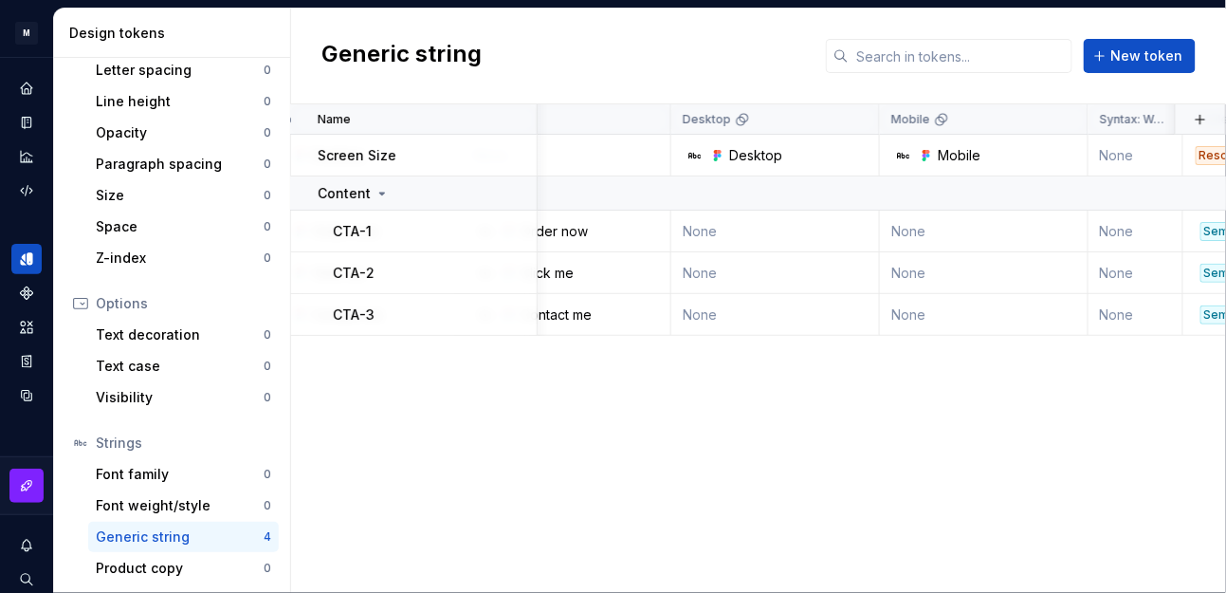
drag, startPoint x: 512, startPoint y: 395, endPoint x: 646, endPoint y: 404, distance: 134.0
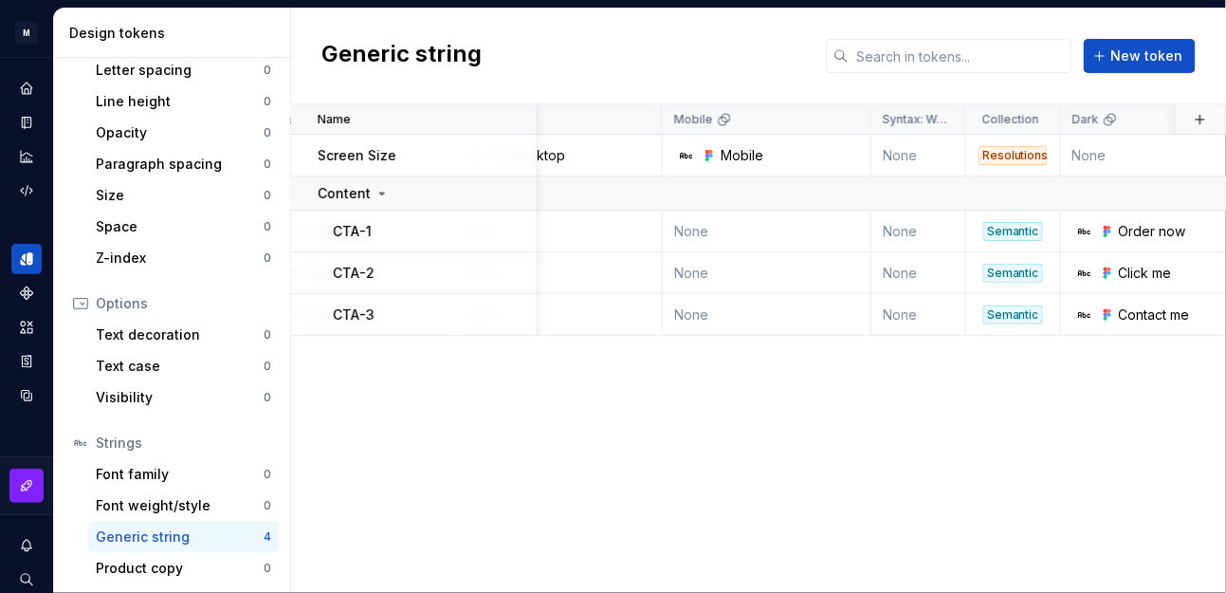
drag, startPoint x: 627, startPoint y: 403, endPoint x: 724, endPoint y: 405, distance: 97.7
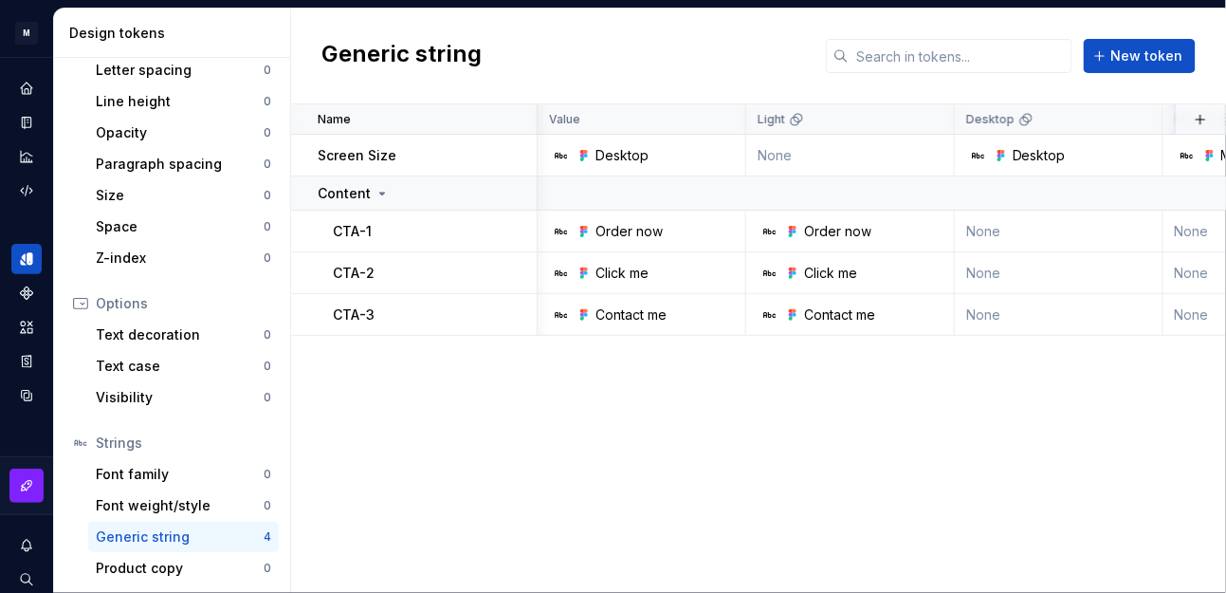
drag, startPoint x: 531, startPoint y: 384, endPoint x: 270, endPoint y: 375, distance: 260.9
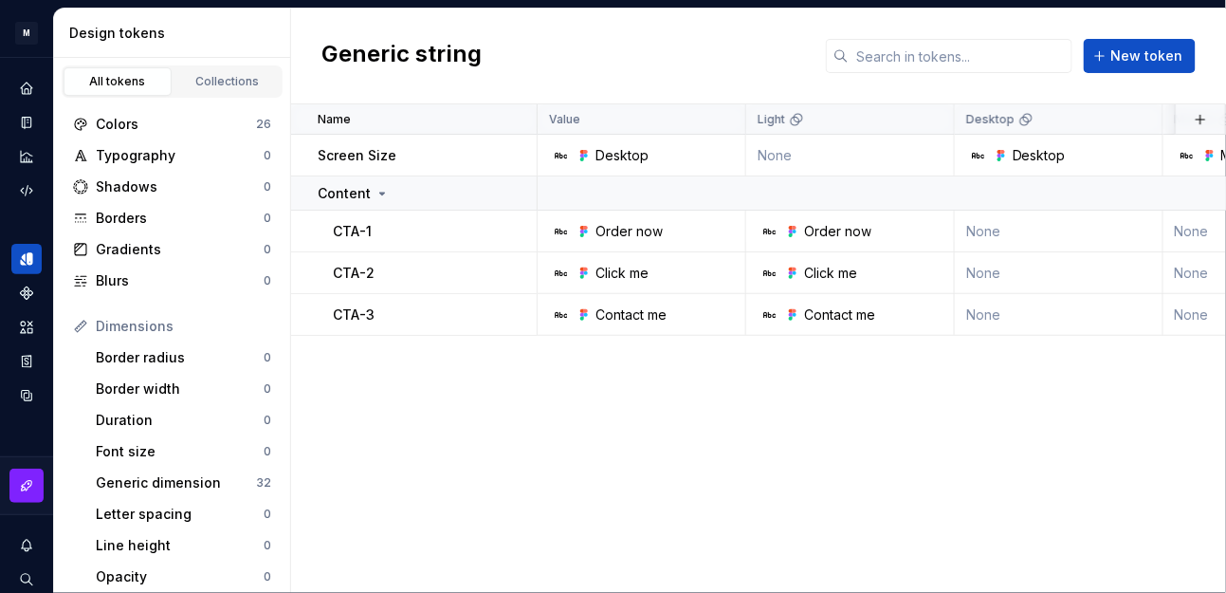
click at [215, 90] on link "Collections" at bounding box center [228, 81] width 108 height 28
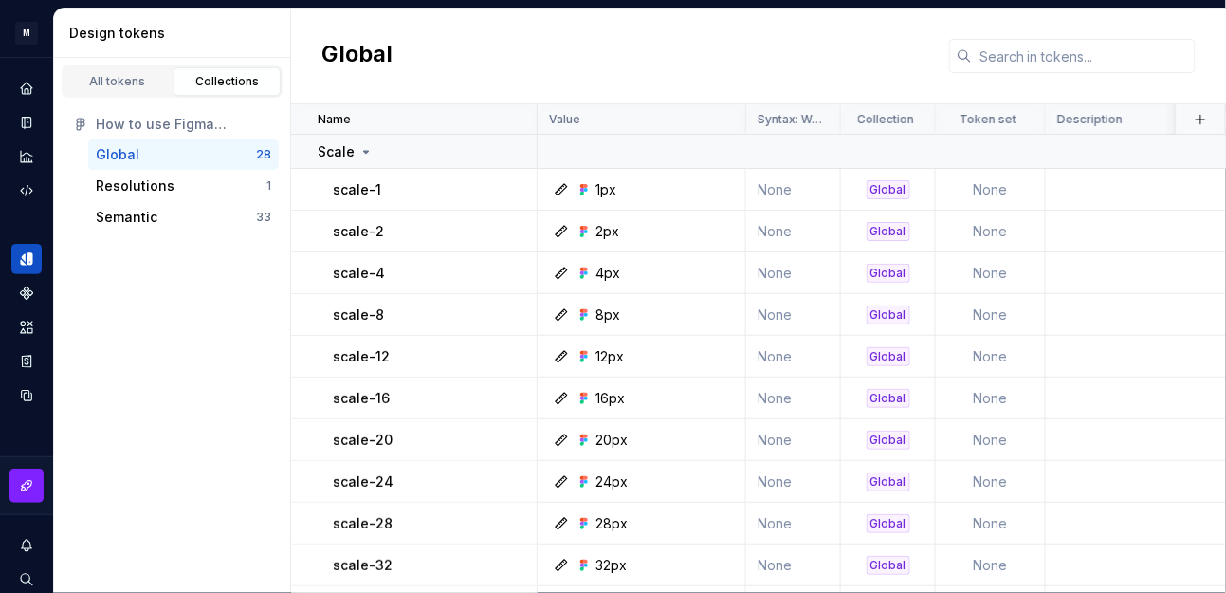
click at [367, 155] on icon at bounding box center [365, 151] width 15 height 15
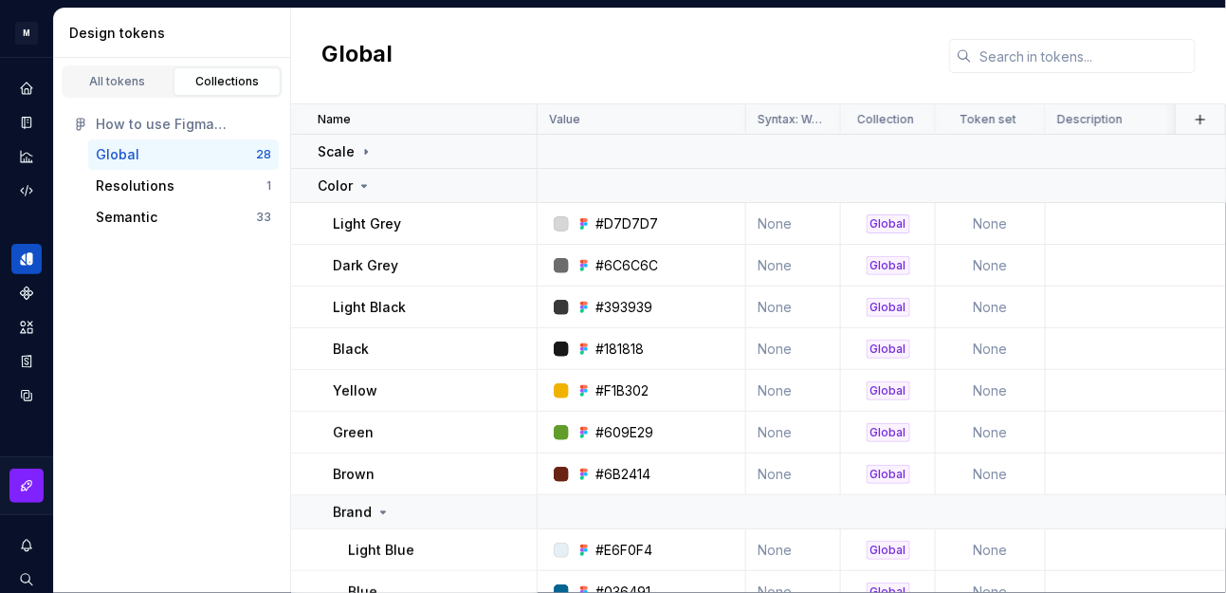
click at [465, 178] on div "Color" at bounding box center [427, 185] width 218 height 19
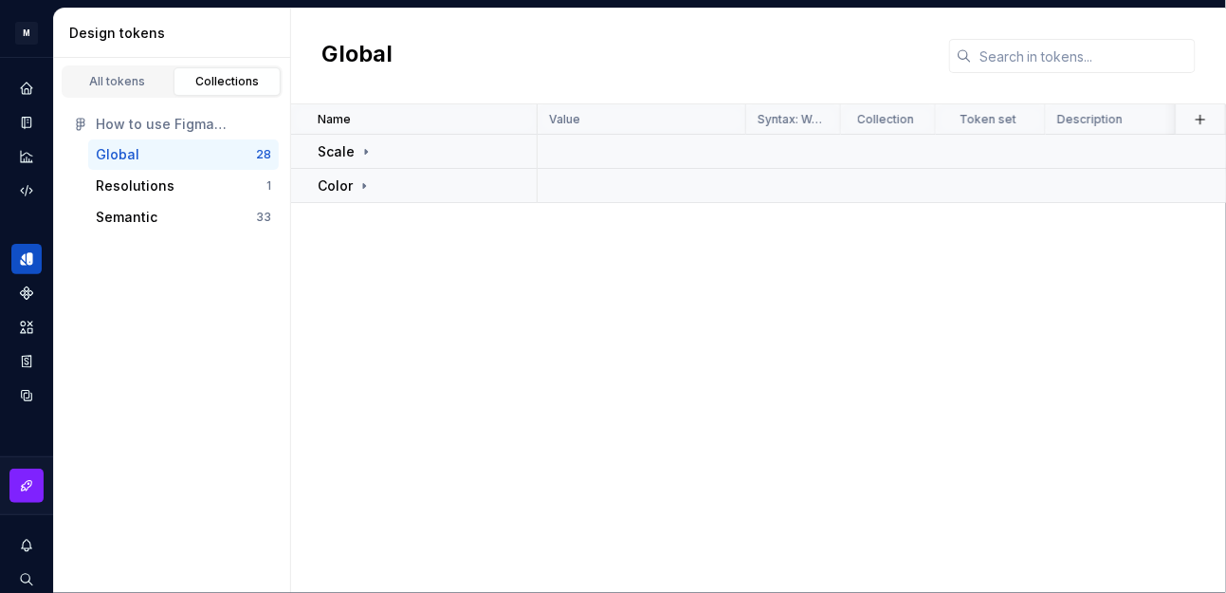
click at [459, 156] on div "Scale" at bounding box center [427, 151] width 218 height 19
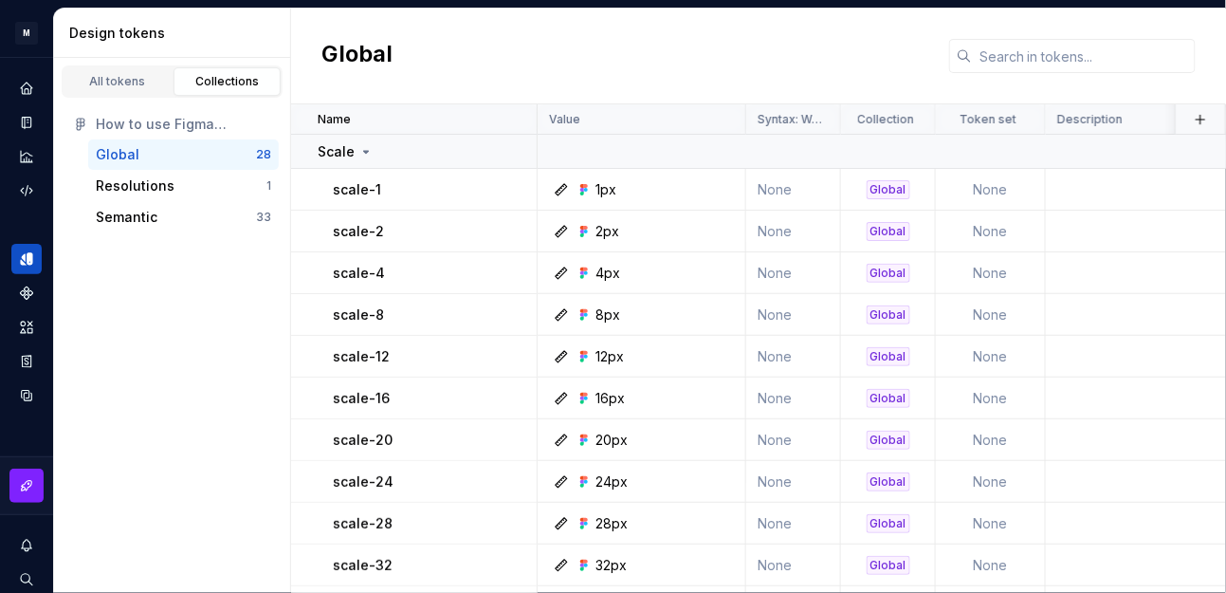
click at [459, 156] on div "Scale" at bounding box center [427, 151] width 218 height 19
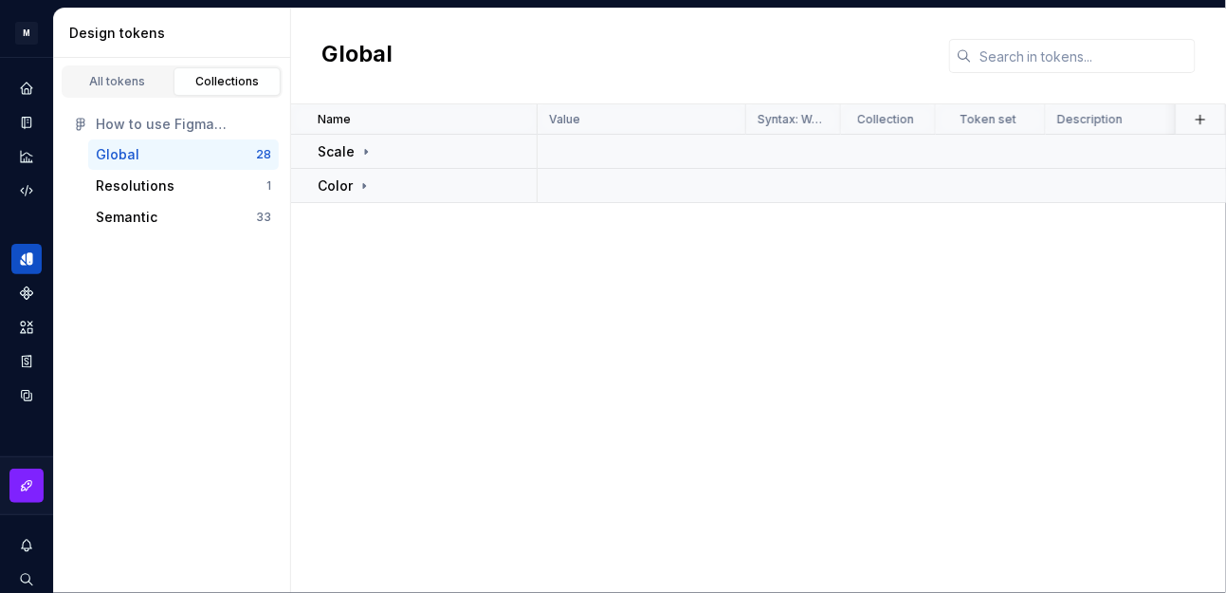
click at [441, 180] on div "Color" at bounding box center [427, 185] width 218 height 19
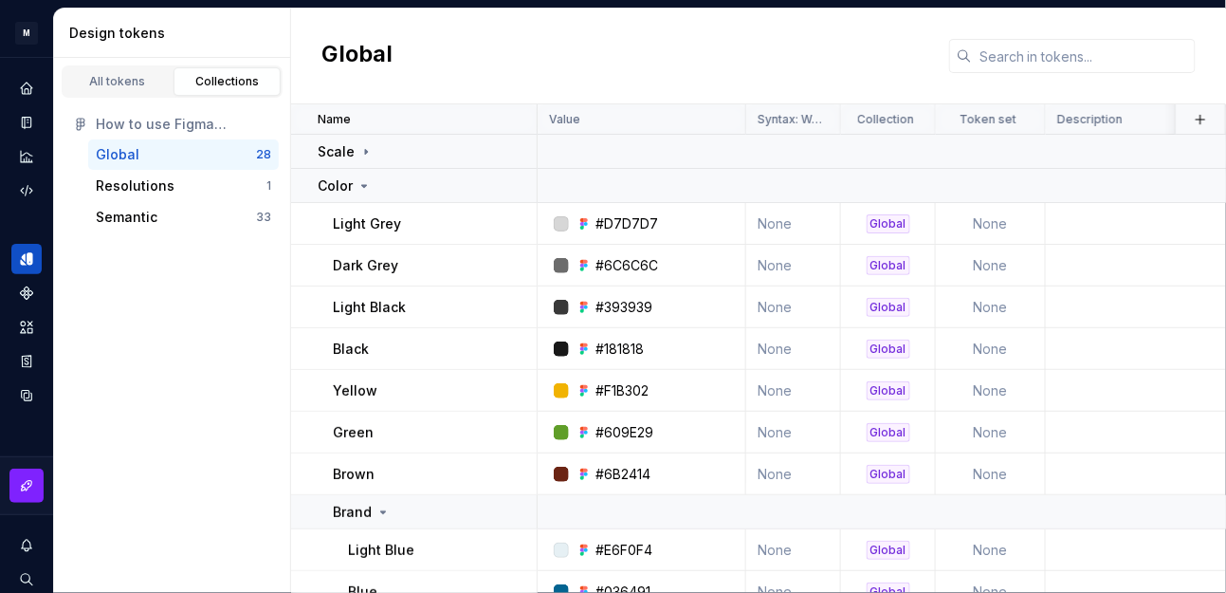
click at [441, 180] on div "Color" at bounding box center [427, 185] width 218 height 19
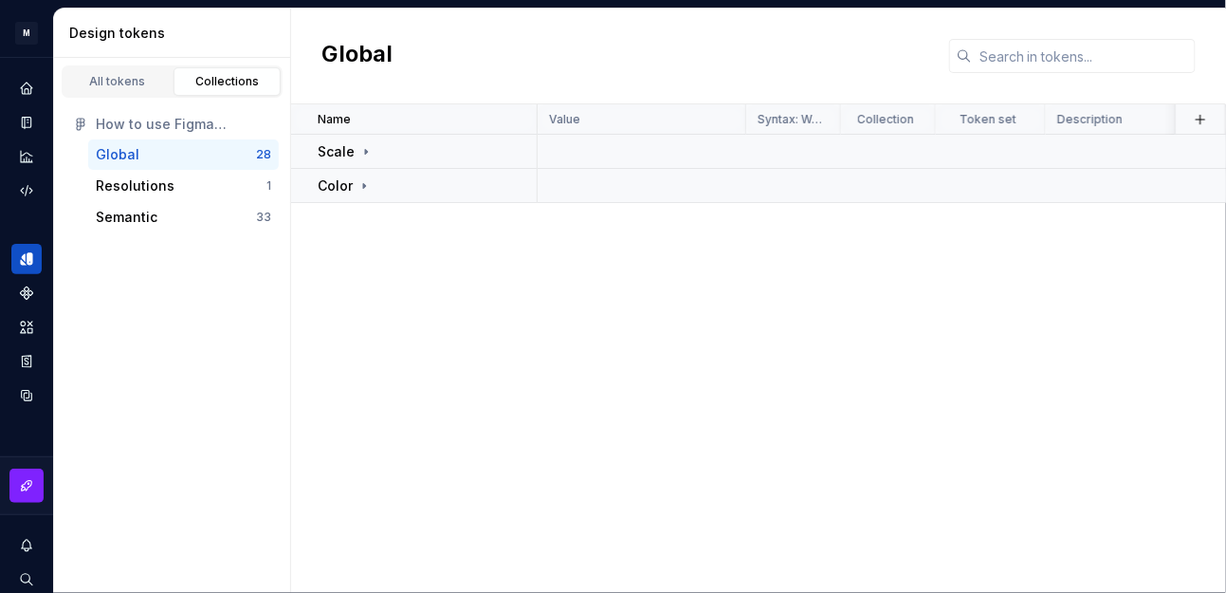
click at [135, 91] on link "All tokens" at bounding box center [118, 81] width 108 height 28
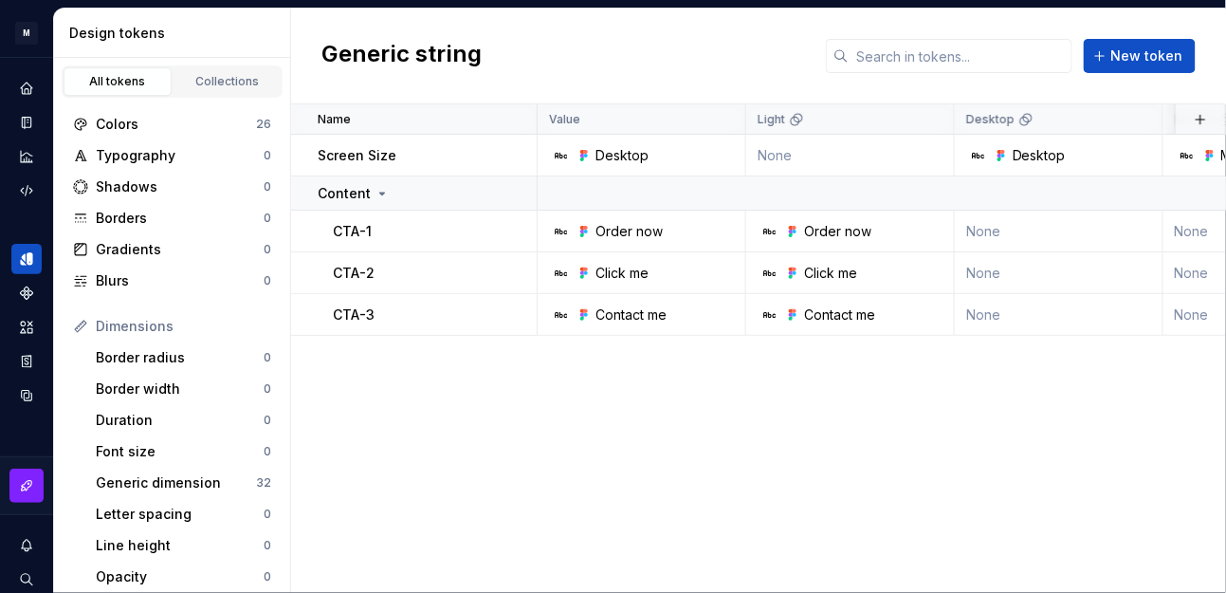
click at [422, 197] on div "Content" at bounding box center [427, 193] width 218 height 19
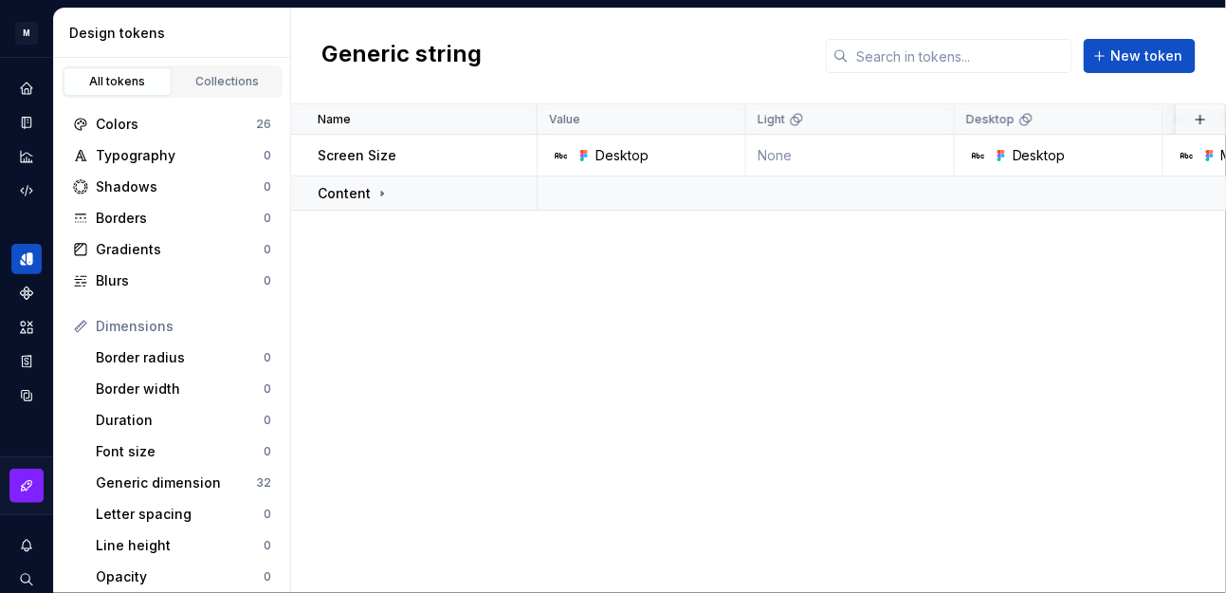
click at [189, 126] on div "Colors" at bounding box center [176, 124] width 160 height 19
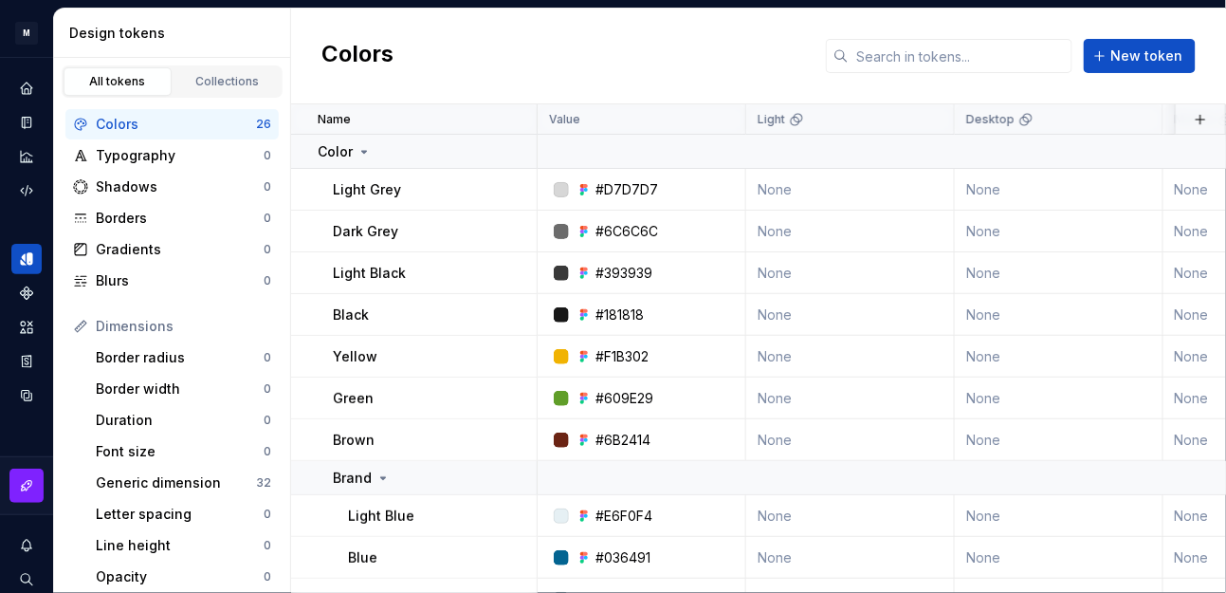
click at [361, 149] on icon at bounding box center [364, 151] width 15 height 15
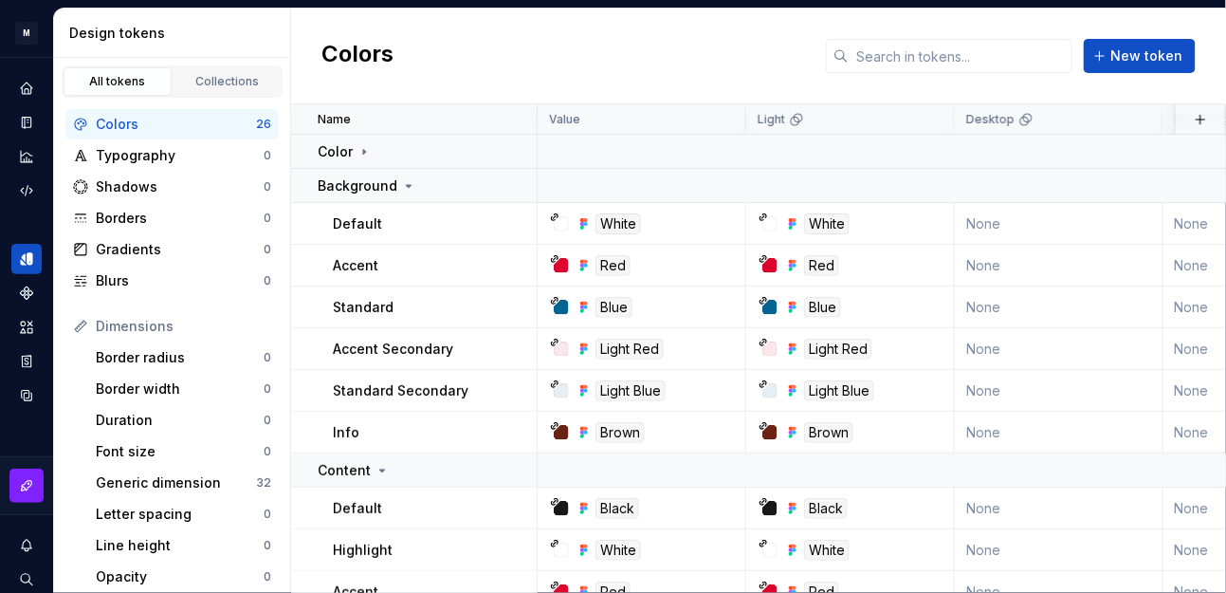
click at [382, 183] on p "Background" at bounding box center [358, 185] width 80 height 19
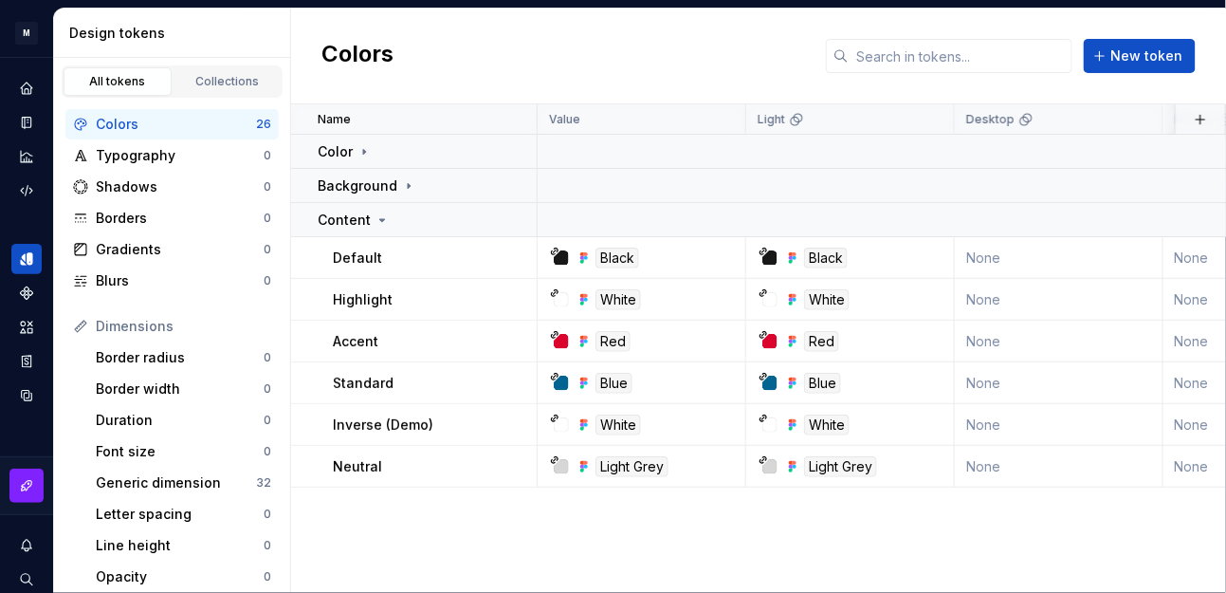
click at [385, 218] on icon at bounding box center [382, 219] width 15 height 15
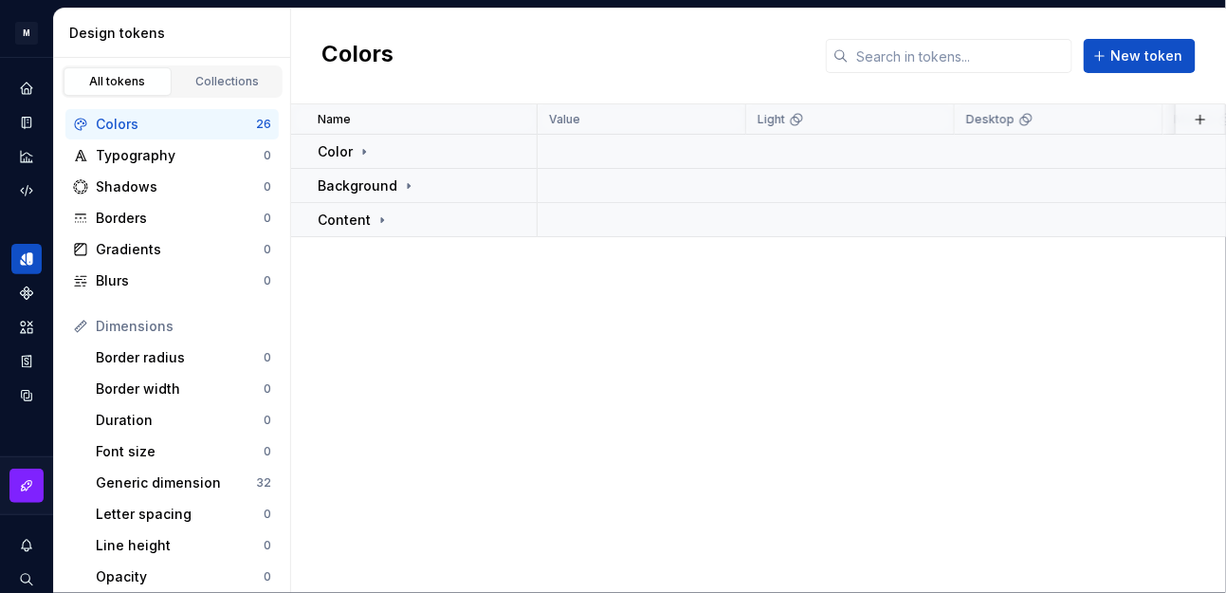
click at [350, 148] on p "Color" at bounding box center [335, 151] width 35 height 19
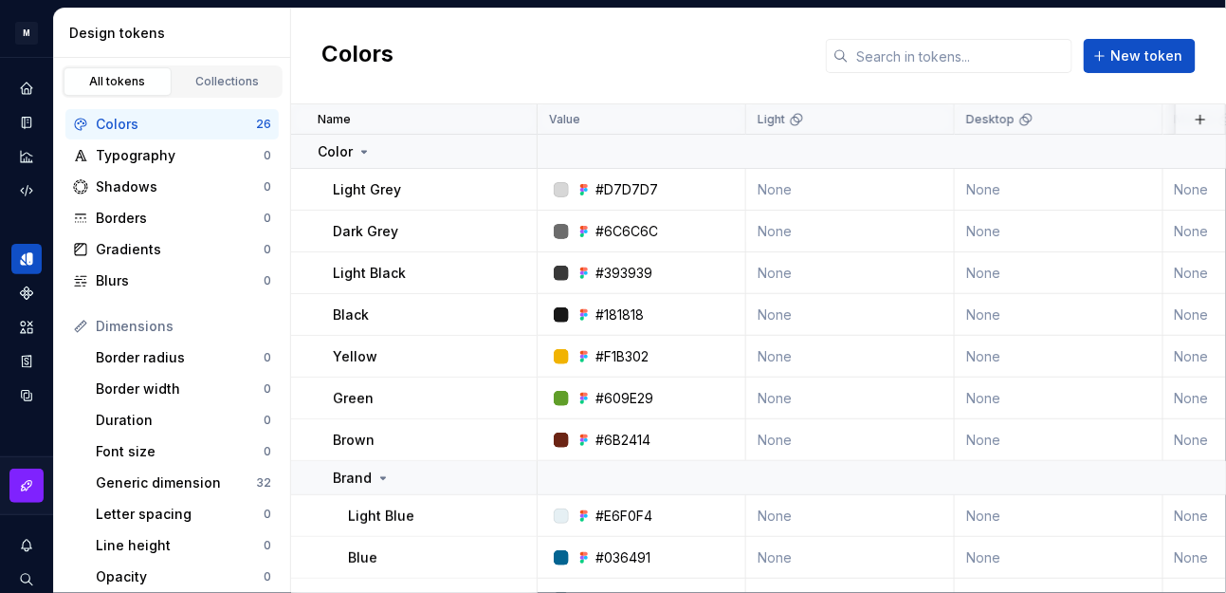
click at [519, 188] on button "button" at bounding box center [512, 189] width 27 height 27
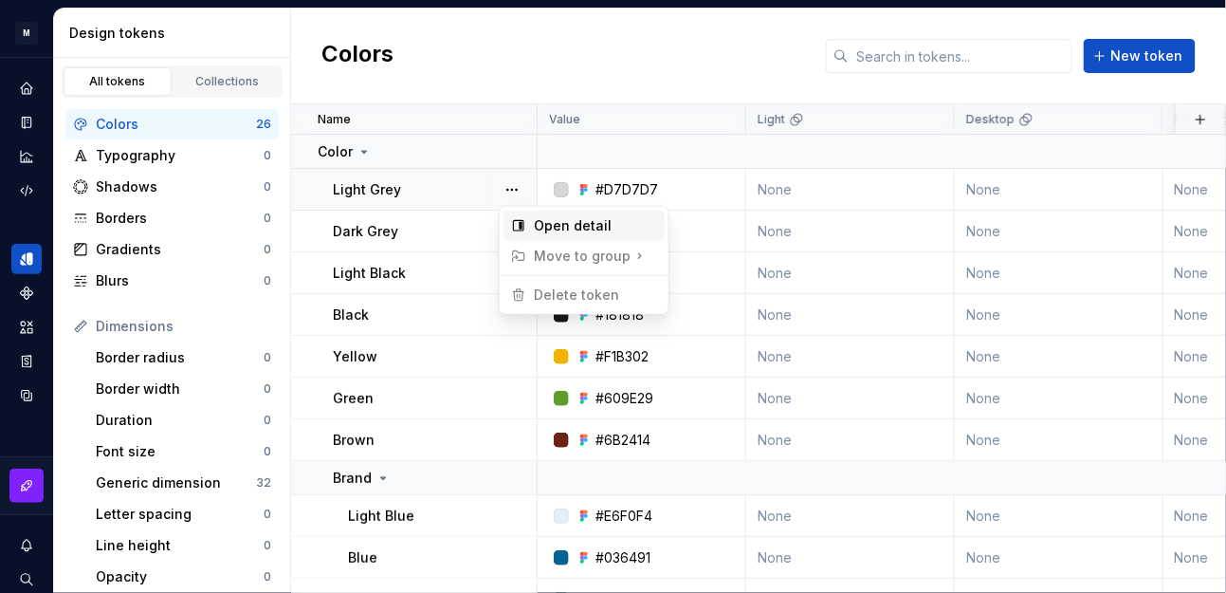
click at [571, 223] on div "Open detail" at bounding box center [595, 225] width 123 height 19
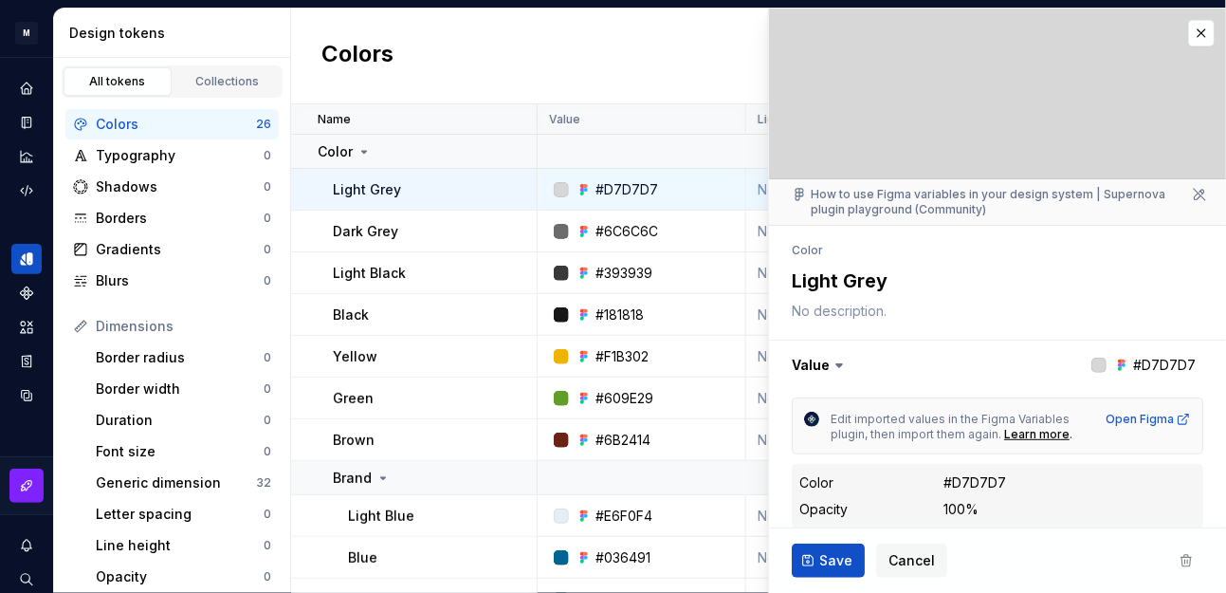
scroll to position [175, 0]
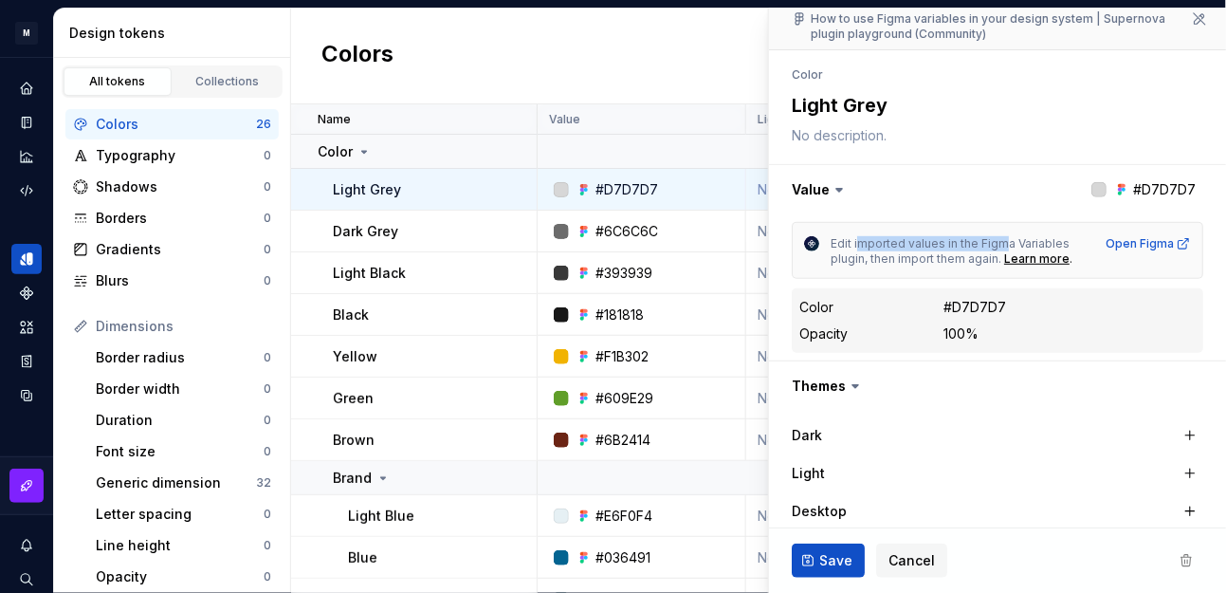
drag, startPoint x: 858, startPoint y: 245, endPoint x: 1000, endPoint y: 239, distance: 142.3
click at [1000, 239] on span "Edit imported values in the Figma Variables plugin, then import them again." at bounding box center [952, 250] width 242 height 29
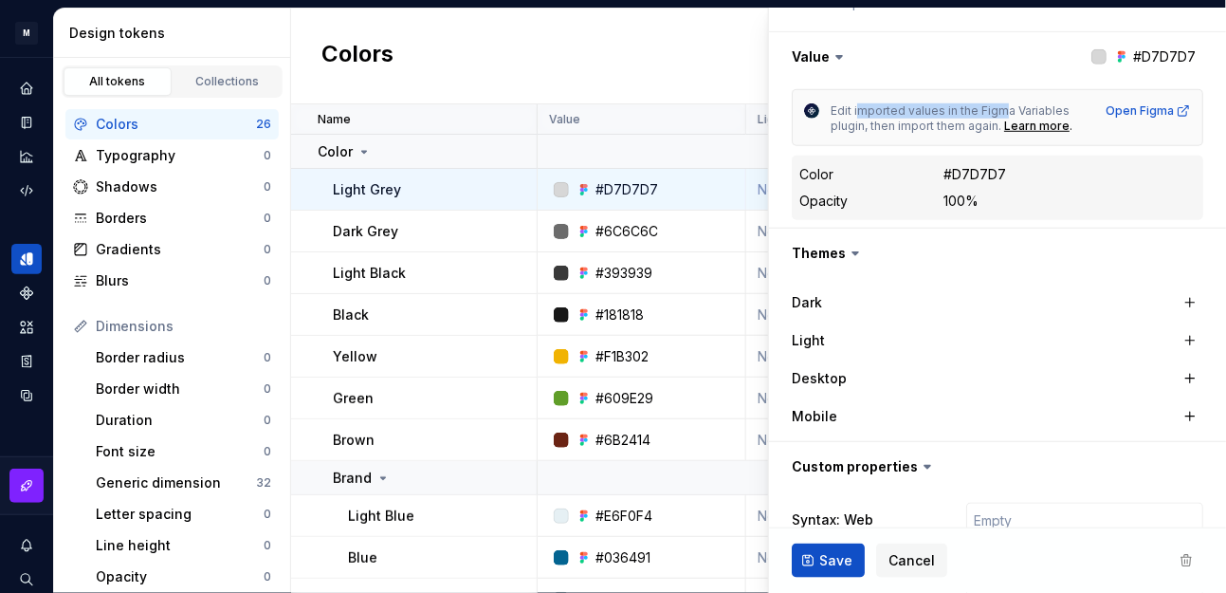
scroll to position [311, 0]
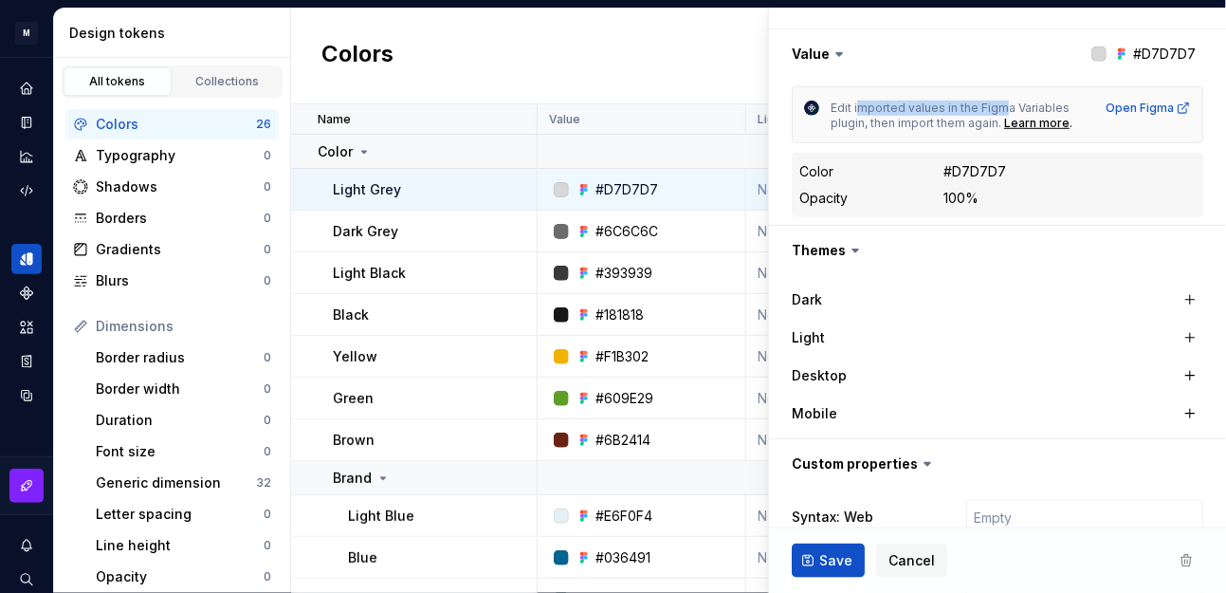
click at [842, 250] on button "button" at bounding box center [997, 250] width 457 height 49
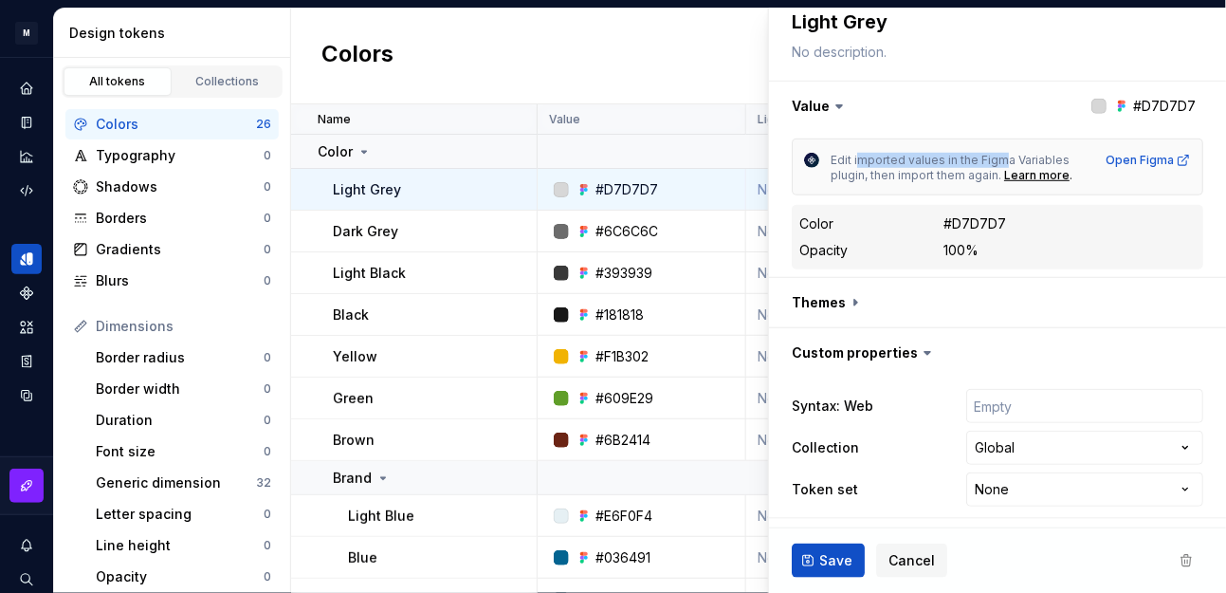
scroll to position [259, 0]
click at [842, 303] on button "button" at bounding box center [997, 302] width 457 height 49
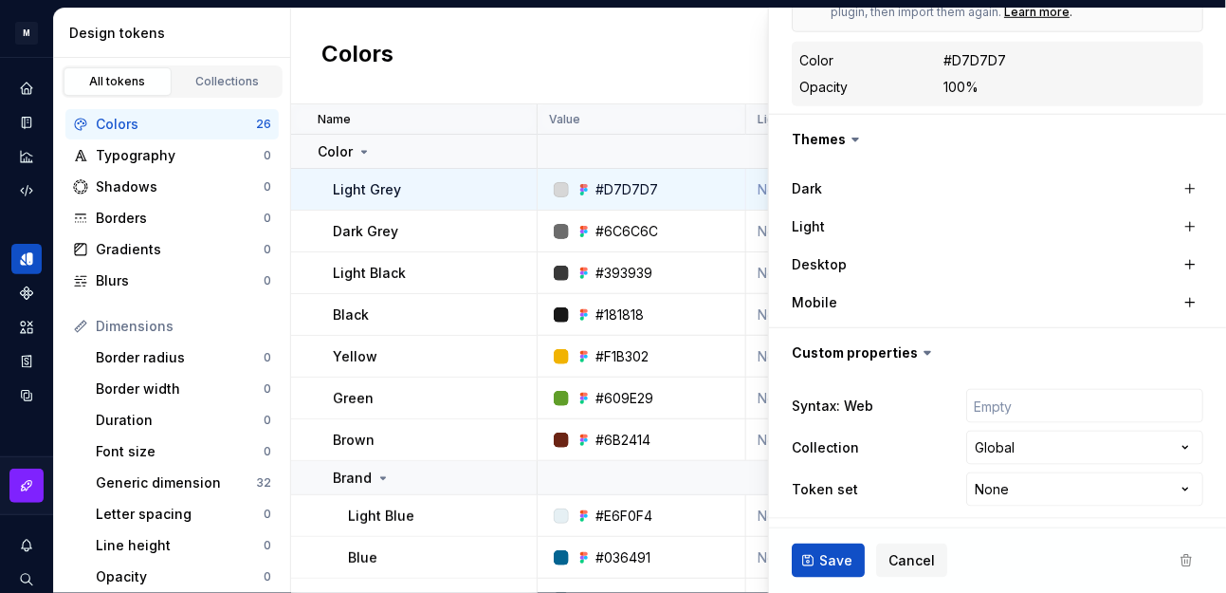
click at [895, 348] on button "button" at bounding box center [997, 352] width 457 height 49
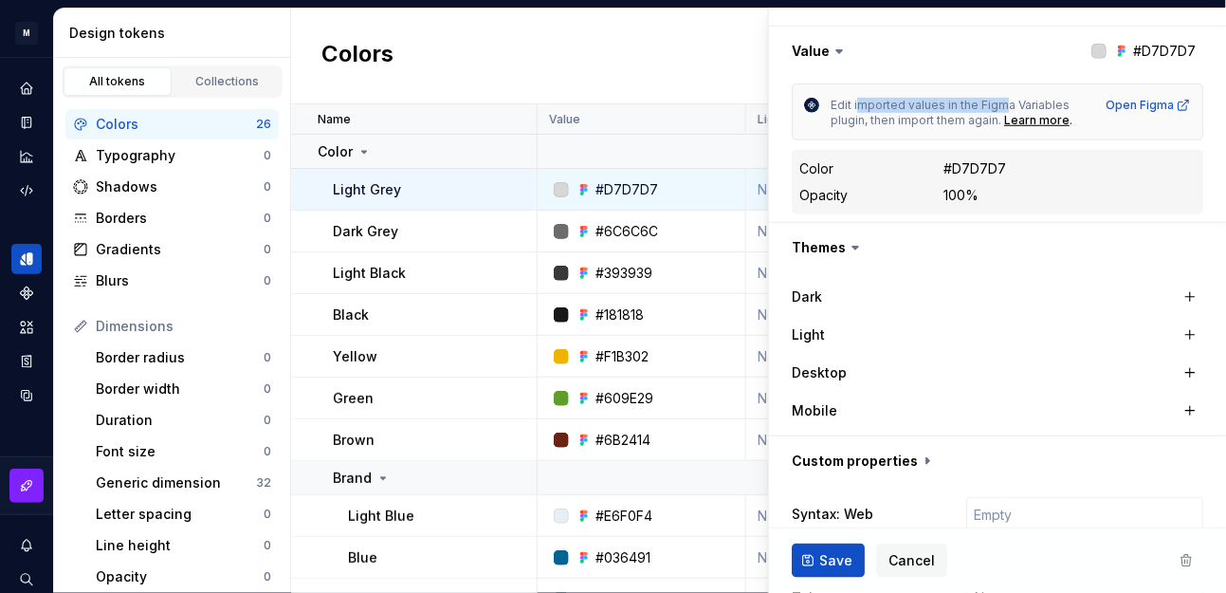
scroll to position [281, 0]
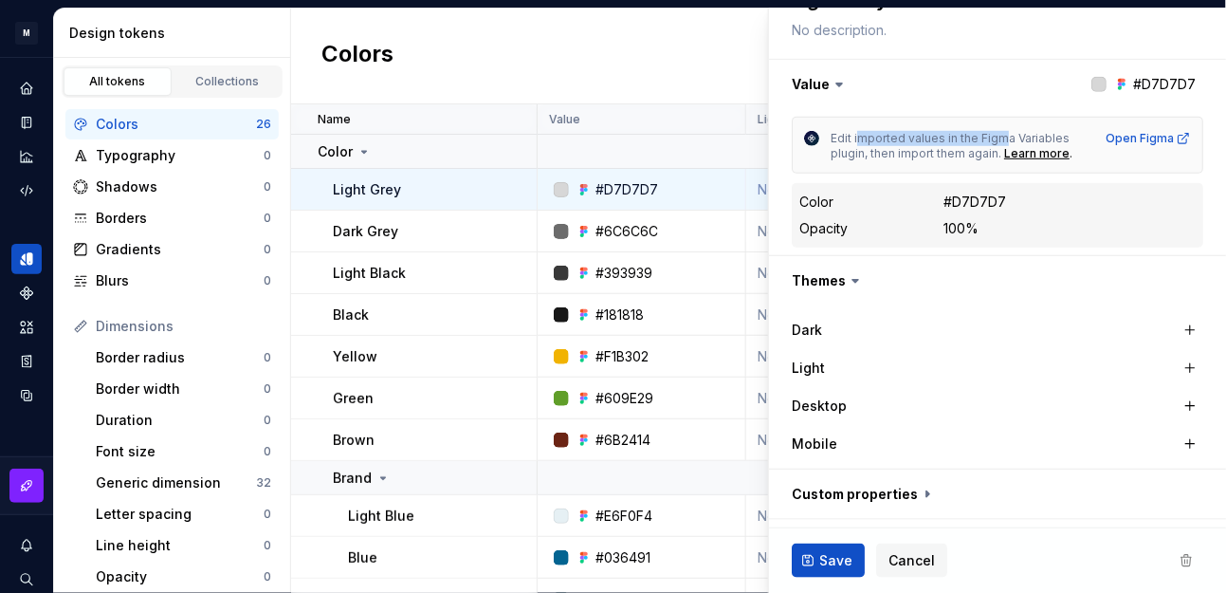
click at [886, 487] on button "button" at bounding box center [997, 493] width 457 height 49
type textarea "*"
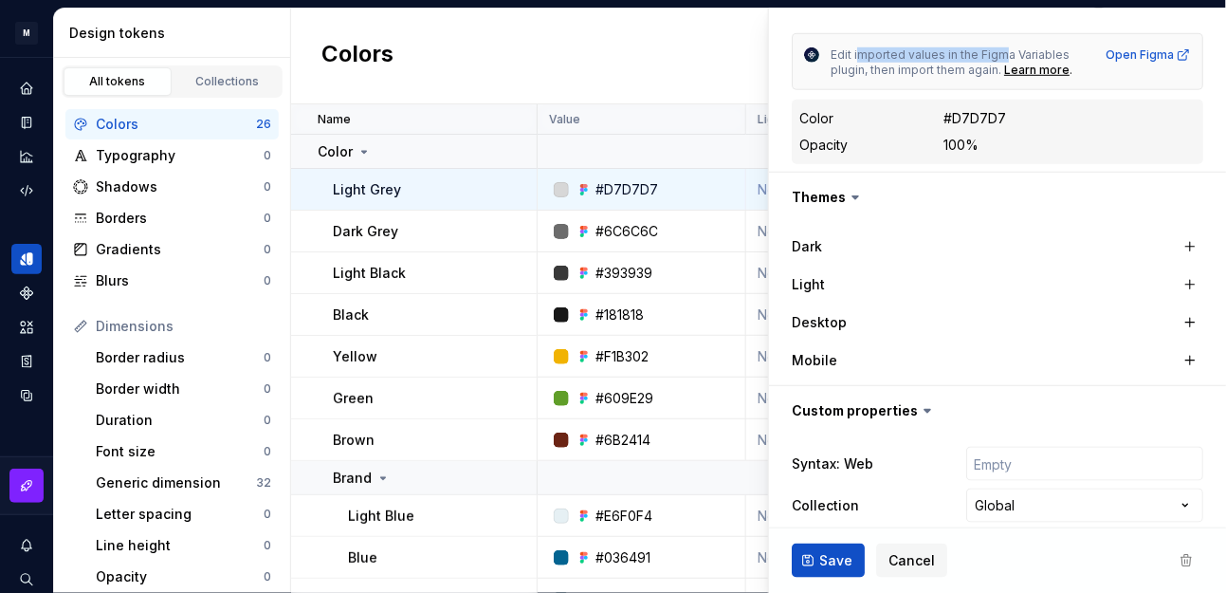
scroll to position [422, 0]
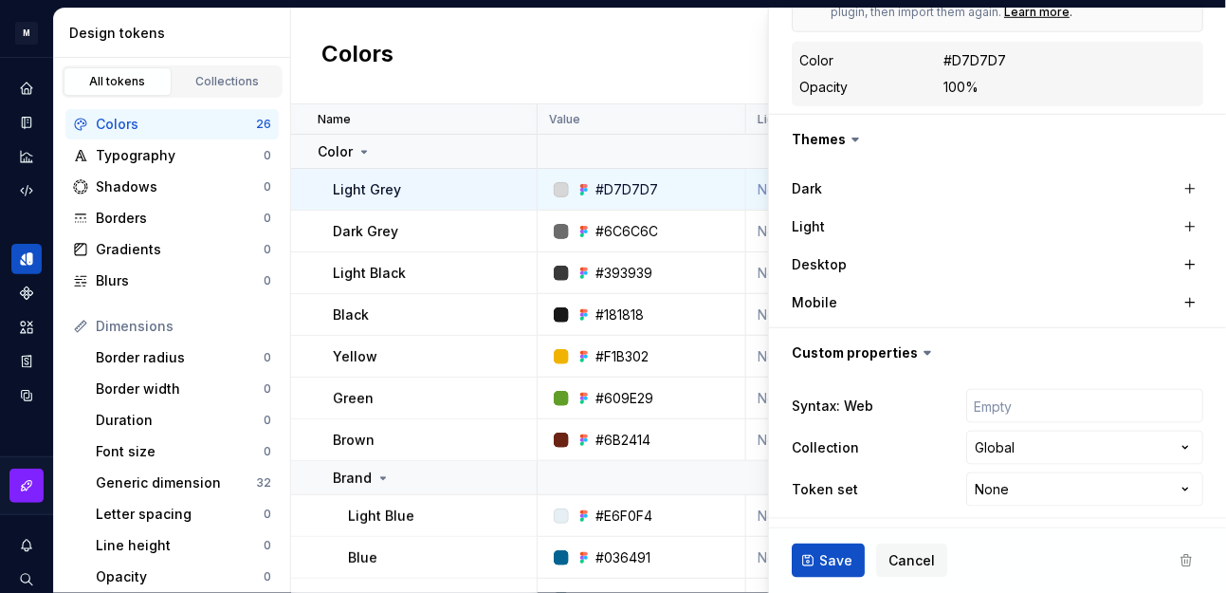
click at [1076, 491] on html "M mDS A Design system data Design tokens All tokens Collections Colors 26 Typog…" at bounding box center [613, 296] width 1226 height 593
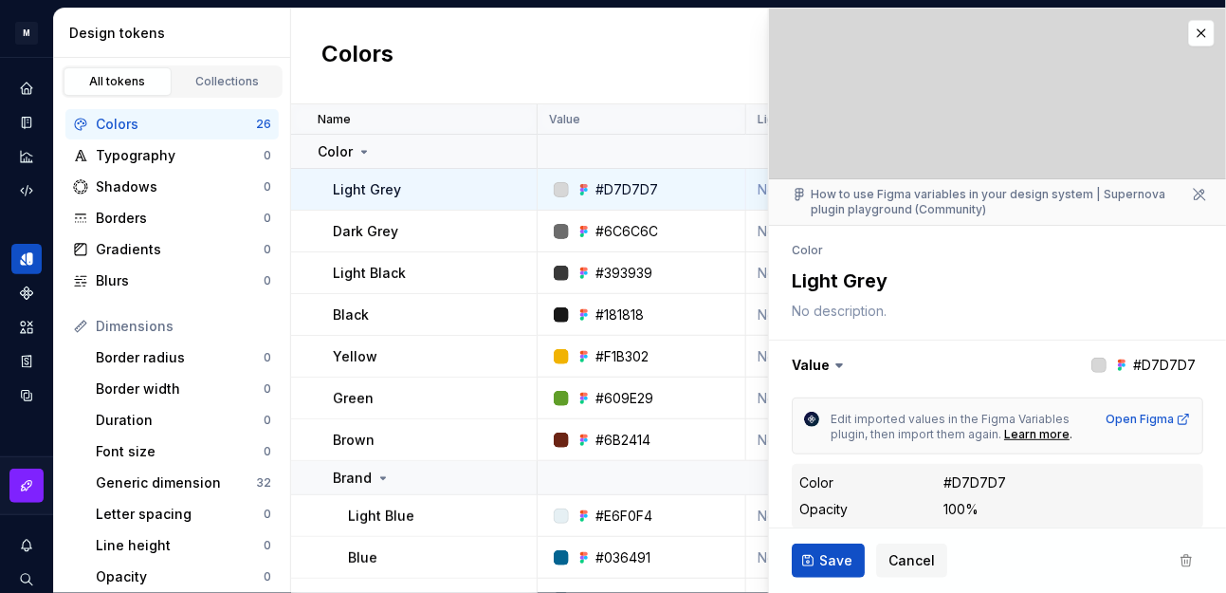
click at [1103, 30] on button "button" at bounding box center [1201, 33] width 27 height 27
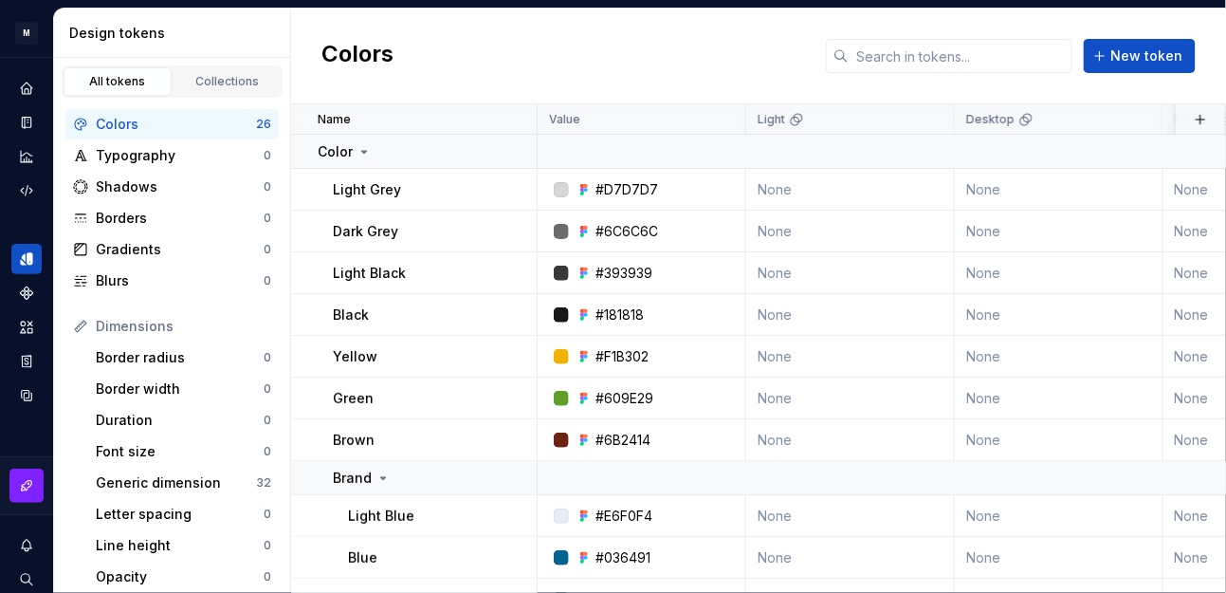
click at [675, 66] on div "Colors New token" at bounding box center [758, 57] width 935 height 96
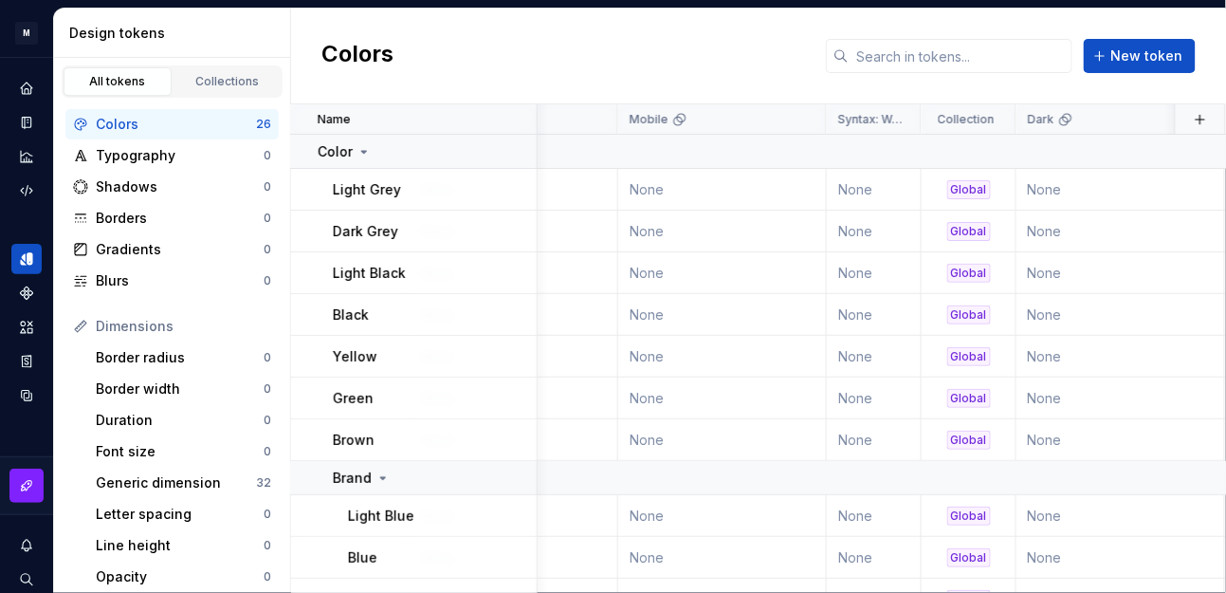
scroll to position [0, 547]
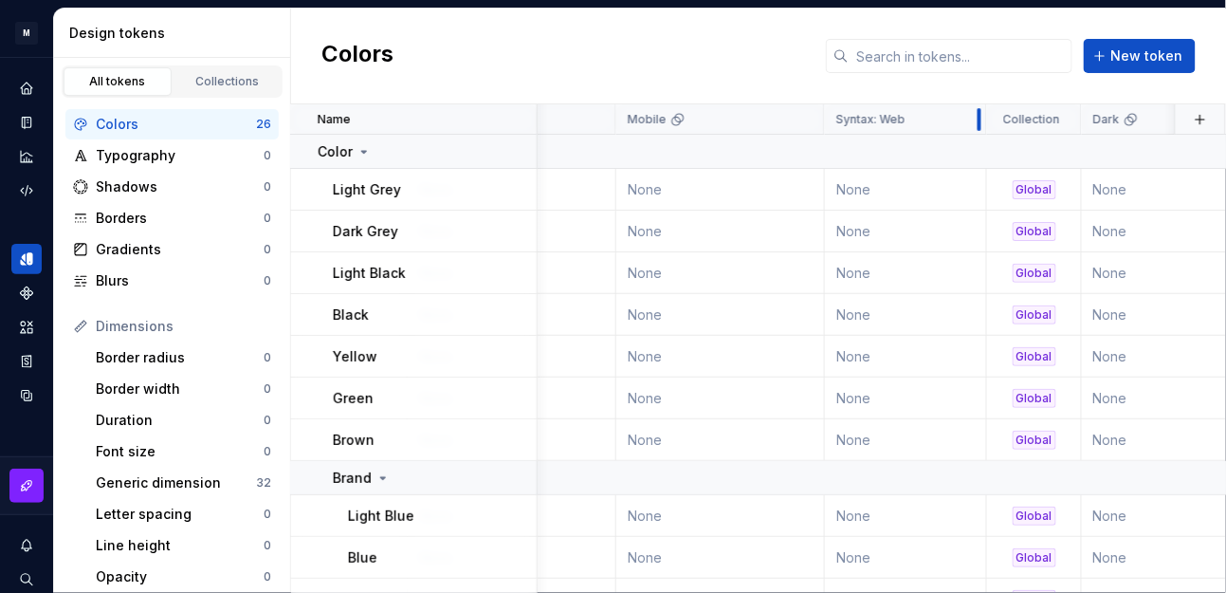
drag, startPoint x: 912, startPoint y: 119, endPoint x: 976, endPoint y: 129, distance: 64.2
click at [976, 129] on div at bounding box center [979, 119] width 15 height 30
click at [936, 119] on icon at bounding box center [932, 119] width 15 height 15
click at [957, 121] on html "M mDS A Design system data Design tokens All tokens Collections Colors 26 Typog…" at bounding box center [613, 296] width 1226 height 593
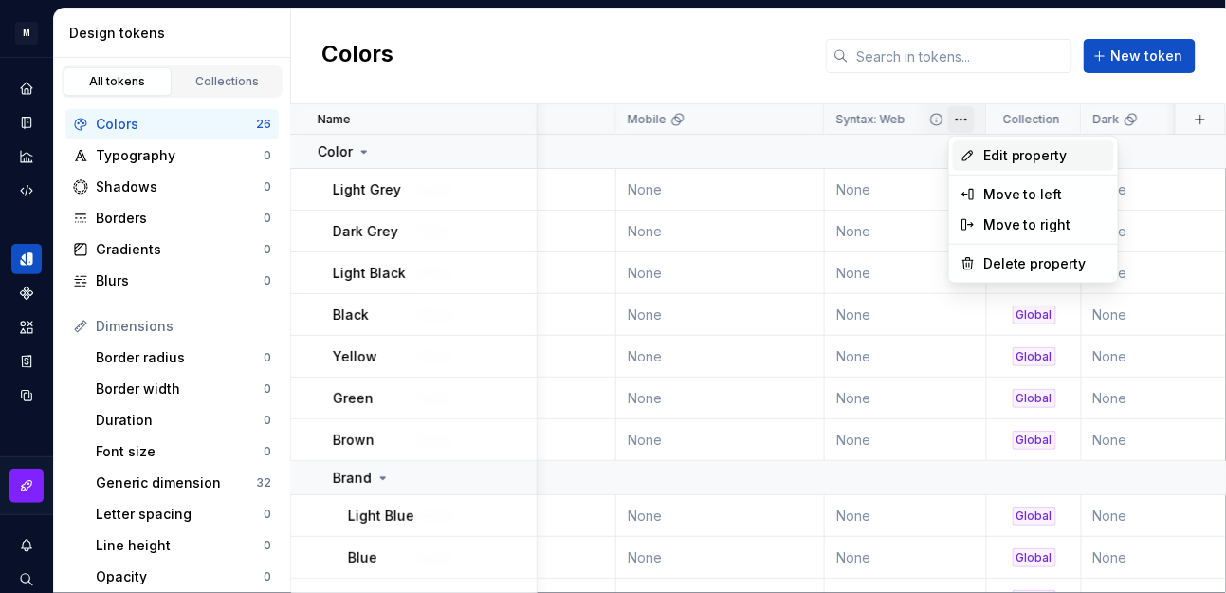
click at [1012, 153] on span "Edit property" at bounding box center [1044, 155] width 123 height 19
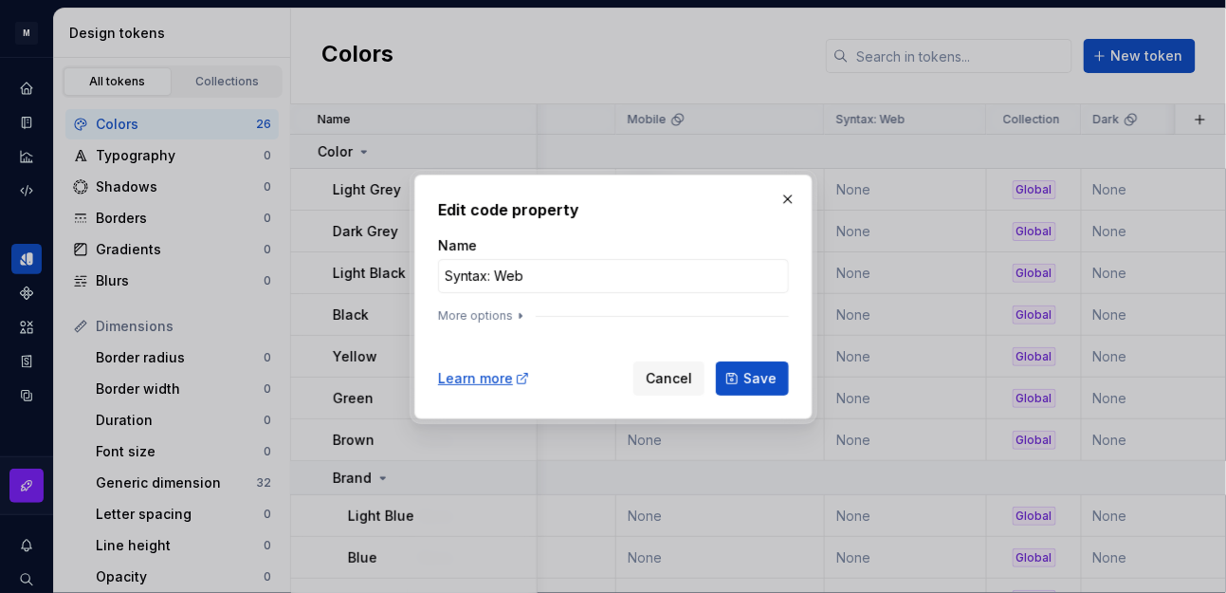
click at [500, 318] on button "More options" at bounding box center [483, 315] width 90 height 15
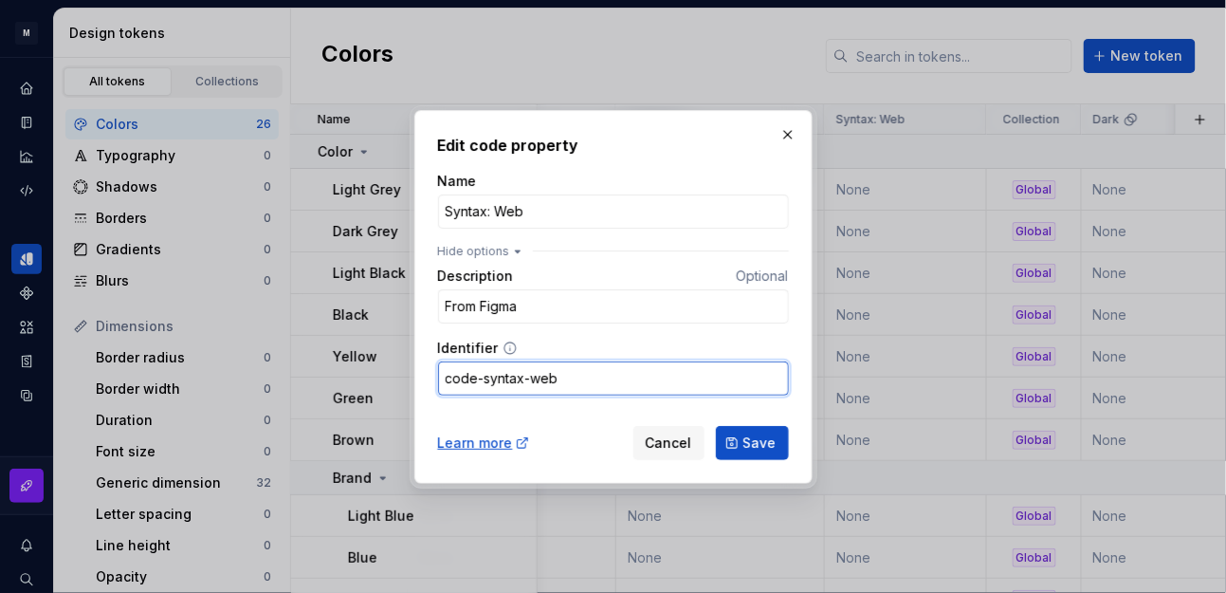
click at [643, 364] on input "code-syntax-web" at bounding box center [613, 378] width 351 height 34
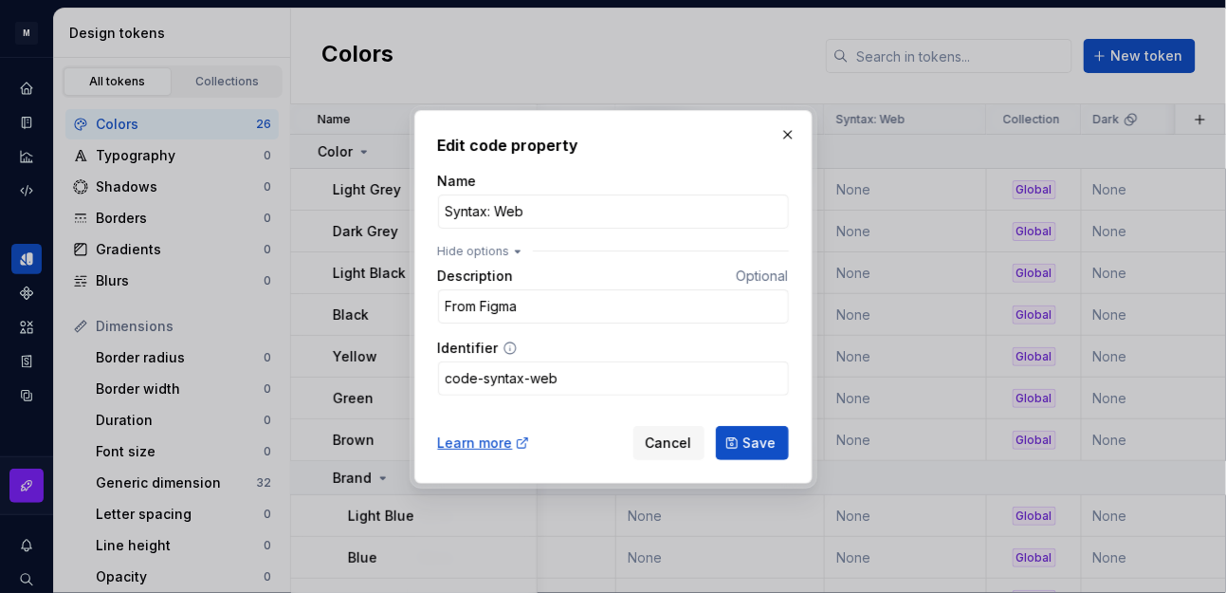
click at [785, 138] on button "button" at bounding box center [788, 134] width 27 height 27
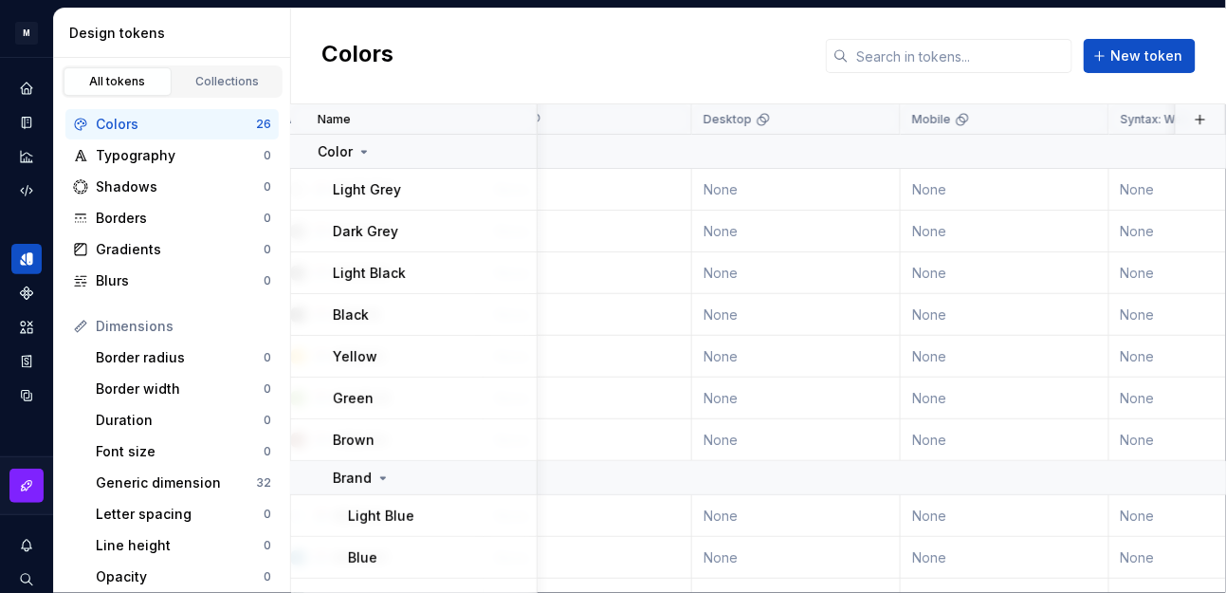
scroll to position [0, 207]
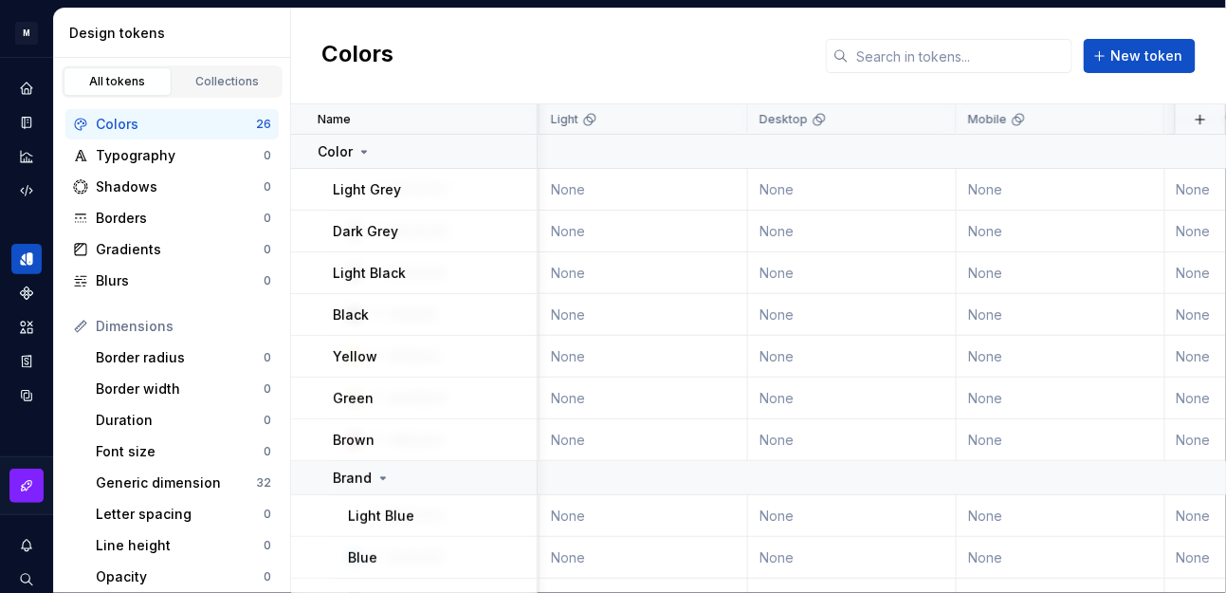
click at [26, 21] on html "M mDS A Design system data Design tokens All tokens Collections Colors 26 Typog…" at bounding box center [613, 296] width 1226 height 593
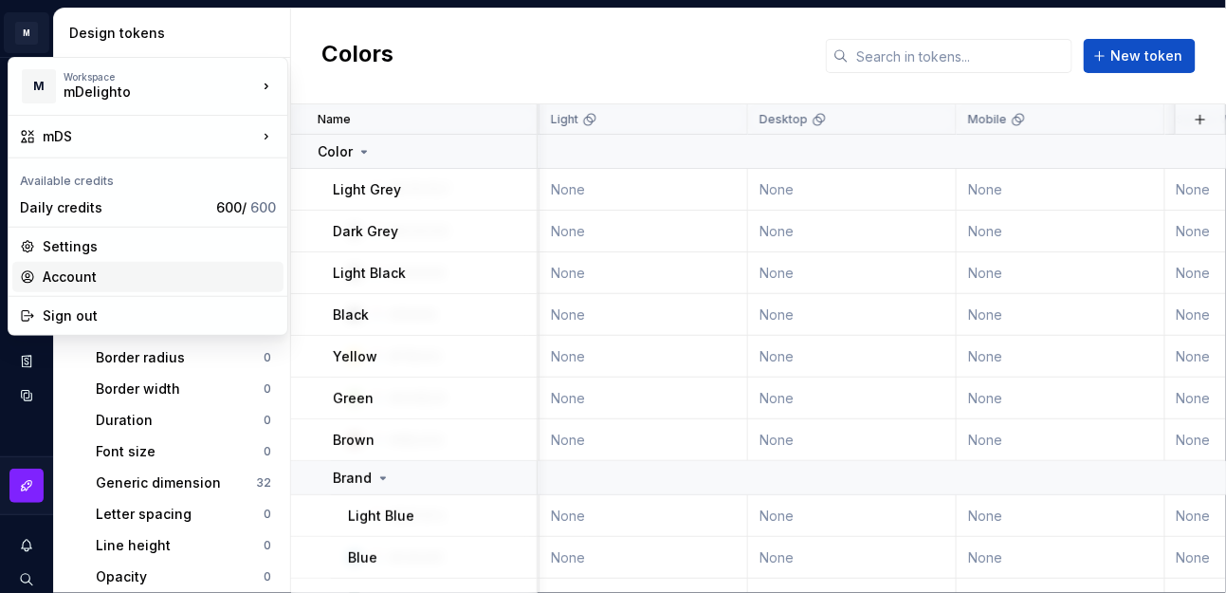
click at [110, 280] on div "Account" at bounding box center [159, 276] width 233 height 19
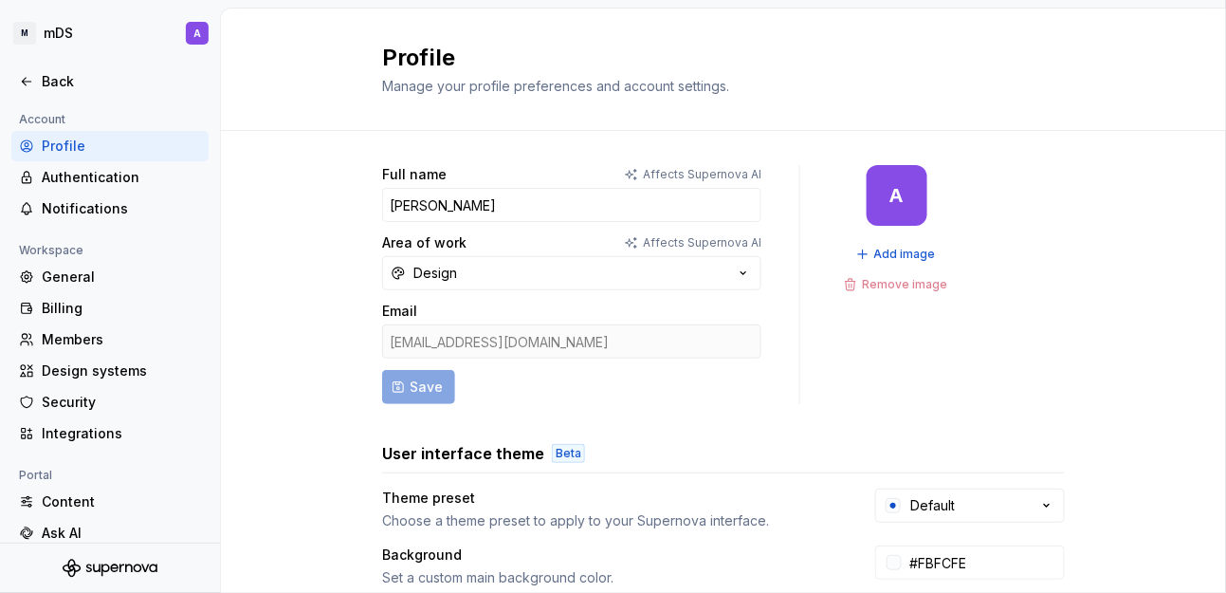
click at [539, 265] on button "Design" at bounding box center [571, 273] width 379 height 34
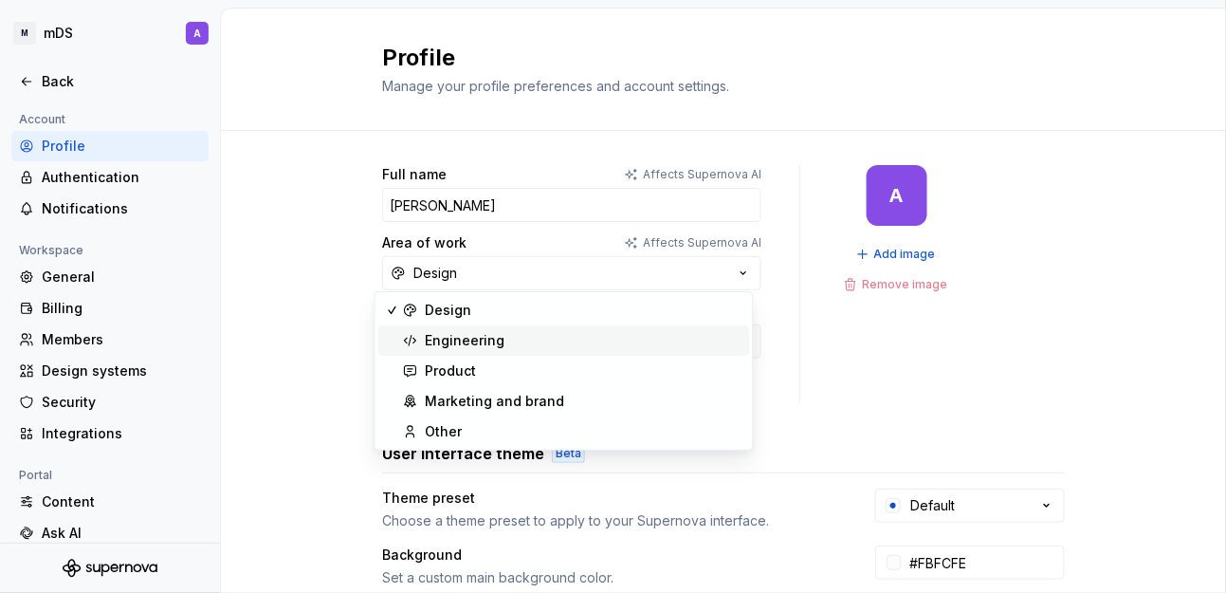
click at [539, 344] on div "Engineering" at bounding box center [584, 340] width 317 height 19
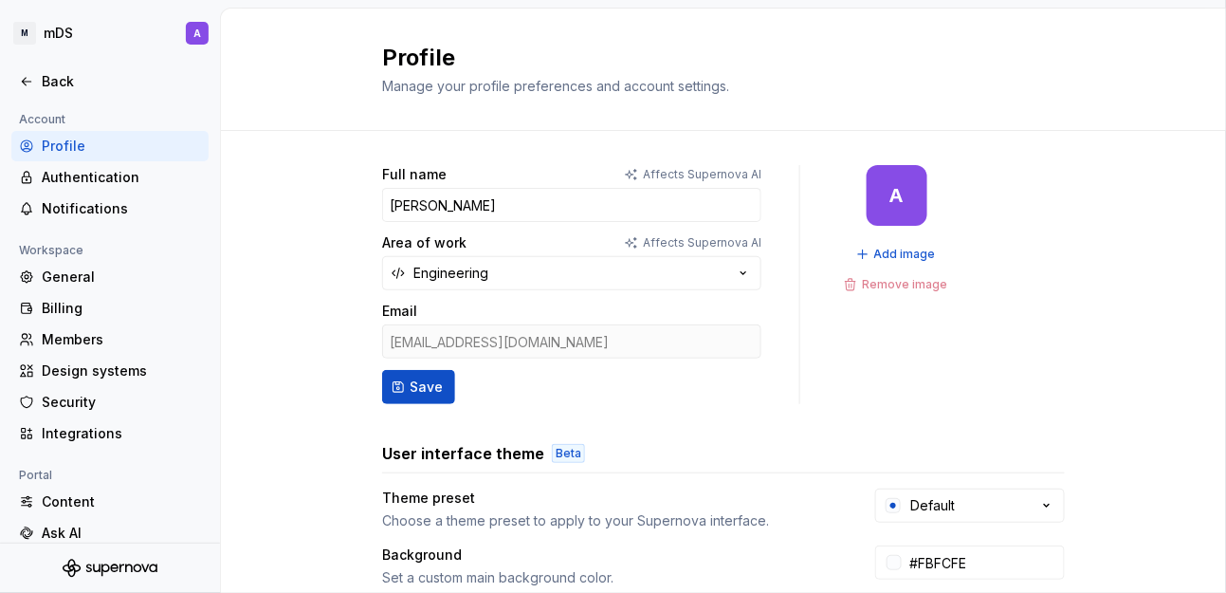
click at [393, 374] on button "Save" at bounding box center [418, 387] width 73 height 34
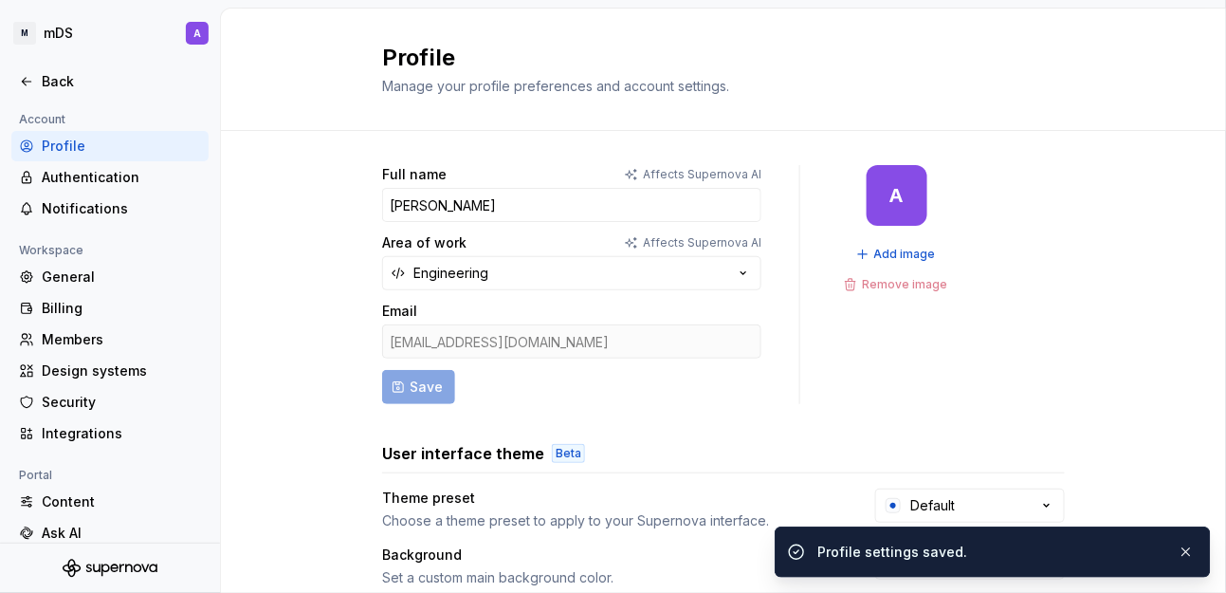
click at [30, 82] on icon at bounding box center [26, 81] width 15 height 15
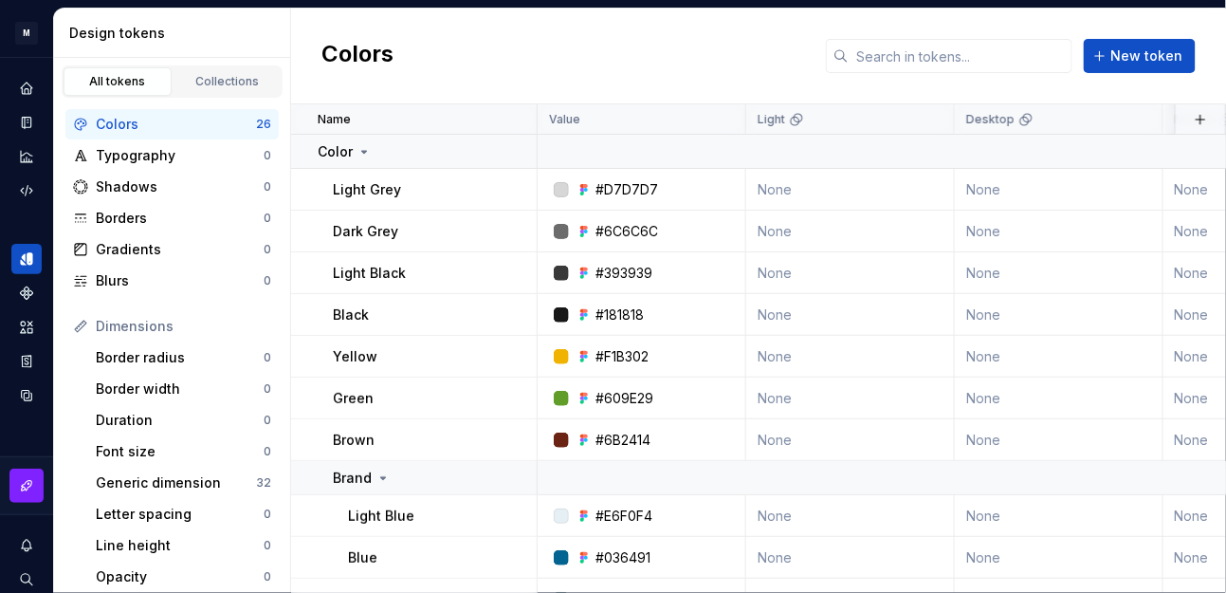
click at [27, 192] on icon "Code automation" at bounding box center [26, 190] width 15 height 15
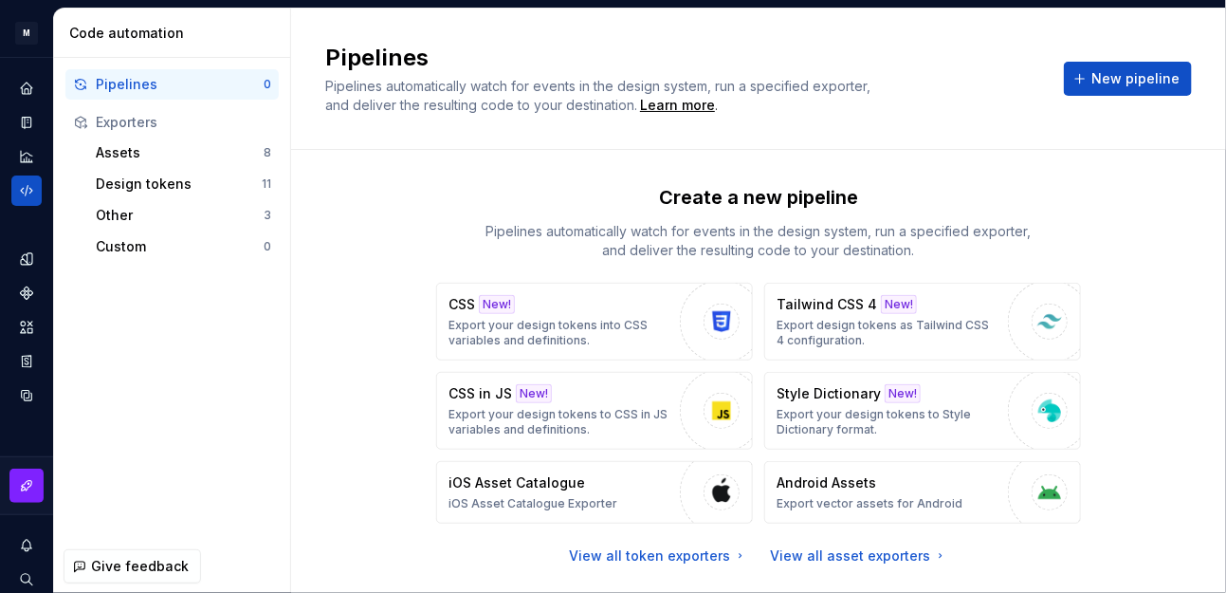
click at [0, 0] on button "Expand sidebar" at bounding box center [0, 0] width 0 height 0
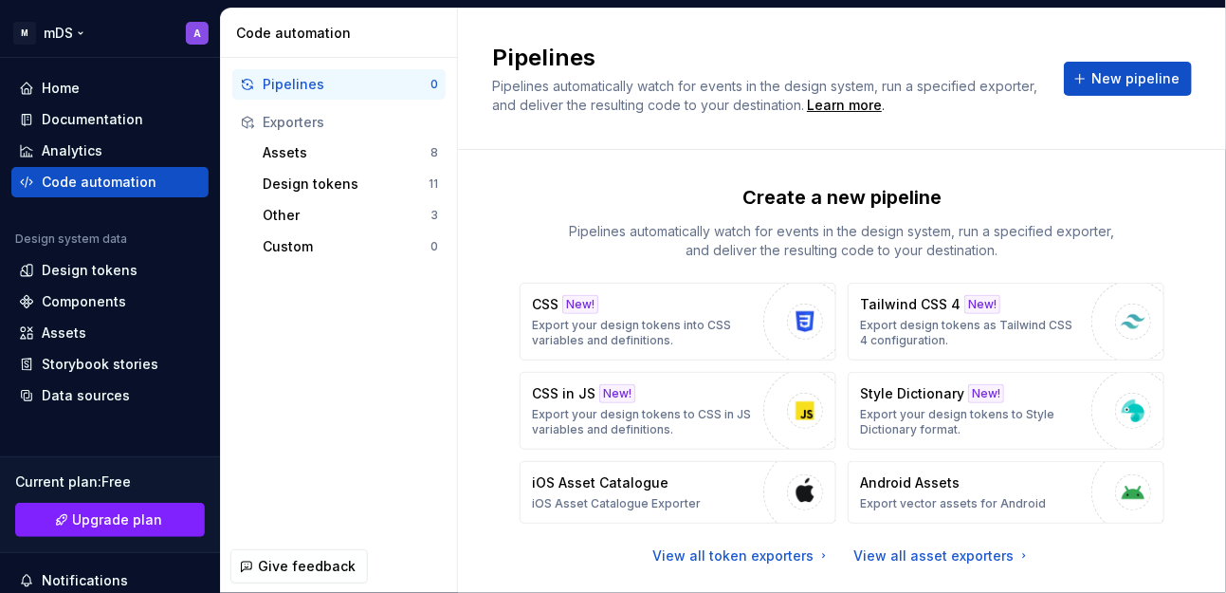
click at [82, 35] on html "M mDS A Home Documentation Analytics Code automation Design system data Design …" at bounding box center [613, 296] width 1226 height 593
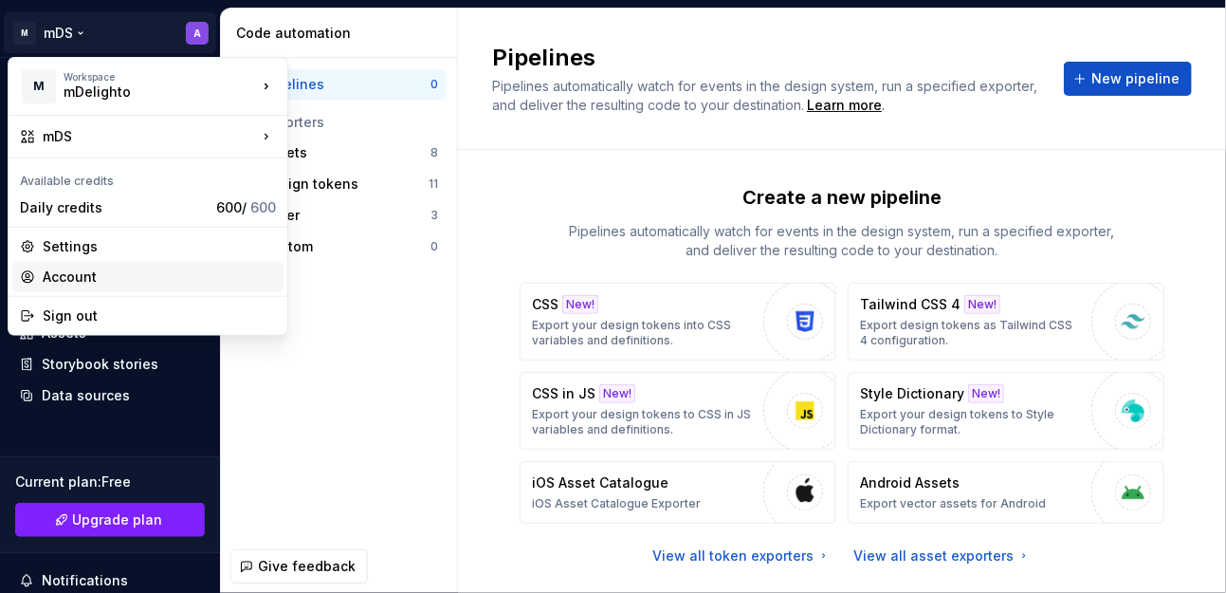
click at [134, 280] on div "Account" at bounding box center [159, 276] width 233 height 19
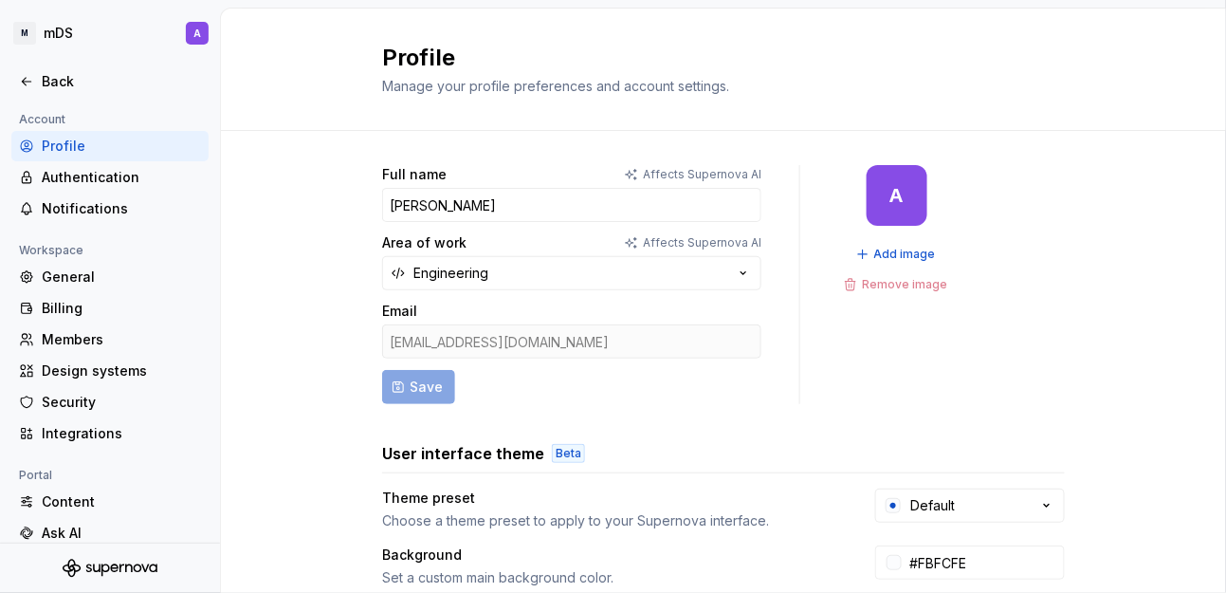
click at [565, 266] on button "Engineering" at bounding box center [571, 273] width 379 height 34
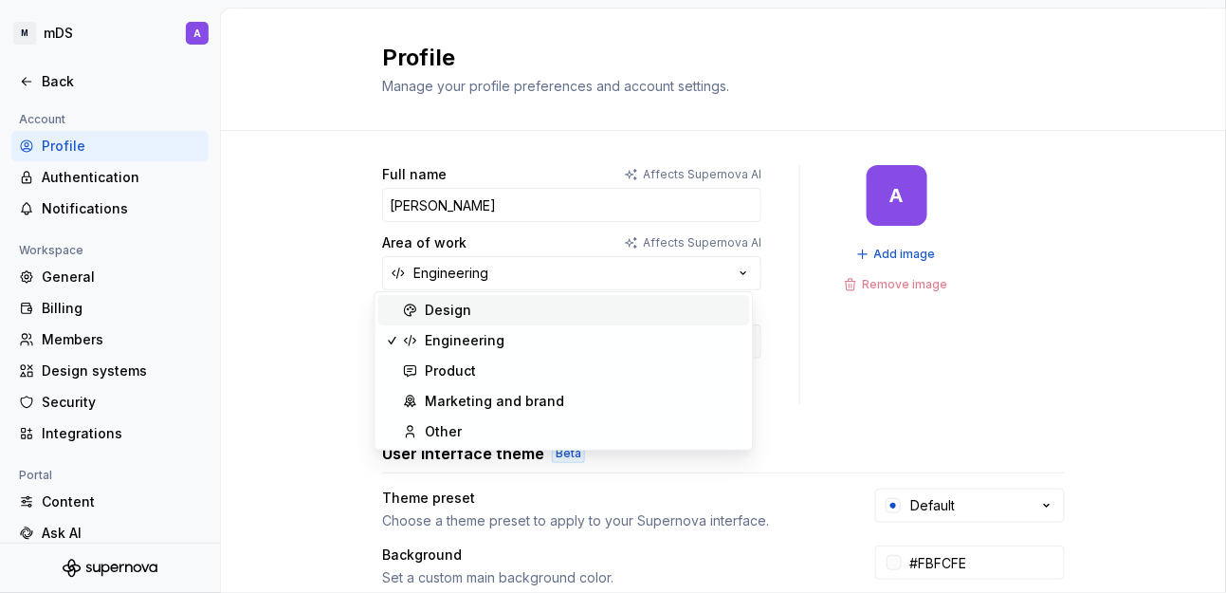
click at [559, 310] on div "Design" at bounding box center [584, 310] width 317 height 19
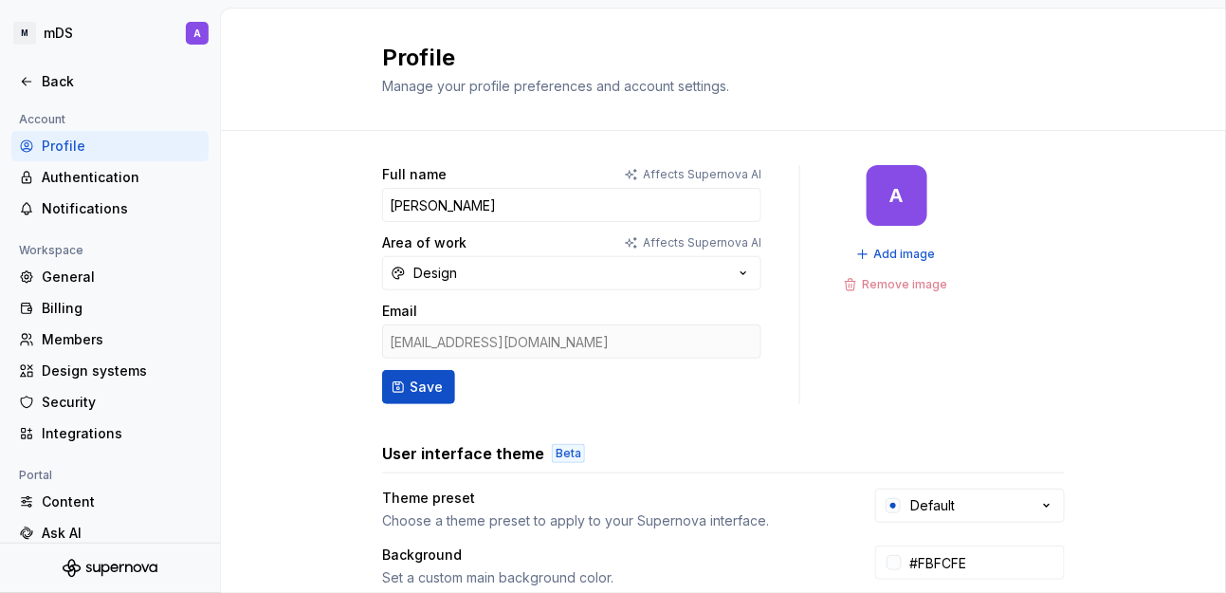
click at [412, 390] on span "Save" at bounding box center [426, 386] width 33 height 19
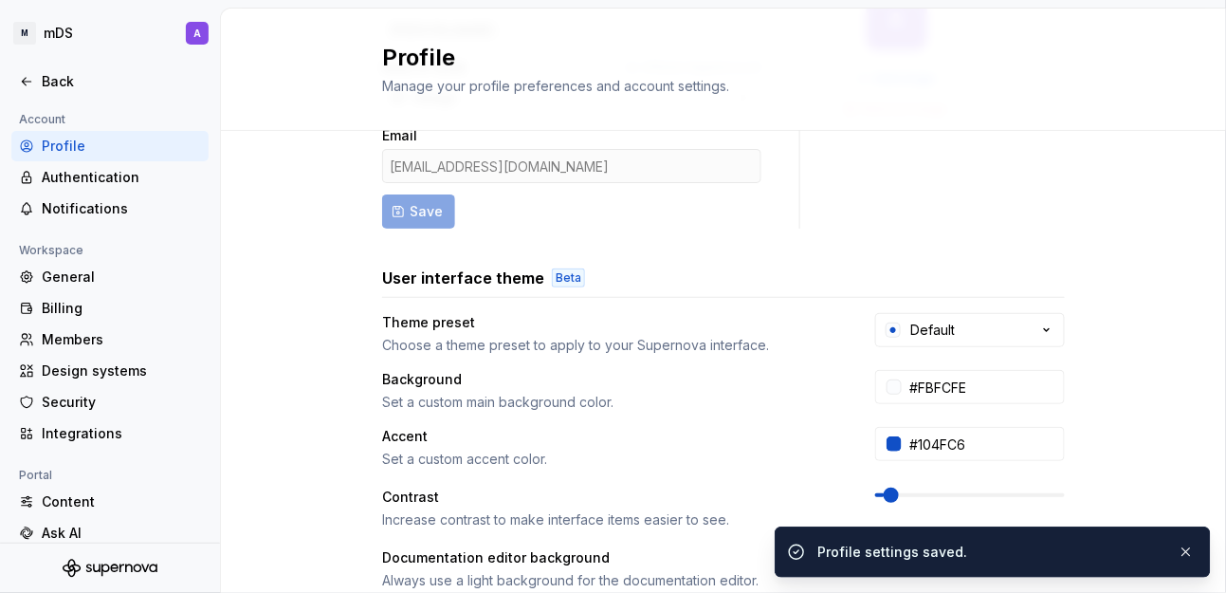
scroll to position [351, 0]
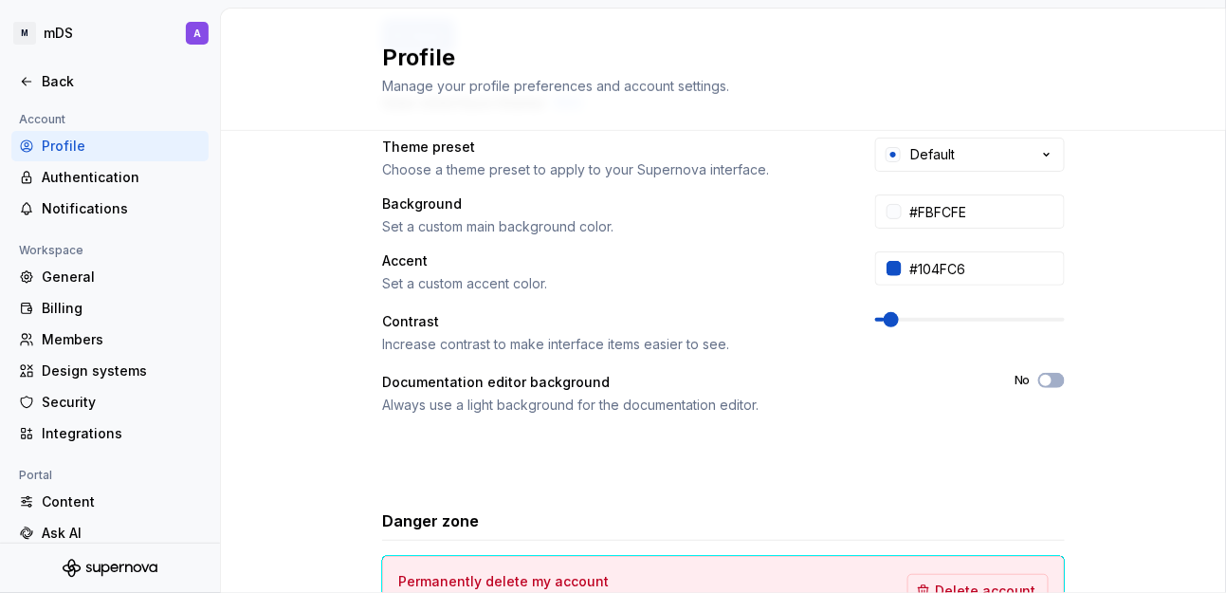
click at [402, 201] on div "Background" at bounding box center [611, 203] width 459 height 19
click at [321, 223] on div "Full name Affects Supernova AI Anand Area of work Affects Supernova AI Design E…" at bounding box center [723, 258] width 1005 height 956
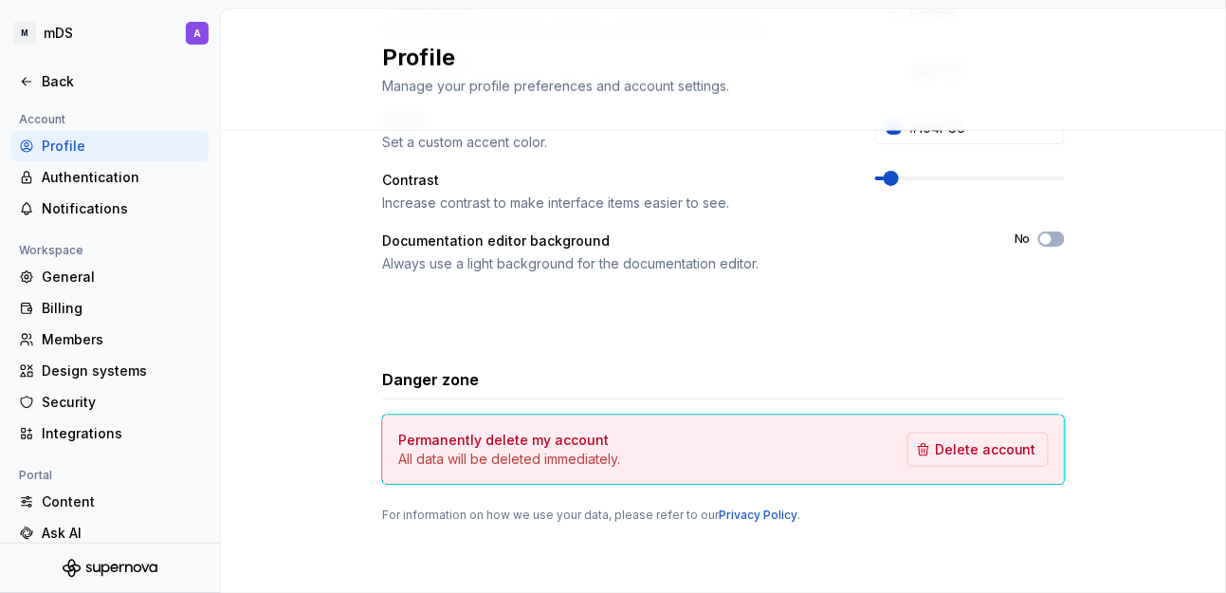
click at [49, 83] on div "Back" at bounding box center [121, 81] width 159 height 19
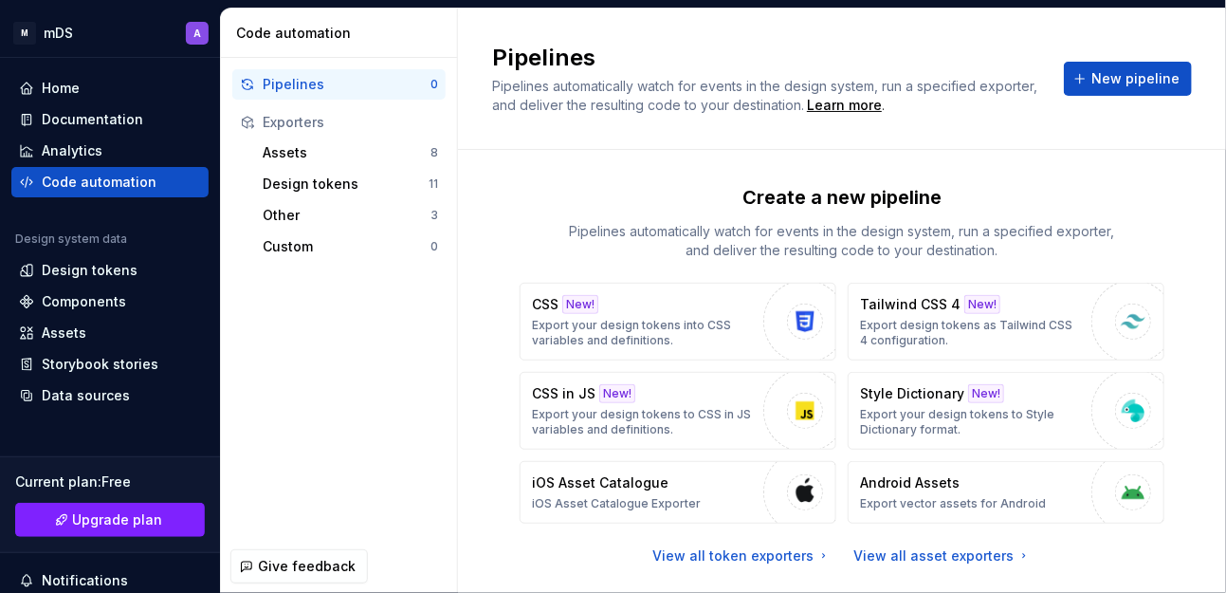
click at [109, 273] on div "Design tokens" at bounding box center [90, 270] width 96 height 19
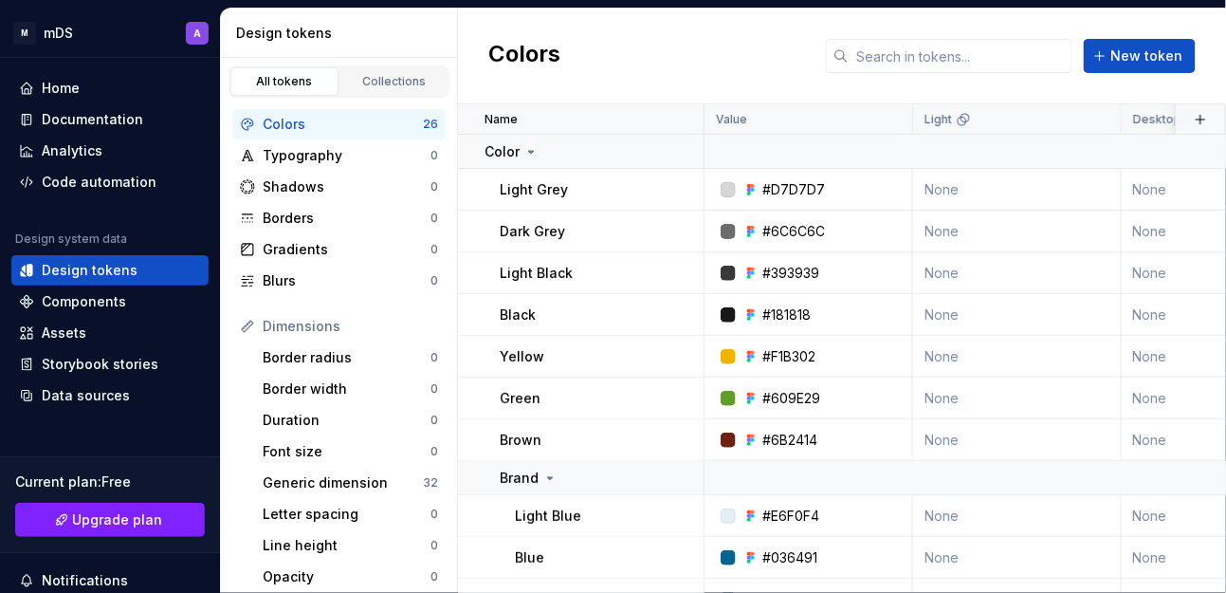
click at [0, 0] on button "Collapse sidebar" at bounding box center [0, 0] width 0 height 0
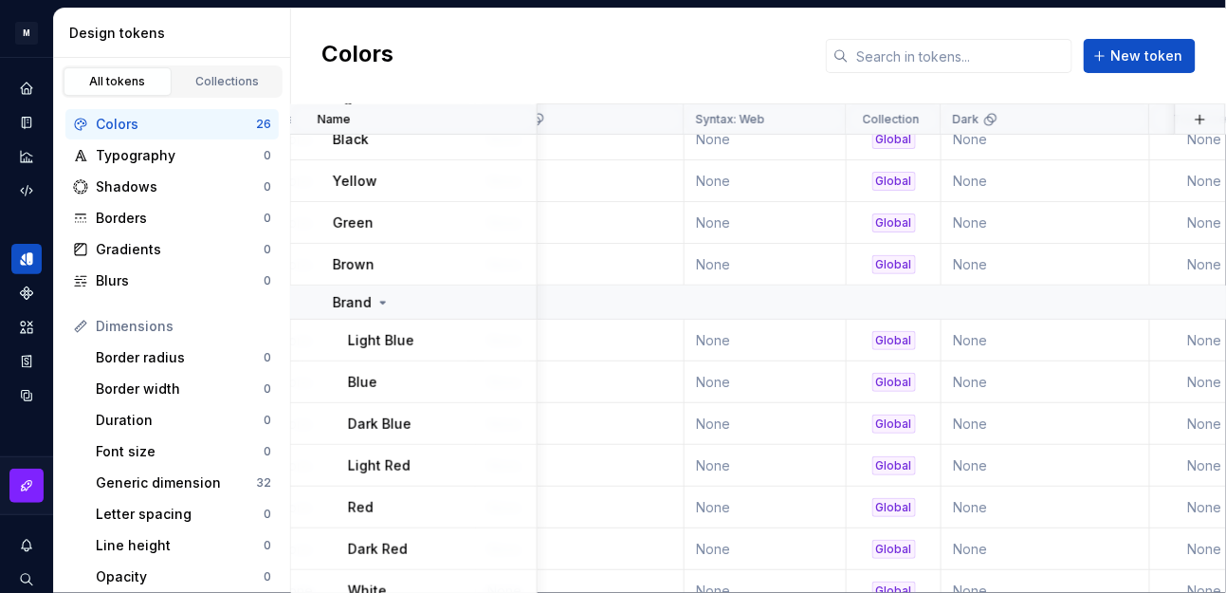
scroll to position [175, 687]
click at [822, 118] on html "M mDS A Design system data Design tokens All tokens Collections Colors 26 Typog…" at bounding box center [613, 296] width 1226 height 593
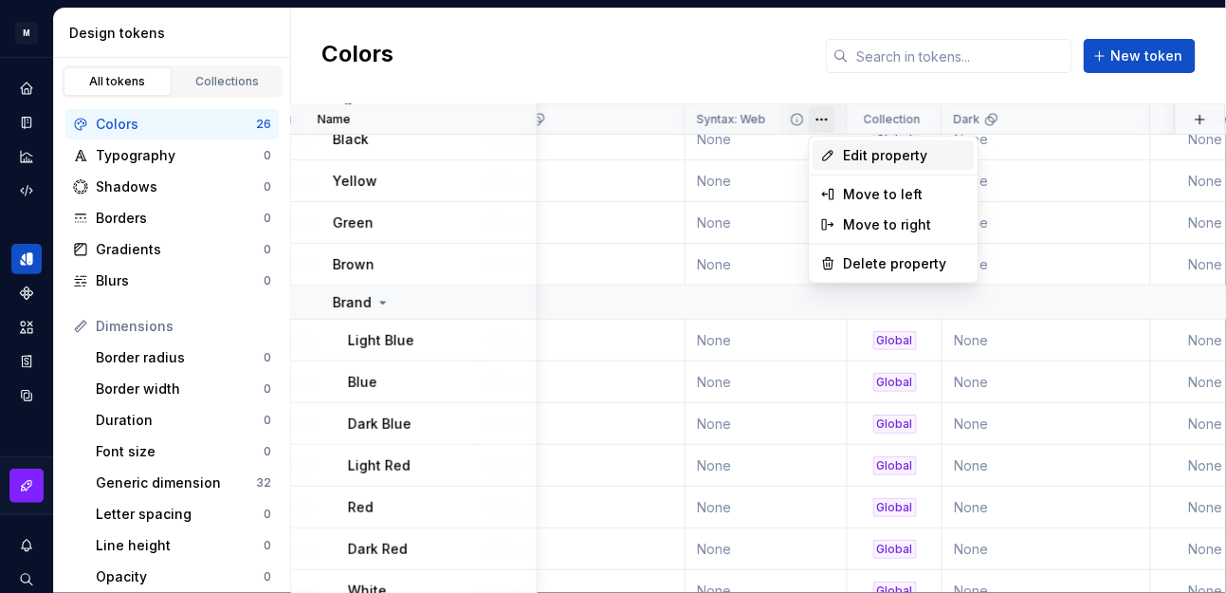
click at [928, 149] on span "Edit property" at bounding box center [905, 155] width 123 height 19
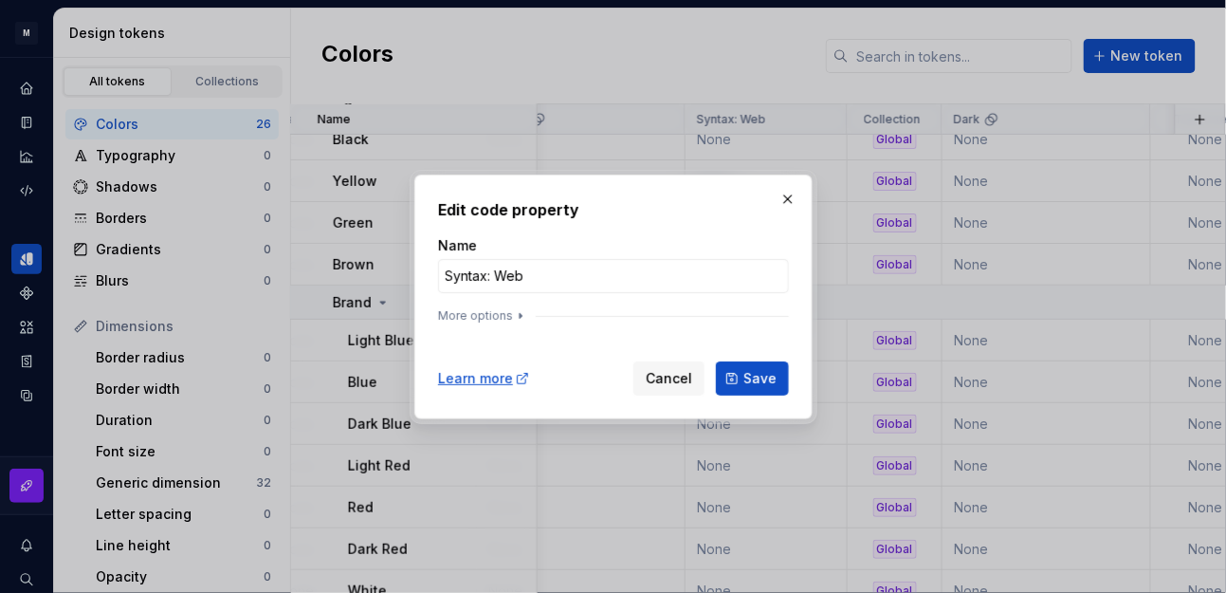
click at [513, 318] on icon "button" at bounding box center [520, 315] width 15 height 15
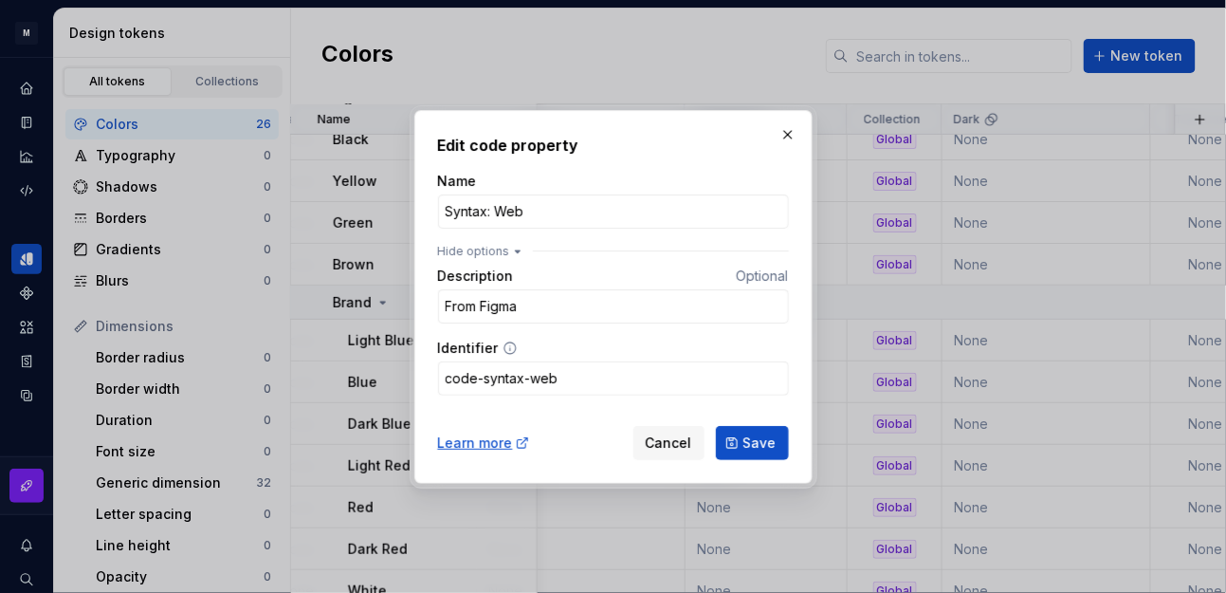
click at [591, 374] on input "code-syntax-web" at bounding box center [613, 378] width 351 height 34
click at [515, 438] on icon at bounding box center [522, 442] width 15 height 15
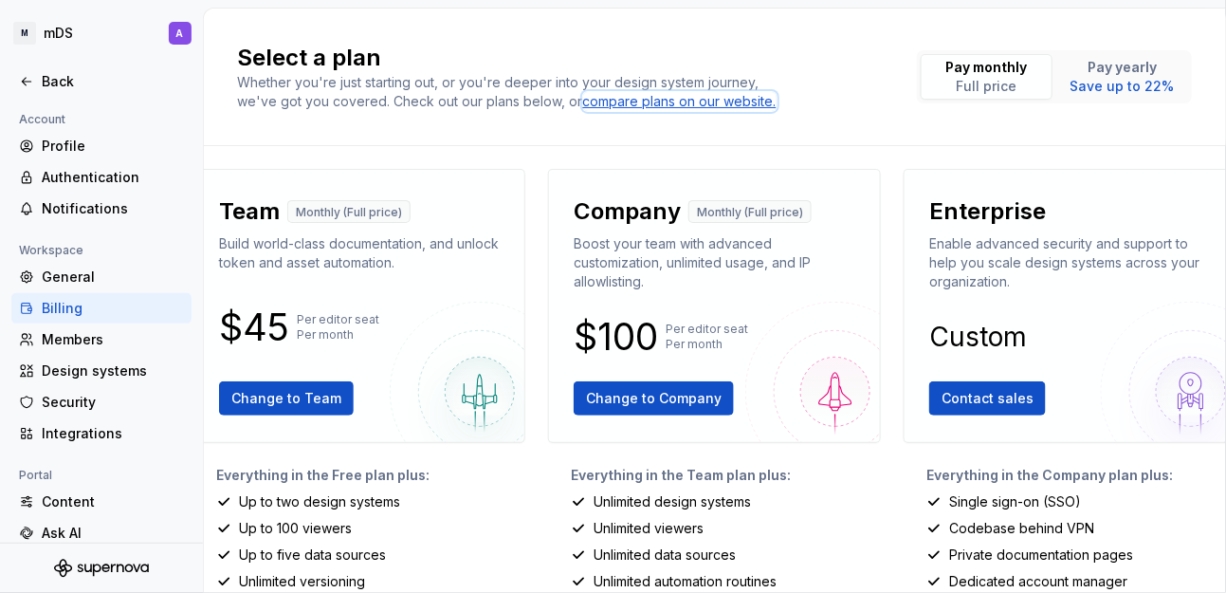
click at [684, 102] on div "compare plans on our website." at bounding box center [679, 101] width 193 height 19
click at [1116, 88] on p "Save up to 22%" at bounding box center [1123, 86] width 104 height 19
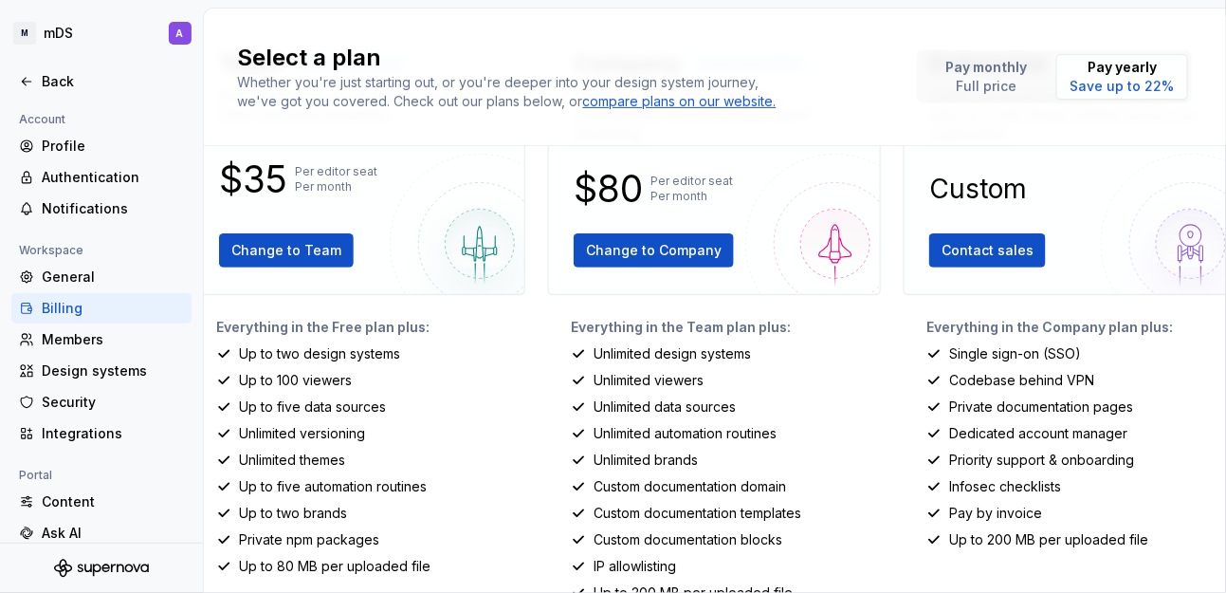
scroll to position [323, 0]
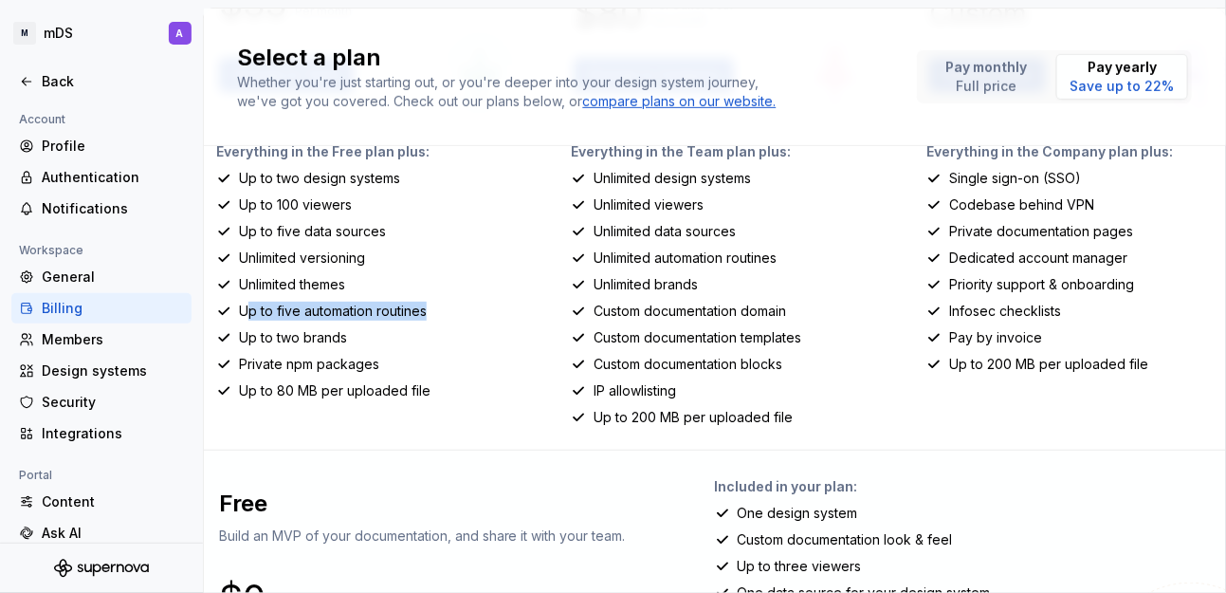
drag, startPoint x: 240, startPoint y: 311, endPoint x: 436, endPoint y: 309, distance: 196.3
click at [436, 309] on div "Up to five automation routines" at bounding box center [371, 311] width 310 height 19
click at [287, 334] on p "Up to two brands" at bounding box center [293, 337] width 108 height 19
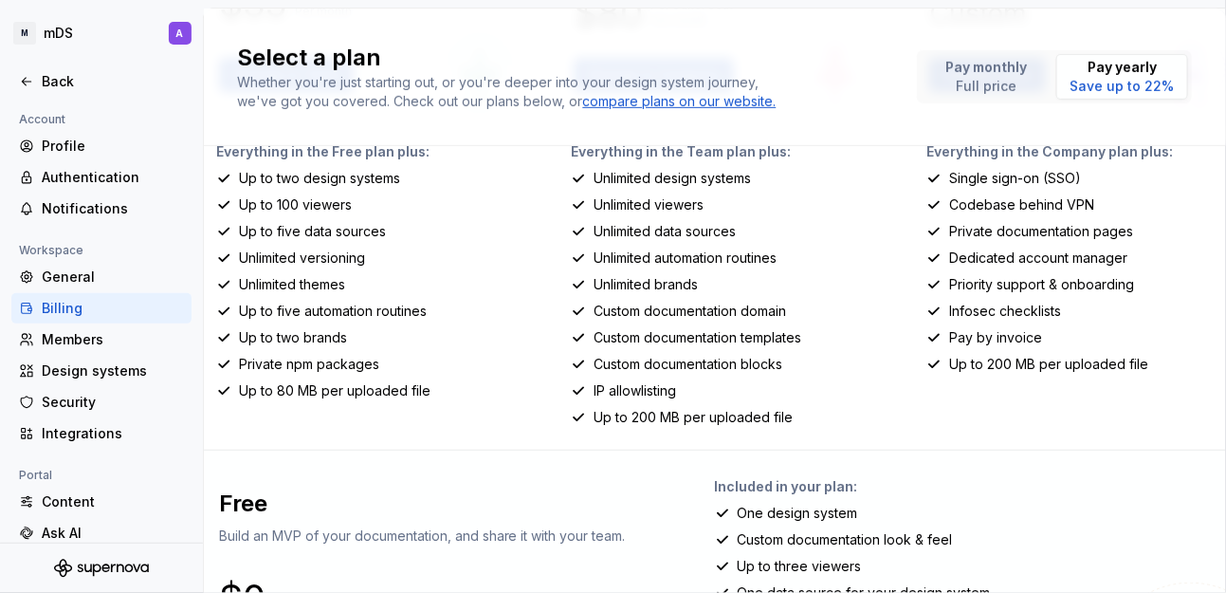
click at [346, 363] on p "Private npm packages" at bounding box center [309, 364] width 140 height 19
drag, startPoint x: 231, startPoint y: 362, endPoint x: 371, endPoint y: 364, distance: 139.4
click at [371, 364] on div "Private npm packages" at bounding box center [371, 364] width 310 height 19
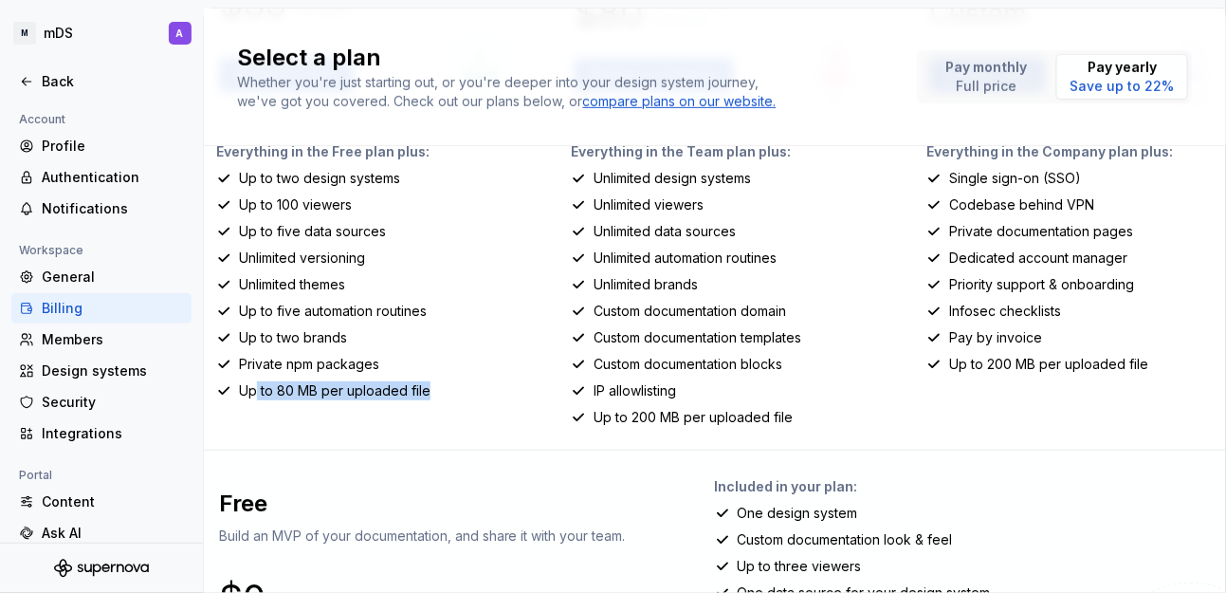
drag, startPoint x: 246, startPoint y: 389, endPoint x: 415, endPoint y: 394, distance: 169.8
click at [415, 394] on p "Up to 80 MB per uploaded file" at bounding box center [335, 390] width 192 height 19
click at [625, 387] on p "IP allowlisting" at bounding box center [635, 390] width 82 height 19
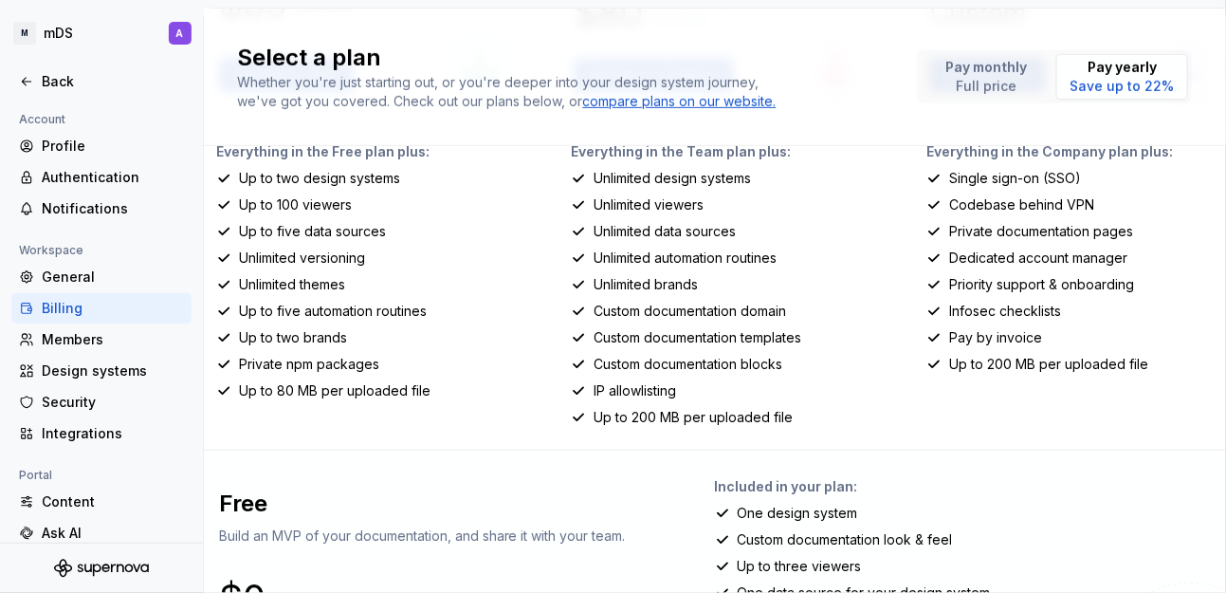
click at [740, 414] on p "Up to 200 MB per uploaded file" at bounding box center [693, 417] width 199 height 19
click at [527, 385] on div "Team Yearly (Save 22%) Build world-class documentation, and unlock token and as…" at bounding box center [714, 299] width 1043 height 908
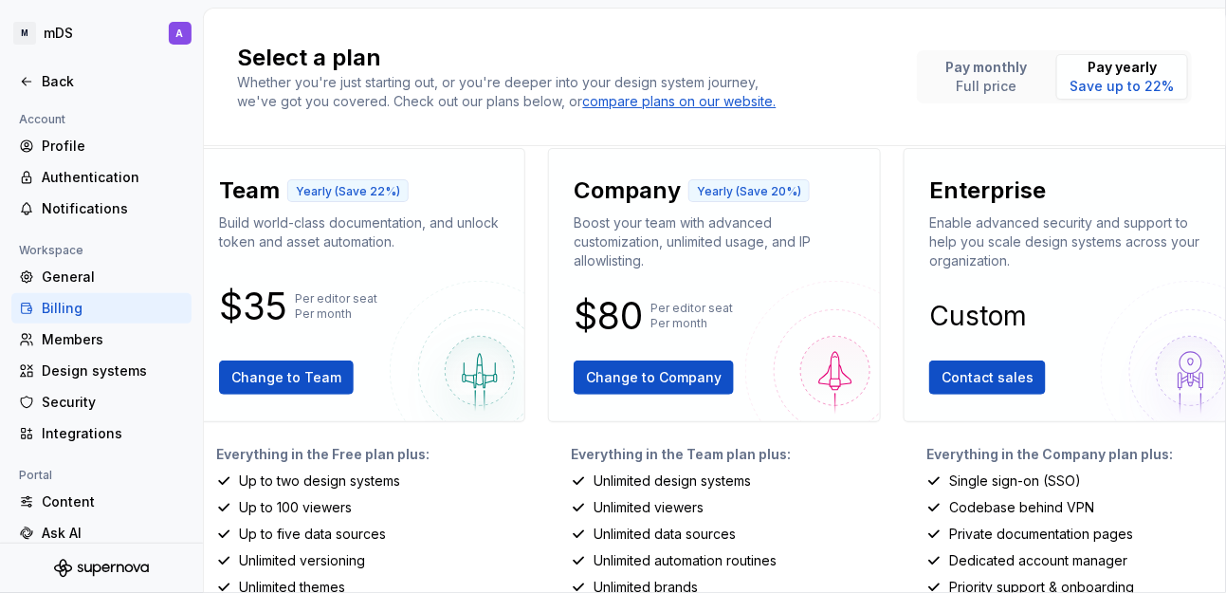
scroll to position [0, 0]
